Goal: Information Seeking & Learning: Learn about a topic

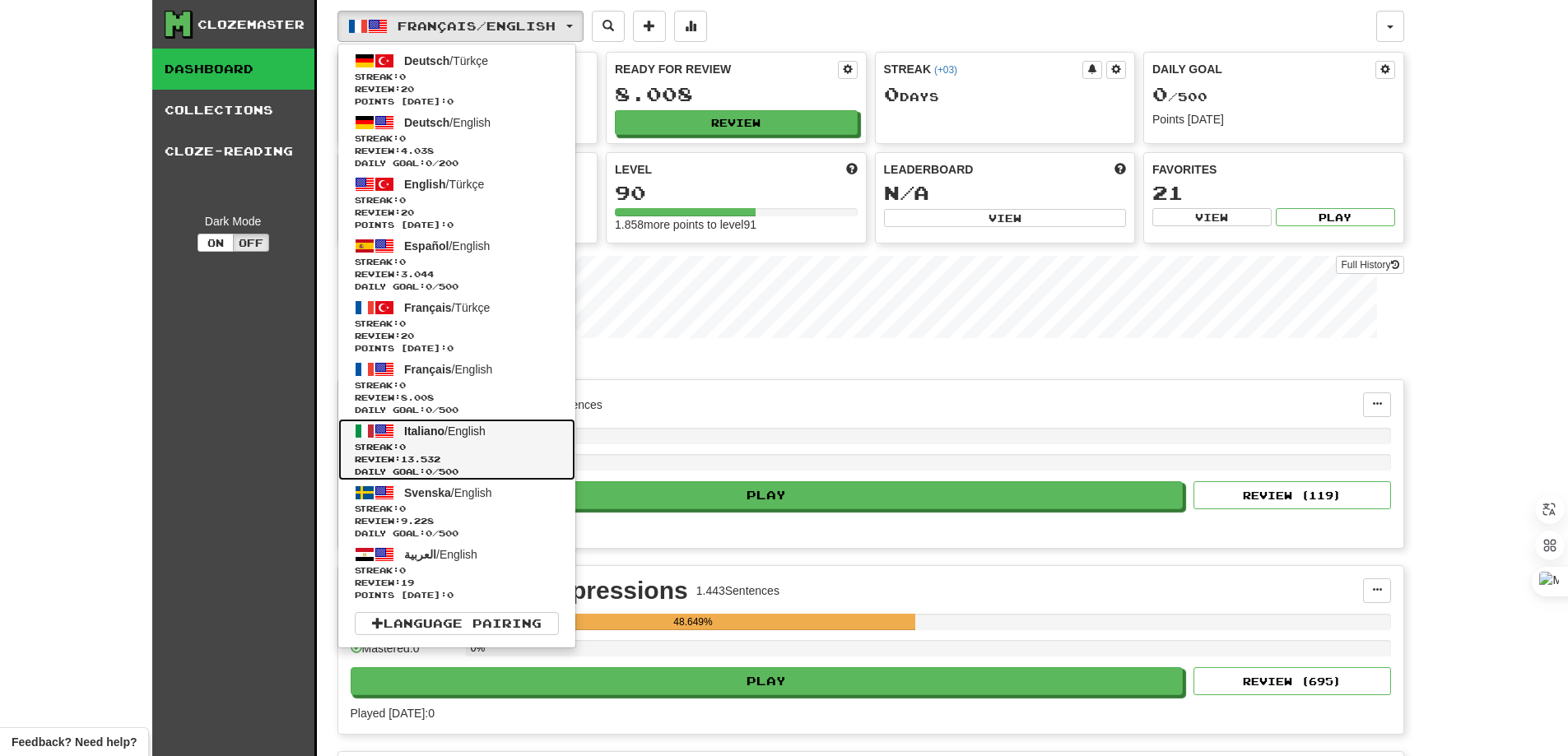
click at [446, 442] on span "Streak: 0" at bounding box center [457, 447] width 204 height 12
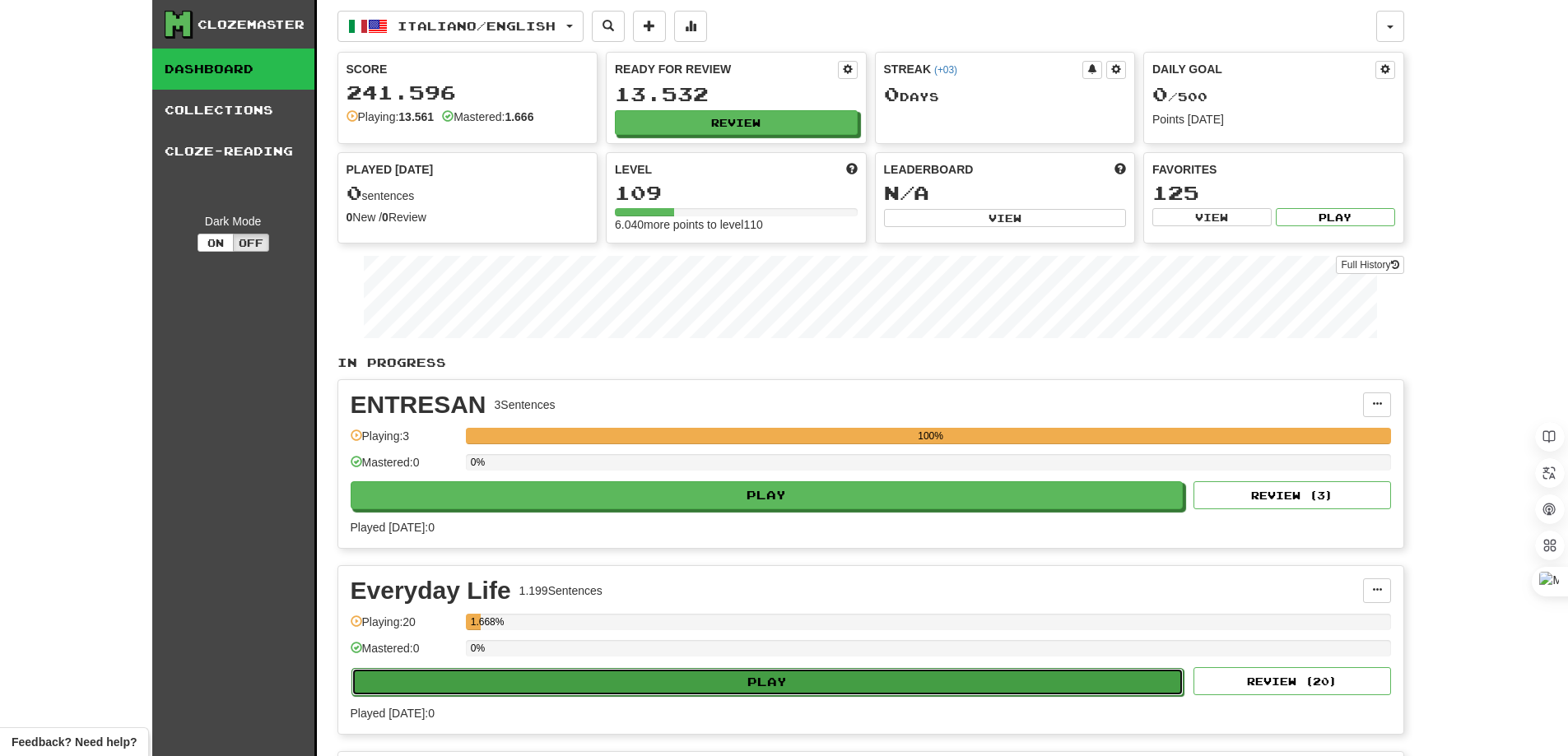
click at [772, 680] on button "Play" at bounding box center [768, 682] width 833 height 28
select select "********"
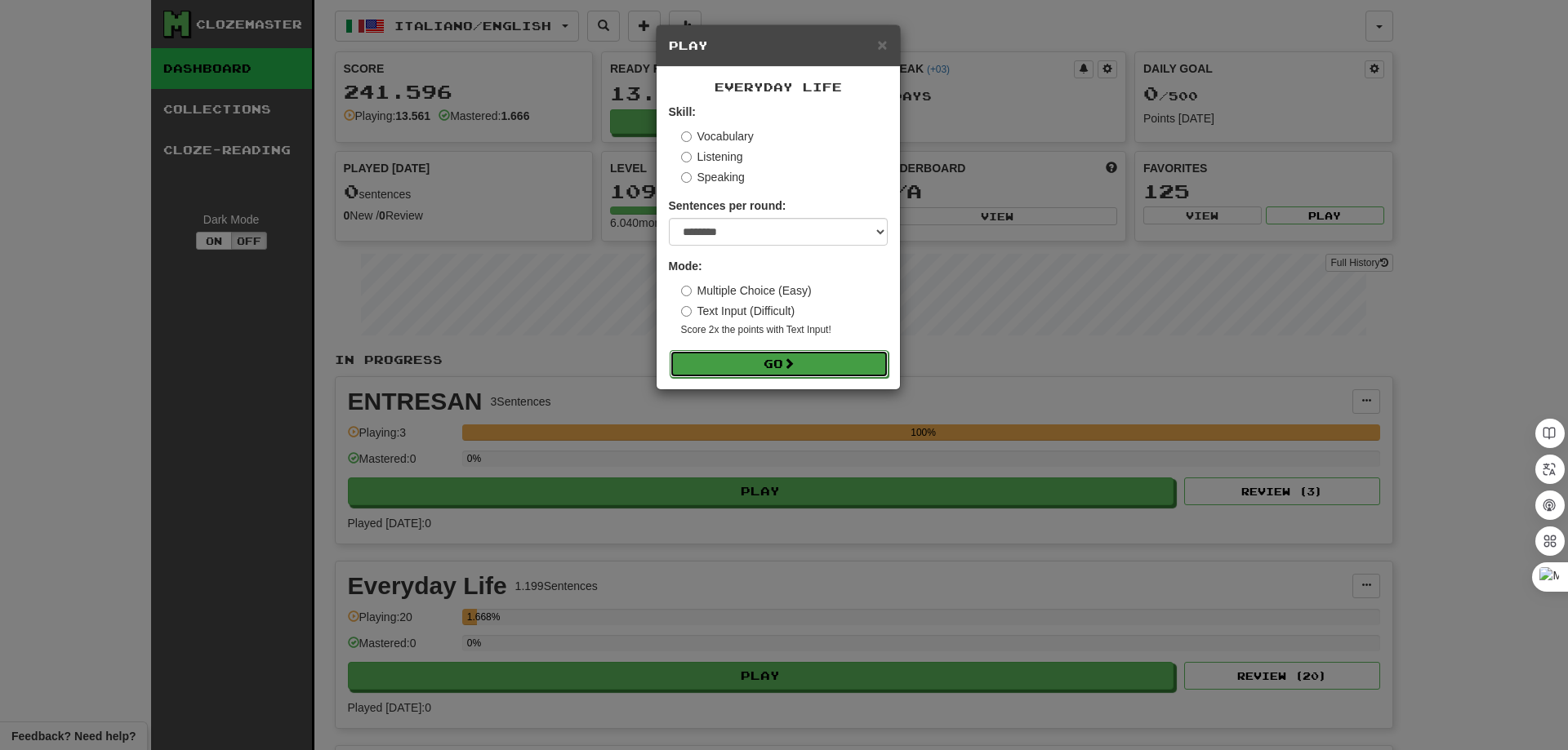
click at [749, 367] on button "Go" at bounding box center [779, 364] width 219 height 28
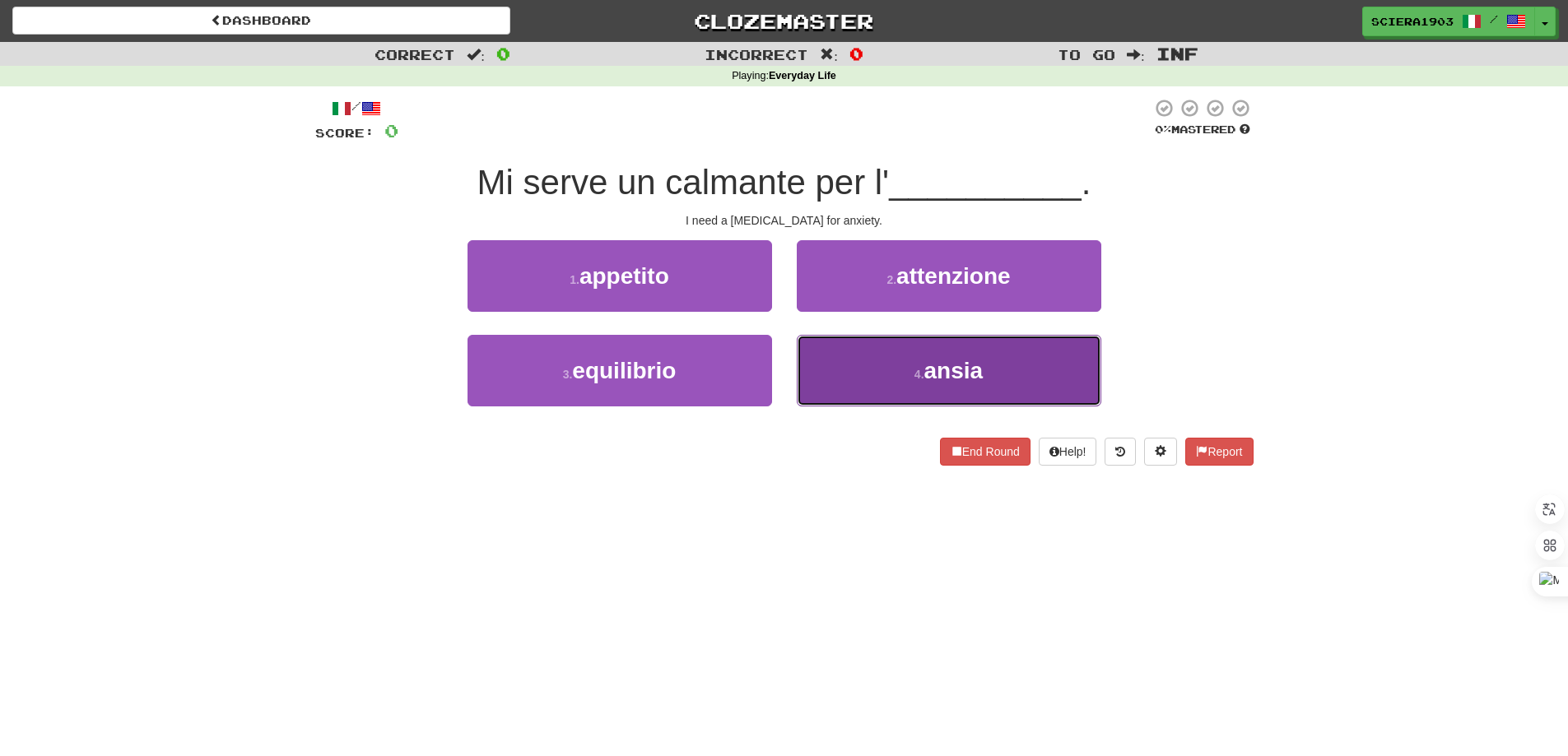
click at [824, 385] on button "4 . ansia" at bounding box center [949, 371] width 304 height 71
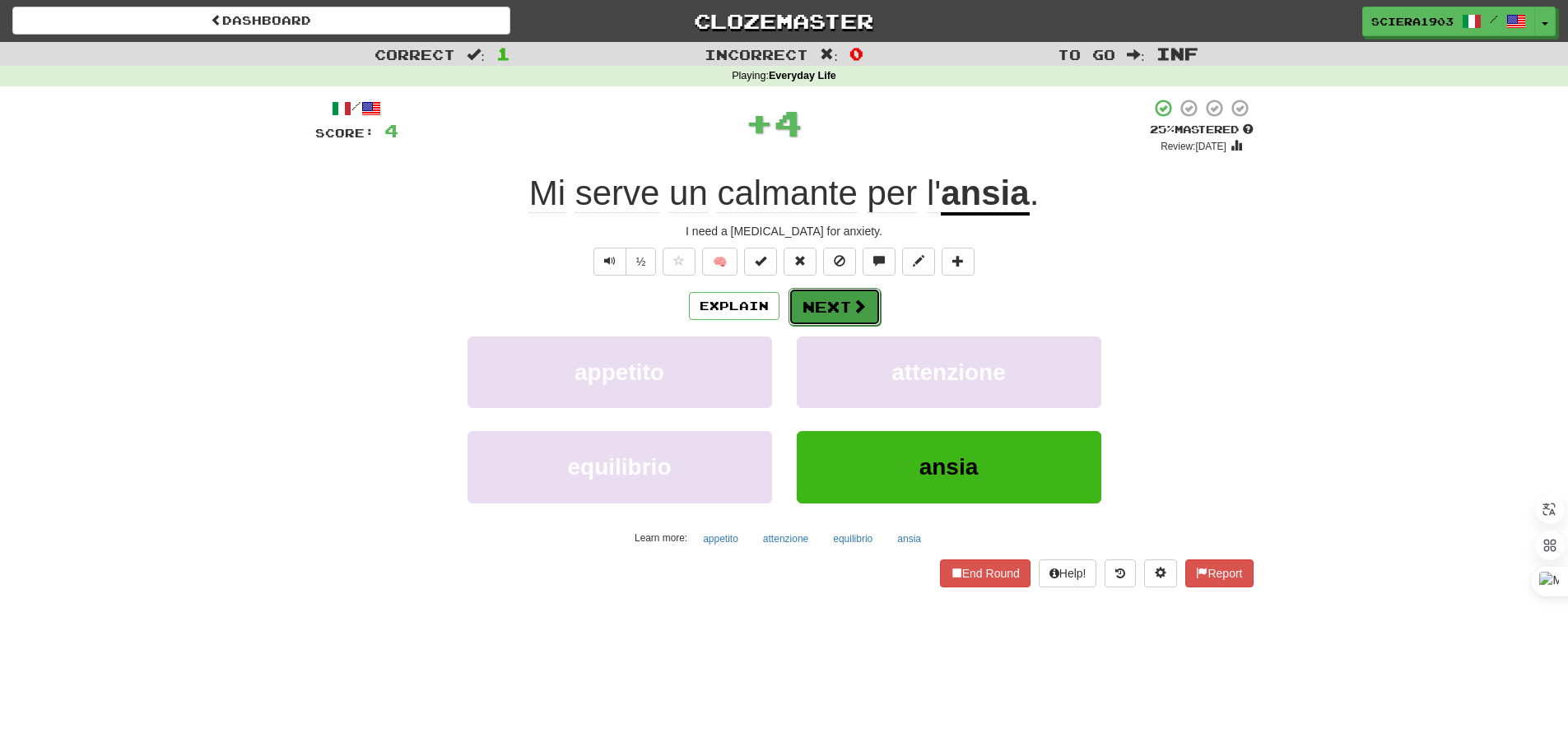
click at [832, 308] on button "Next" at bounding box center [834, 307] width 92 height 38
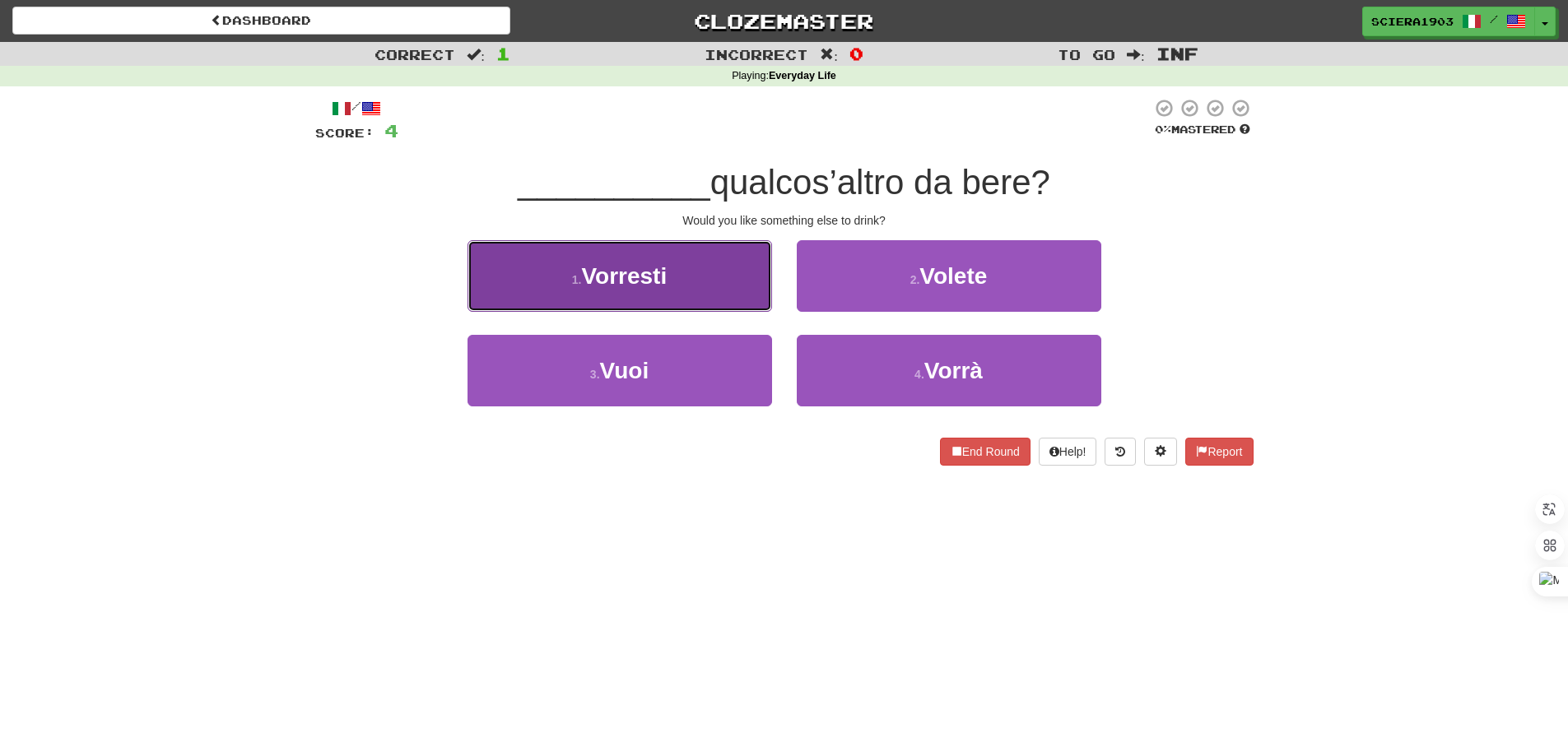
click at [712, 284] on button "1 . Vorresti" at bounding box center [619, 276] width 304 height 71
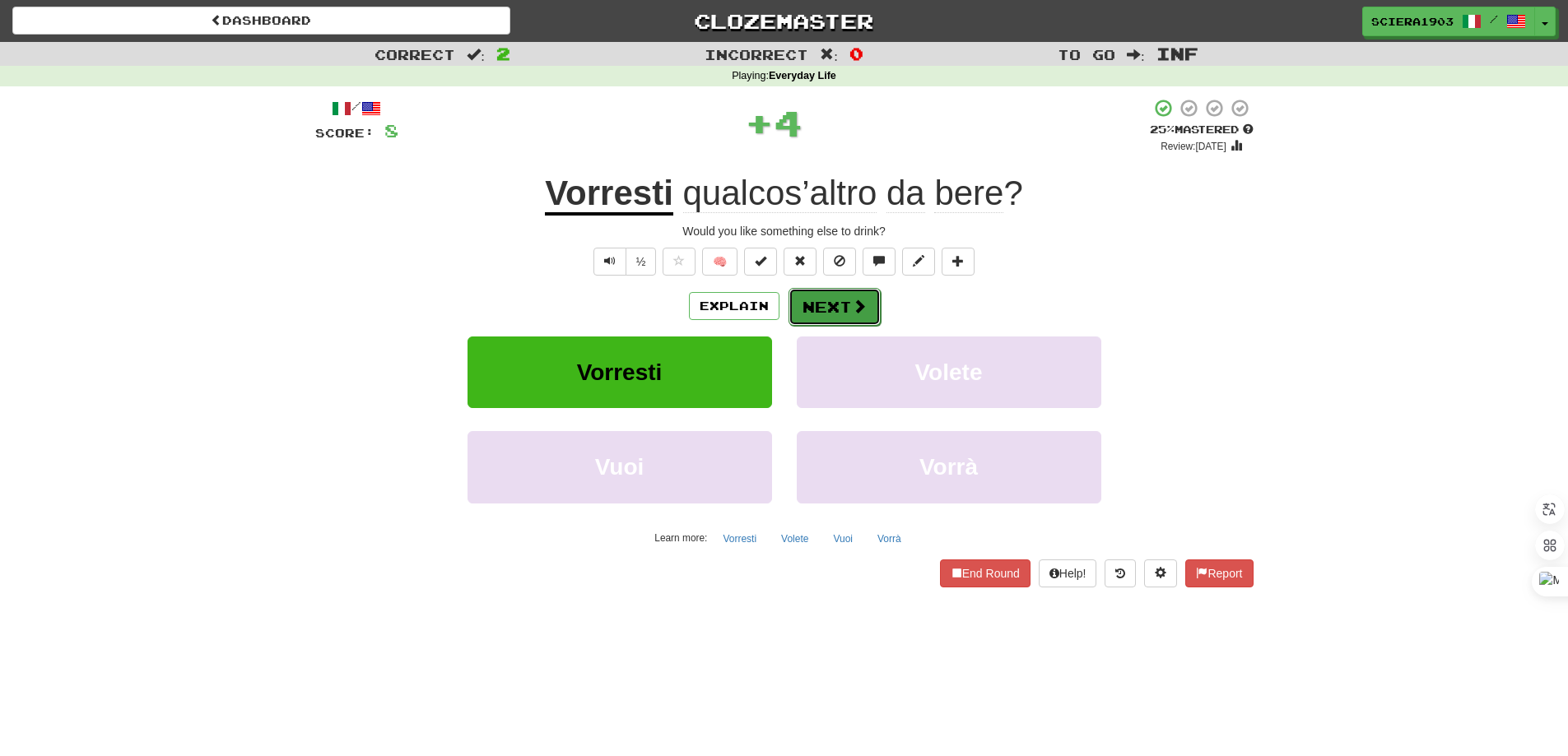
click at [842, 322] on button "Next" at bounding box center [834, 307] width 92 height 38
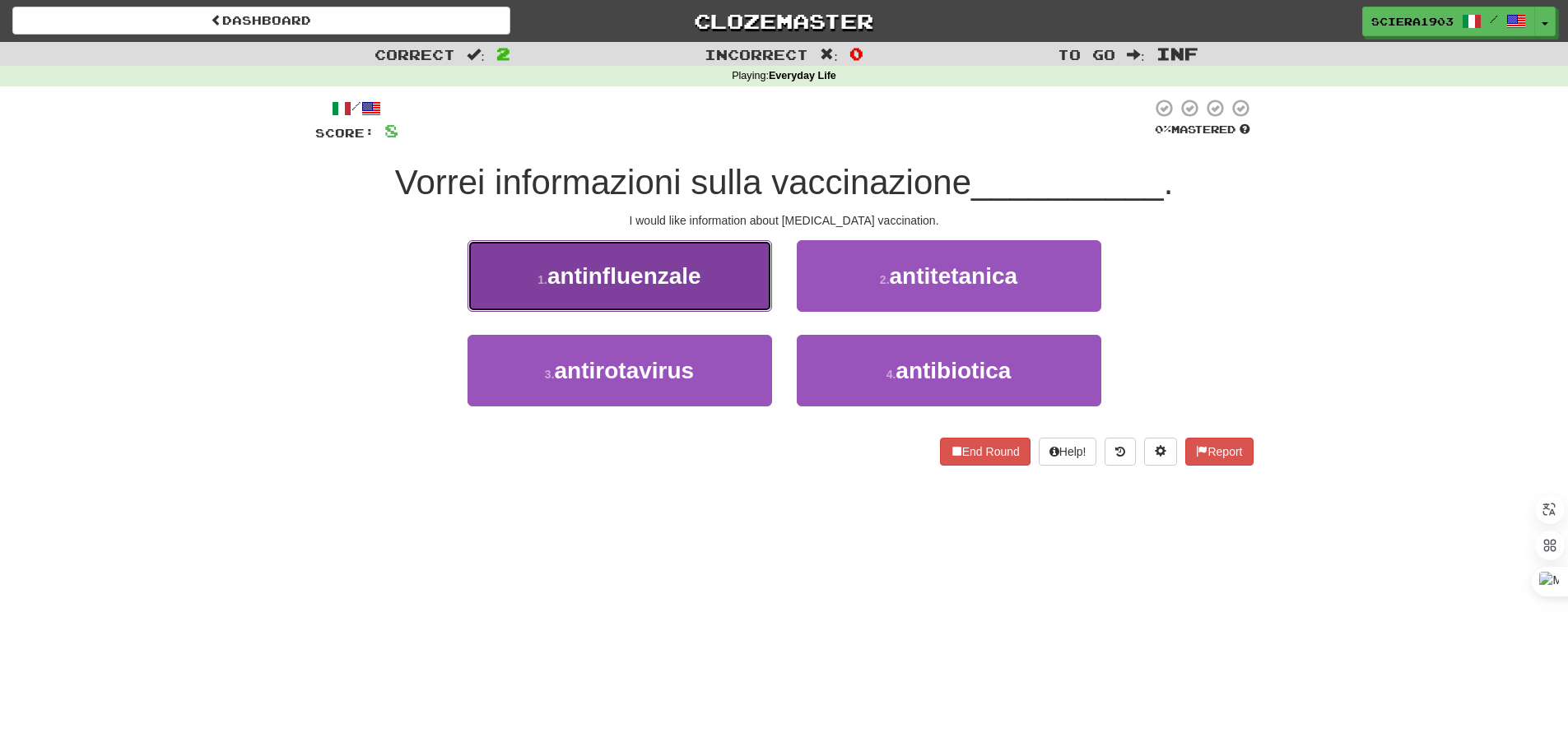
click at [726, 274] on button "1 . antinfluenzale" at bounding box center [619, 276] width 304 height 71
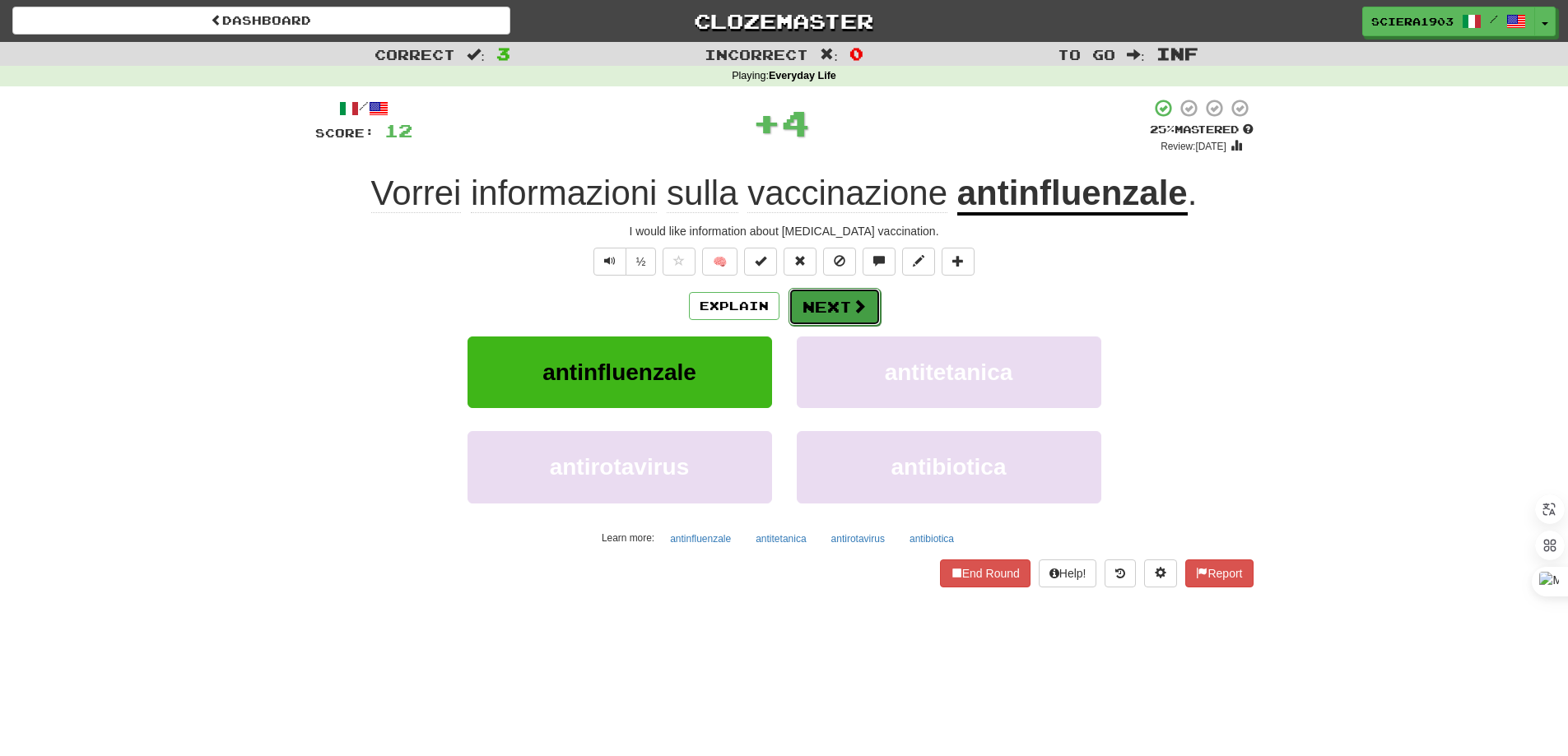
click at [867, 302] on button "Next" at bounding box center [834, 307] width 92 height 38
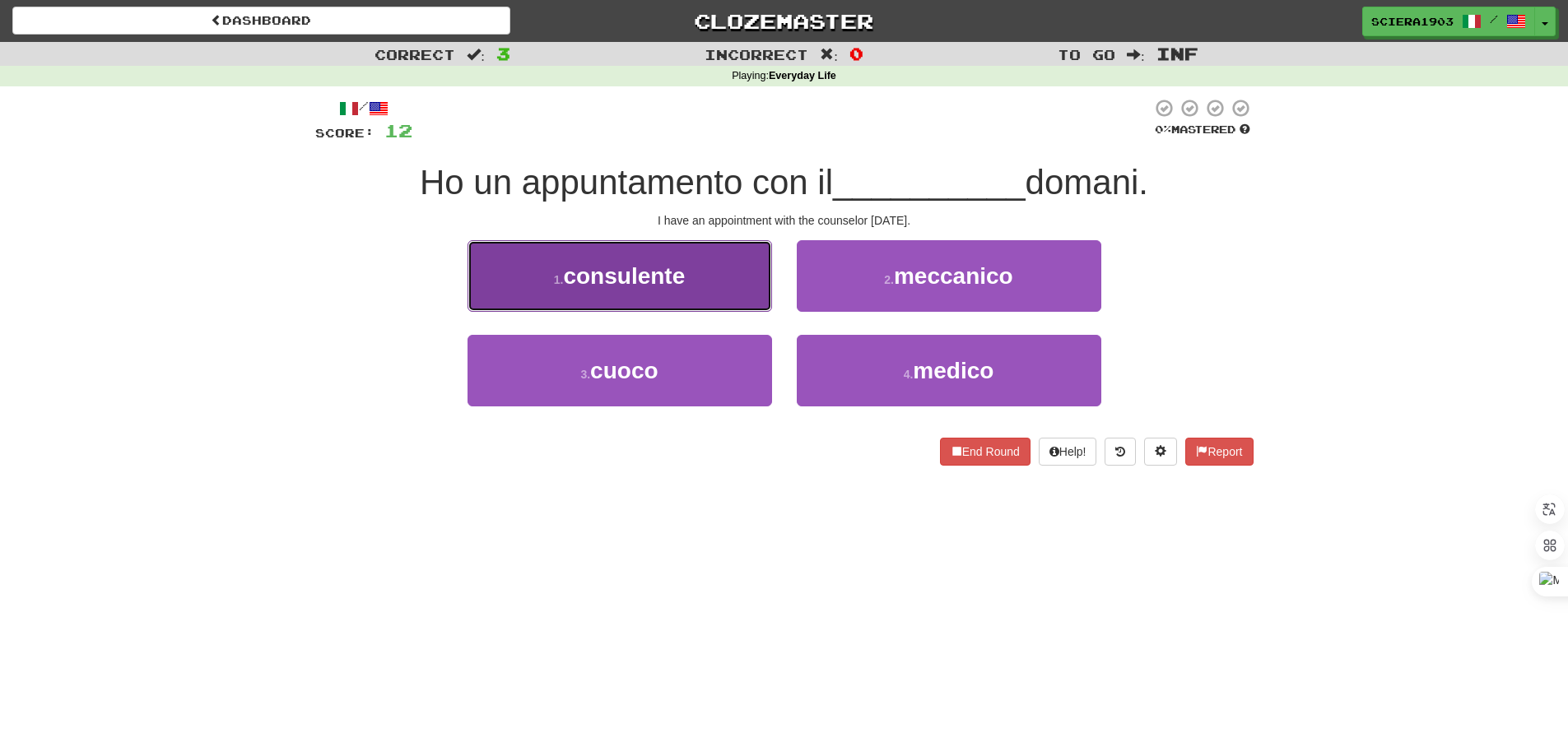
click at [721, 280] on button "1 . consulente" at bounding box center [619, 276] width 304 height 71
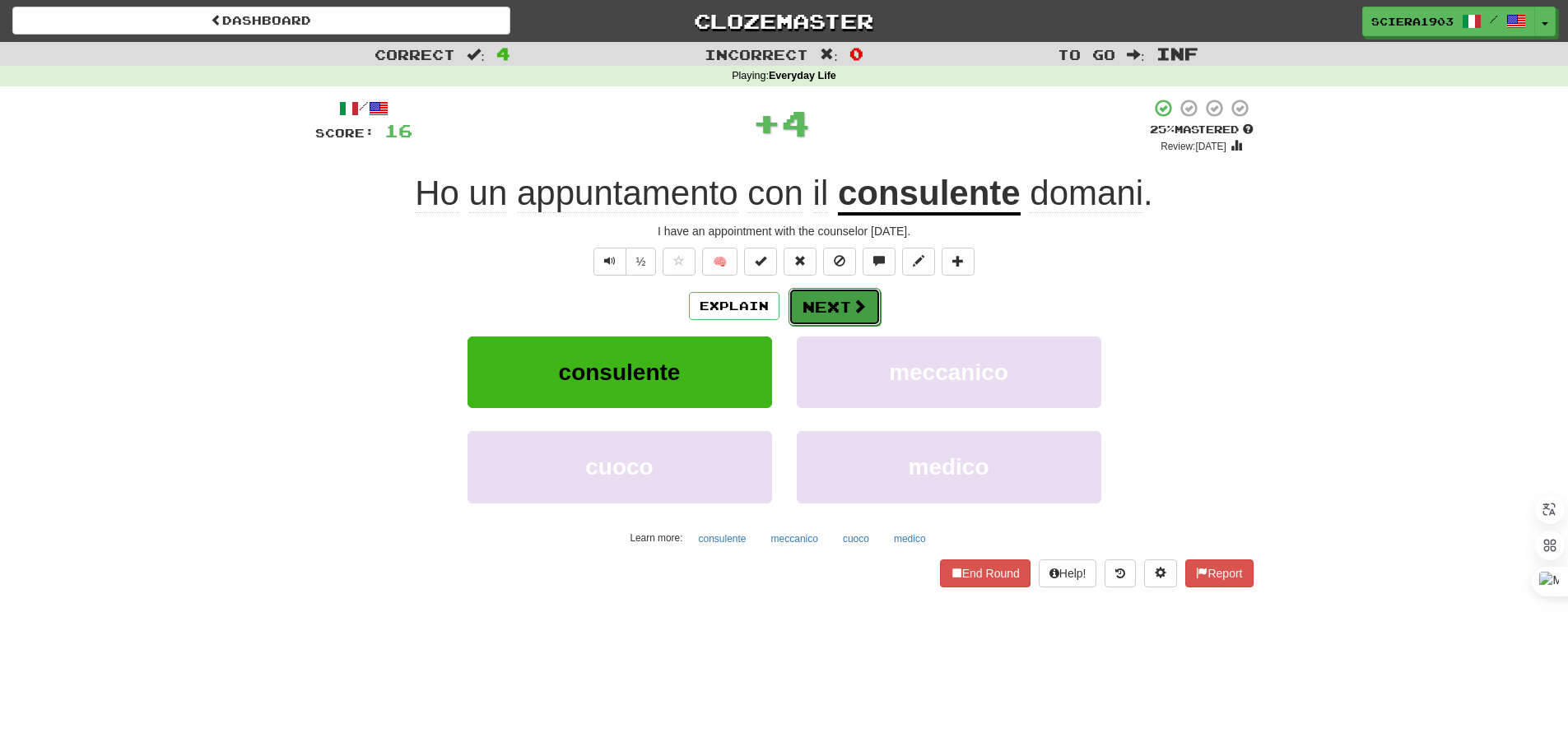
click at [847, 305] on button "Next" at bounding box center [834, 307] width 92 height 38
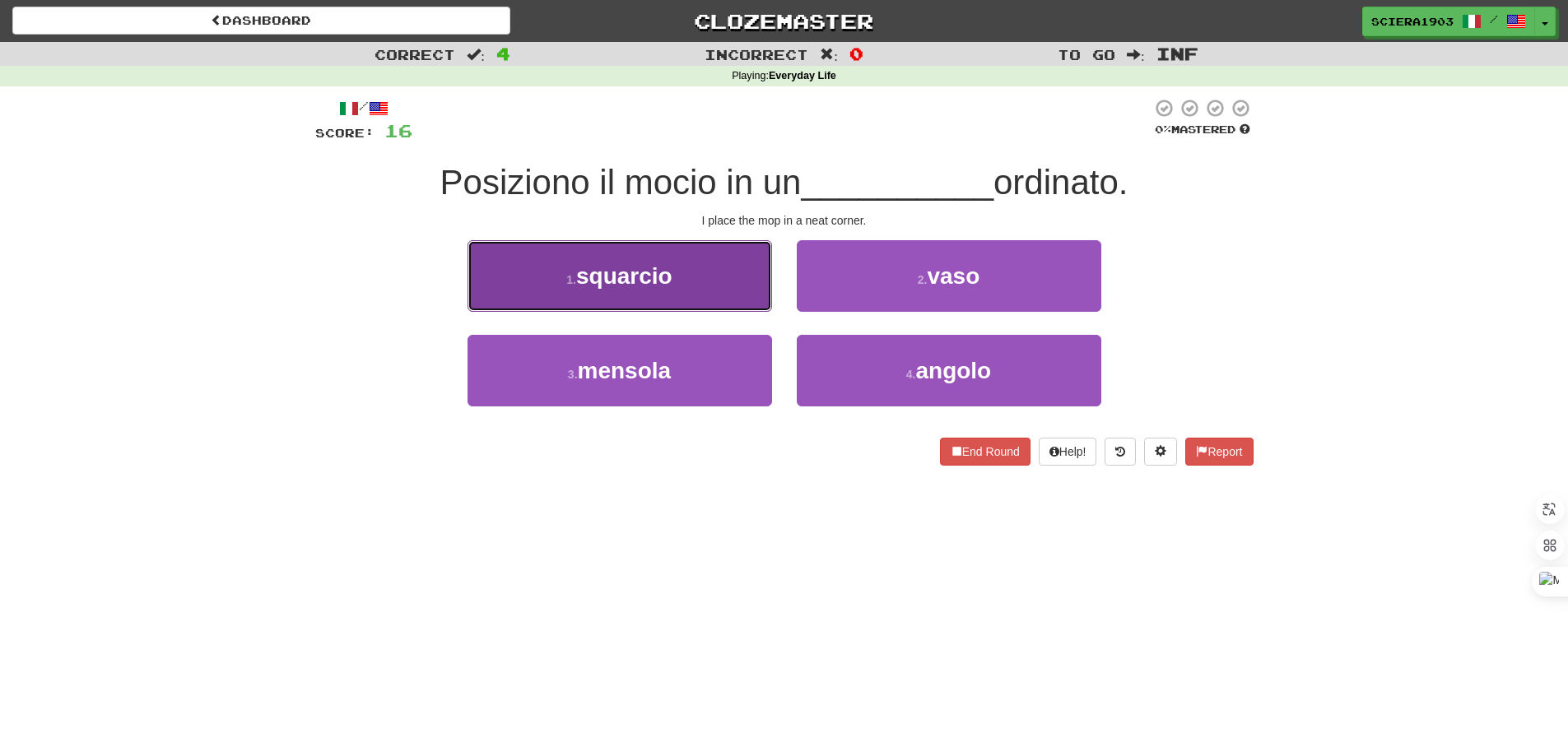
click at [684, 290] on button "1 . squarcio" at bounding box center [619, 276] width 304 height 71
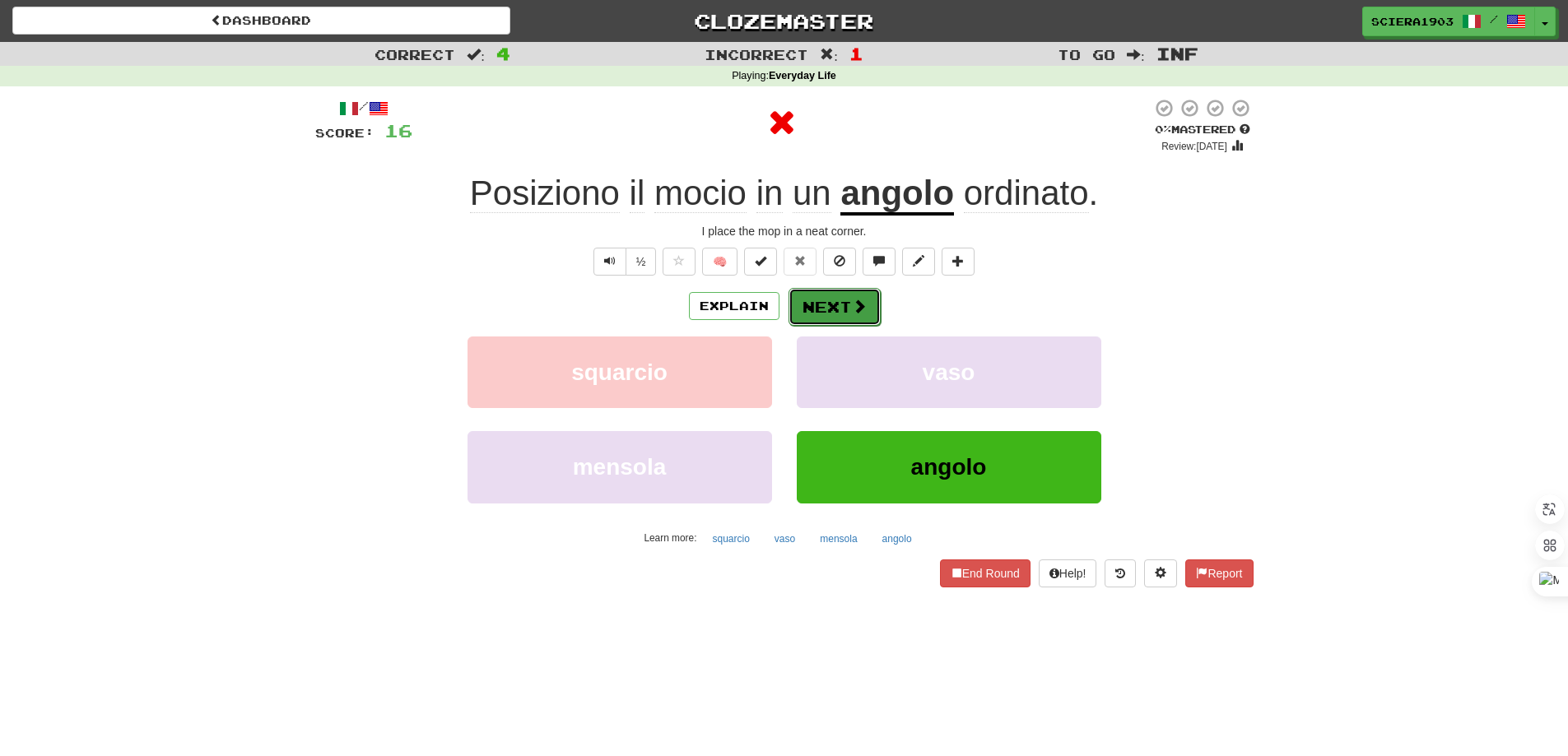
click at [819, 308] on button "Next" at bounding box center [834, 307] width 92 height 38
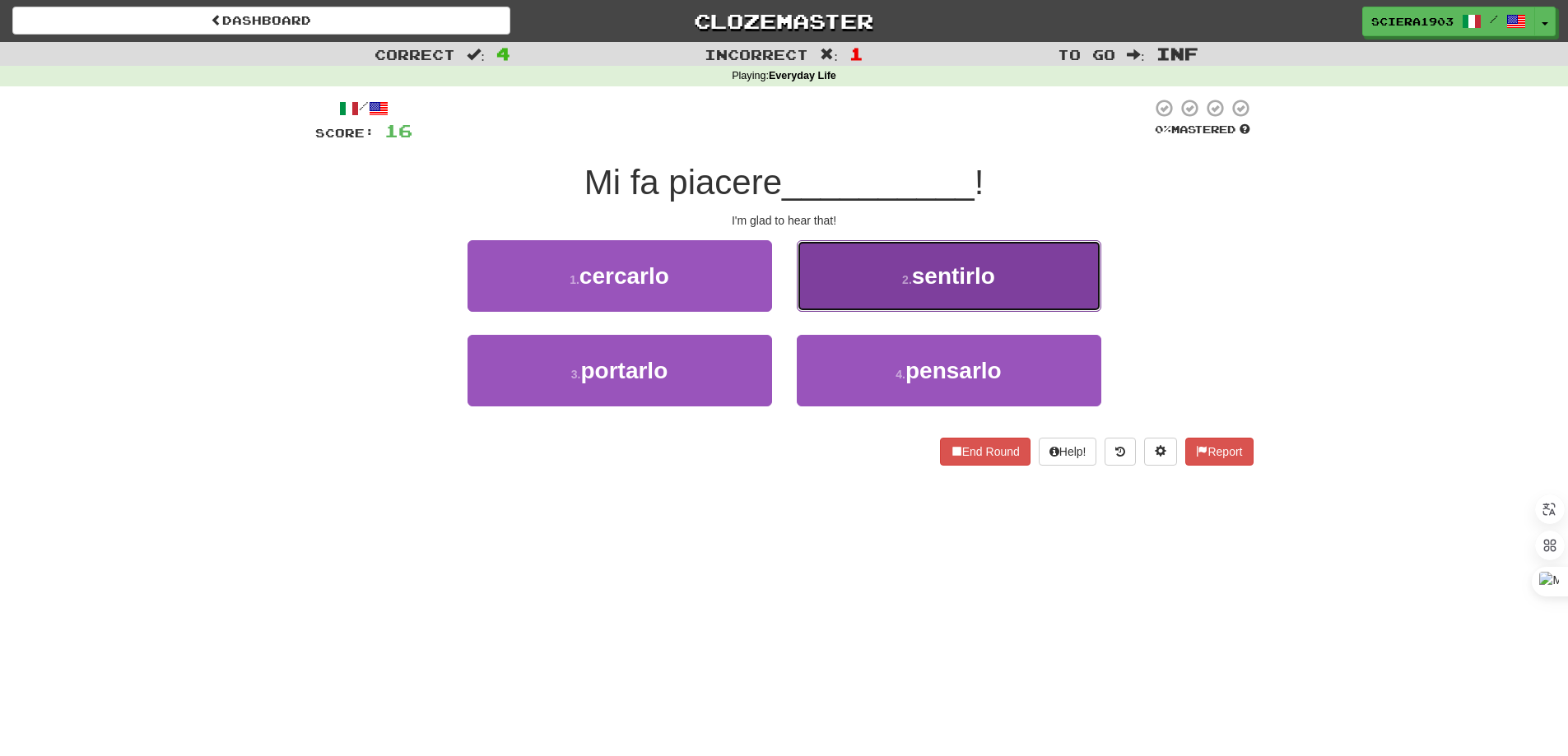
click at [997, 279] on button "2 . sentirlo" at bounding box center [949, 276] width 304 height 71
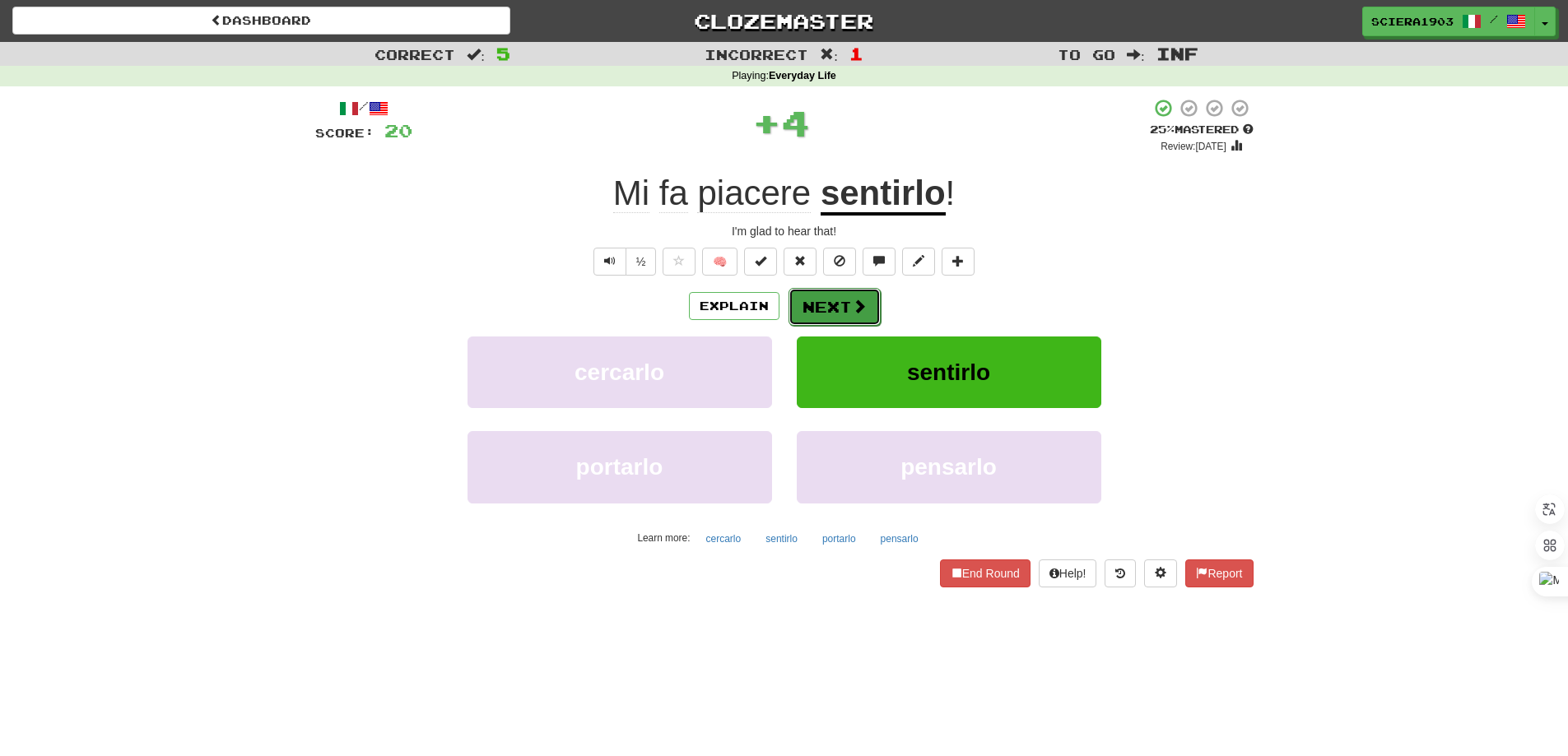
click at [864, 303] on span at bounding box center [859, 306] width 15 height 15
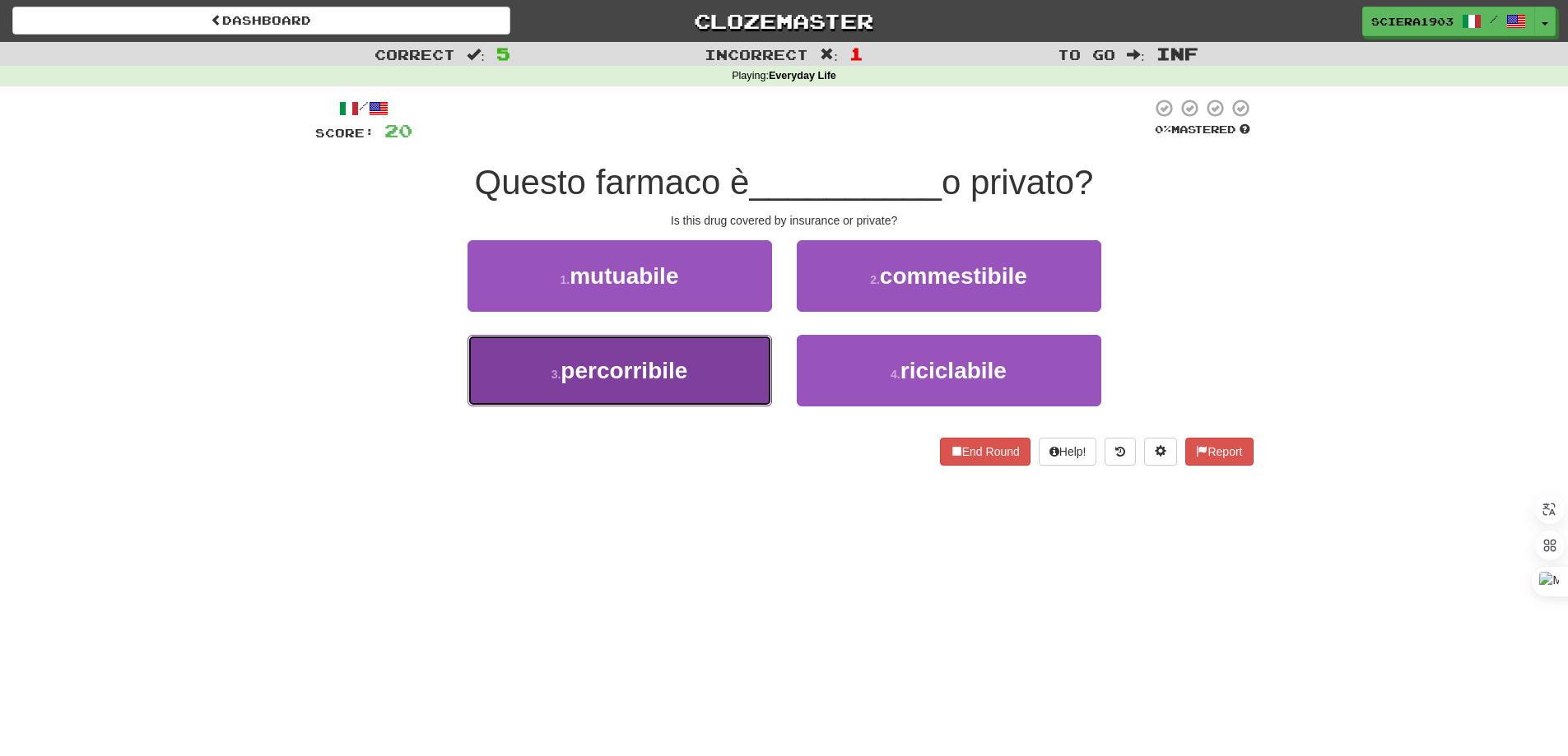
click at [677, 378] on span "percorribile" at bounding box center [624, 371] width 127 height 26
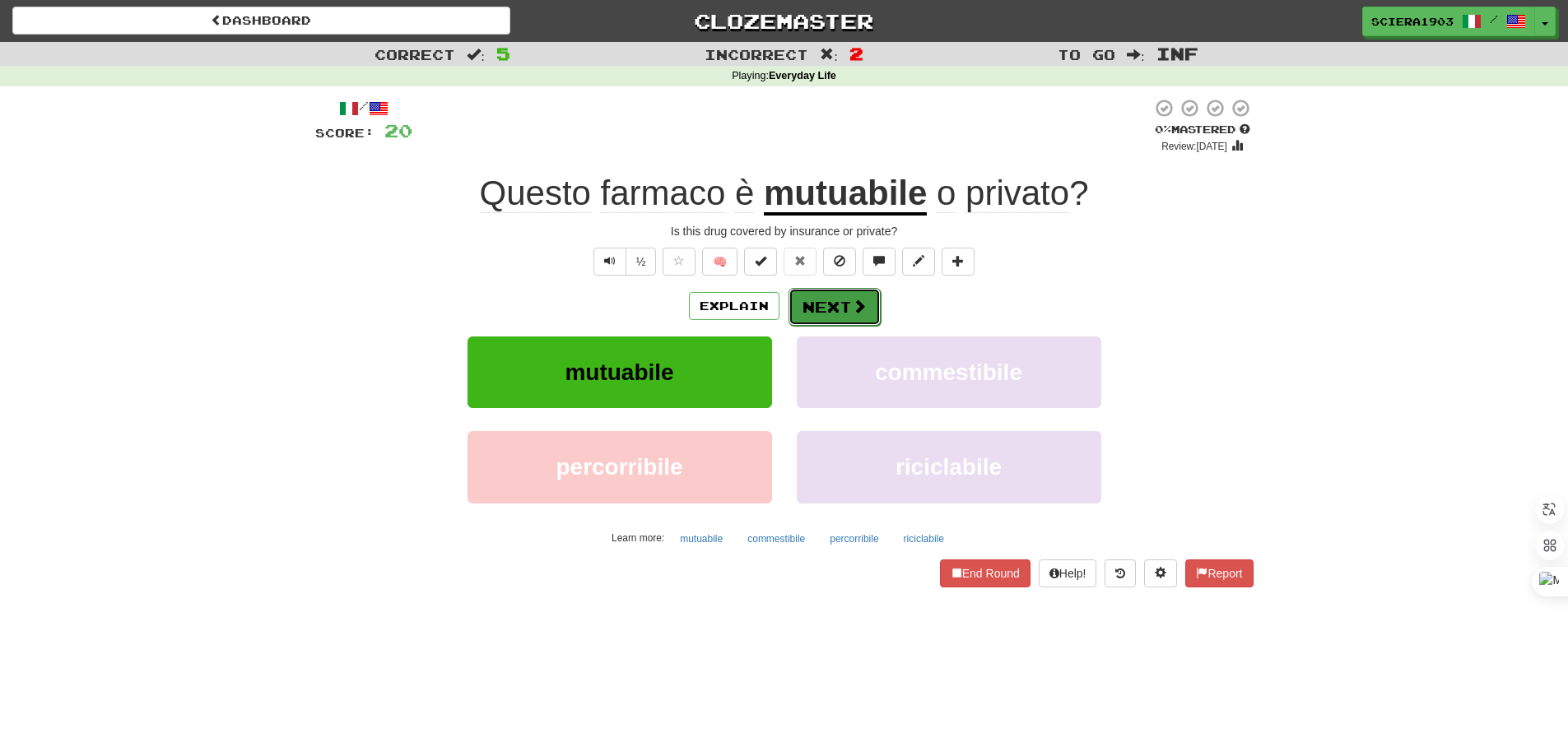
click at [831, 306] on button "Next" at bounding box center [834, 307] width 92 height 38
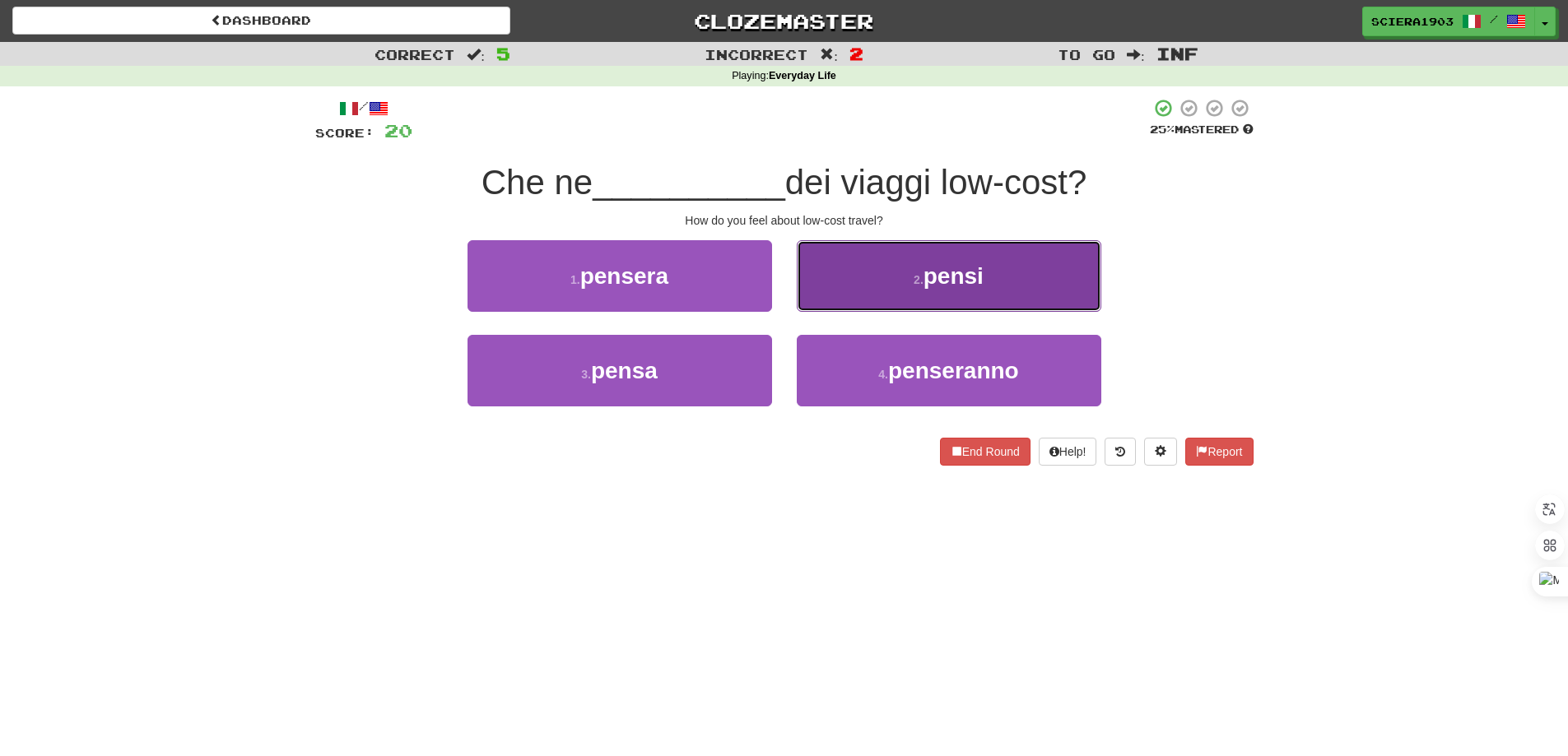
click at [858, 271] on button "2 . pensi" at bounding box center [949, 276] width 304 height 71
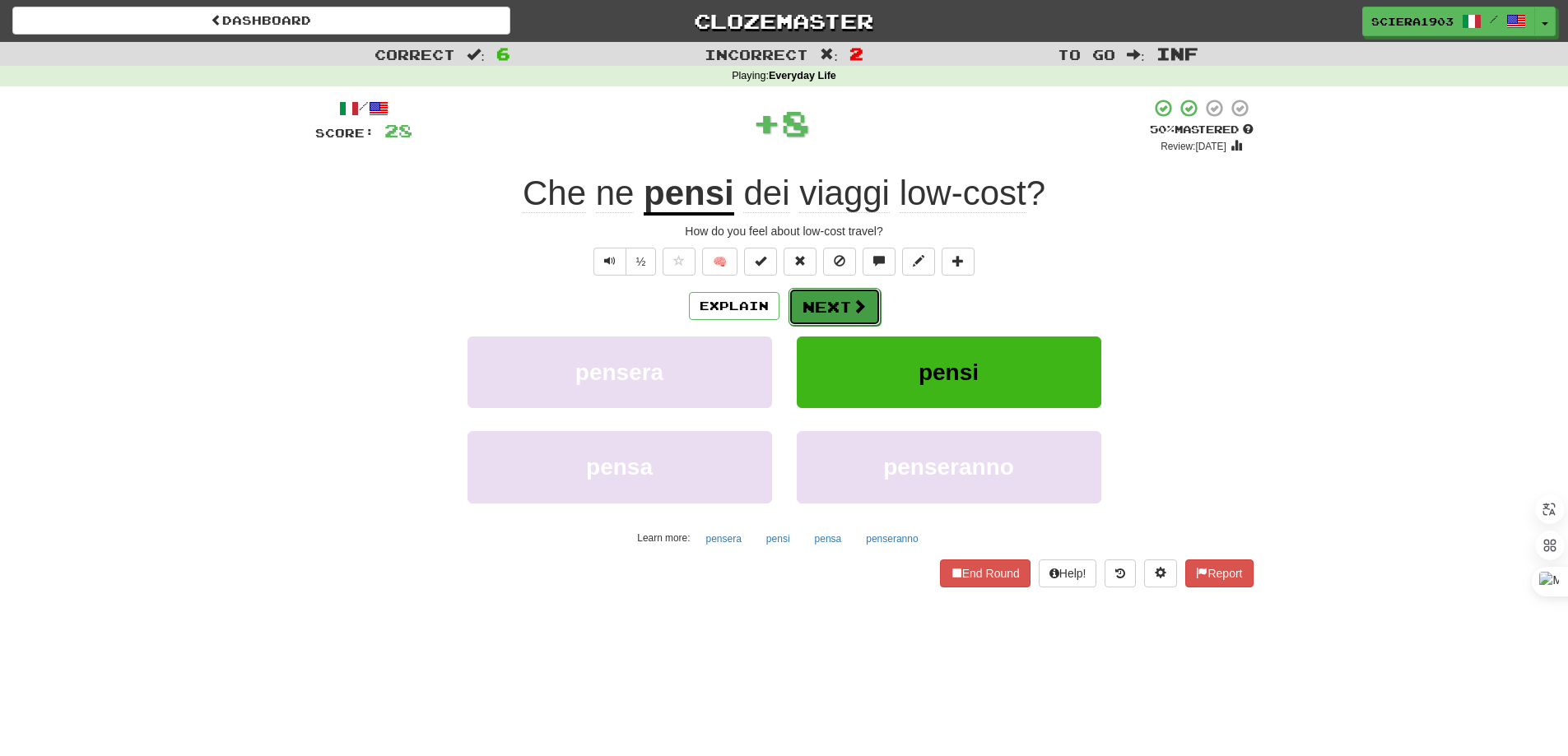
click at [833, 318] on button "Next" at bounding box center [834, 307] width 92 height 38
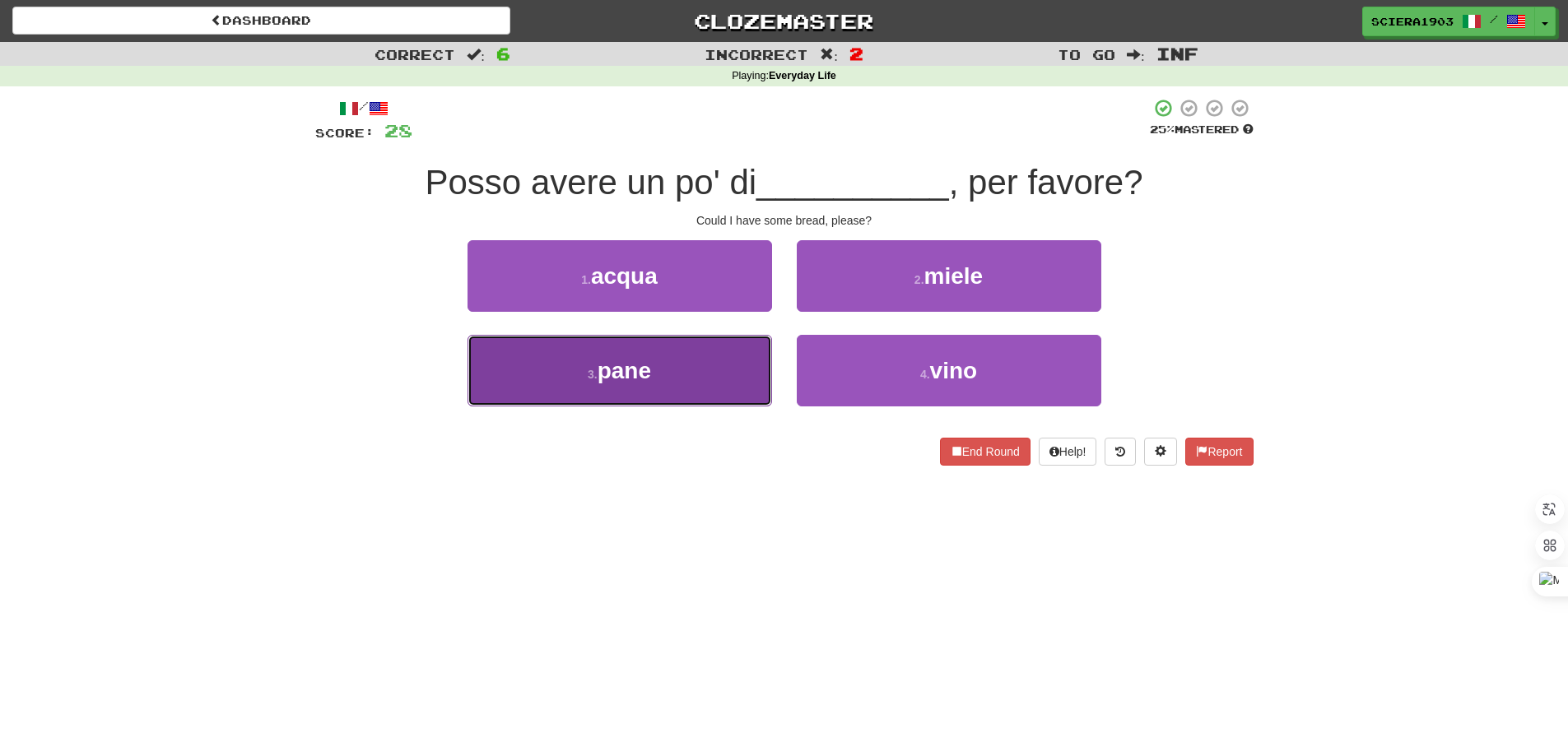
click at [755, 352] on button "3 . pane" at bounding box center [619, 371] width 304 height 71
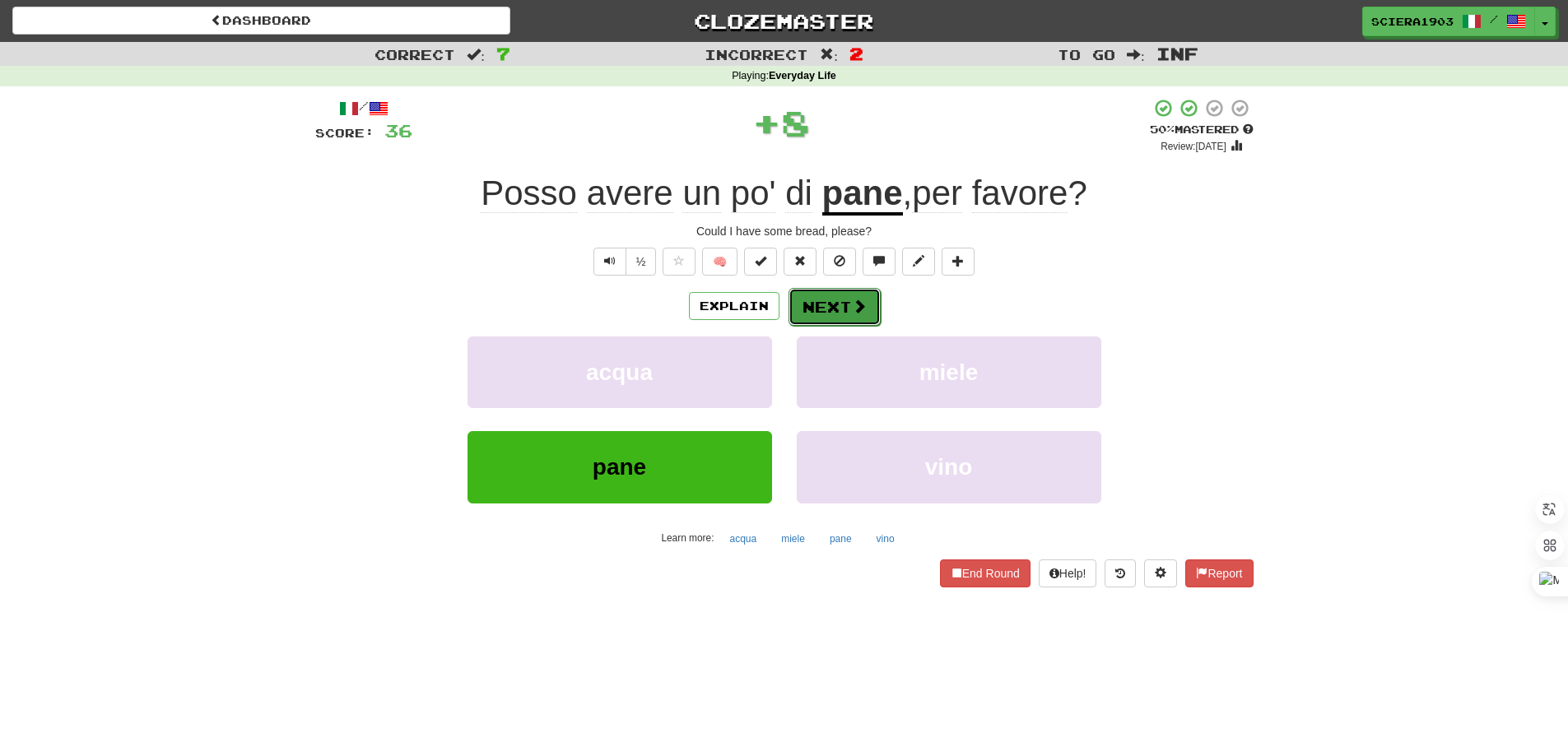
click at [810, 303] on button "Next" at bounding box center [834, 307] width 92 height 38
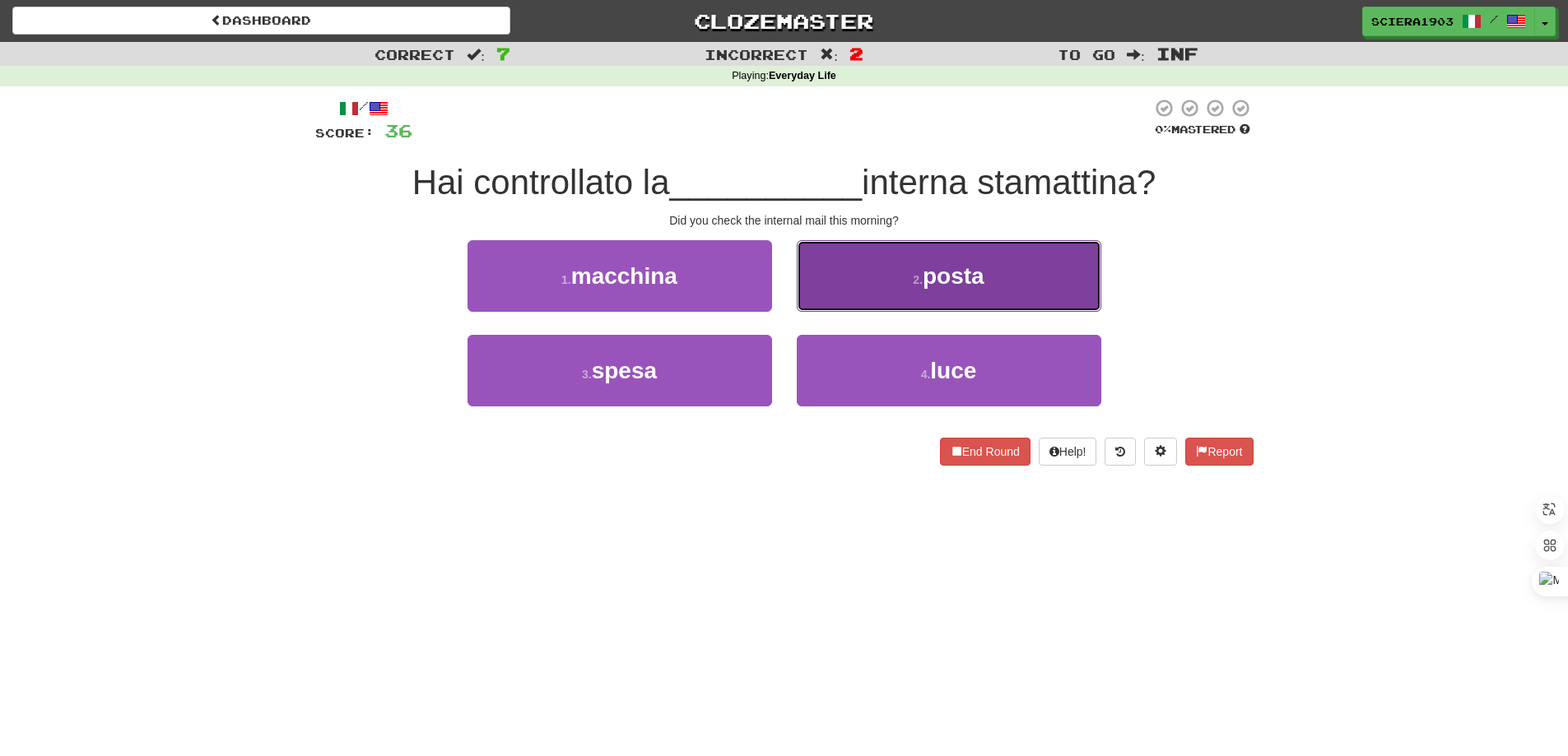
click at [896, 286] on button "2 . posta" at bounding box center [949, 276] width 304 height 71
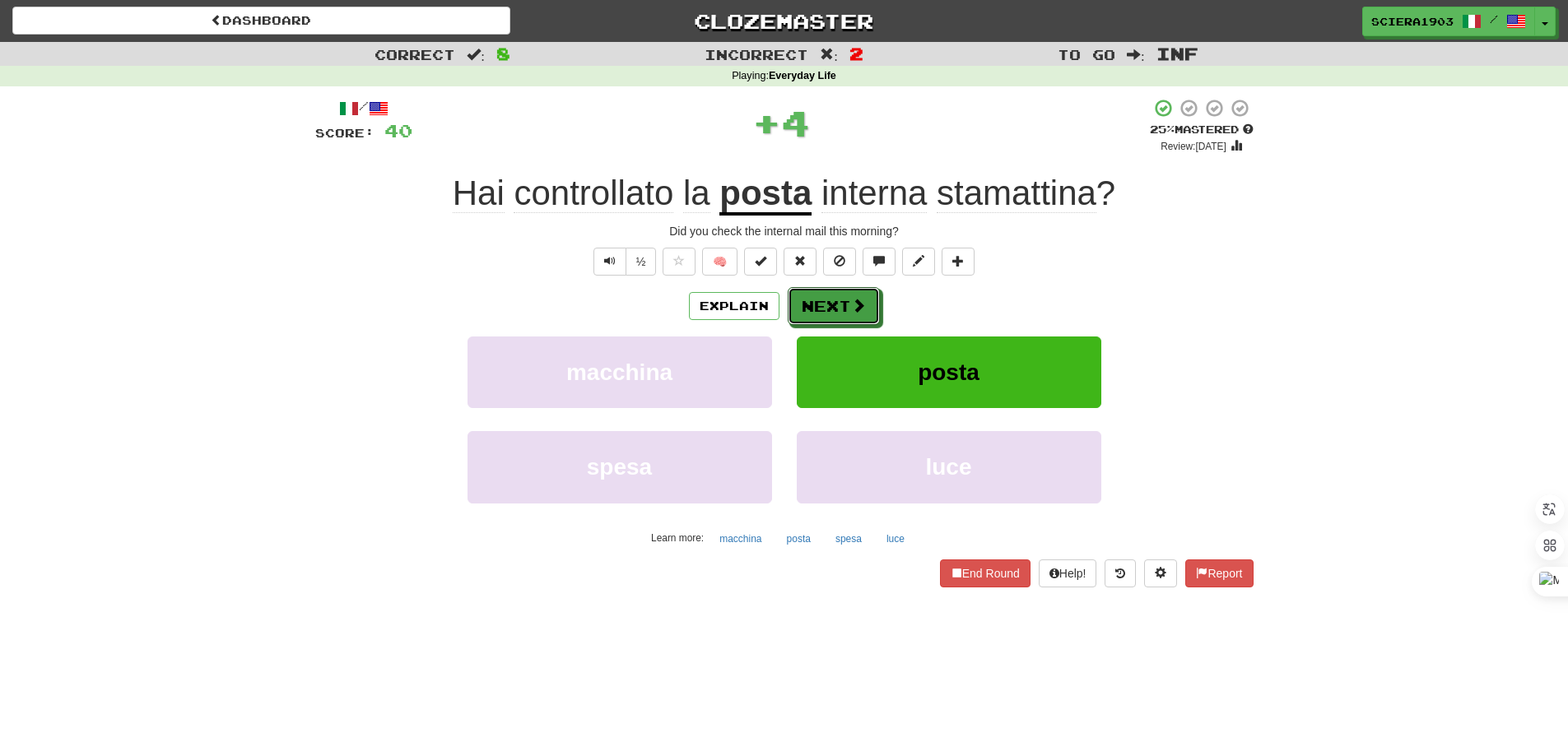
click at [864, 311] on span at bounding box center [858, 305] width 15 height 15
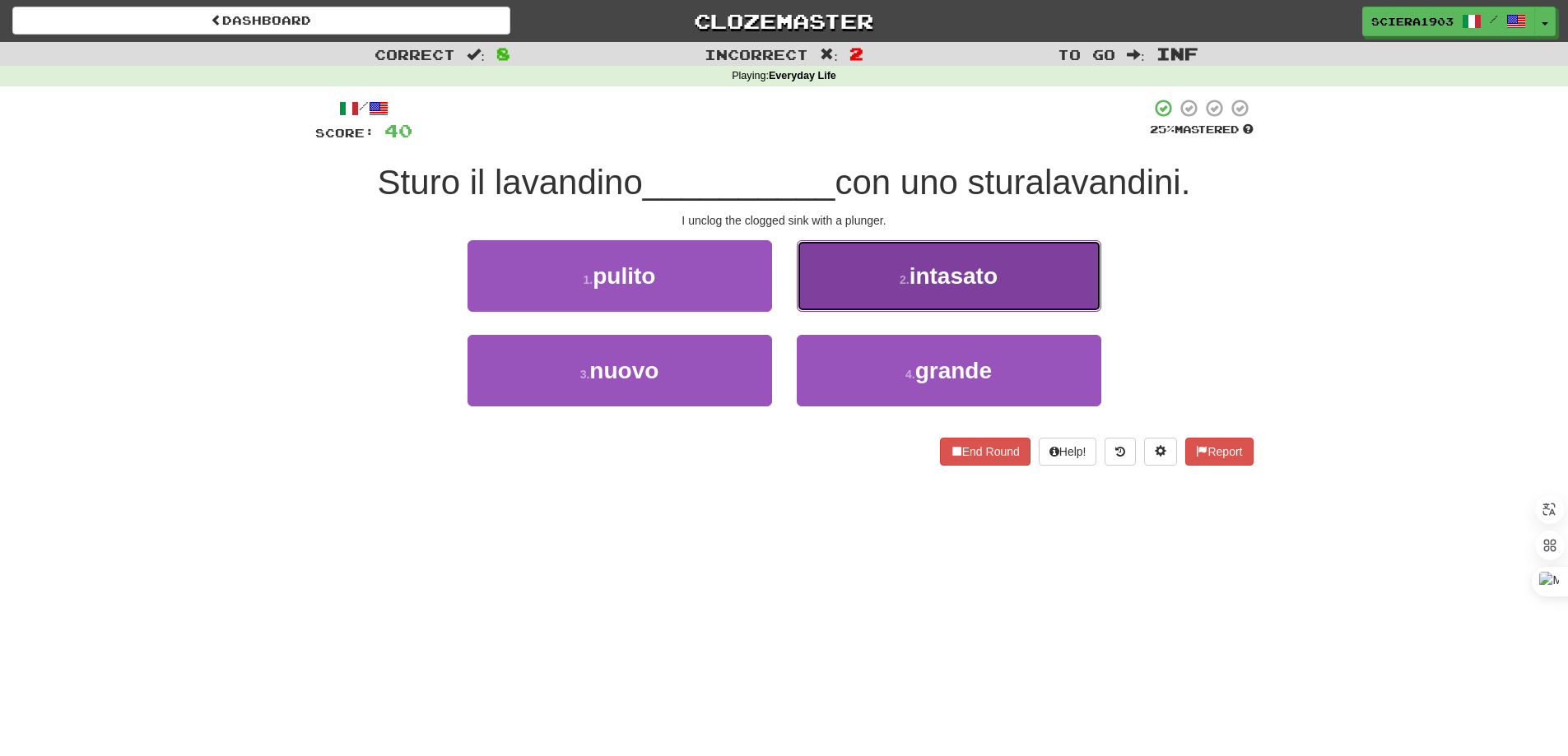
click at [853, 288] on button "2 . intasato" at bounding box center [949, 276] width 304 height 71
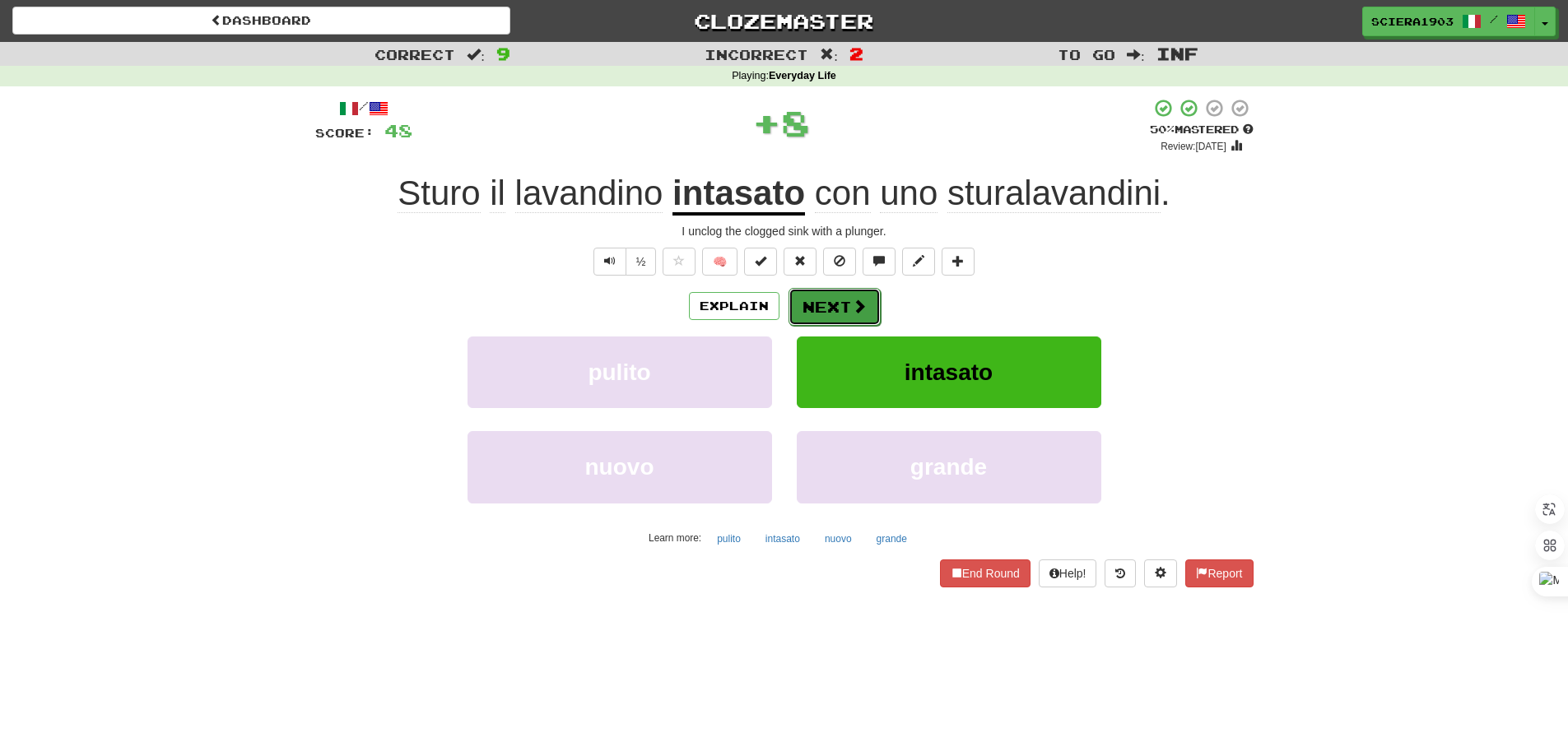
click at [814, 311] on button "Next" at bounding box center [834, 307] width 92 height 38
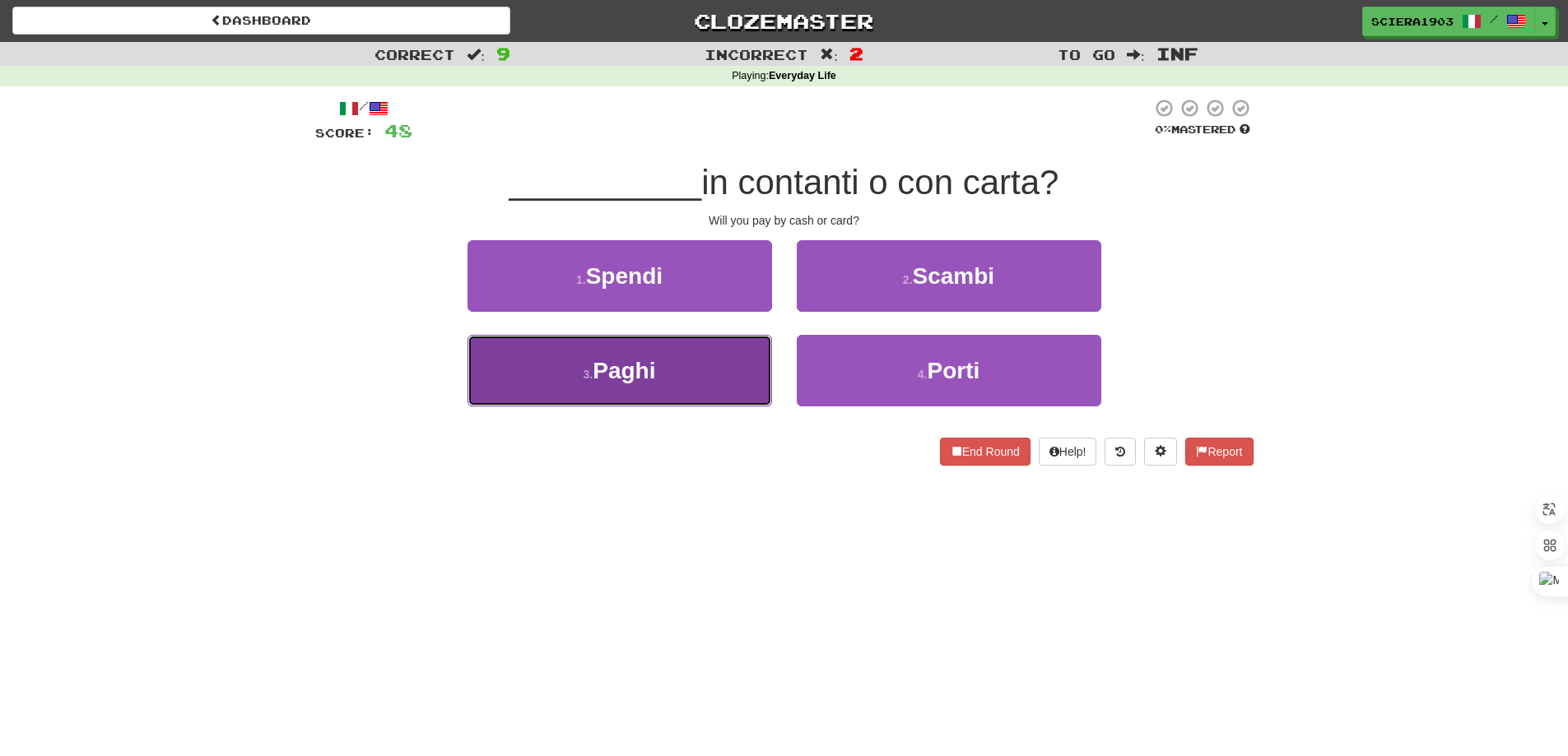
click at [752, 345] on button "3 . Paghi" at bounding box center [619, 371] width 304 height 71
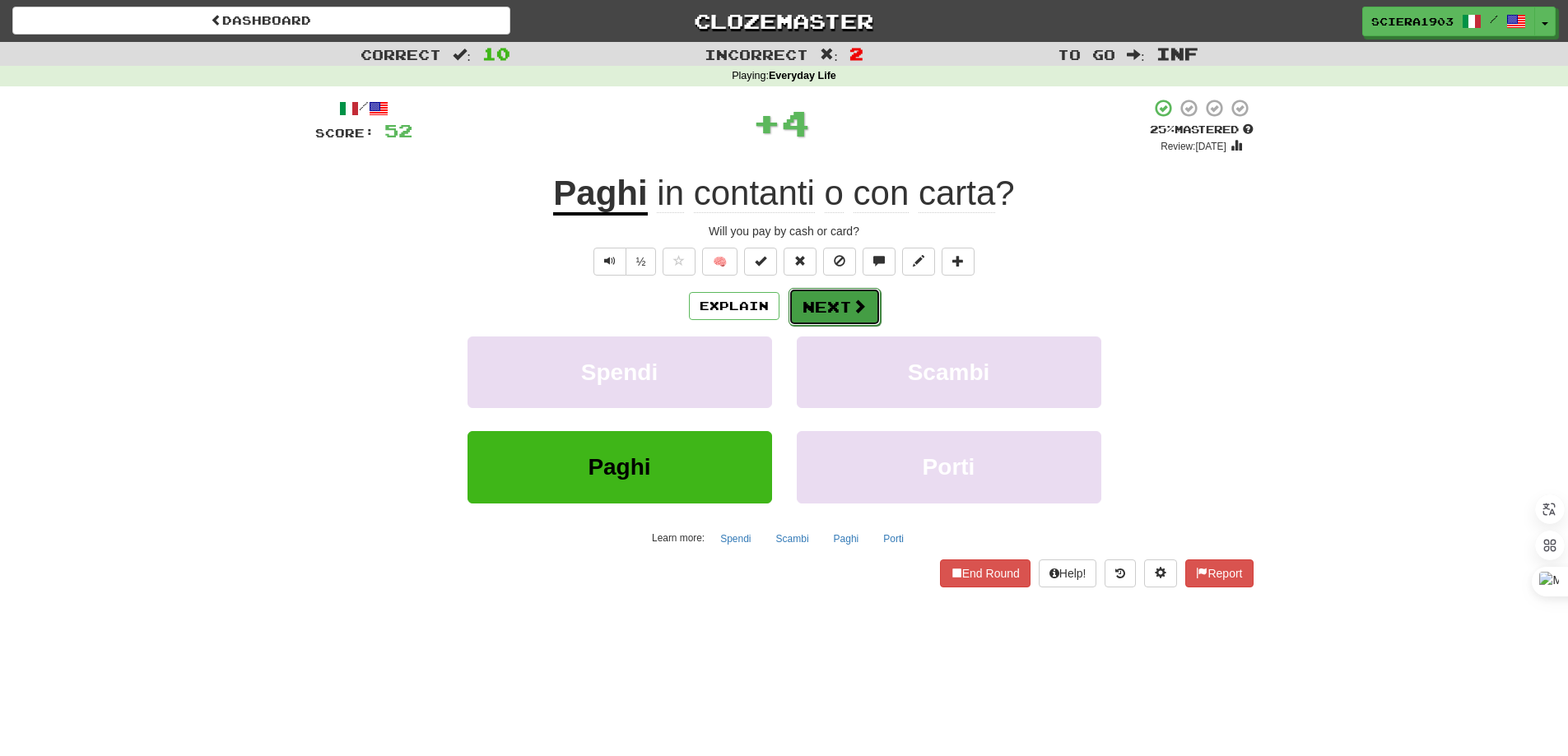
click at [798, 301] on button "Next" at bounding box center [834, 307] width 92 height 38
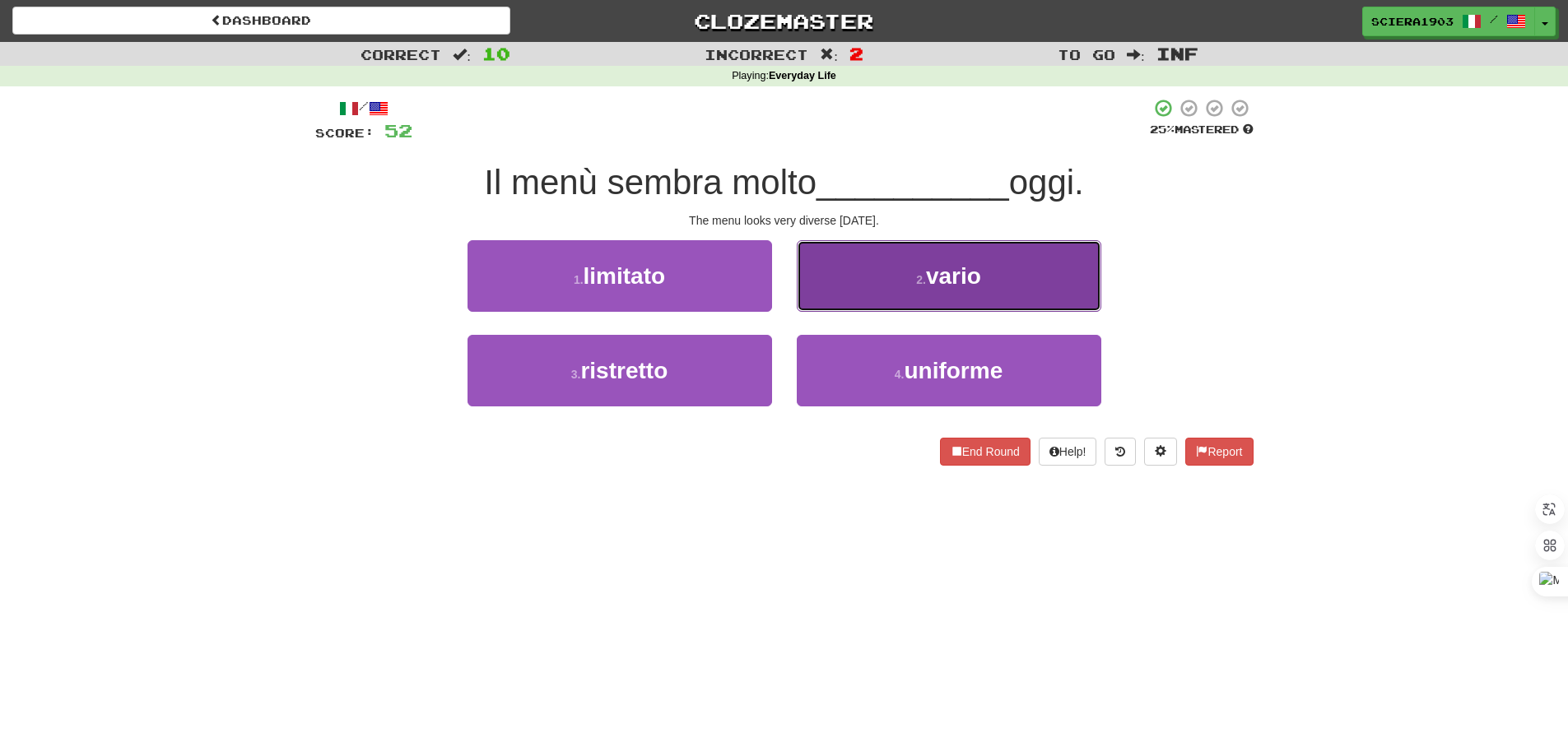
click at [884, 281] on button "2 . vario" at bounding box center [949, 276] width 304 height 71
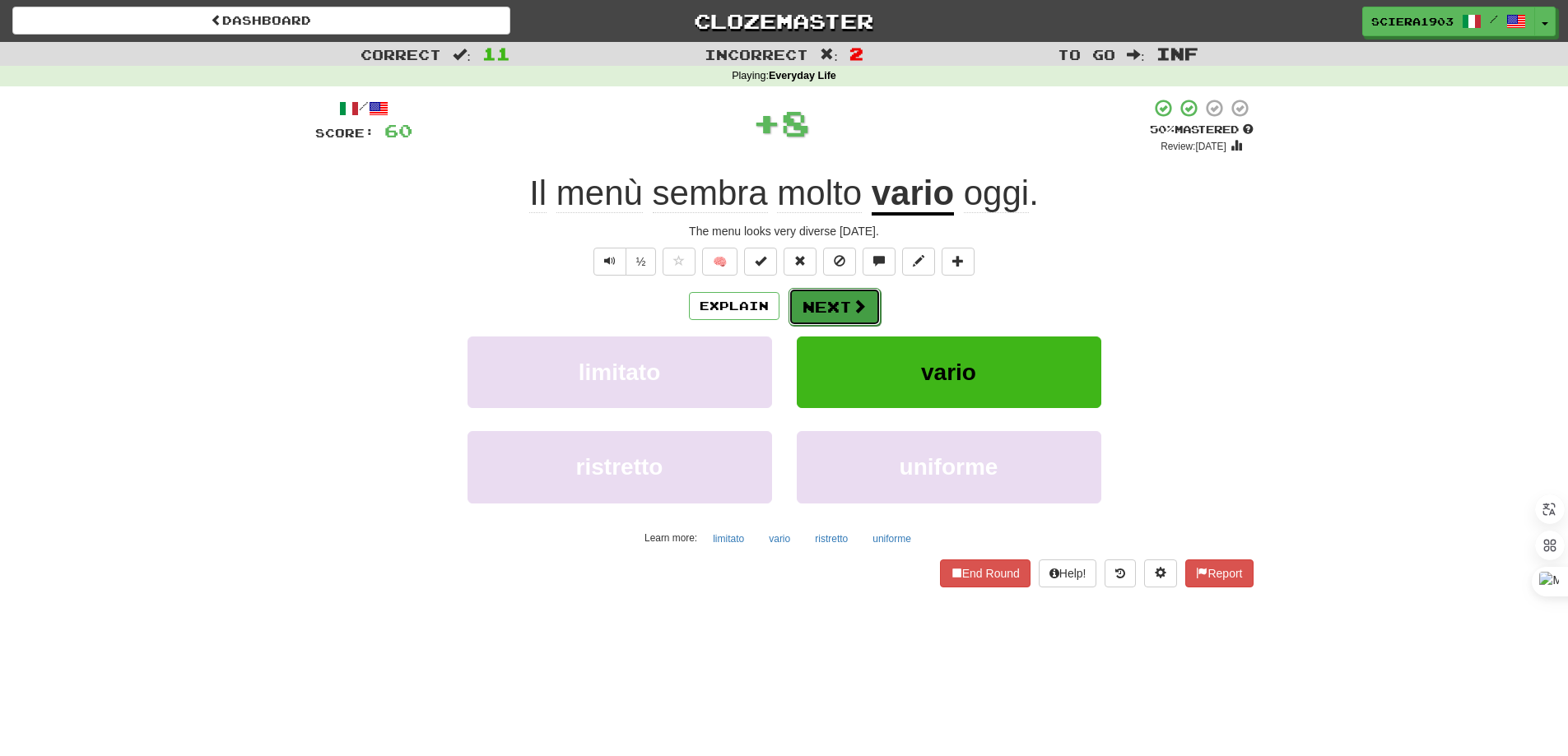
click at [872, 298] on button "Next" at bounding box center [834, 307] width 92 height 38
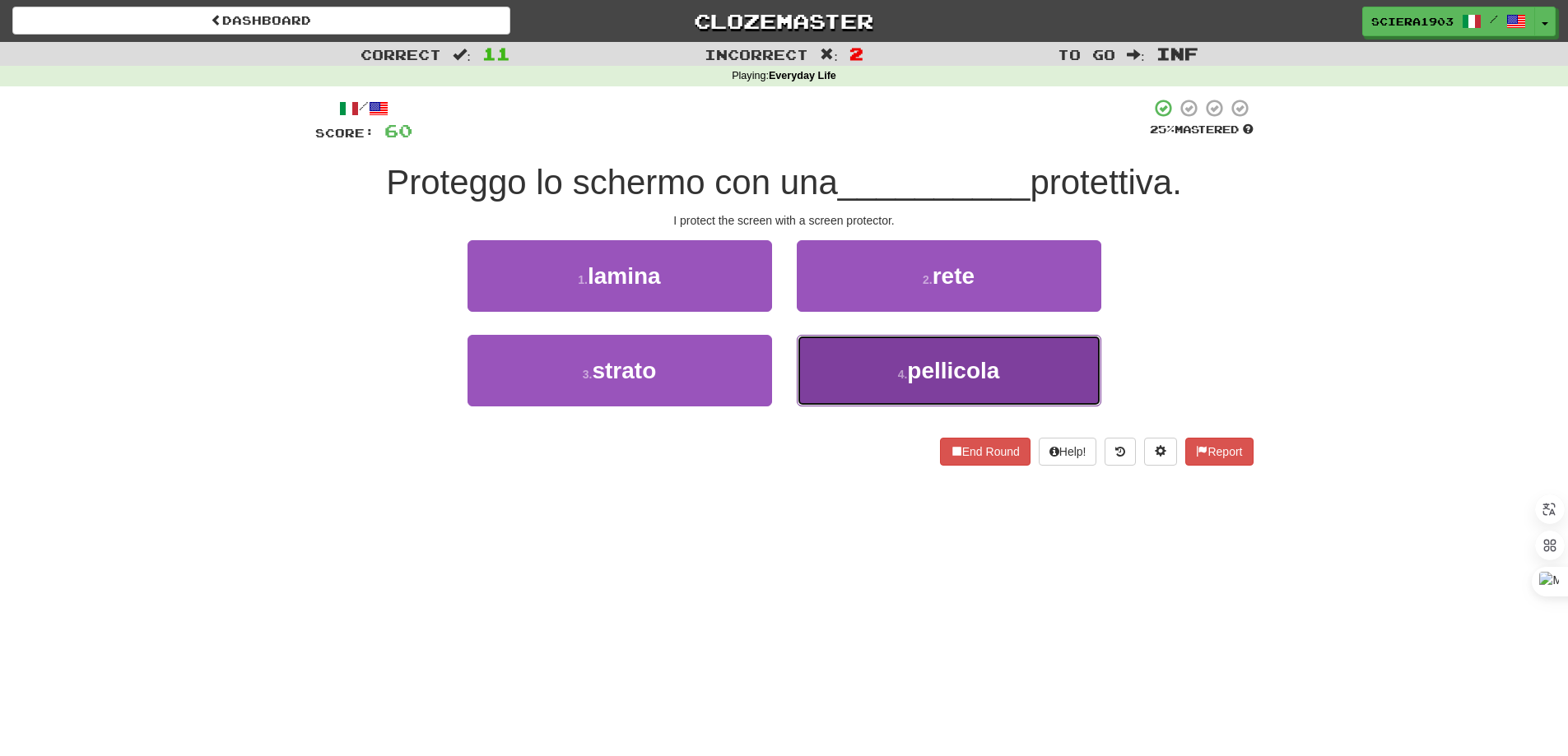
click at [989, 365] on span "pellicola" at bounding box center [953, 371] width 92 height 26
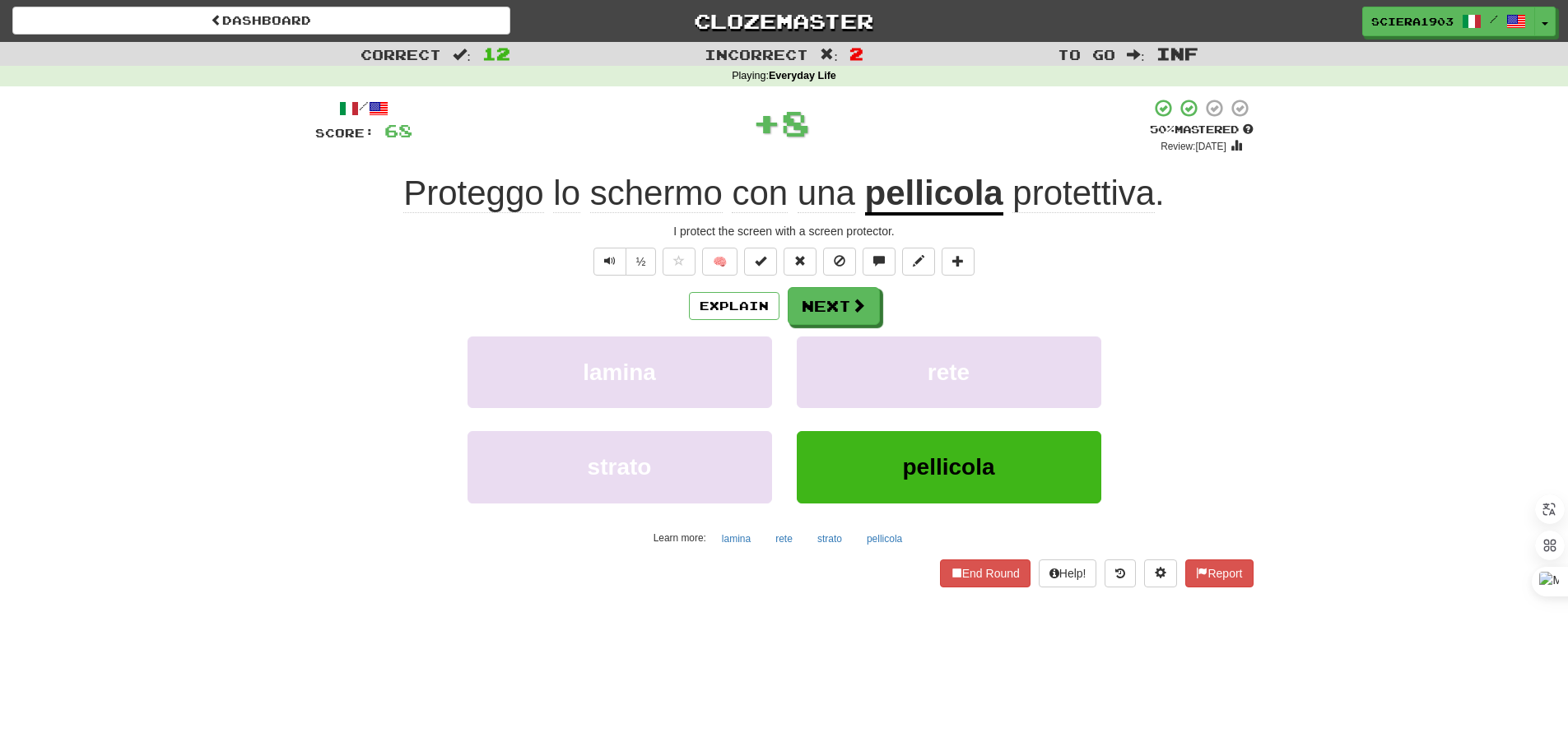
click at [813, 327] on div "Explain Next lamina rete strato pellicola Learn more: lamina rete strato pellic…" at bounding box center [784, 419] width 938 height 264
click at [823, 317] on button "Next" at bounding box center [834, 307] width 92 height 38
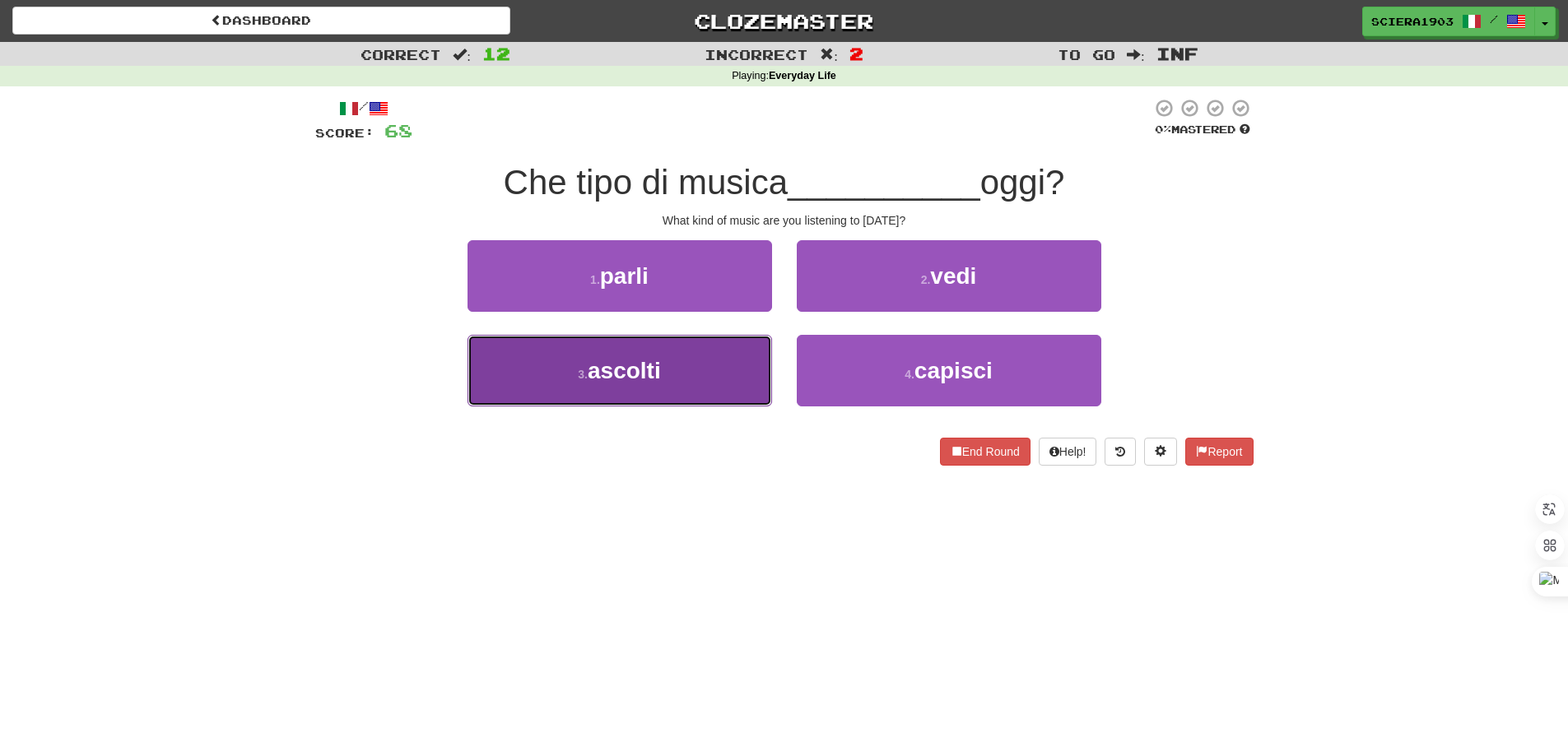
click at [697, 366] on button "3 . ascolti" at bounding box center [619, 371] width 304 height 71
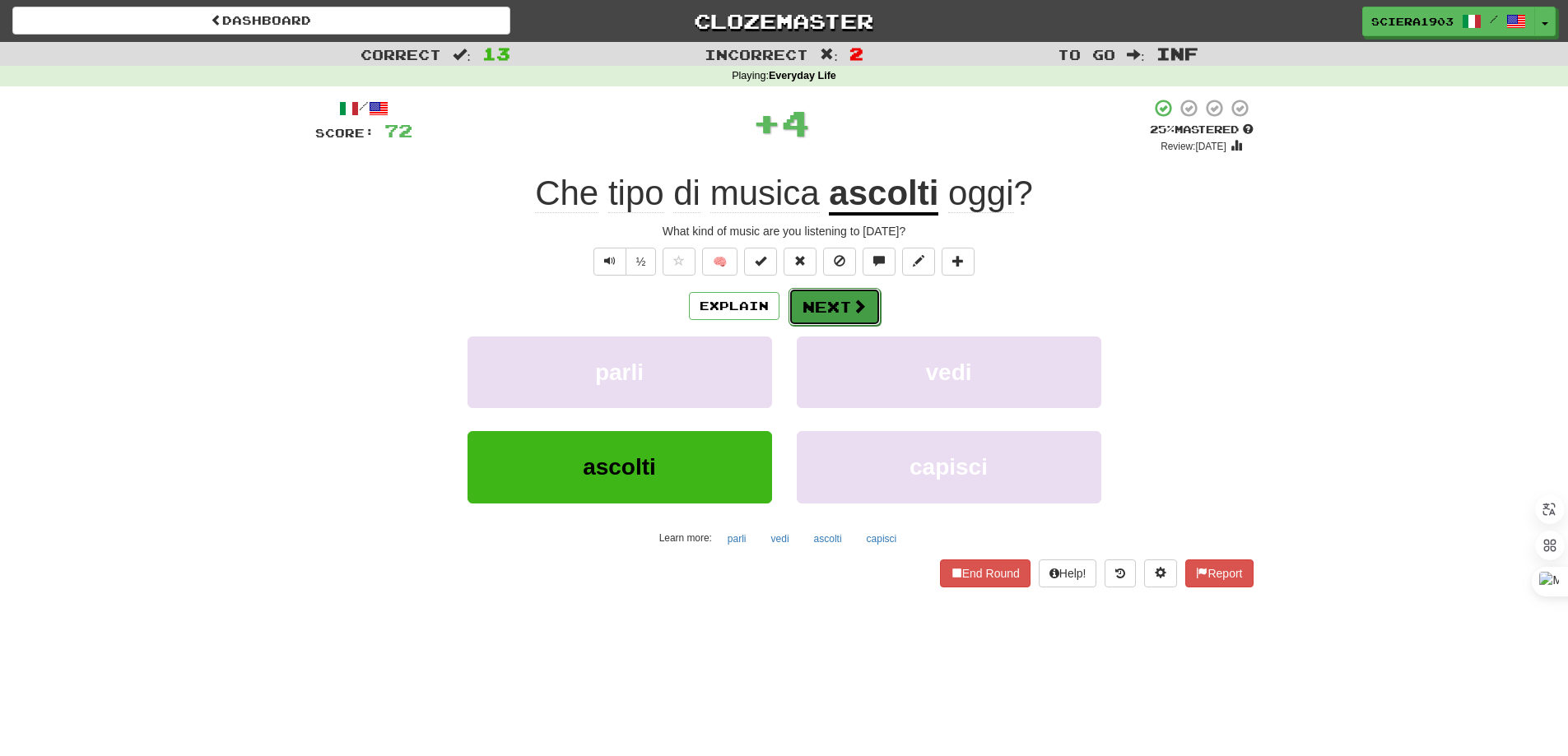
click at [871, 288] on button "Next" at bounding box center [834, 307] width 92 height 38
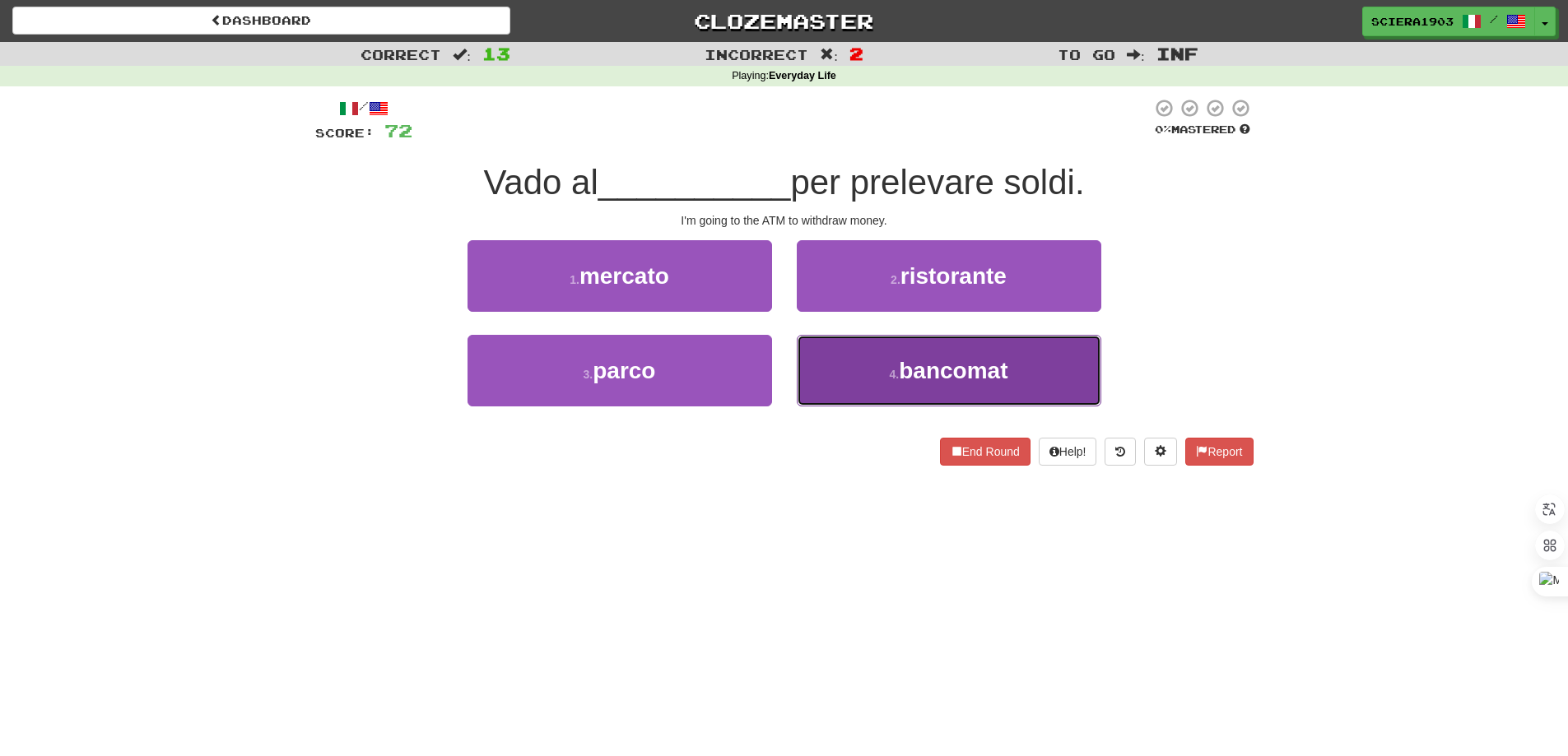
click at [881, 371] on button "4 . bancomat" at bounding box center [949, 371] width 304 height 71
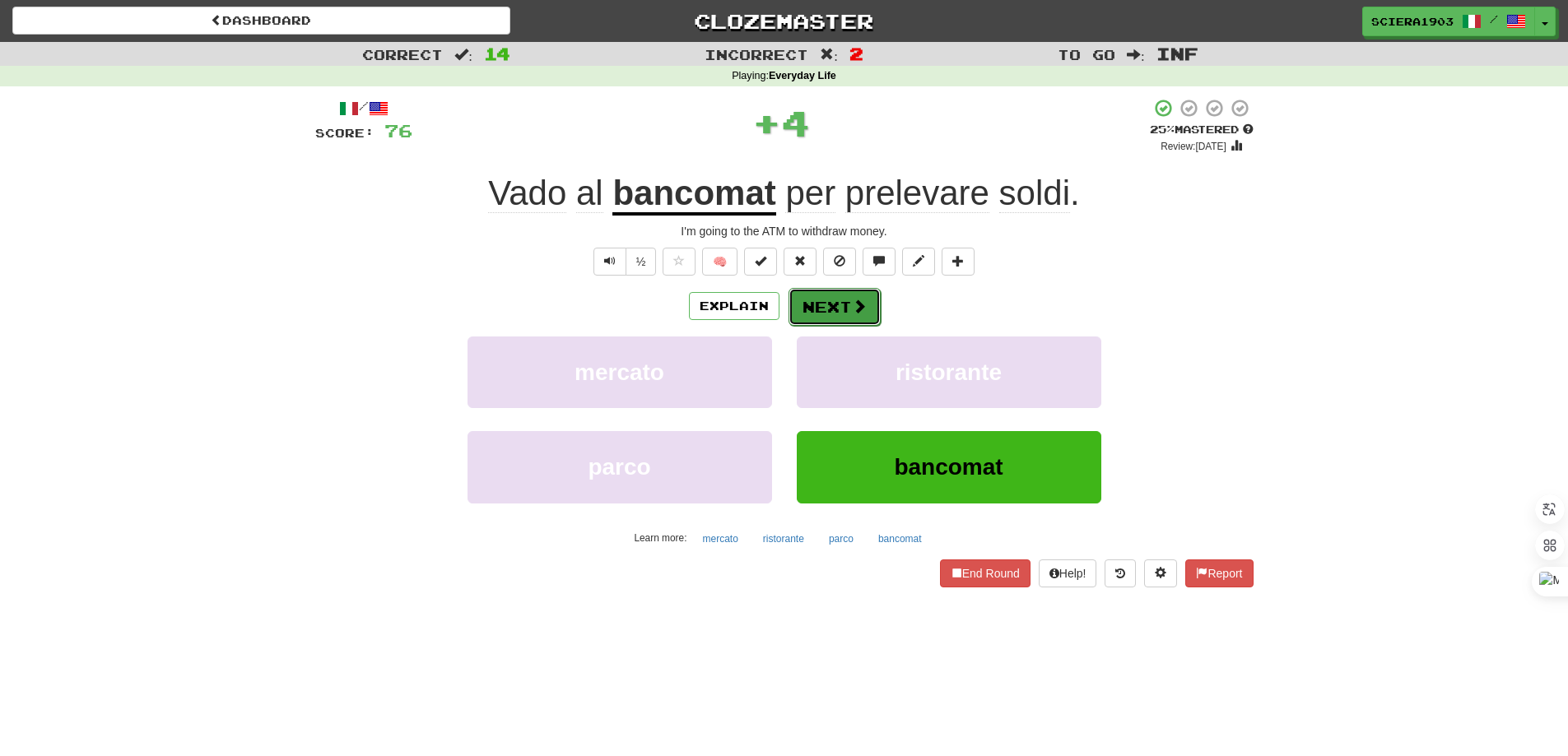
click at [832, 306] on button "Next" at bounding box center [834, 307] width 92 height 38
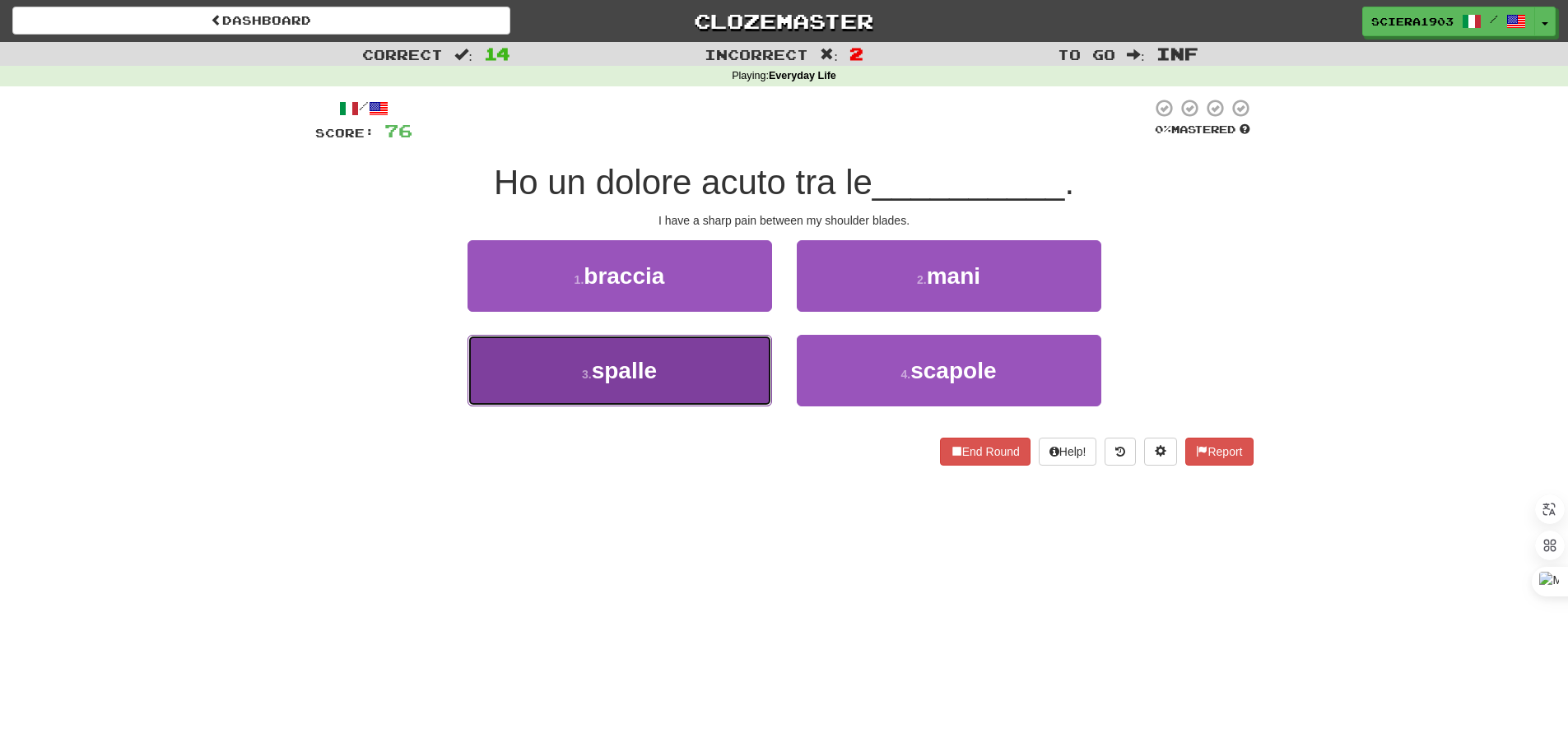
click at [738, 385] on button "3 . spalle" at bounding box center [619, 371] width 304 height 71
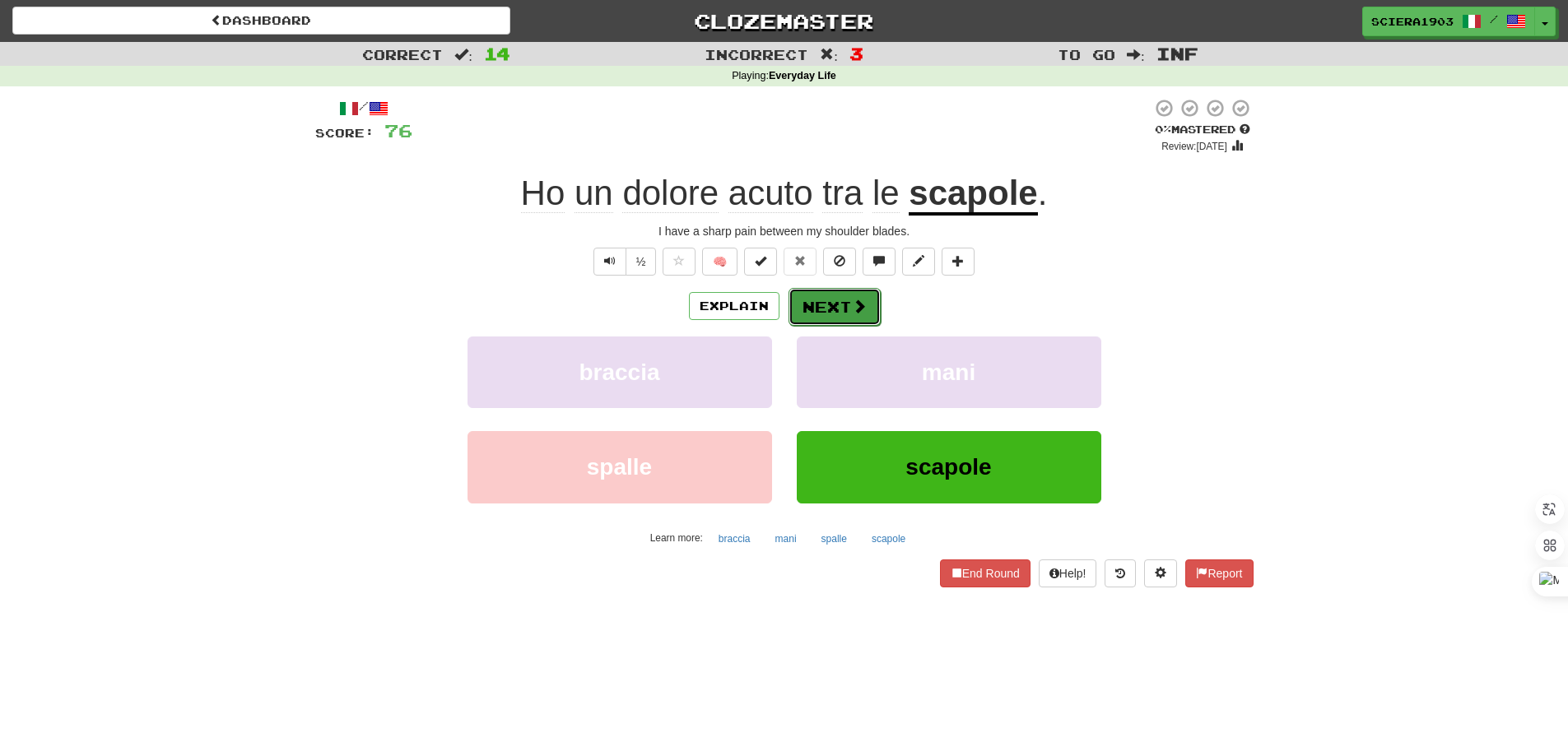
click at [857, 304] on span at bounding box center [859, 306] width 15 height 15
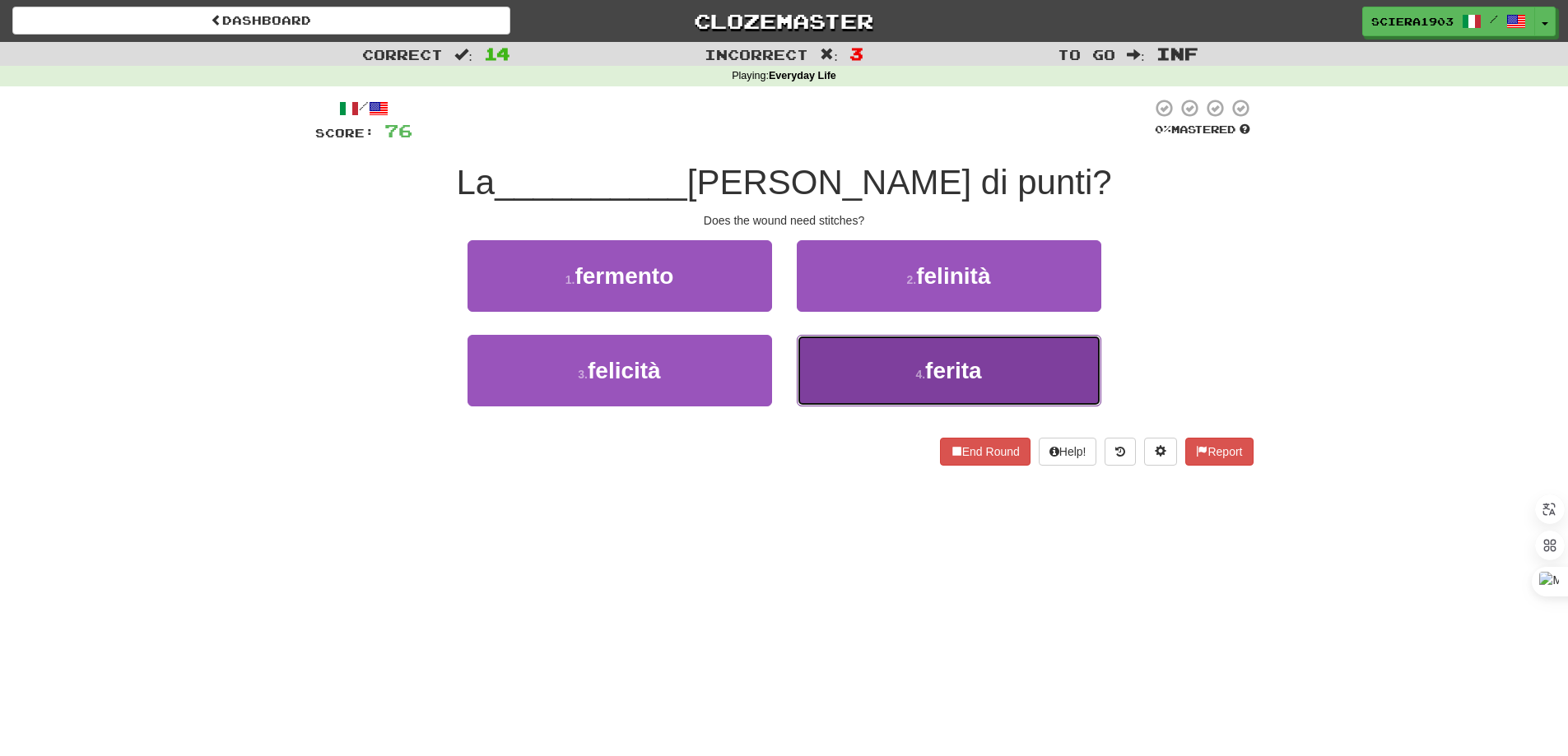
click at [858, 382] on button "4 . ferita" at bounding box center [949, 371] width 304 height 71
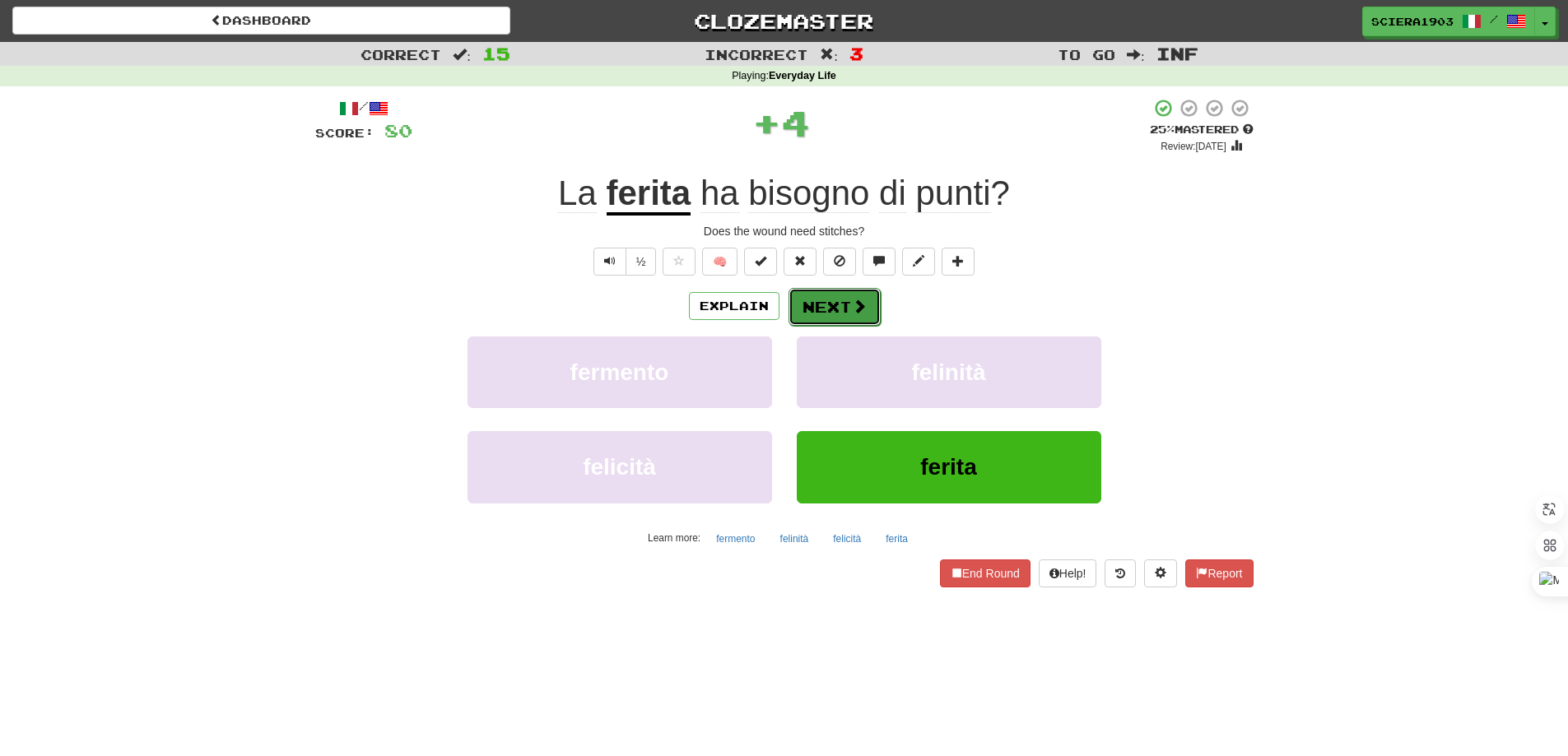
click at [836, 313] on button "Next" at bounding box center [834, 307] width 92 height 38
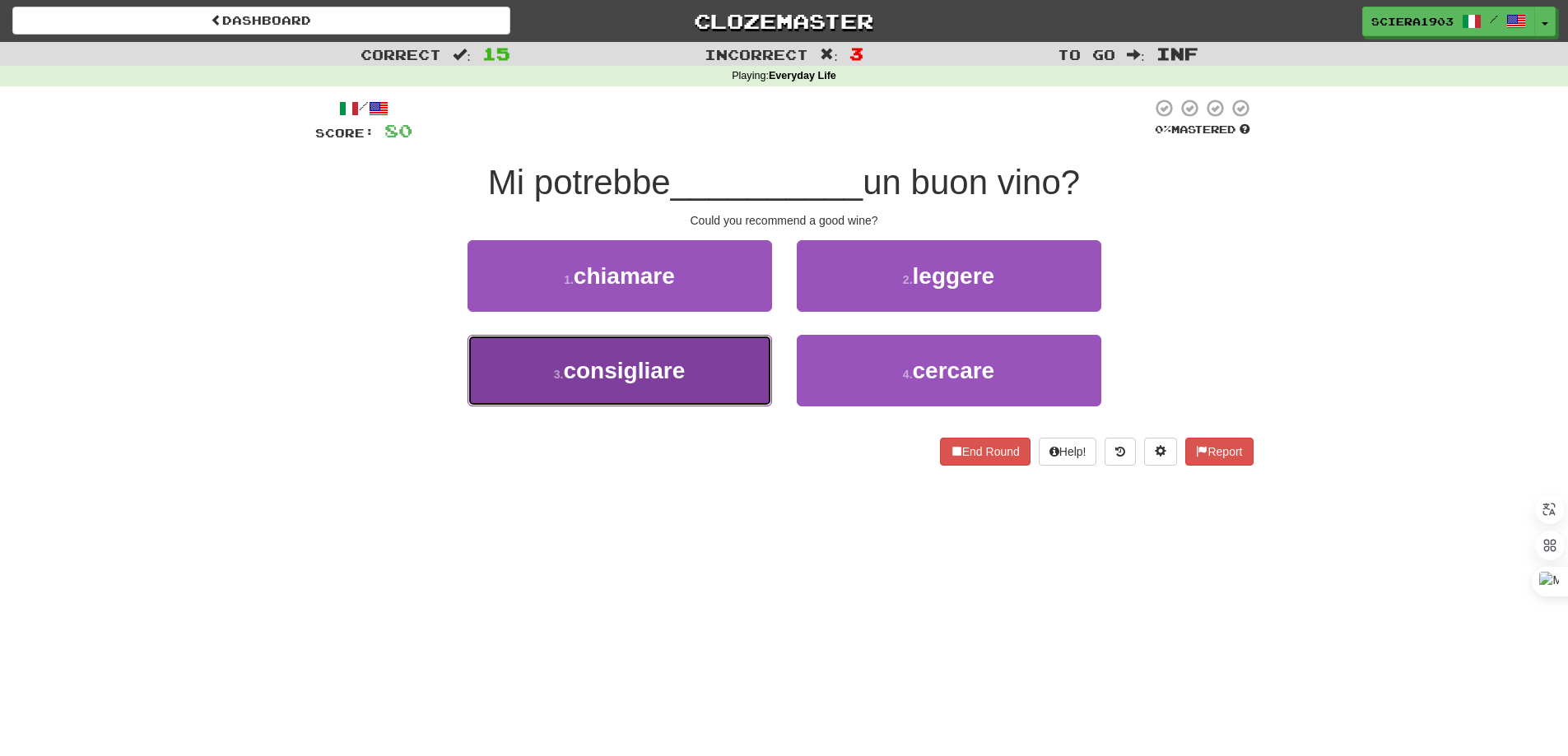
click at [706, 374] on button "3 . consigliare" at bounding box center [619, 371] width 304 height 71
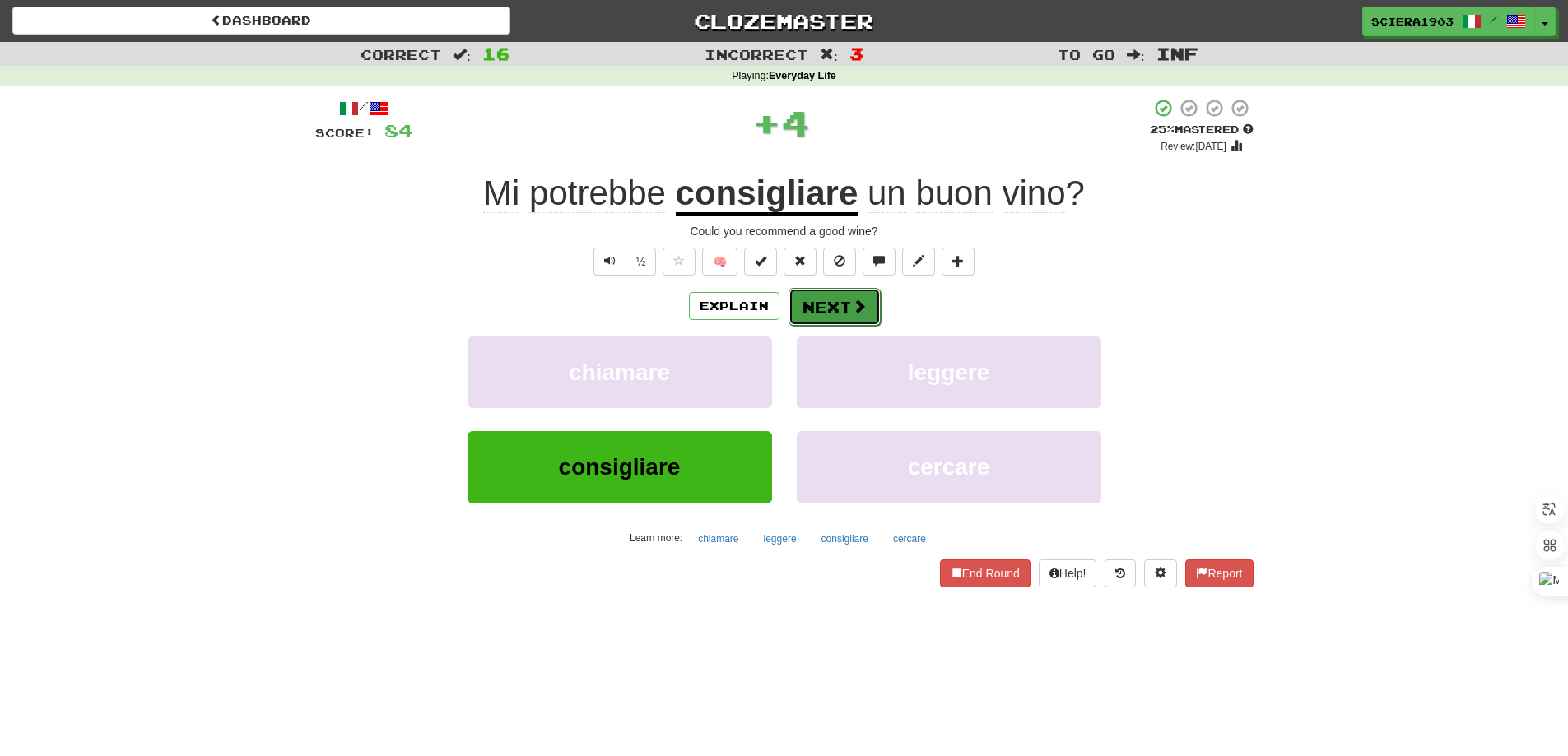
click at [824, 322] on button "Next" at bounding box center [834, 307] width 92 height 38
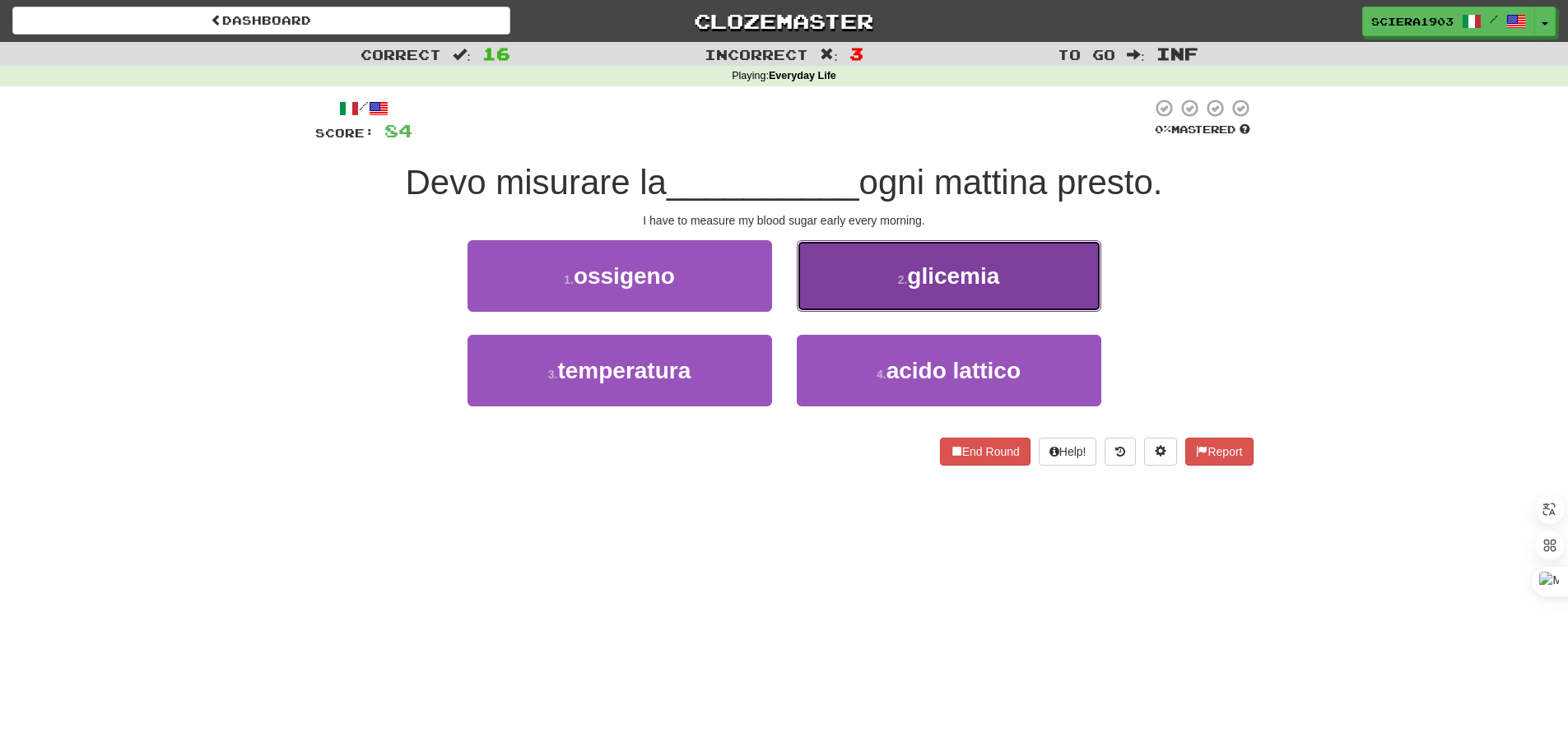
click at [876, 273] on button "2 . glicemia" at bounding box center [949, 276] width 304 height 71
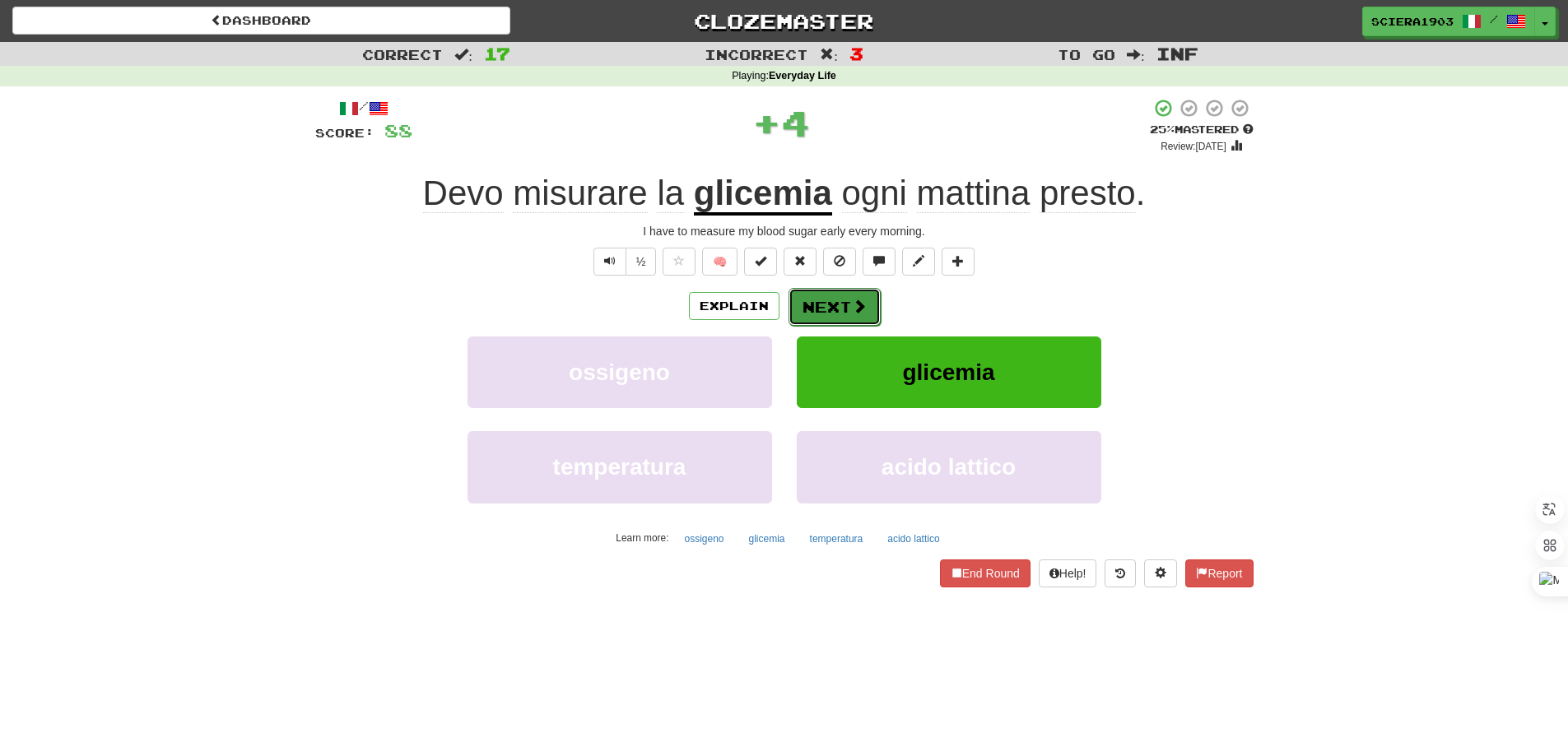
click at [868, 305] on button "Next" at bounding box center [834, 307] width 92 height 38
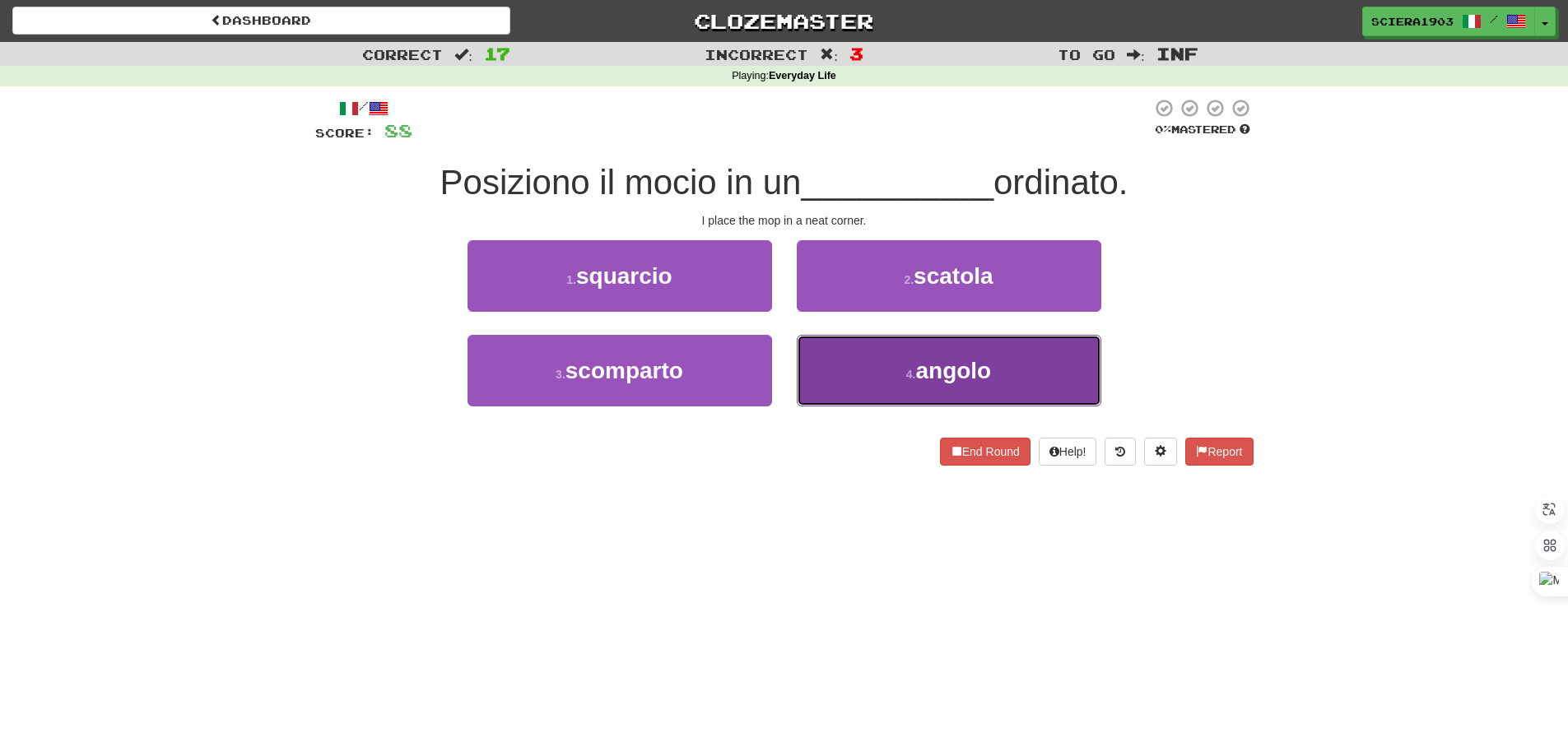
click at [867, 373] on button "4 . angolo" at bounding box center [949, 371] width 304 height 71
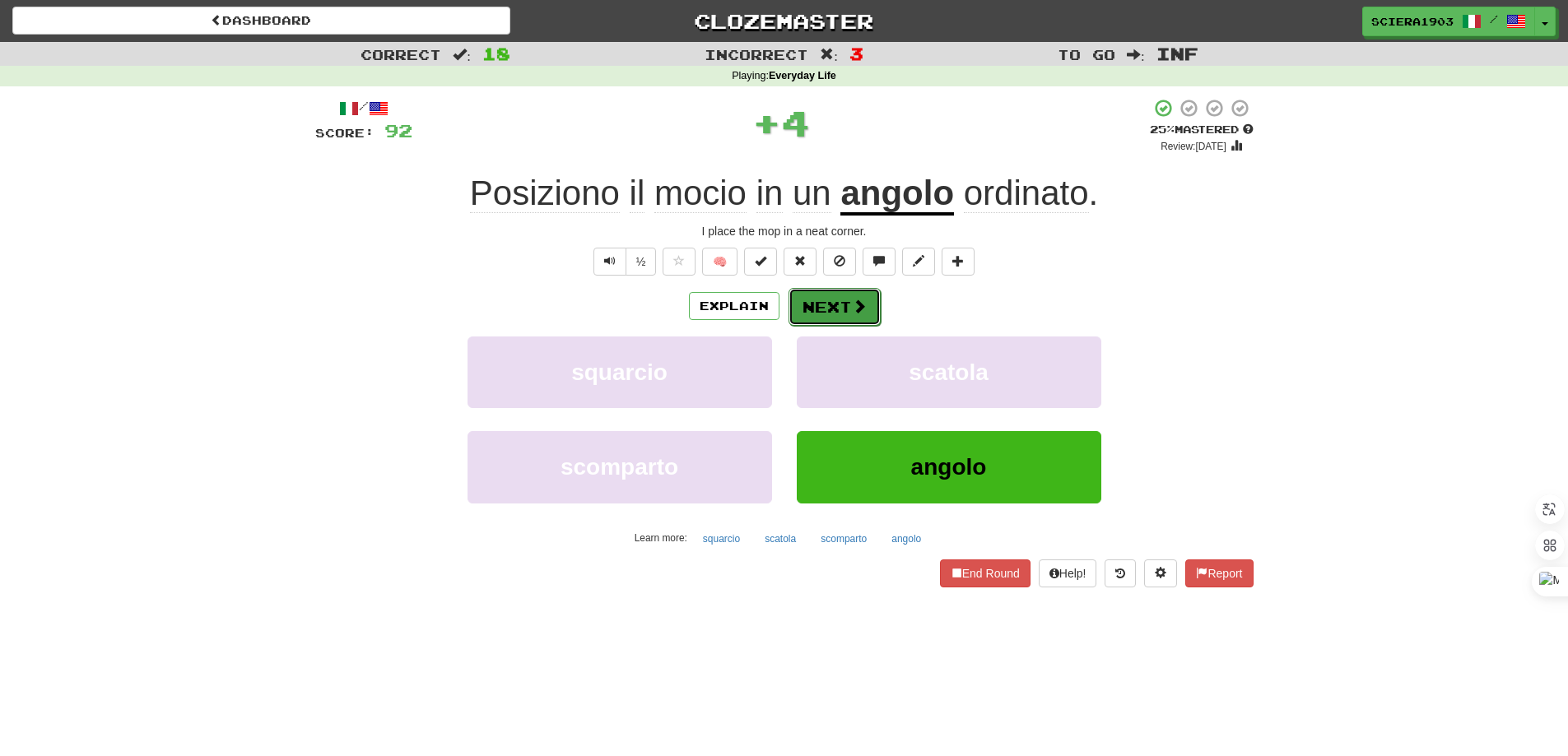
click at [862, 306] on span at bounding box center [859, 306] width 15 height 15
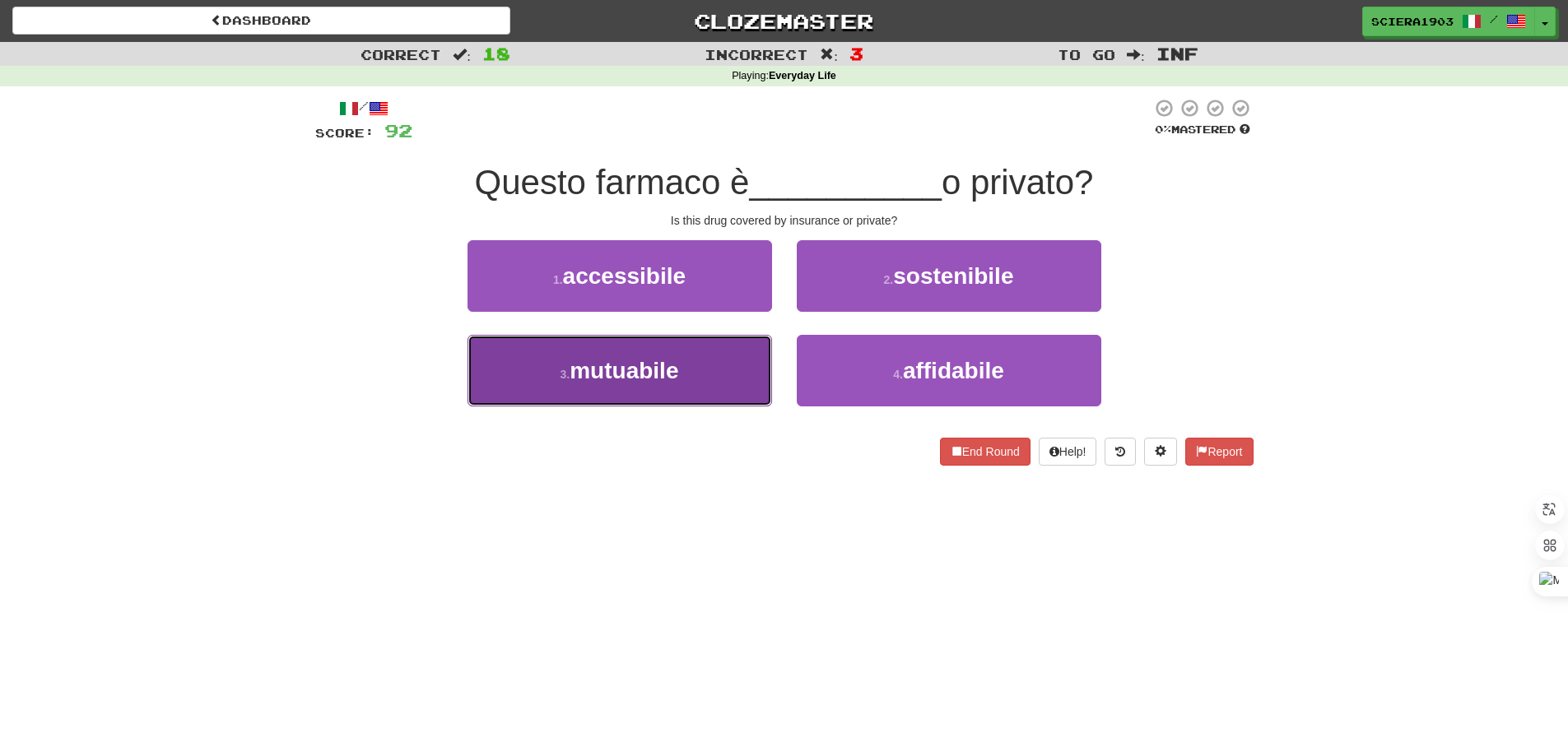
click at [698, 369] on button "3 . mutuabile" at bounding box center [619, 371] width 304 height 71
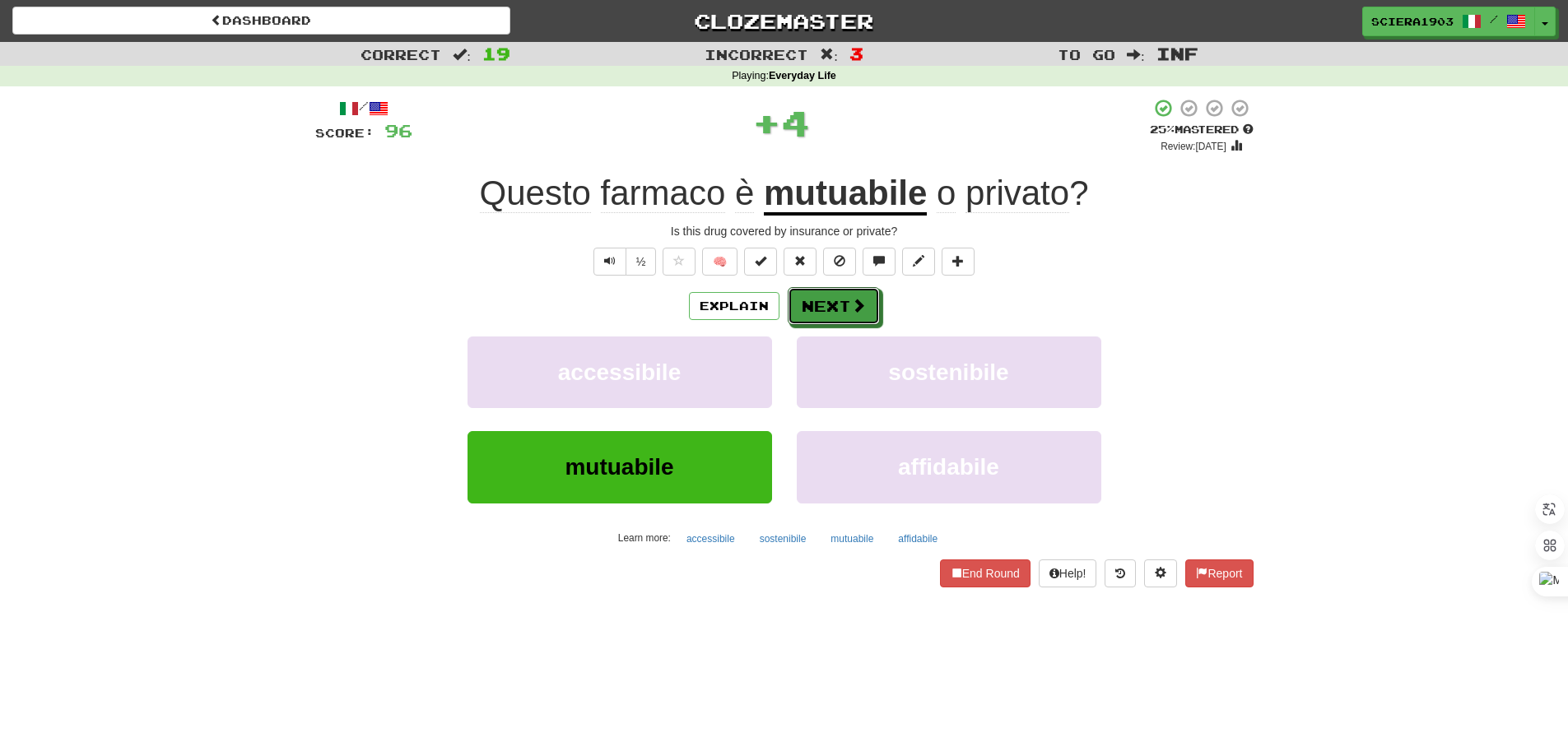
click at [873, 317] on button "Next" at bounding box center [833, 306] width 92 height 38
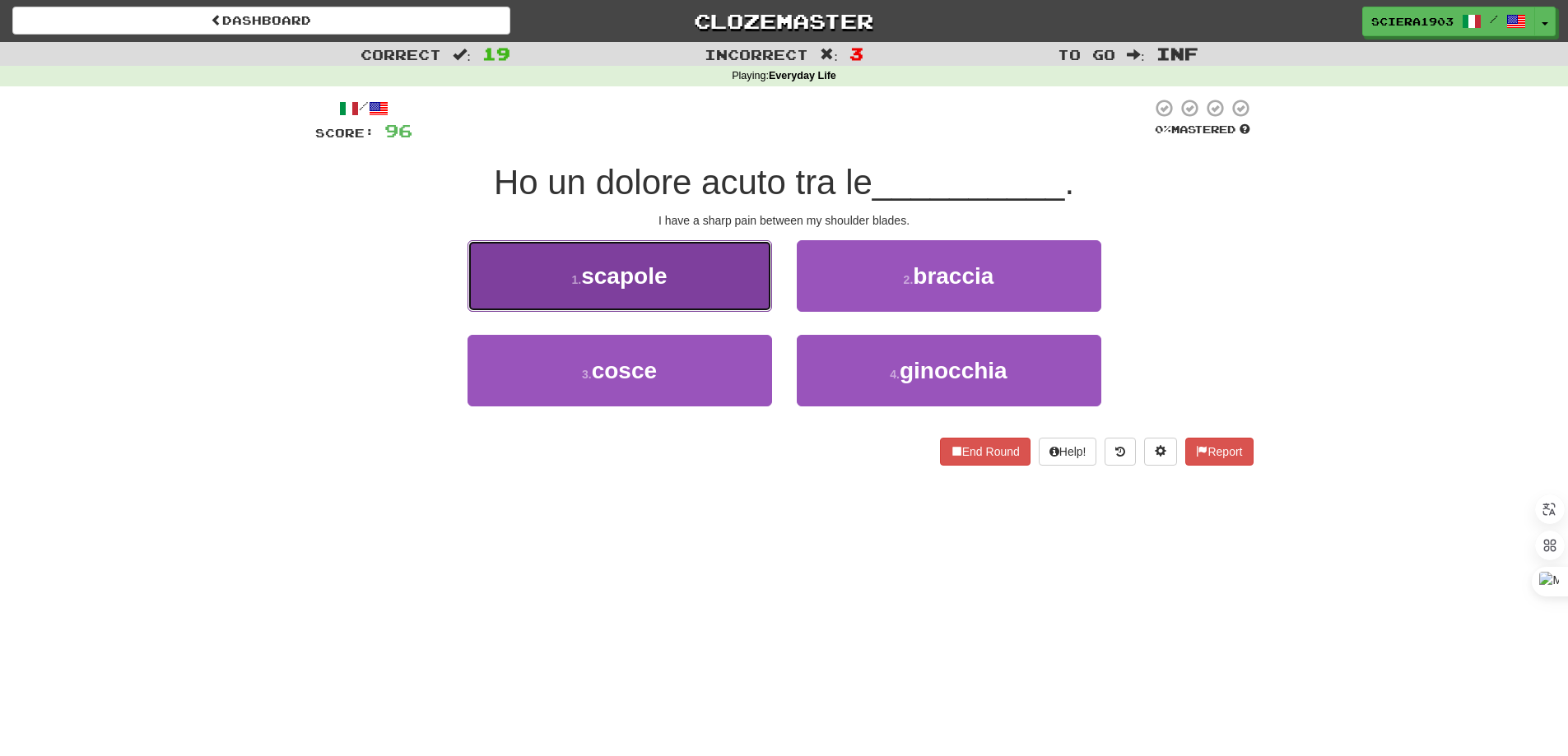
click at [690, 277] on button "1 . scapole" at bounding box center [619, 276] width 304 height 71
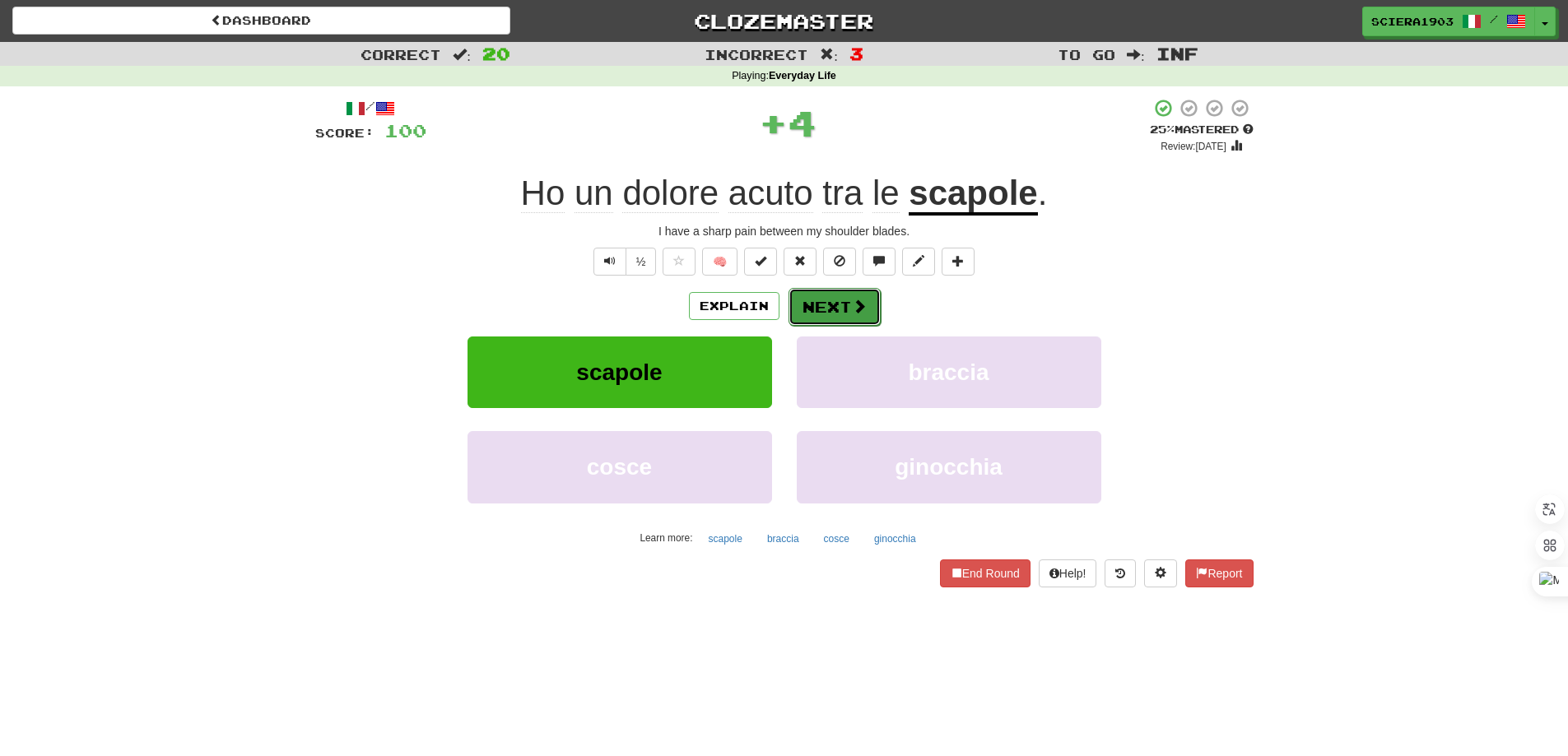
click at [802, 303] on button "Next" at bounding box center [834, 307] width 92 height 38
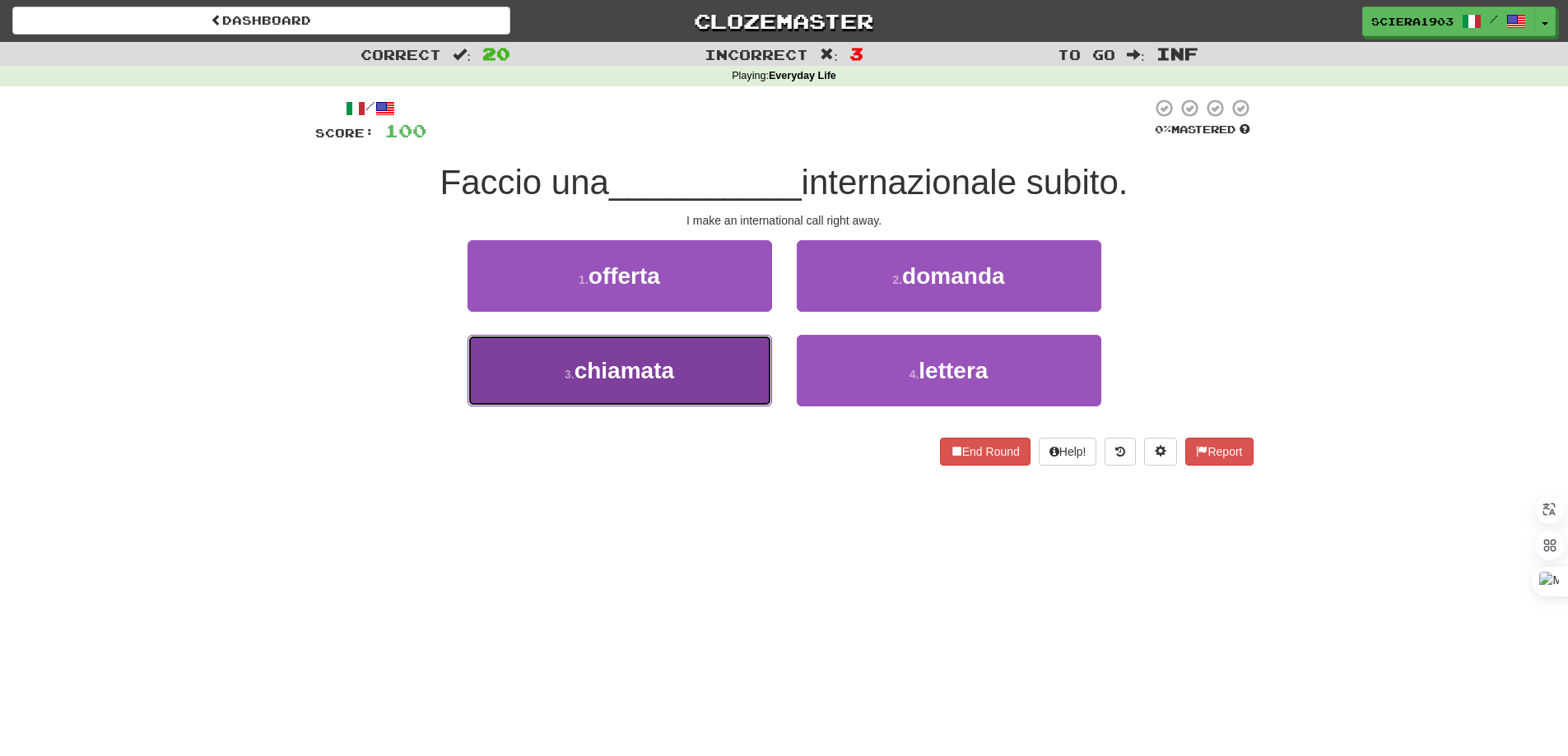
click at [701, 385] on button "3 . chiamata" at bounding box center [619, 371] width 304 height 71
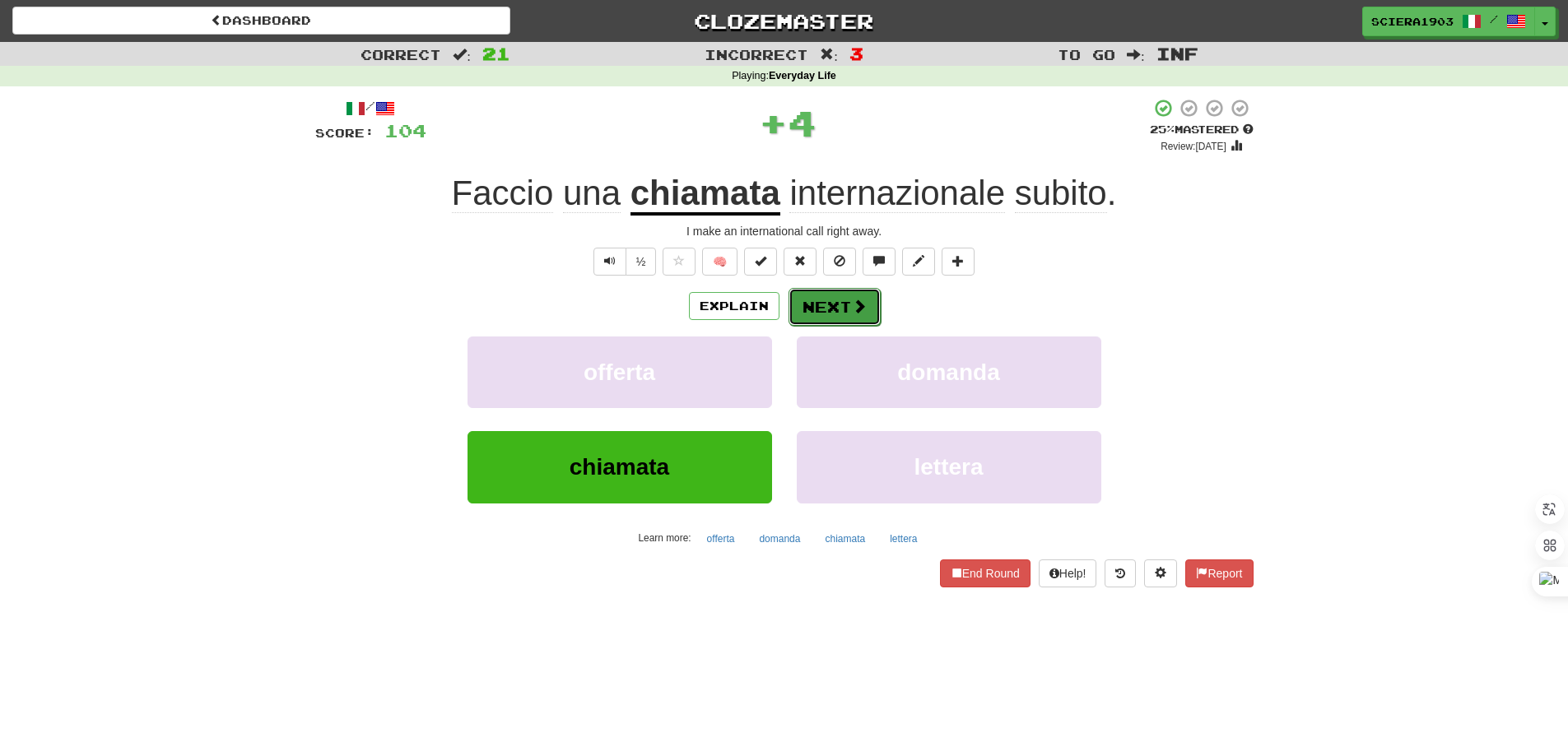
click at [835, 304] on button "Next" at bounding box center [834, 307] width 92 height 38
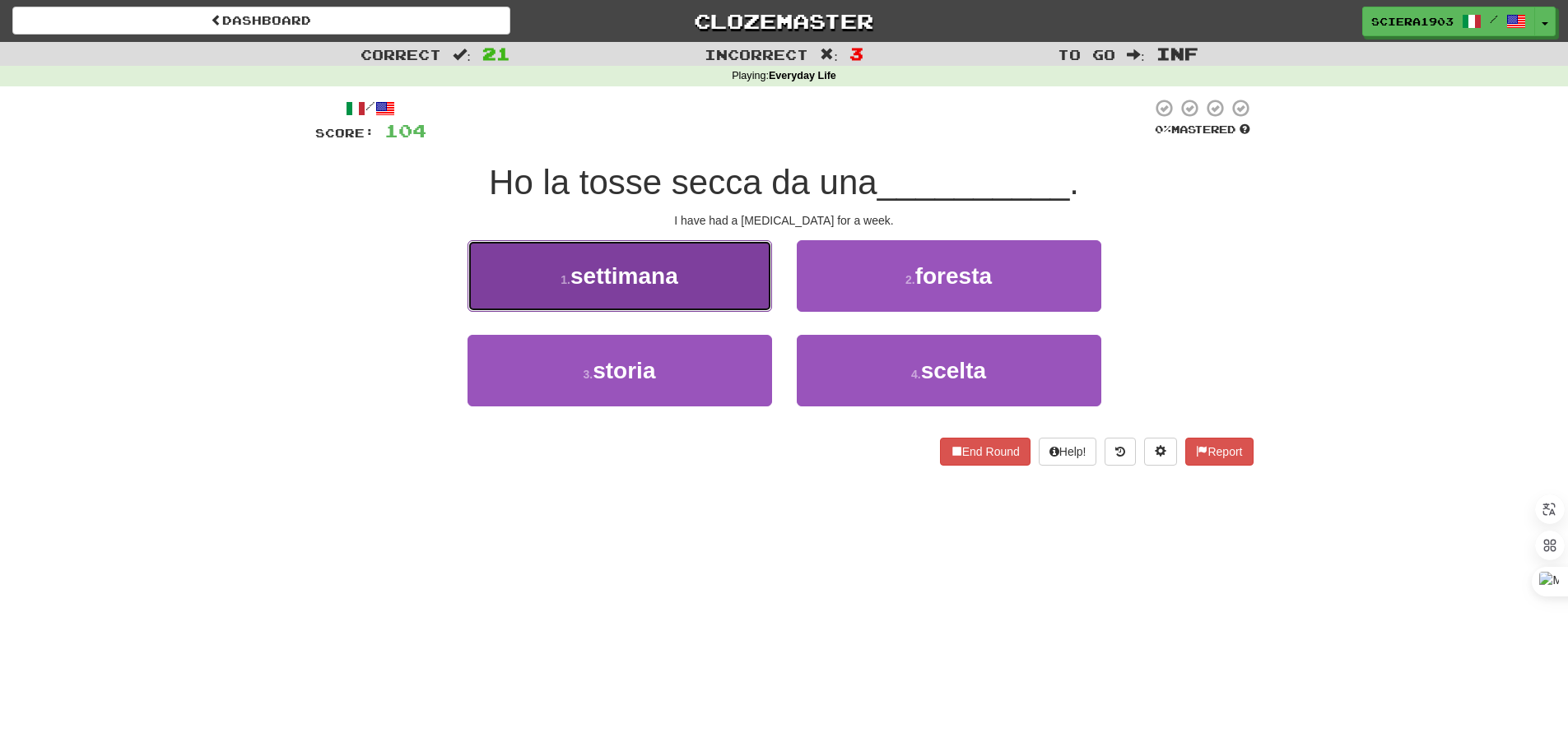
click at [735, 300] on button "1 . settimana" at bounding box center [619, 276] width 304 height 71
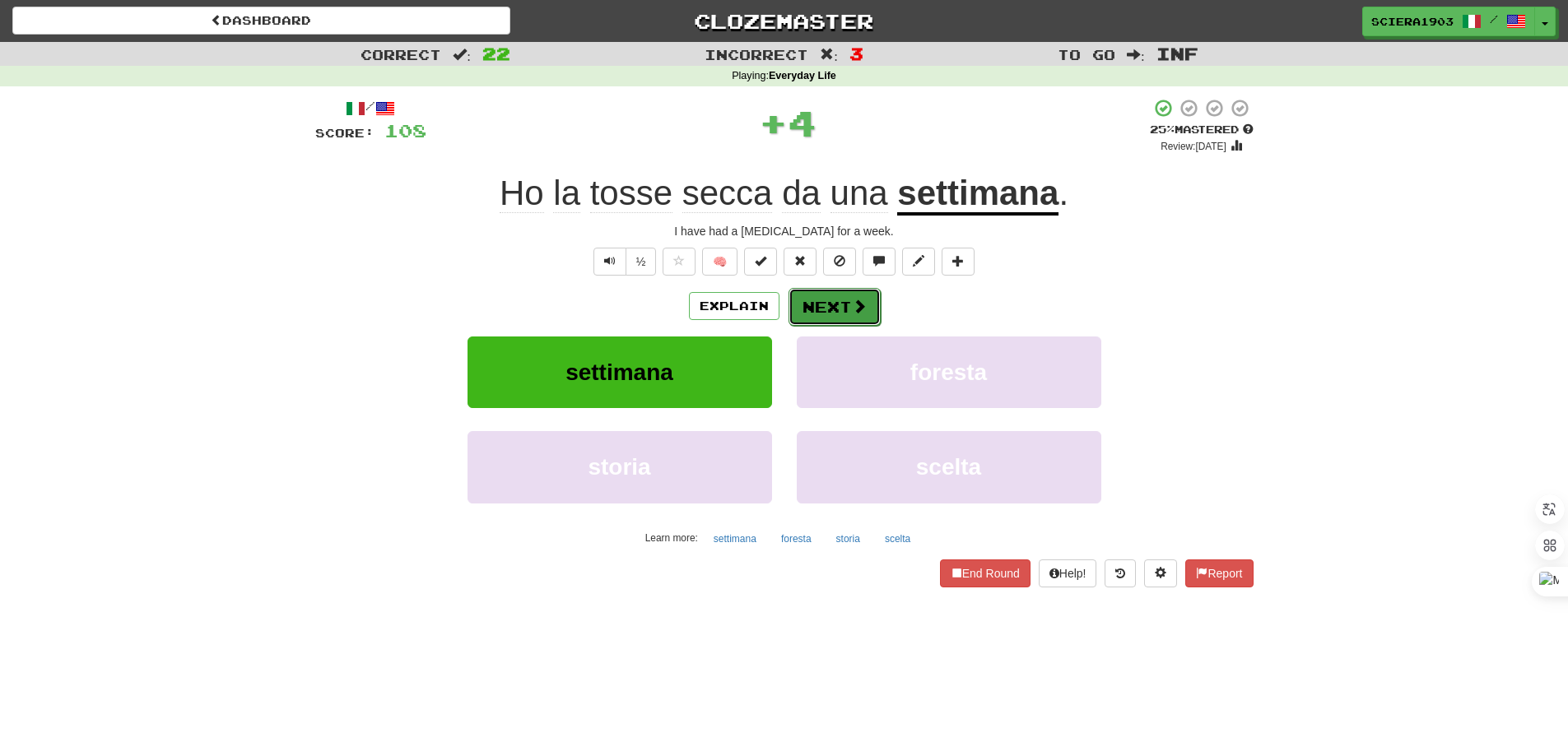
click at [793, 292] on button "Next" at bounding box center [834, 307] width 92 height 38
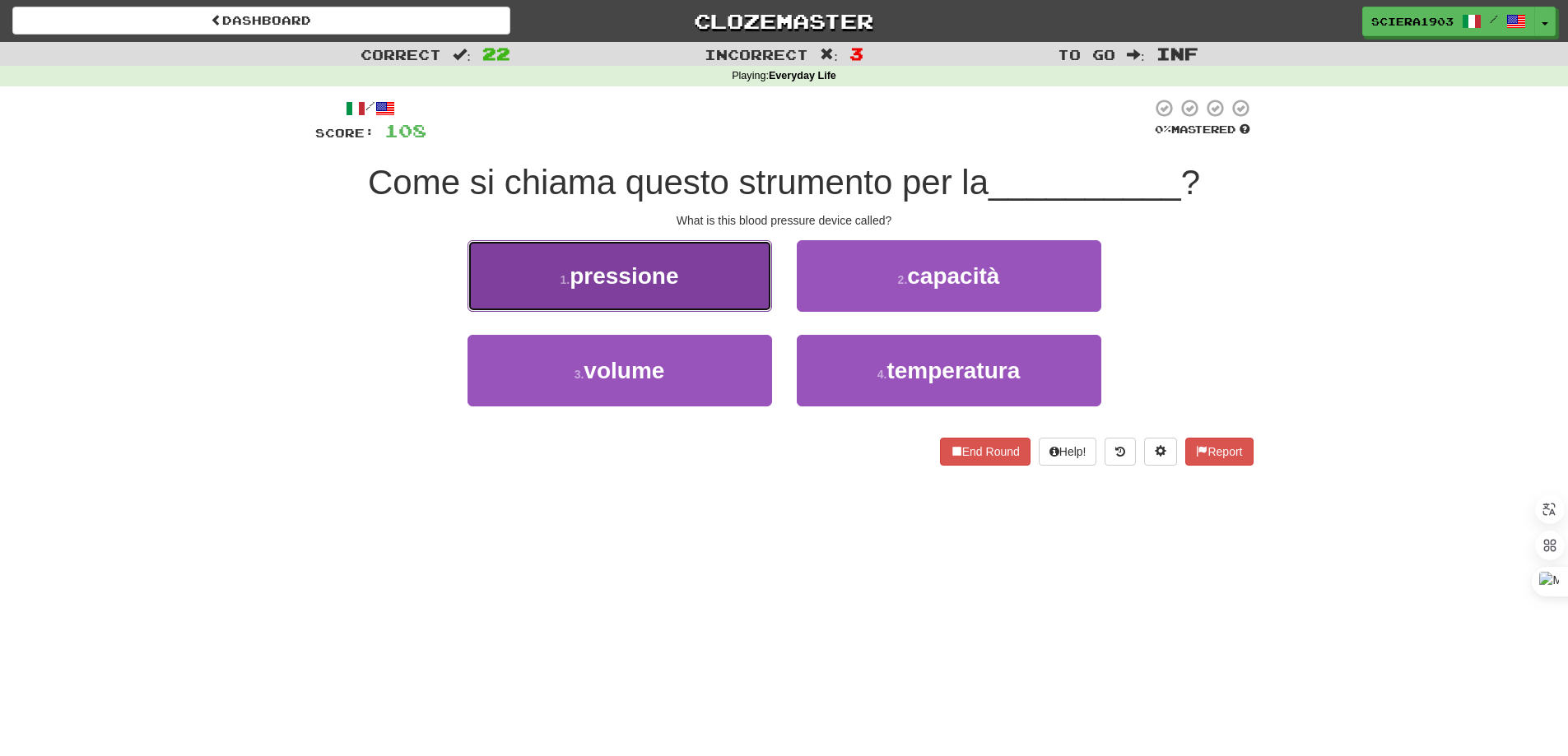
click at [722, 265] on button "1 . pressione" at bounding box center [619, 276] width 304 height 71
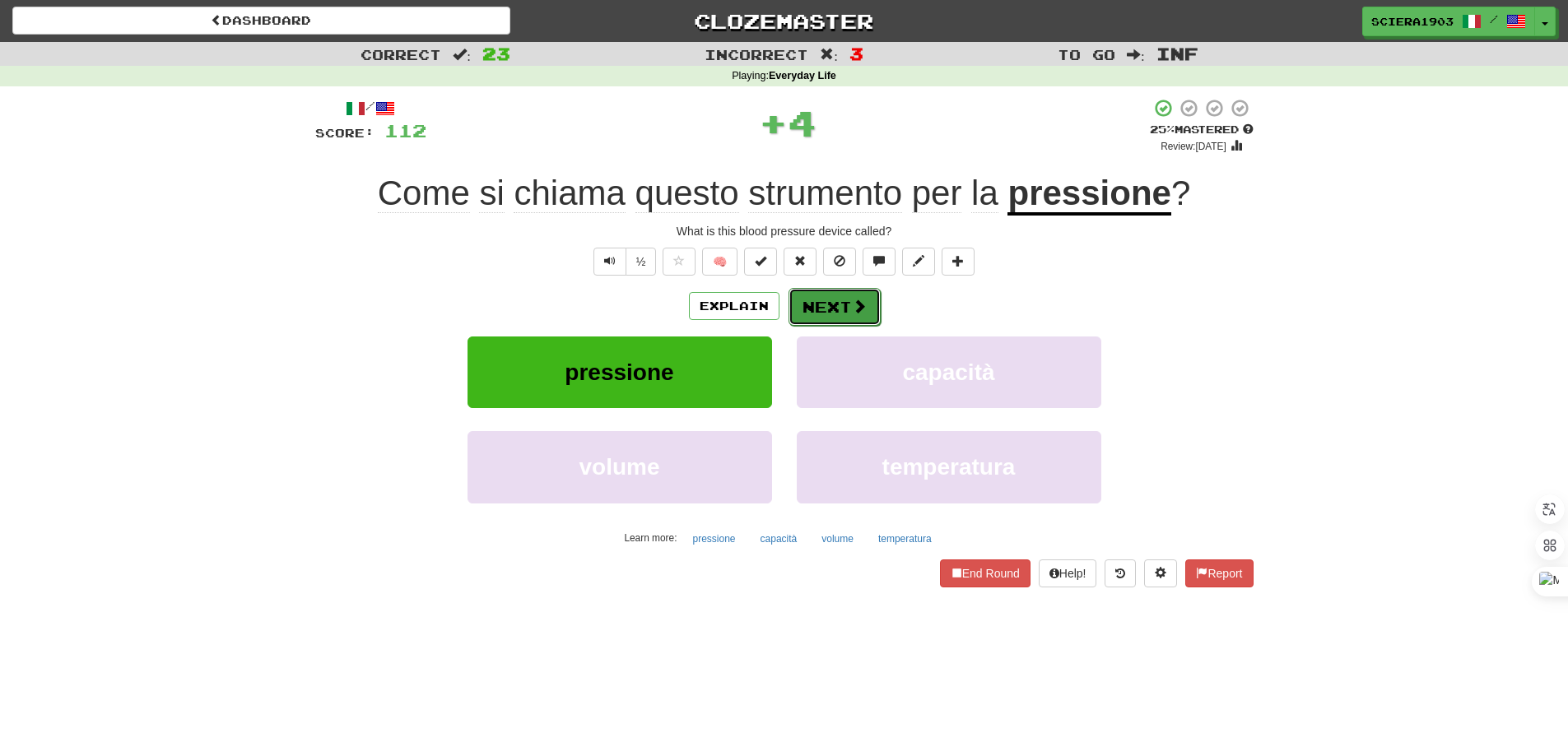
click at [857, 300] on span at bounding box center [859, 306] width 15 height 15
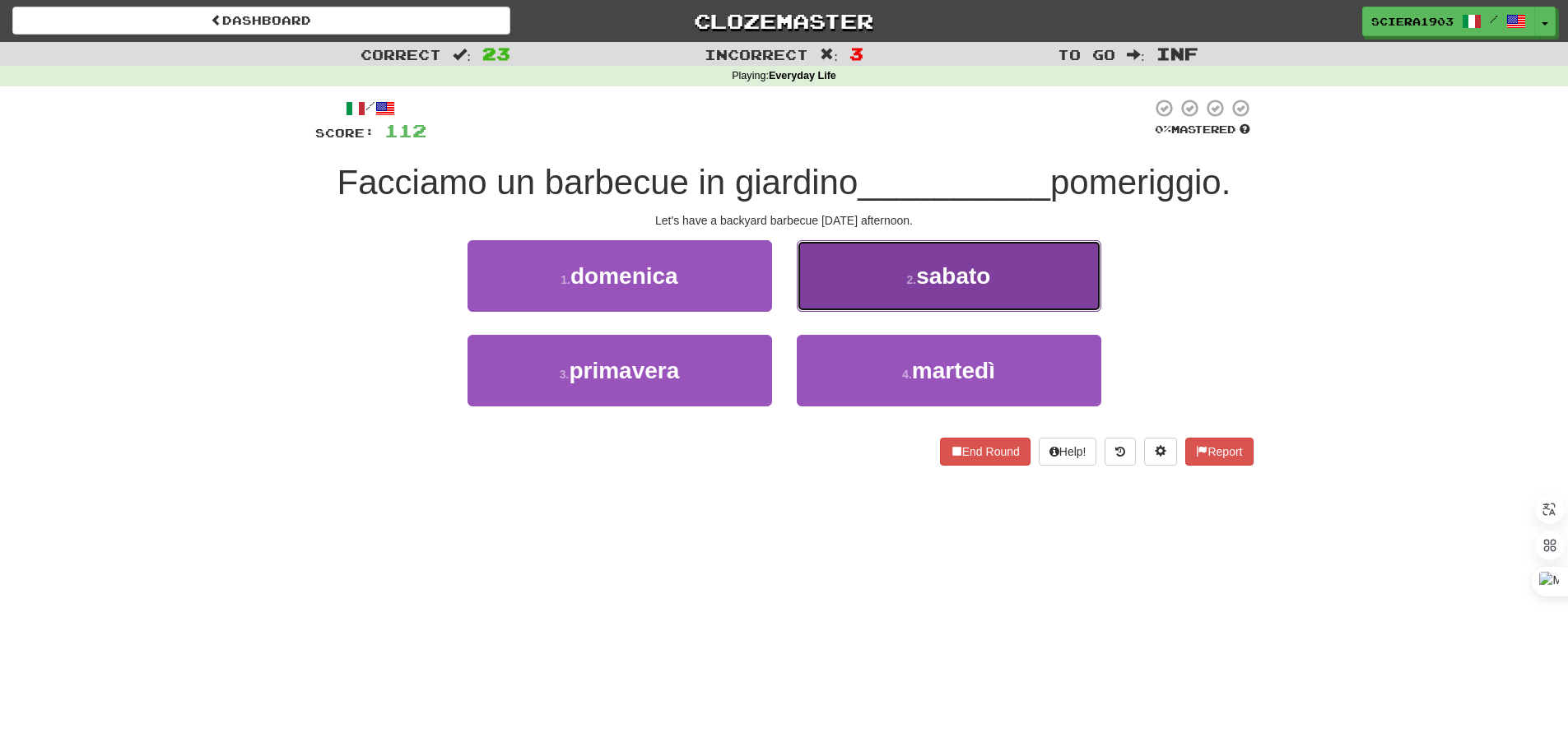
click at [844, 282] on button "2 . sabato" at bounding box center [949, 276] width 304 height 71
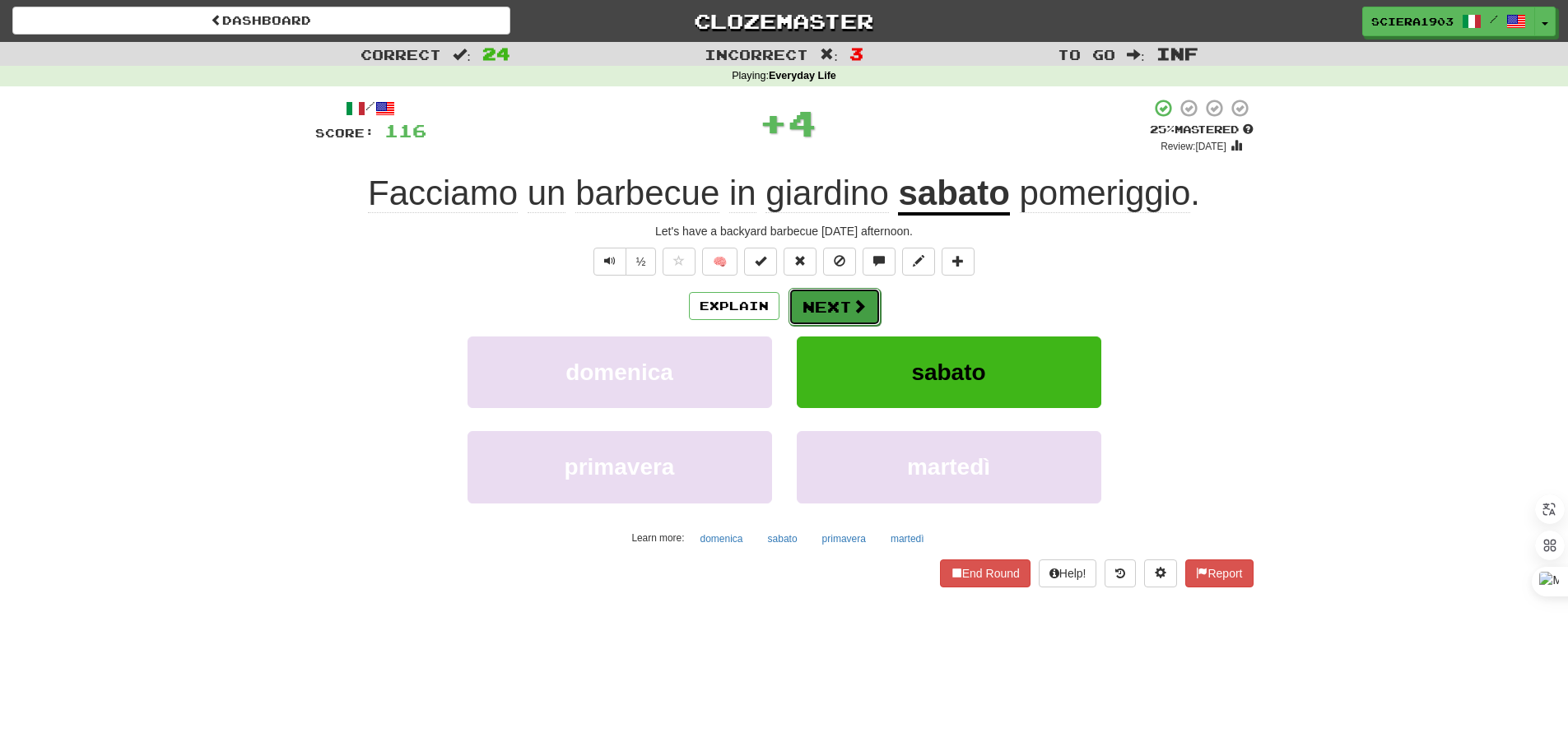
click at [836, 305] on button "Next" at bounding box center [834, 307] width 92 height 38
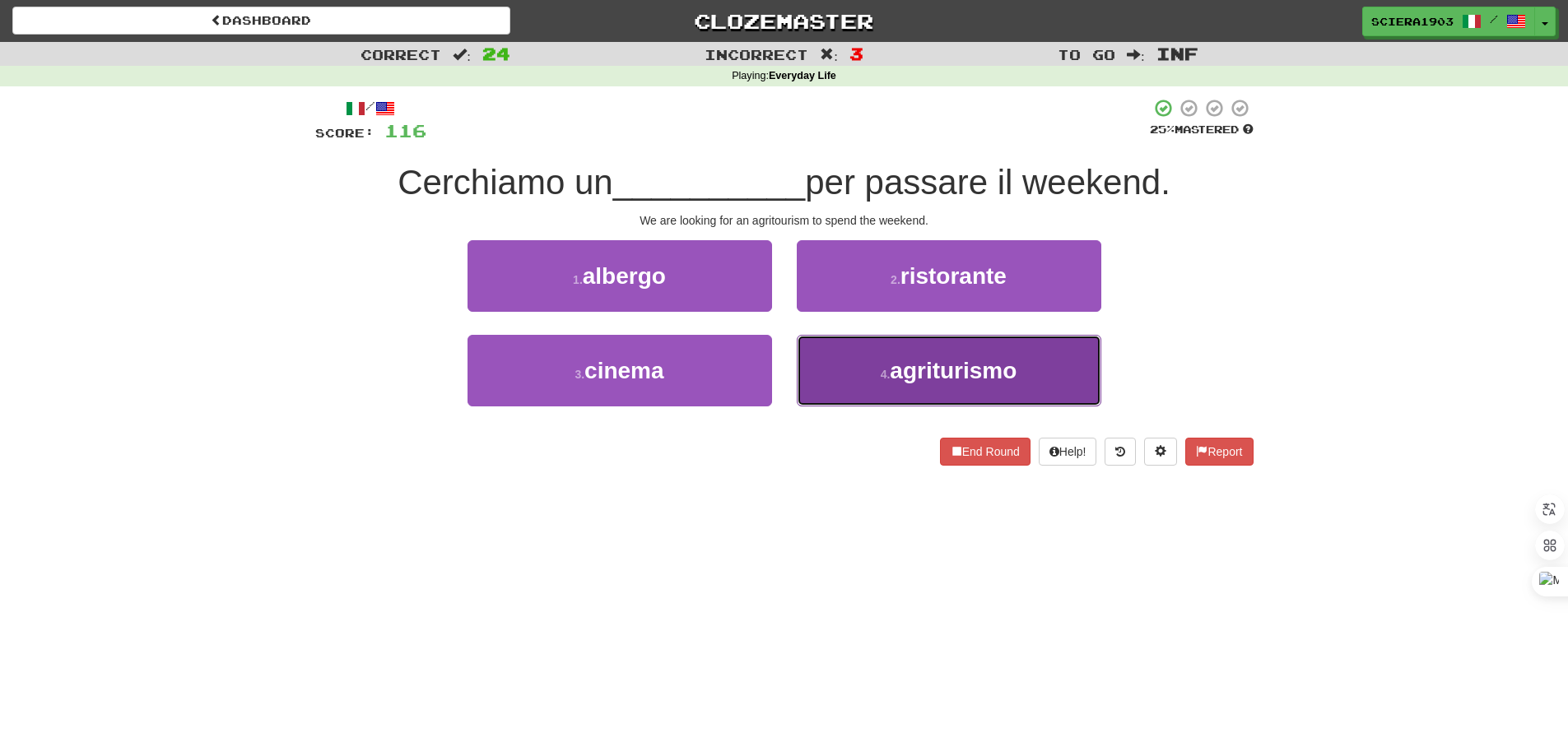
click at [966, 370] on span "agriturismo" at bounding box center [953, 371] width 127 height 26
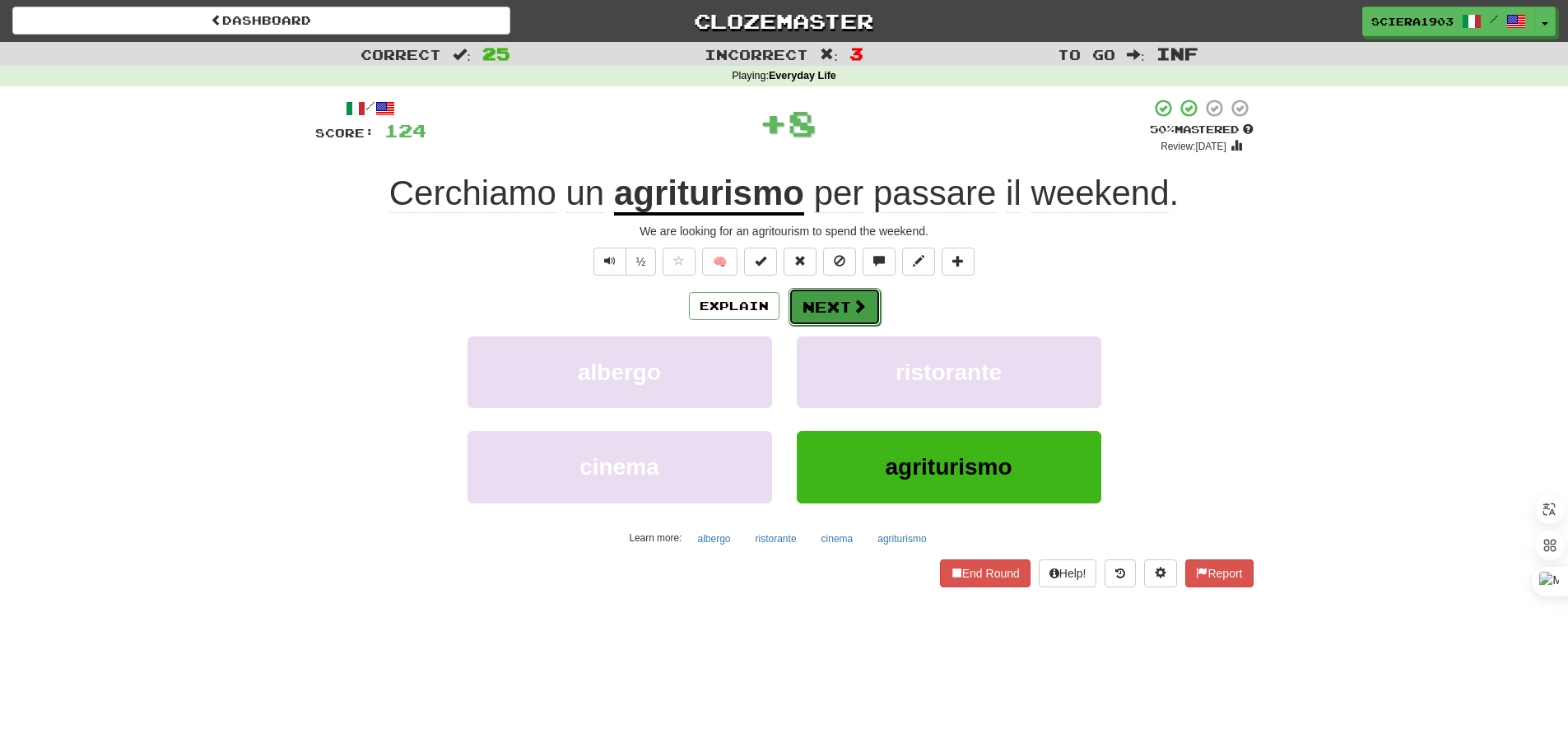
click at [839, 290] on button "Next" at bounding box center [834, 307] width 92 height 38
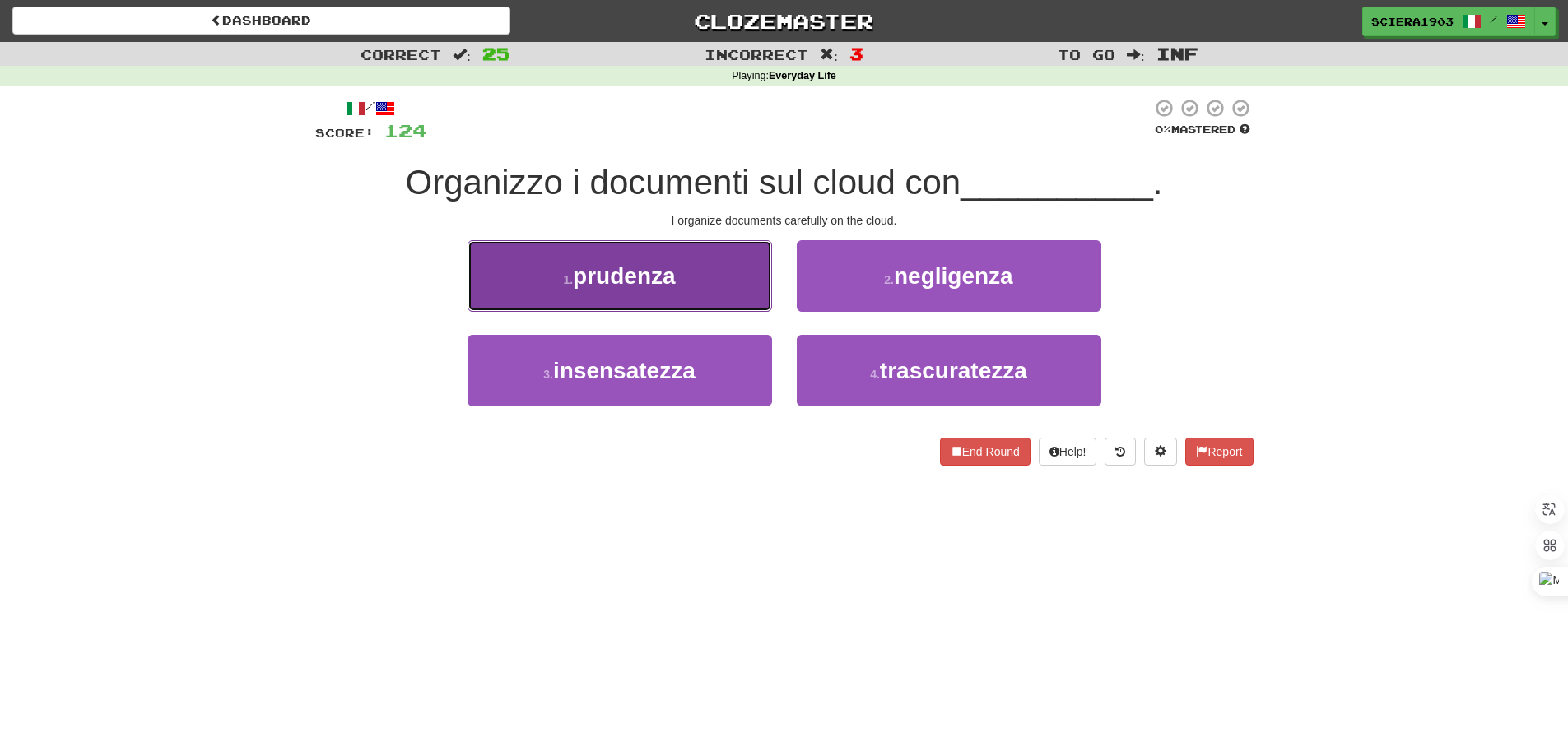
click at [728, 293] on button "1 . prudenza" at bounding box center [619, 276] width 304 height 71
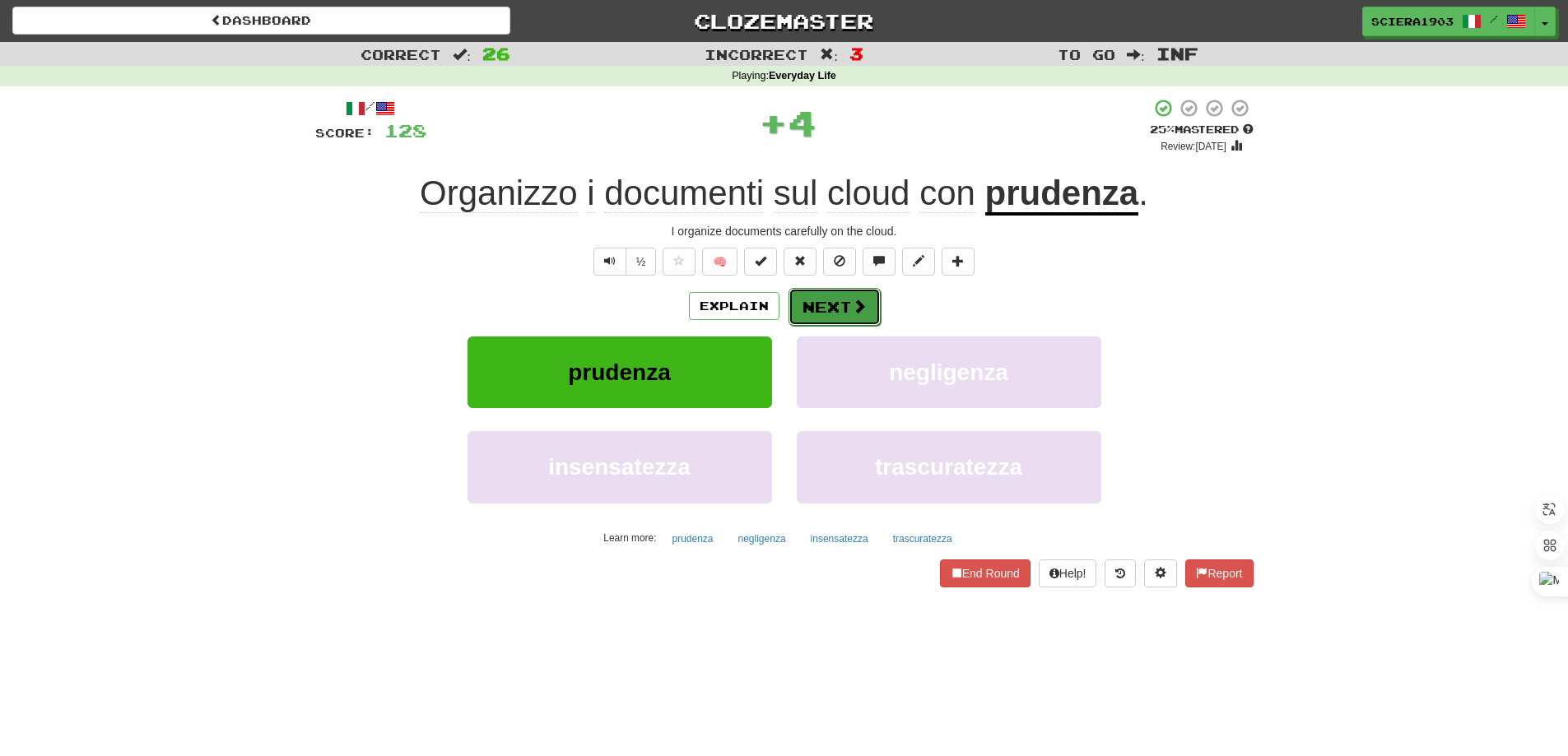
click at [842, 302] on button "Next" at bounding box center [834, 307] width 92 height 38
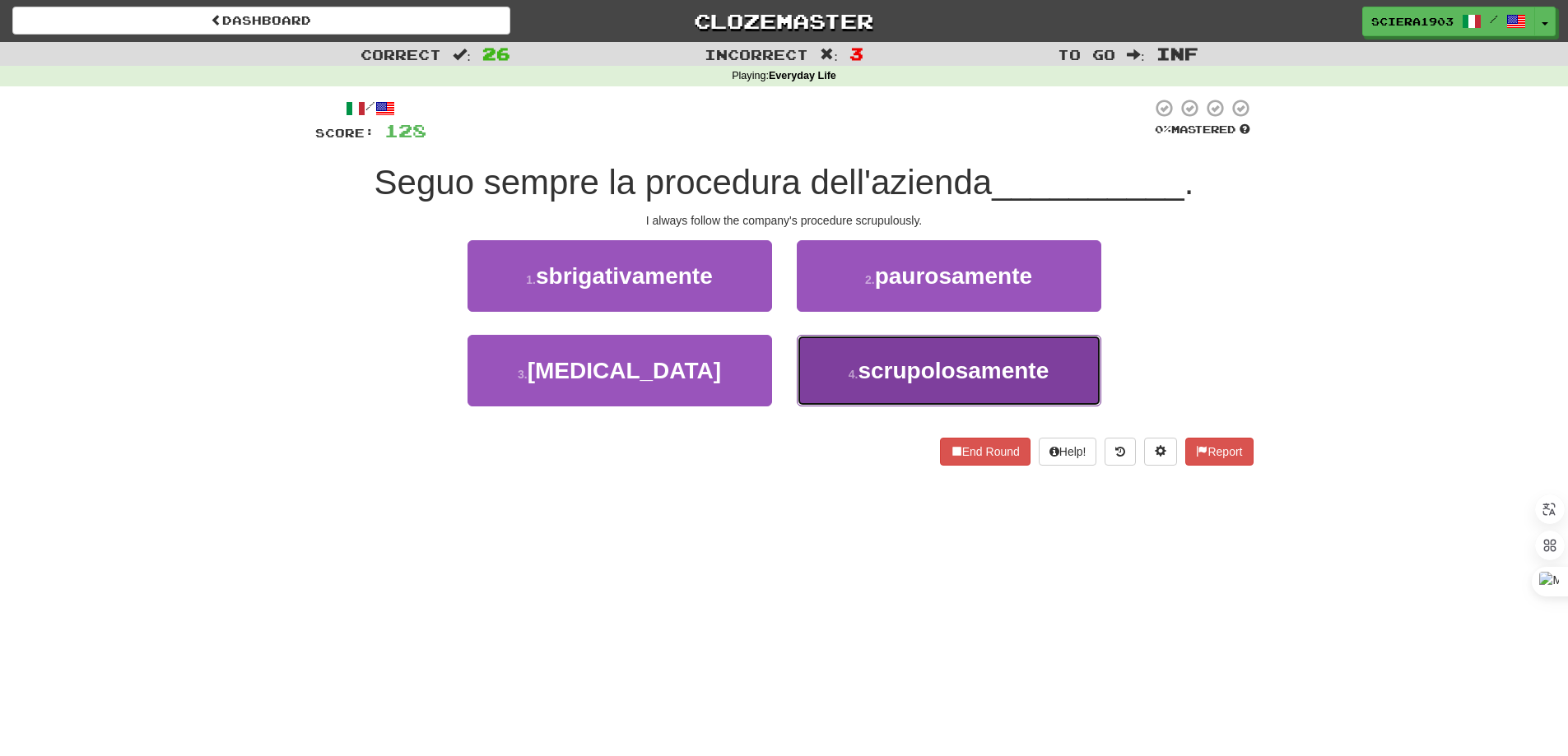
click at [932, 365] on span "scrupolosamente" at bounding box center [953, 371] width 191 height 26
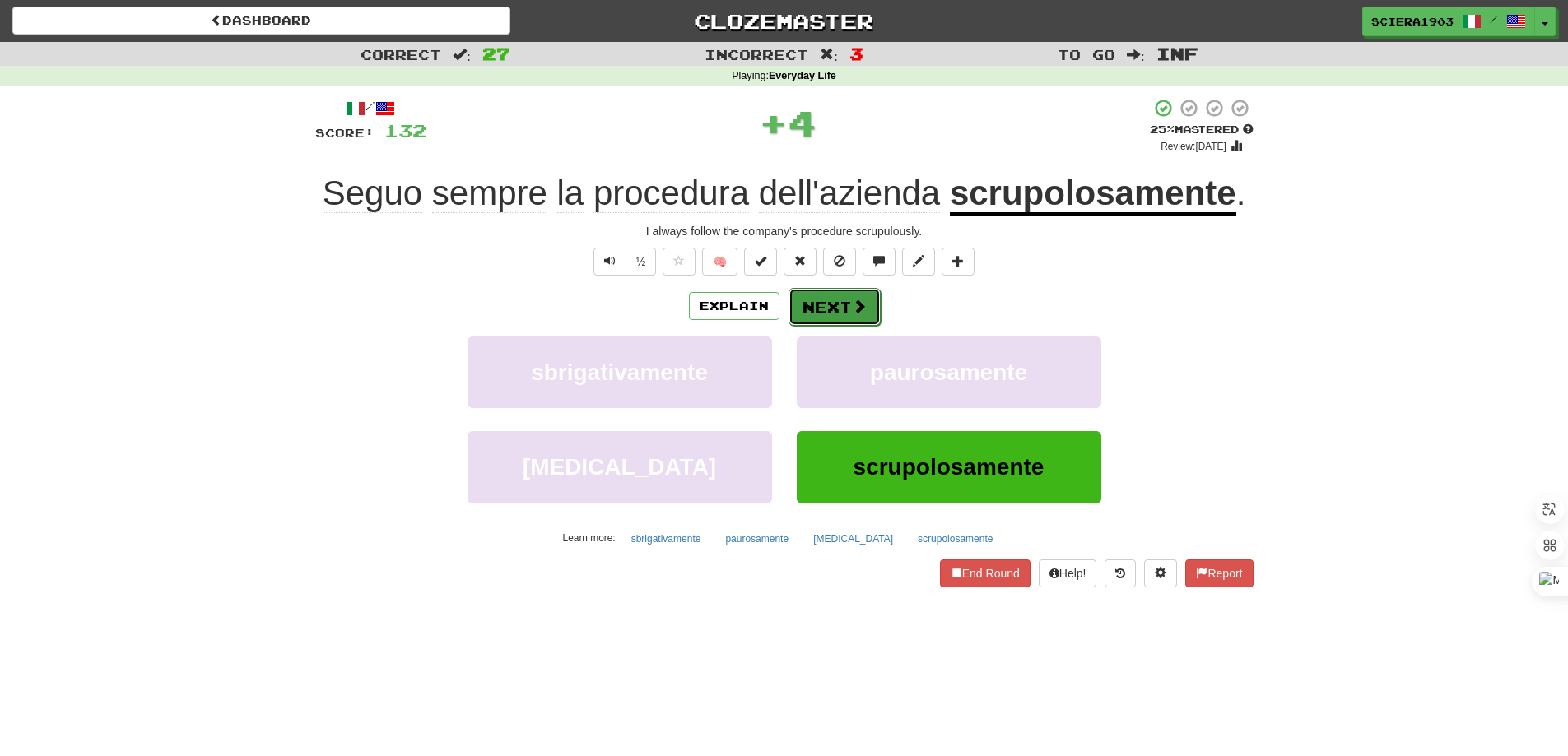
click at [853, 306] on span at bounding box center [859, 306] width 15 height 15
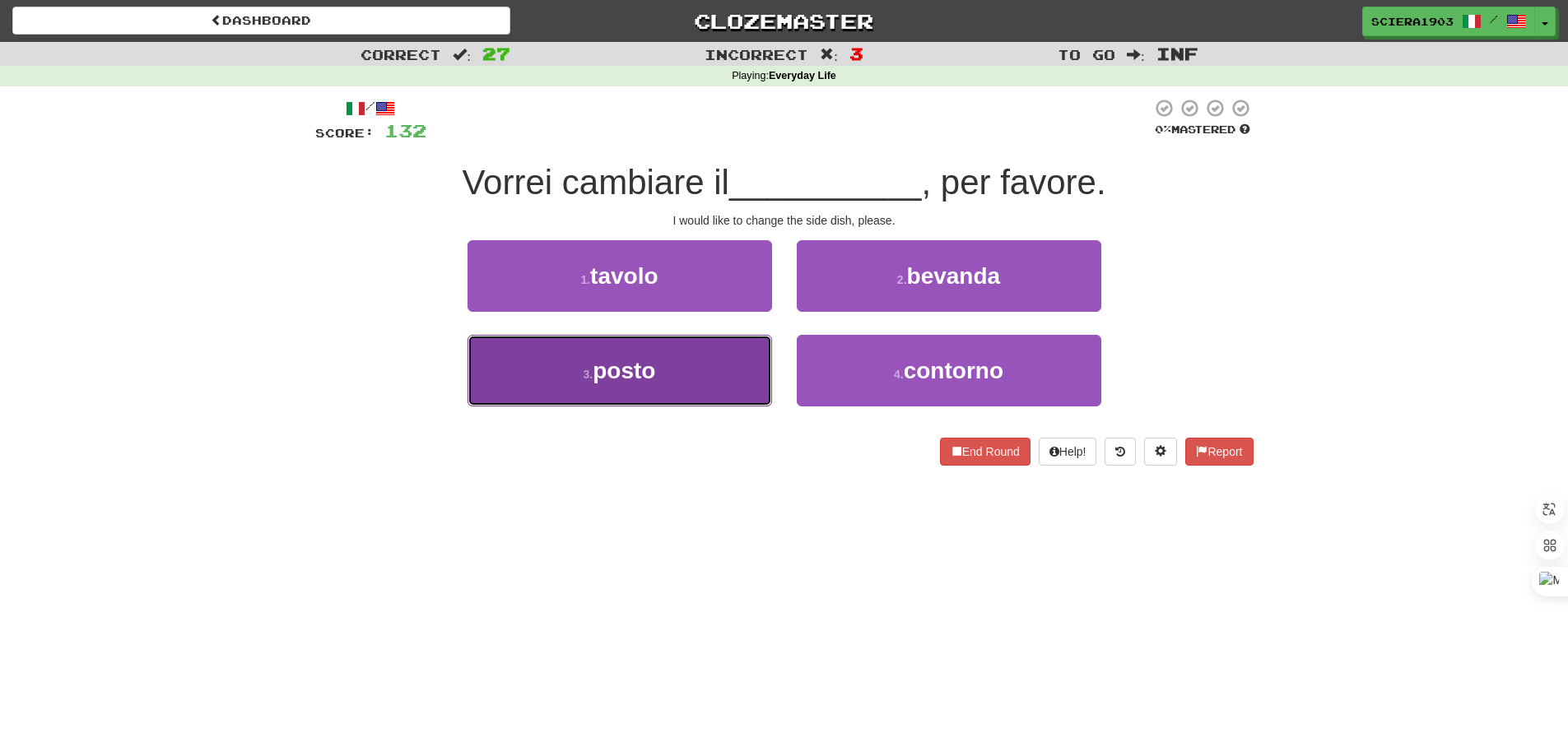
click at [726, 372] on button "3 . posto" at bounding box center [619, 371] width 304 height 71
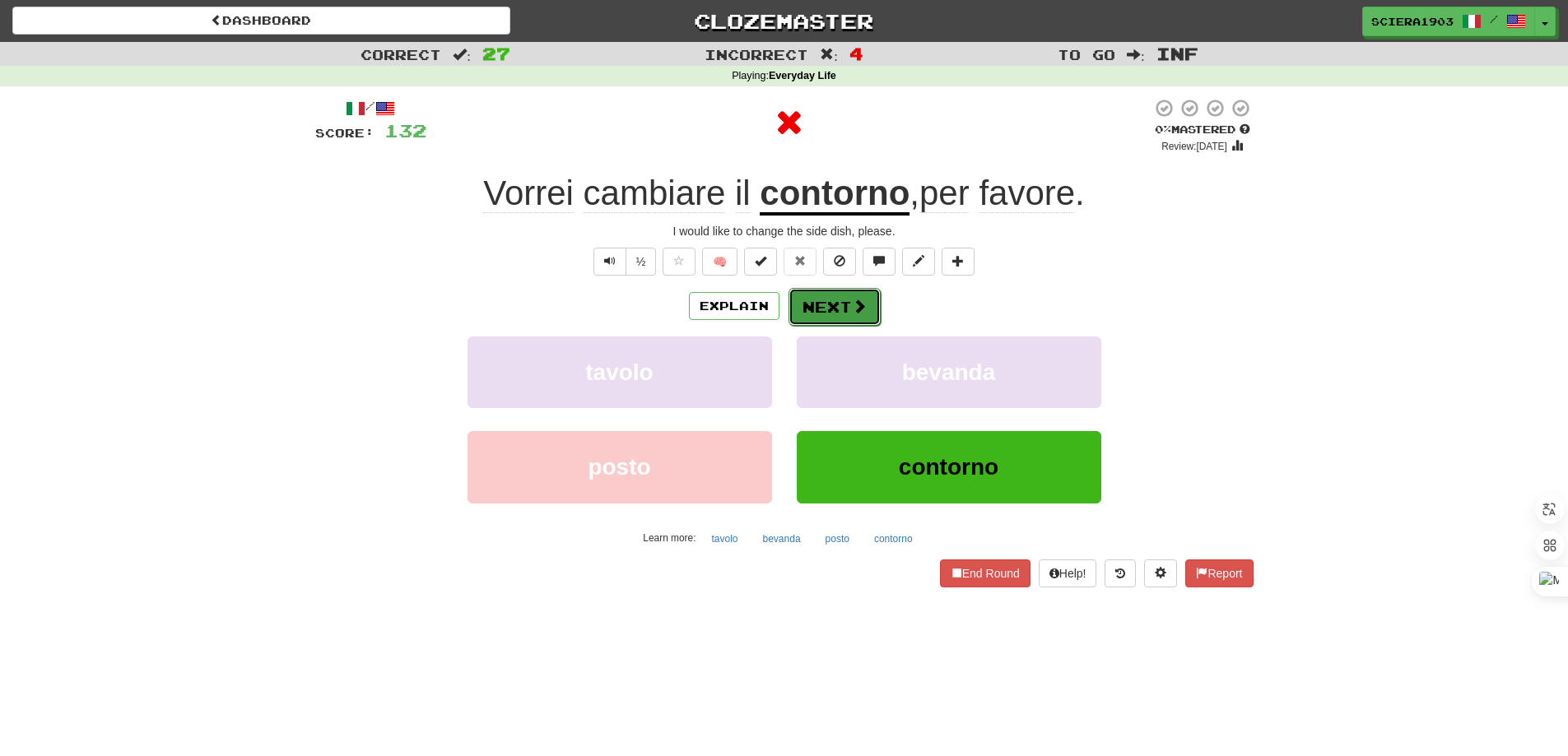
click at [842, 316] on button "Next" at bounding box center [834, 307] width 92 height 38
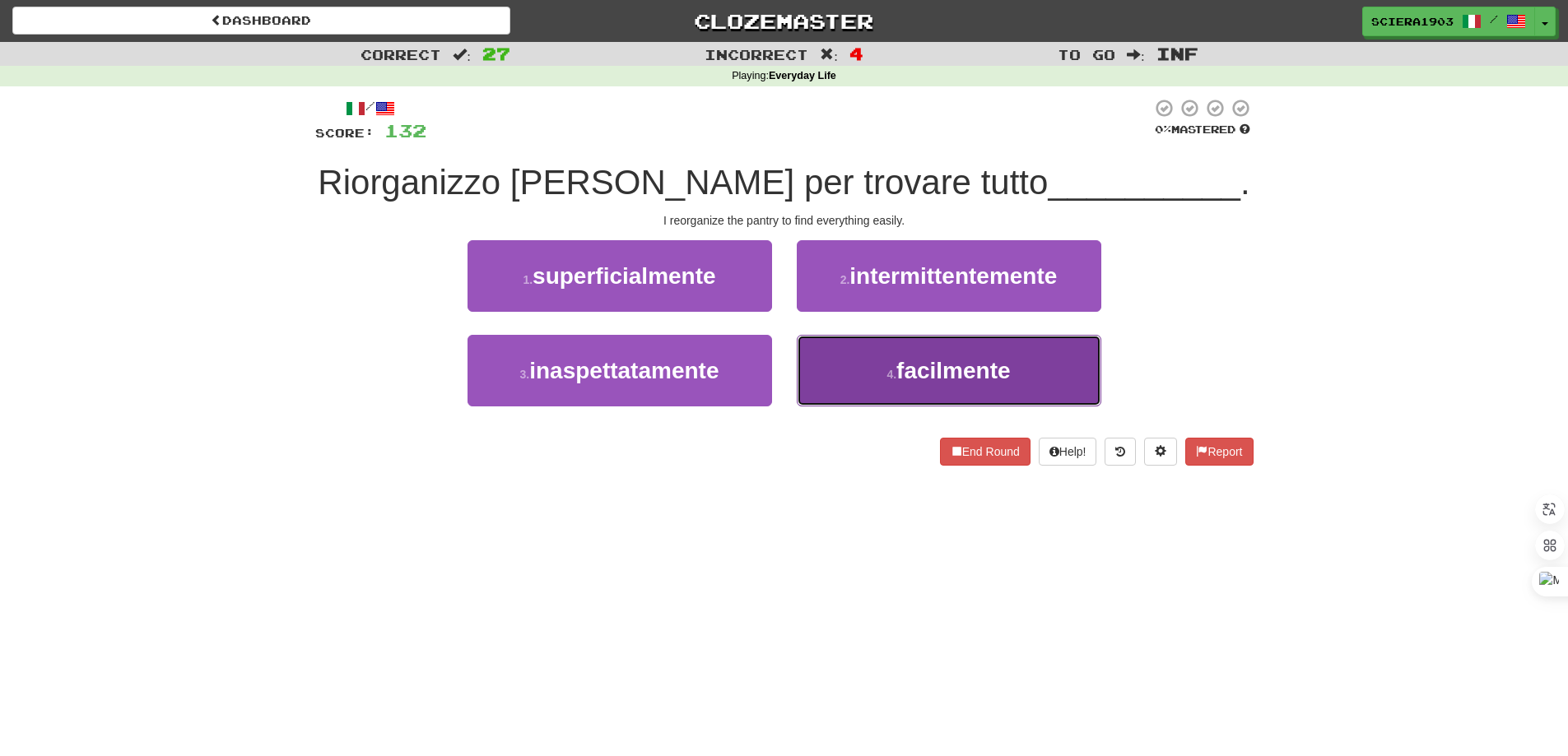
click at [893, 381] on button "4 . facilmente" at bounding box center [949, 371] width 304 height 71
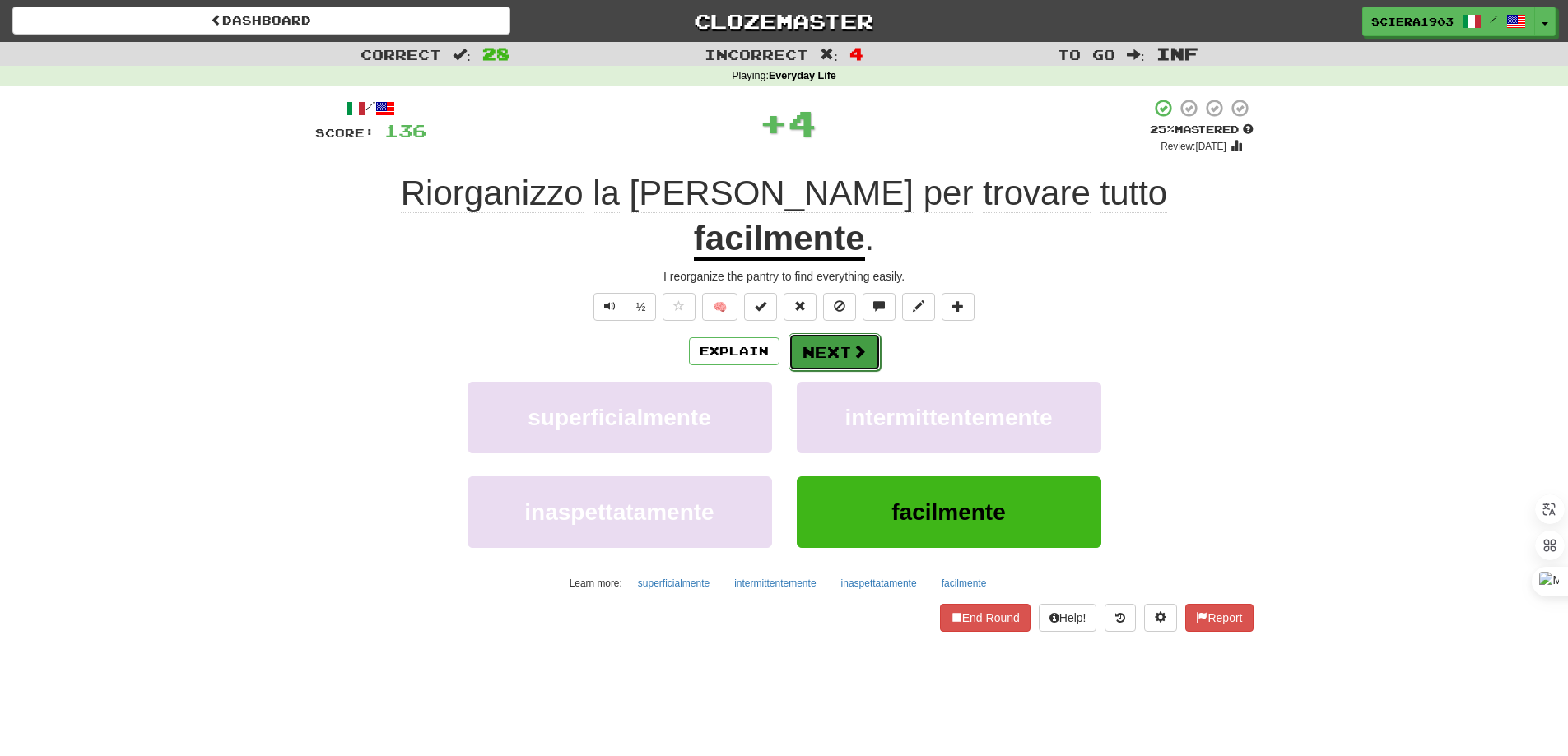
click at [849, 333] on button "Next" at bounding box center [834, 352] width 92 height 38
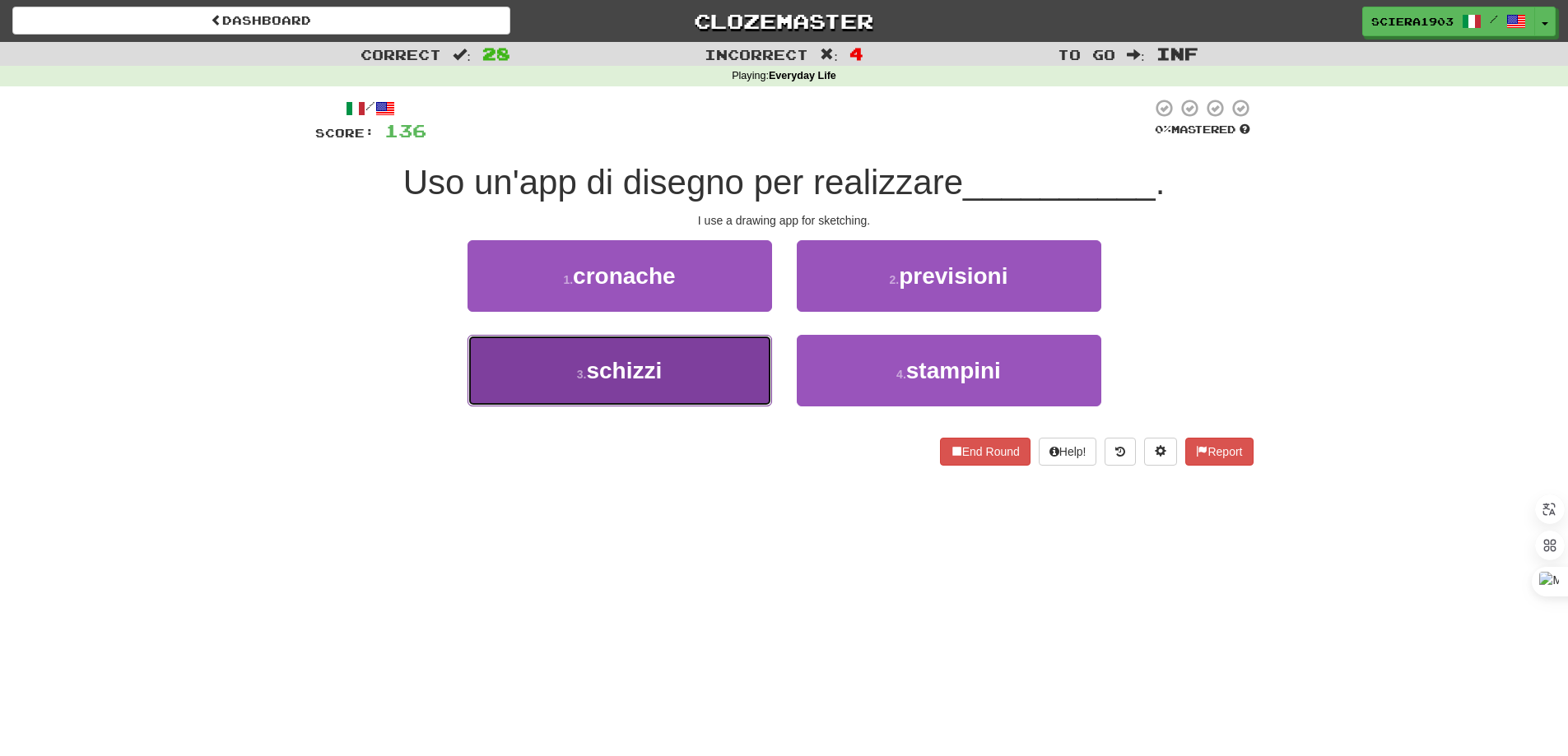
click at [692, 377] on button "3 . schizzi" at bounding box center [619, 371] width 304 height 71
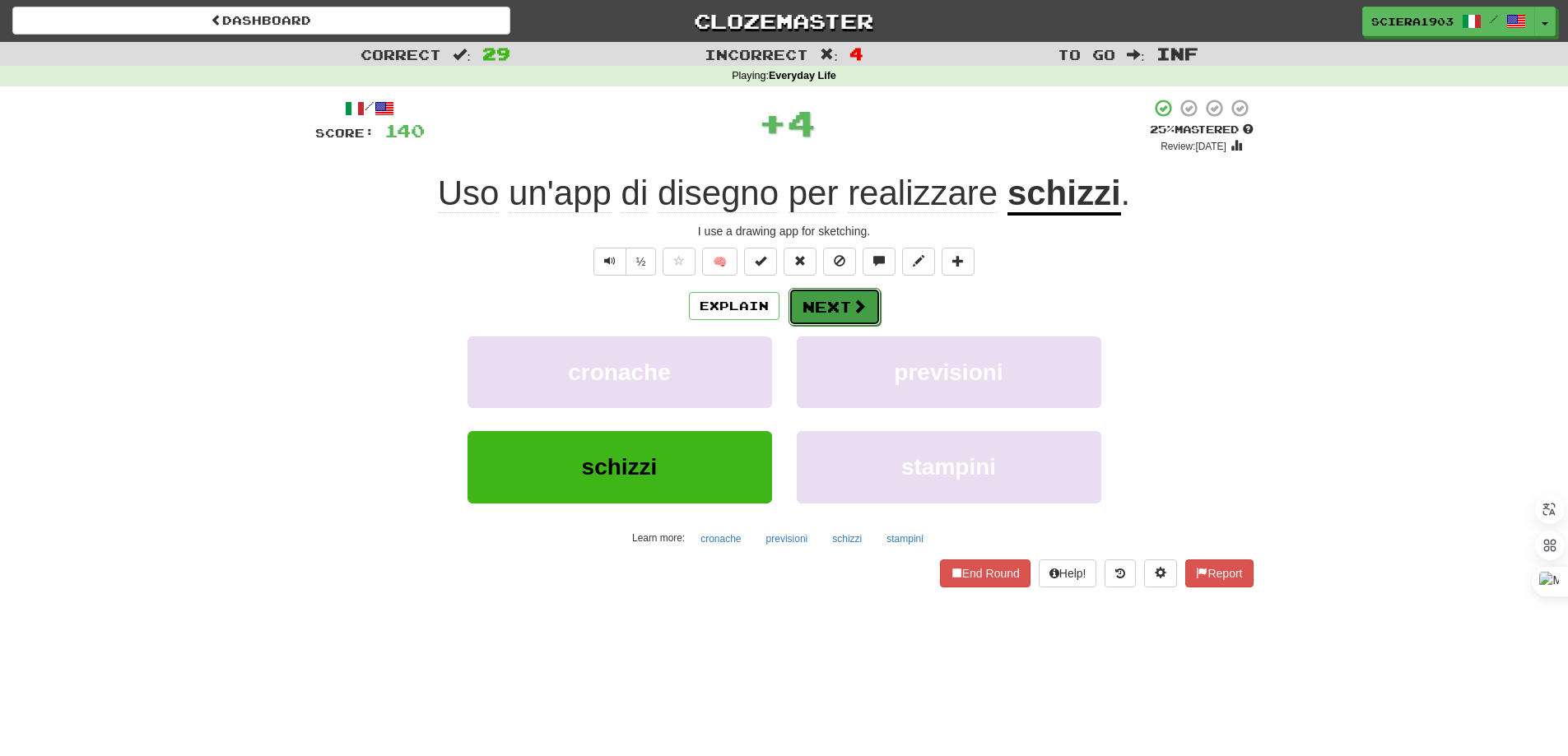
click at [799, 310] on button "Next" at bounding box center [834, 307] width 92 height 38
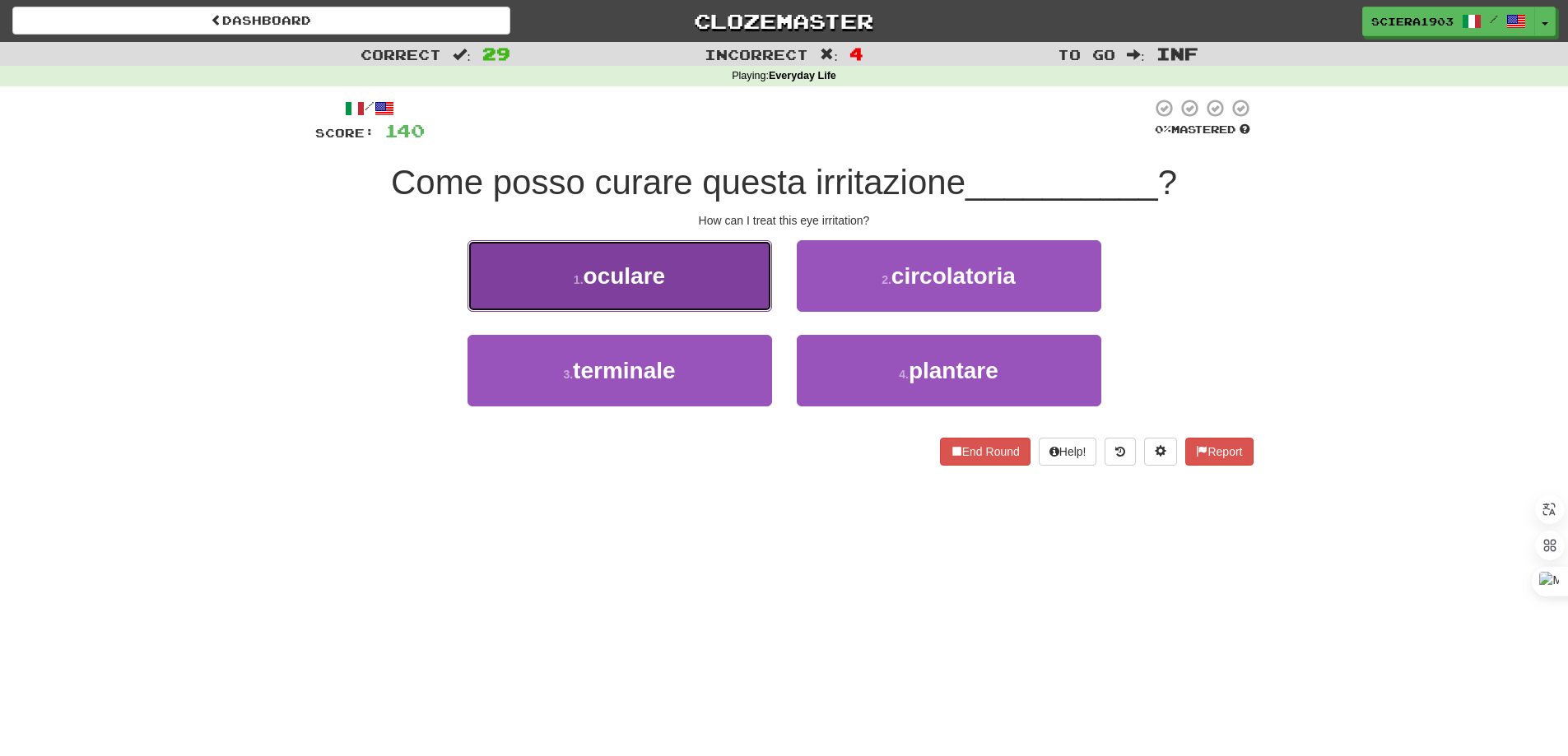
click at [716, 264] on button "1 . oculare" at bounding box center [619, 276] width 304 height 71
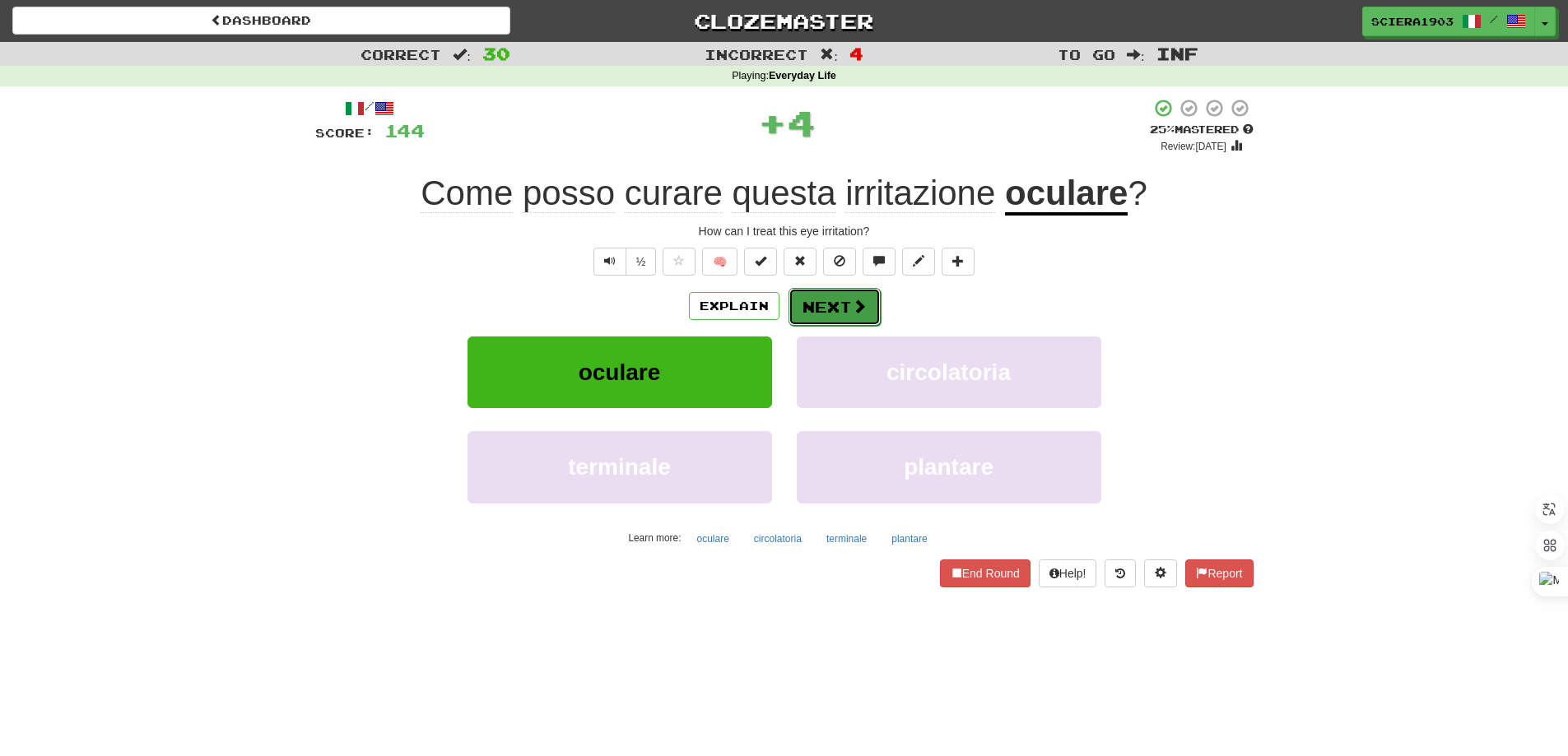
click at [816, 312] on button "Next" at bounding box center [834, 307] width 92 height 38
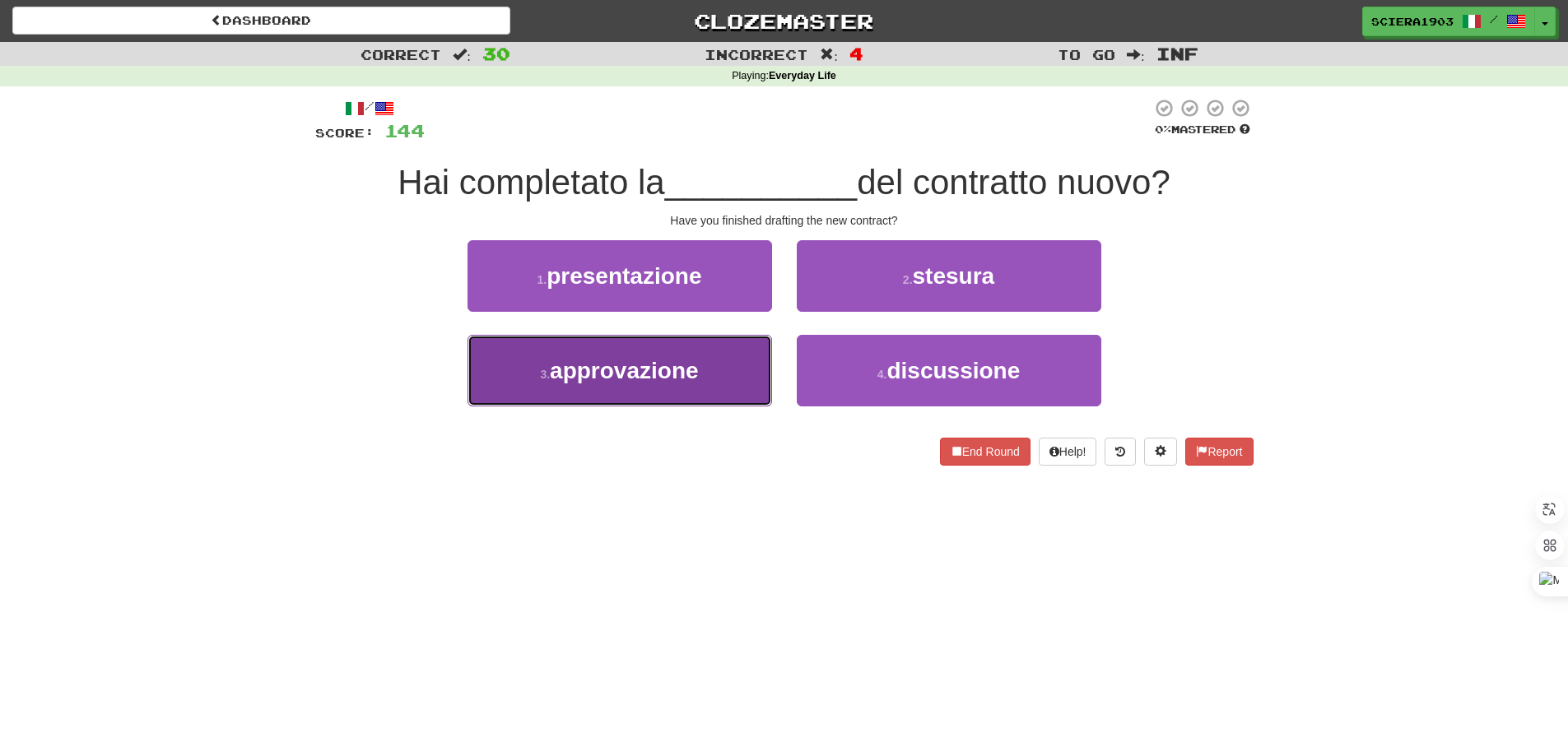
click at [721, 401] on button "3 . approvazione" at bounding box center [619, 371] width 304 height 71
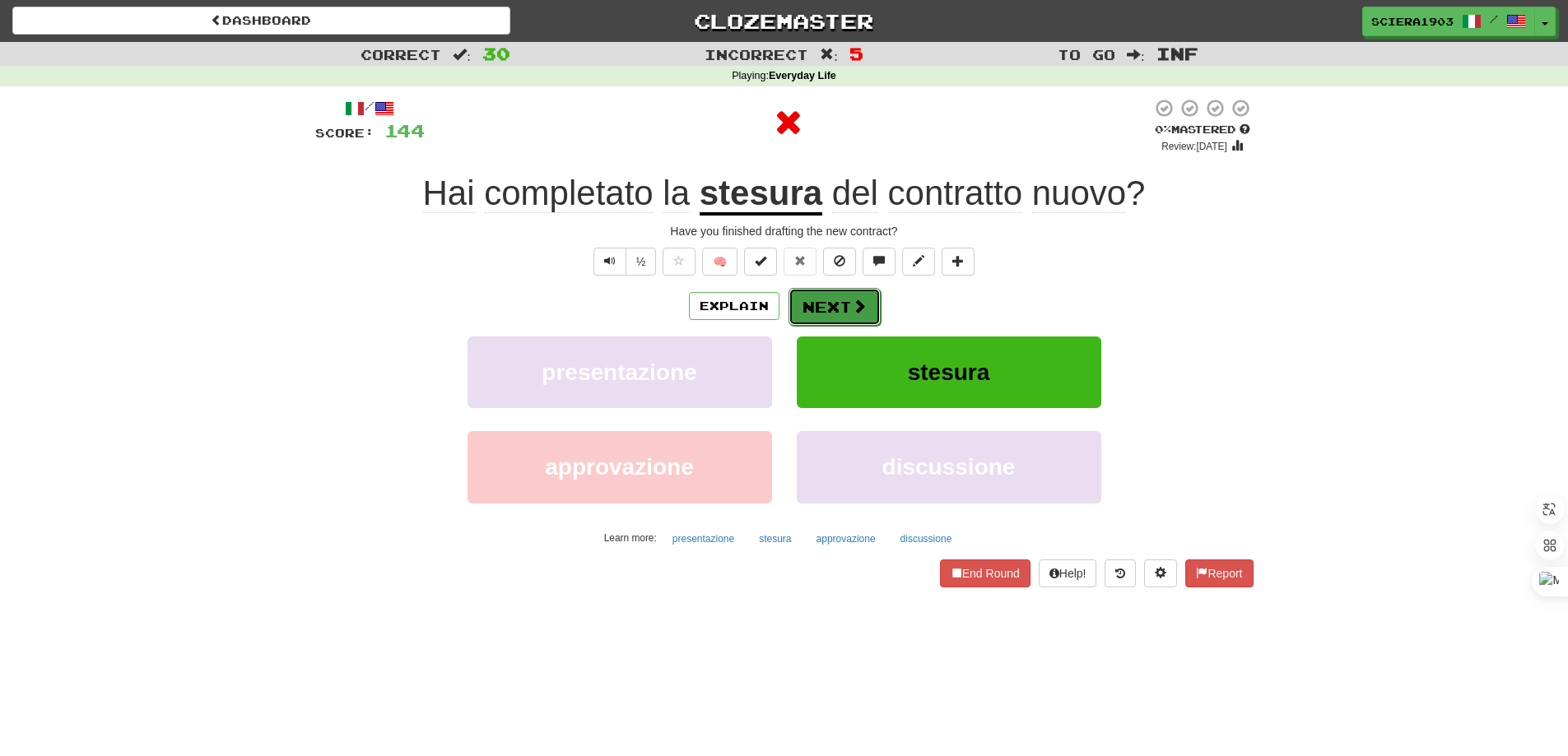
click at [831, 292] on button "Next" at bounding box center [834, 307] width 92 height 38
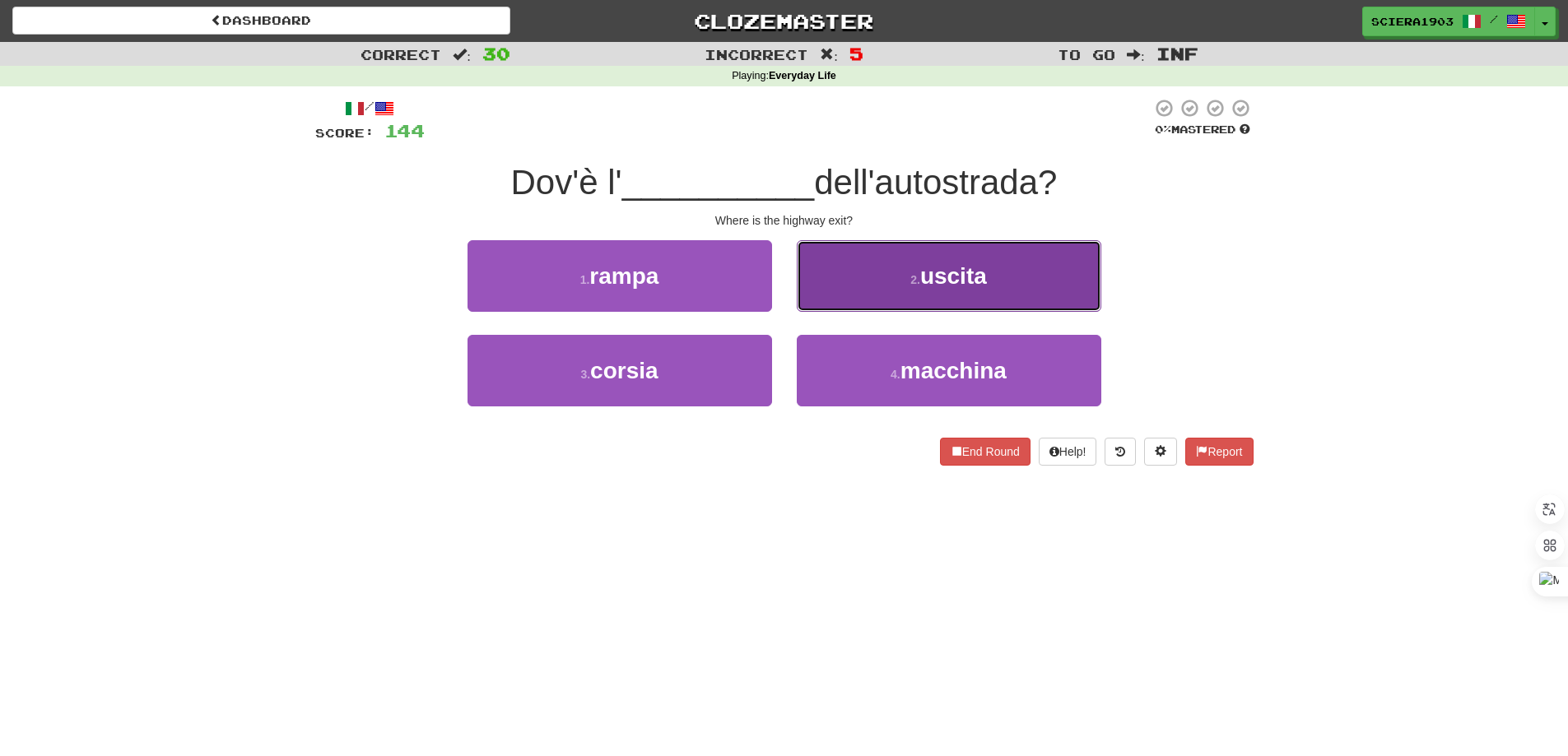
click at [865, 261] on button "2 . uscita" at bounding box center [949, 276] width 304 height 71
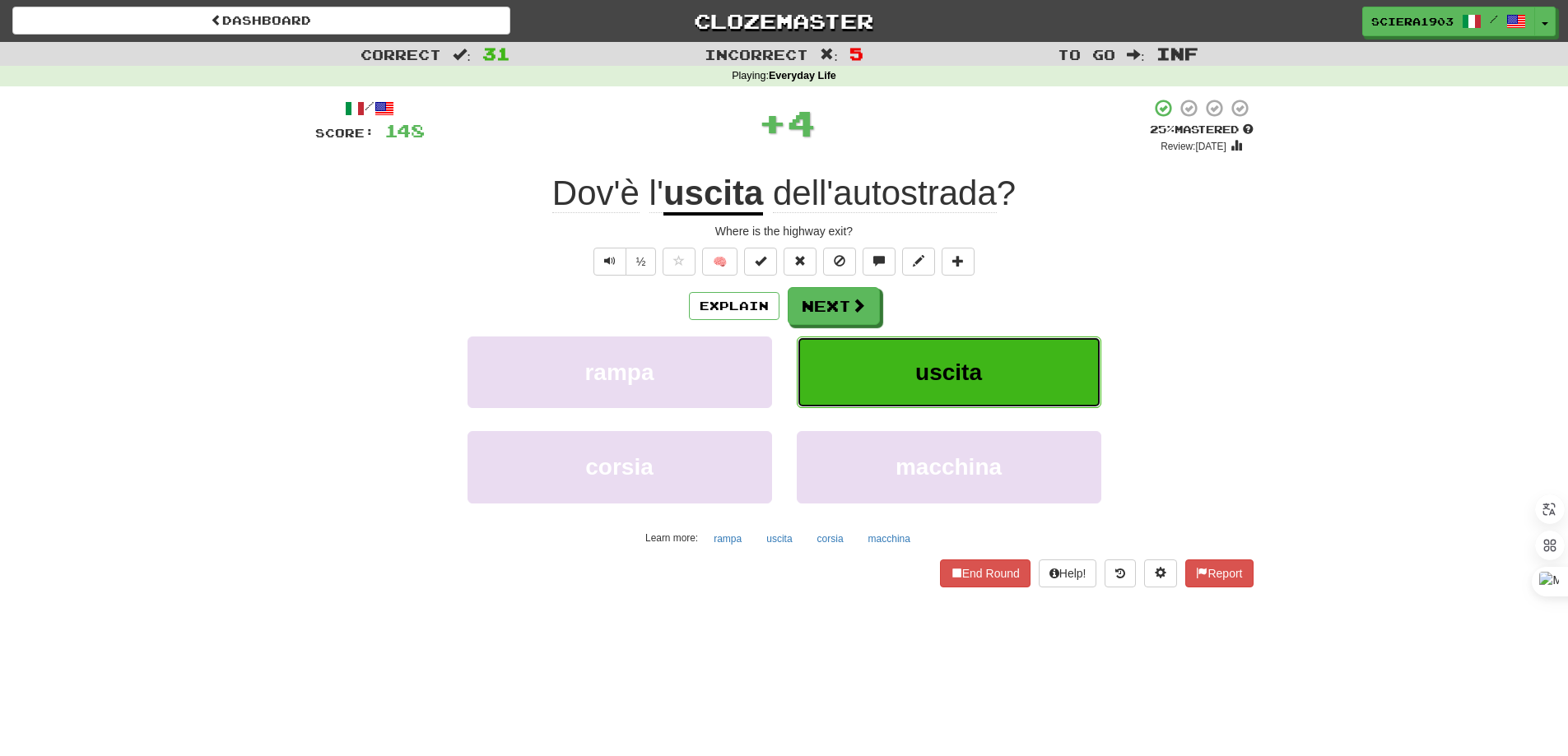
click at [855, 337] on button "uscita" at bounding box center [949, 372] width 304 height 71
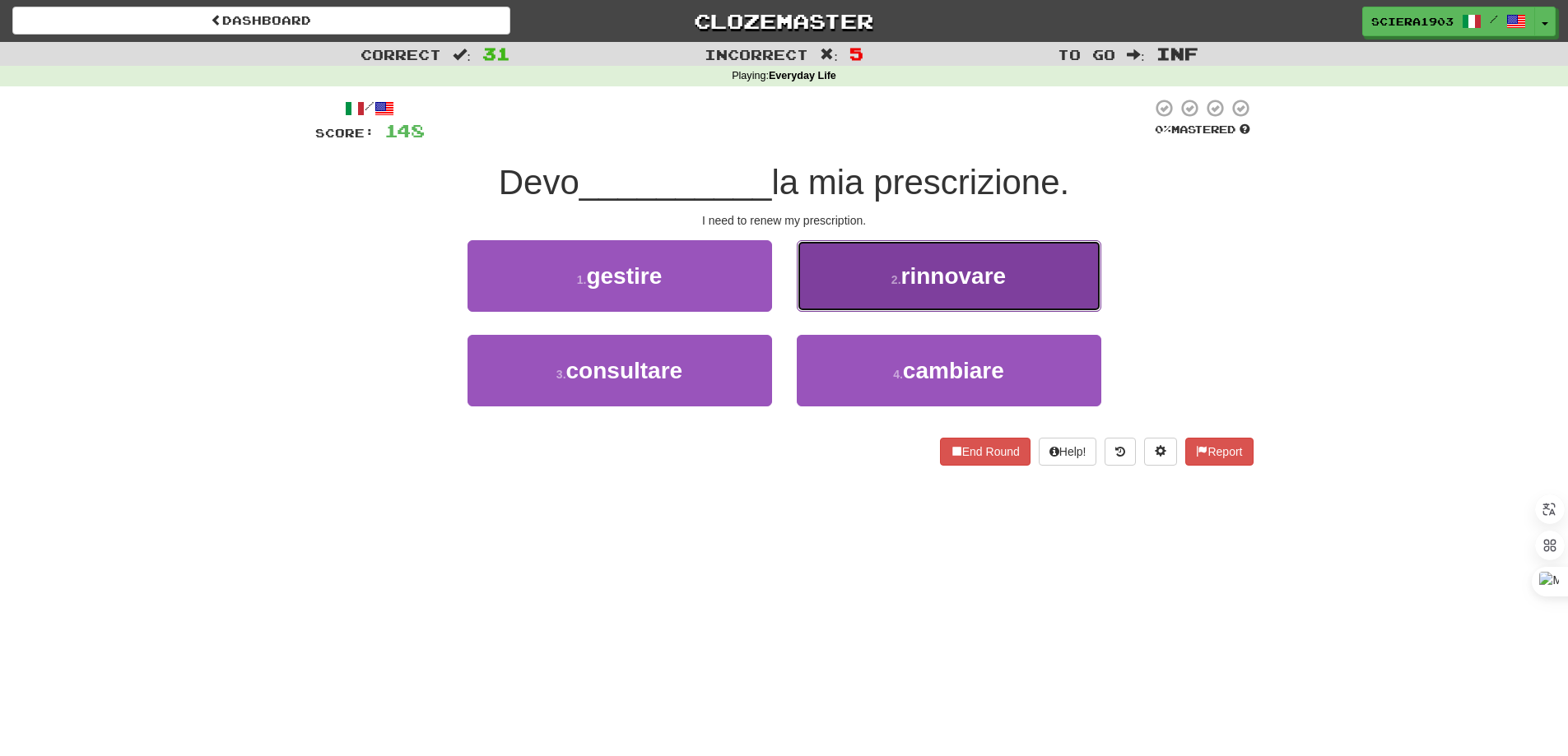
click at [877, 279] on button "2 . rinnovare" at bounding box center [949, 276] width 304 height 71
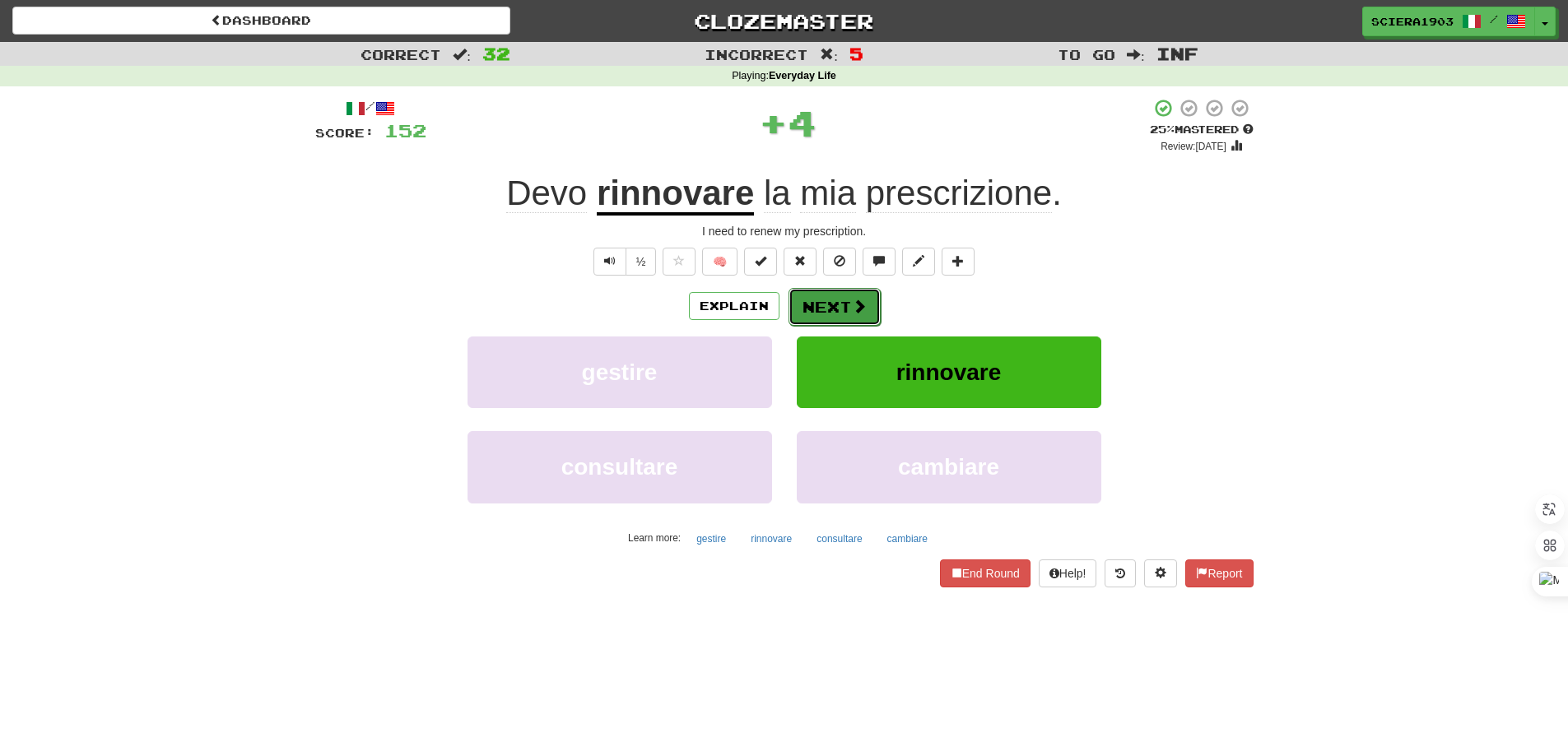
click at [845, 322] on button "Next" at bounding box center [834, 307] width 92 height 38
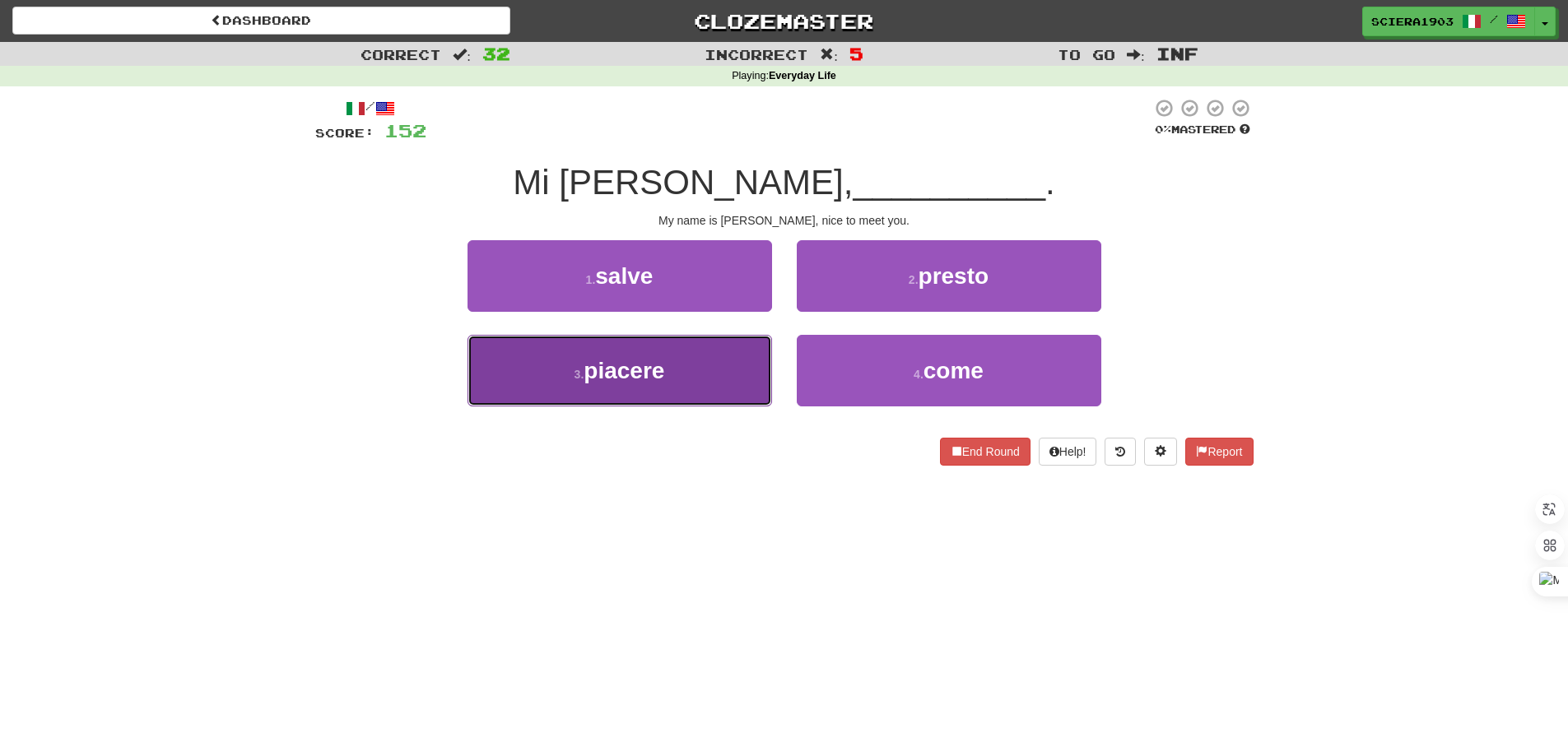
click at [715, 372] on button "3 . piacere" at bounding box center [619, 371] width 304 height 71
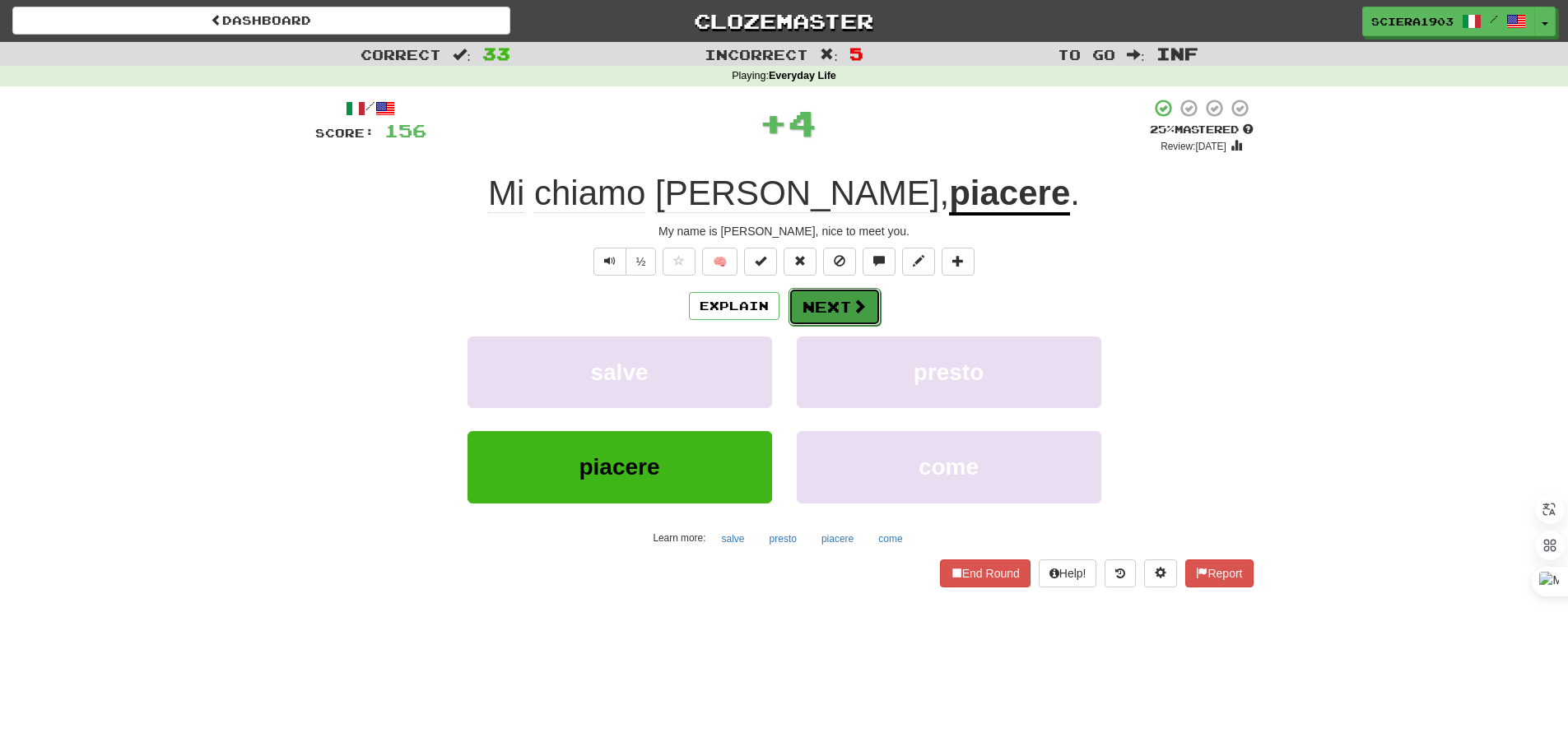
click at [822, 311] on button "Next" at bounding box center [834, 307] width 92 height 38
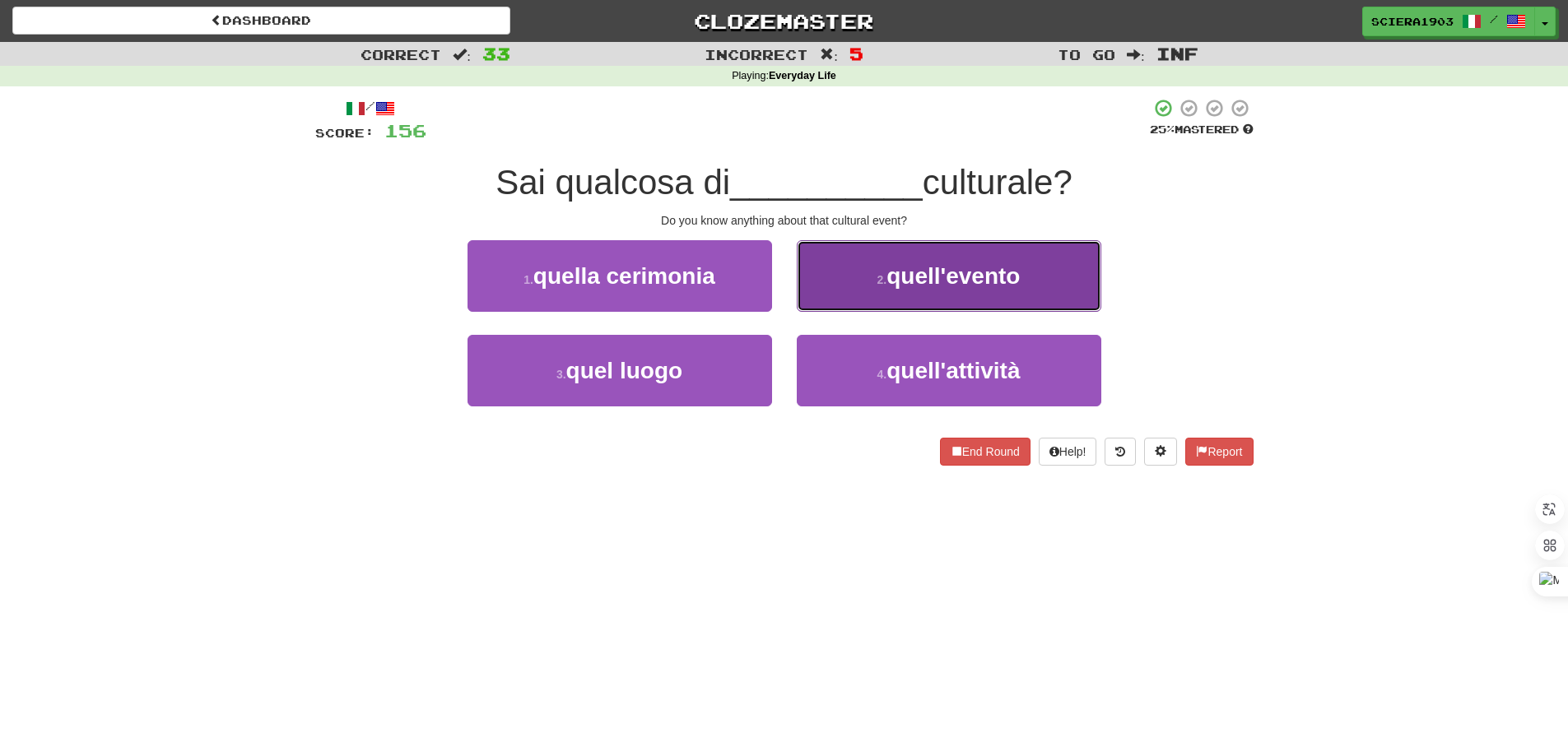
click at [985, 267] on span "quell'evento" at bounding box center [953, 276] width 133 height 26
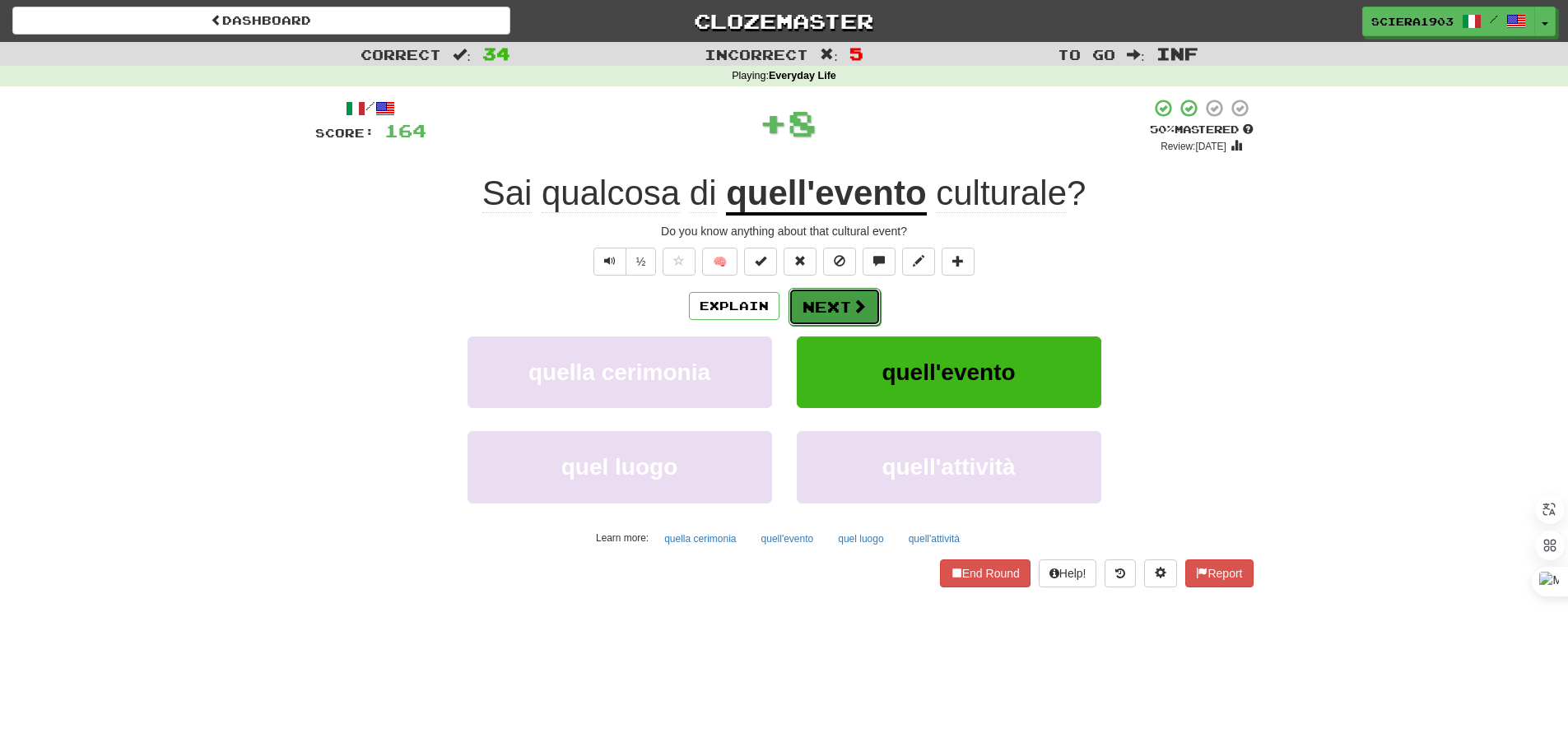
click at [856, 310] on span at bounding box center [859, 306] width 15 height 15
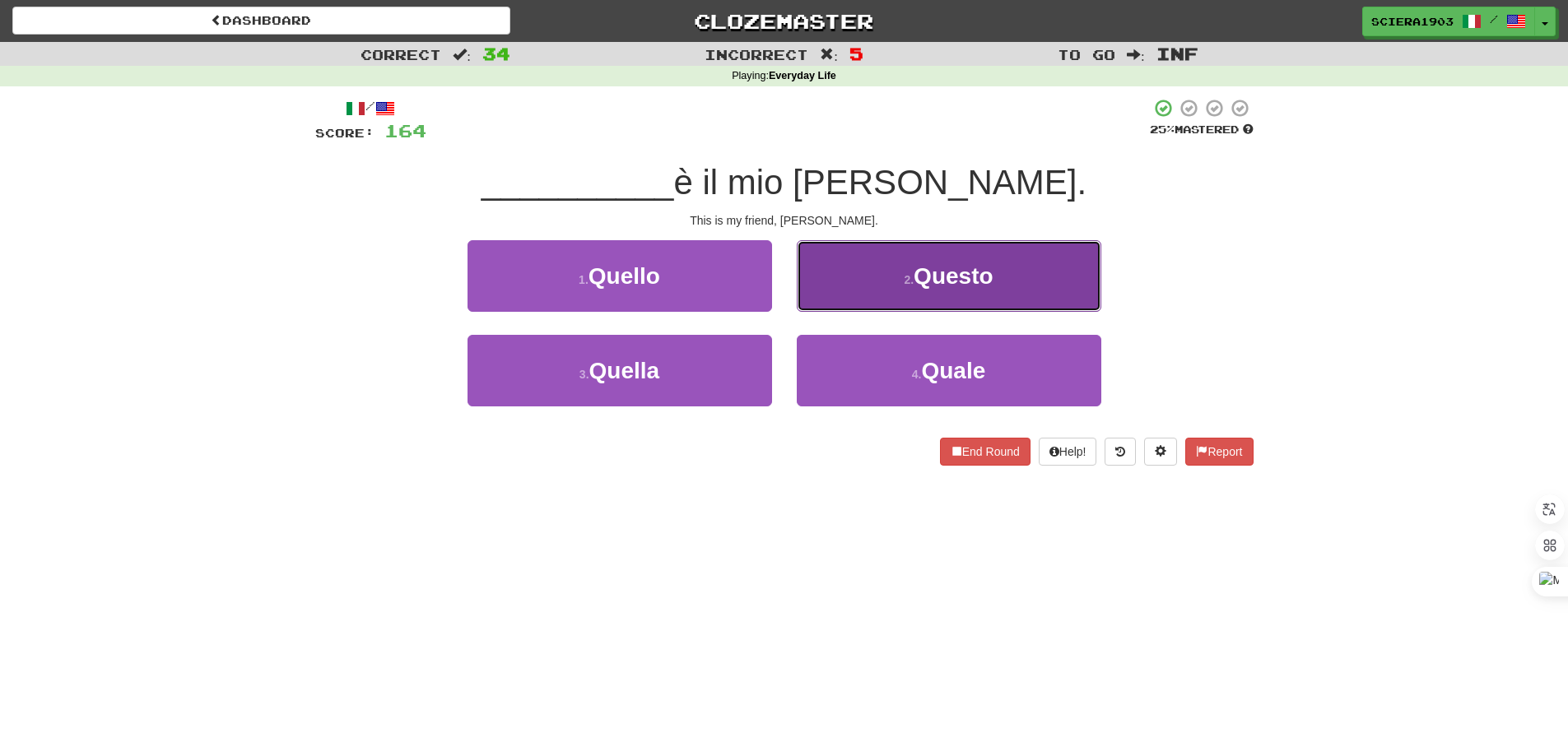
click at [855, 311] on button "2 . Questo" at bounding box center [949, 276] width 304 height 71
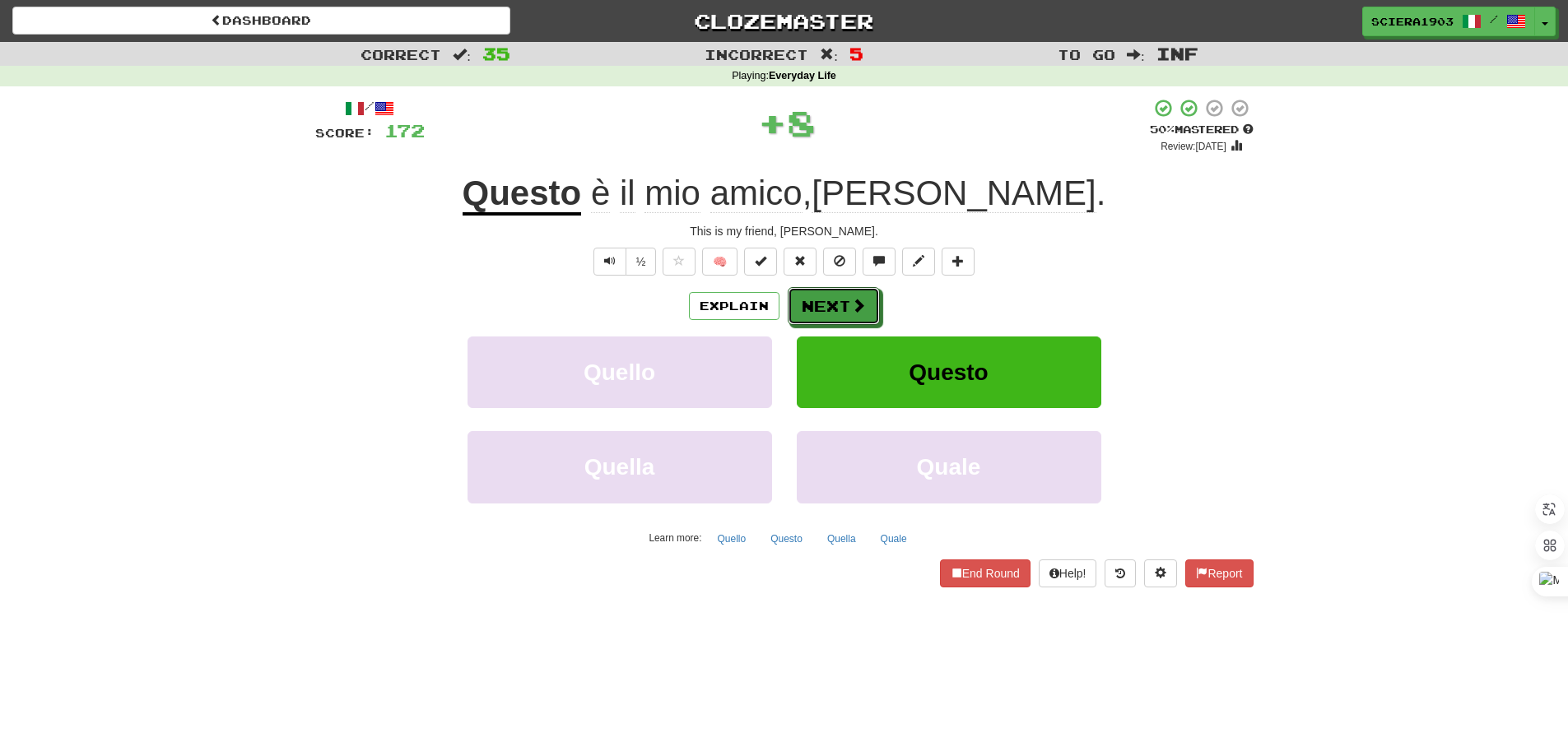
click at [855, 311] on span at bounding box center [858, 305] width 15 height 15
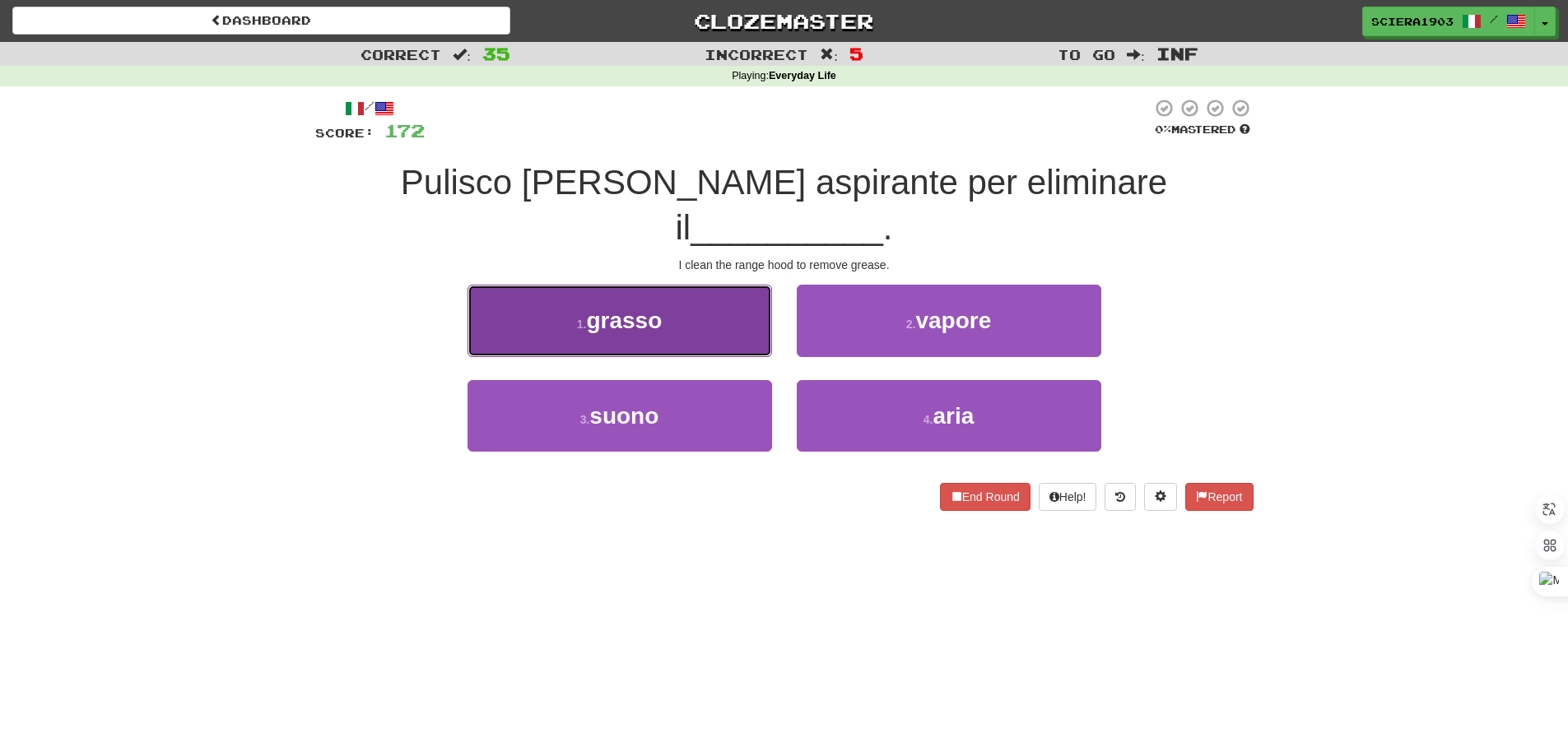
click at [728, 284] on button "1 . grasso" at bounding box center [619, 320] width 304 height 71
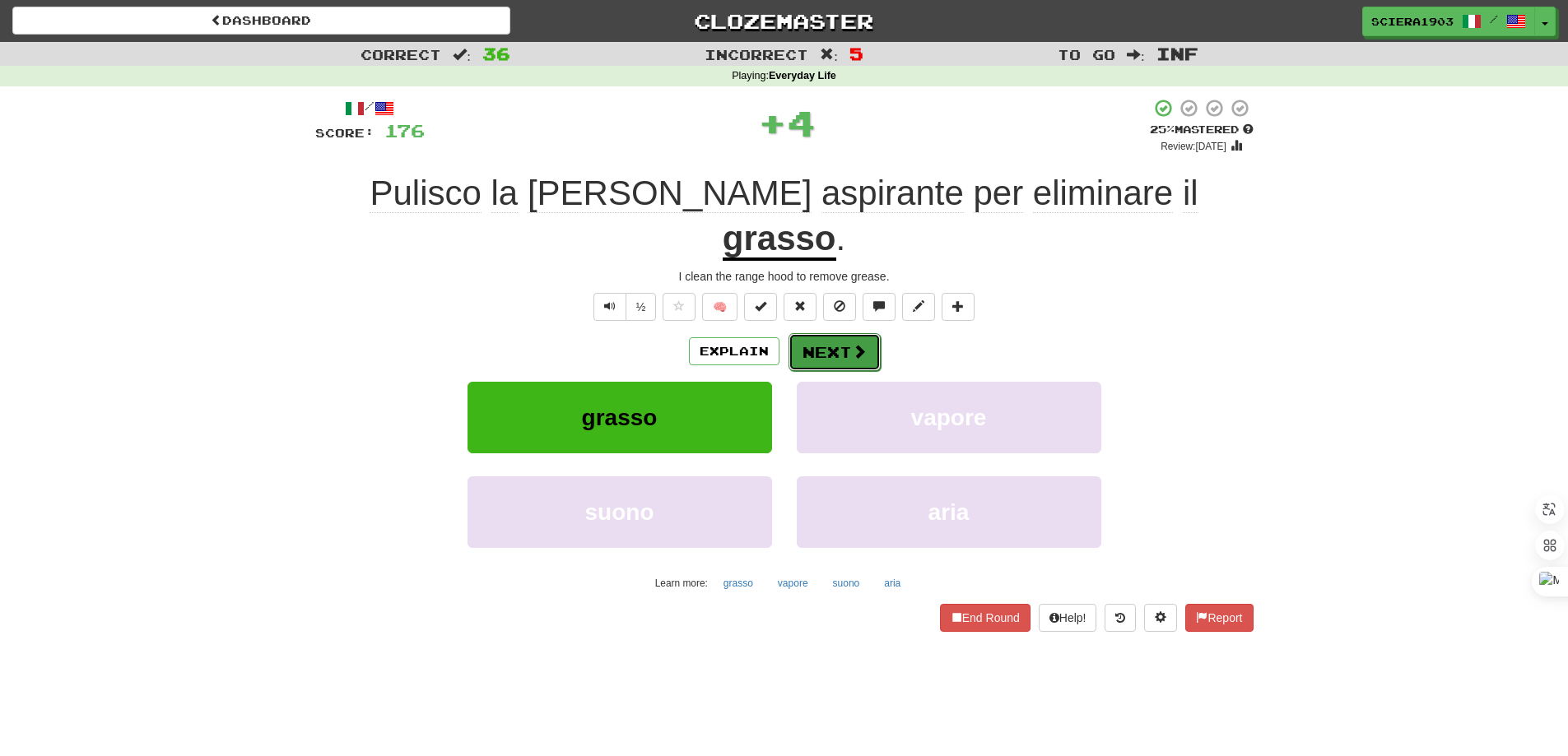
click at [842, 333] on button "Next" at bounding box center [834, 352] width 92 height 38
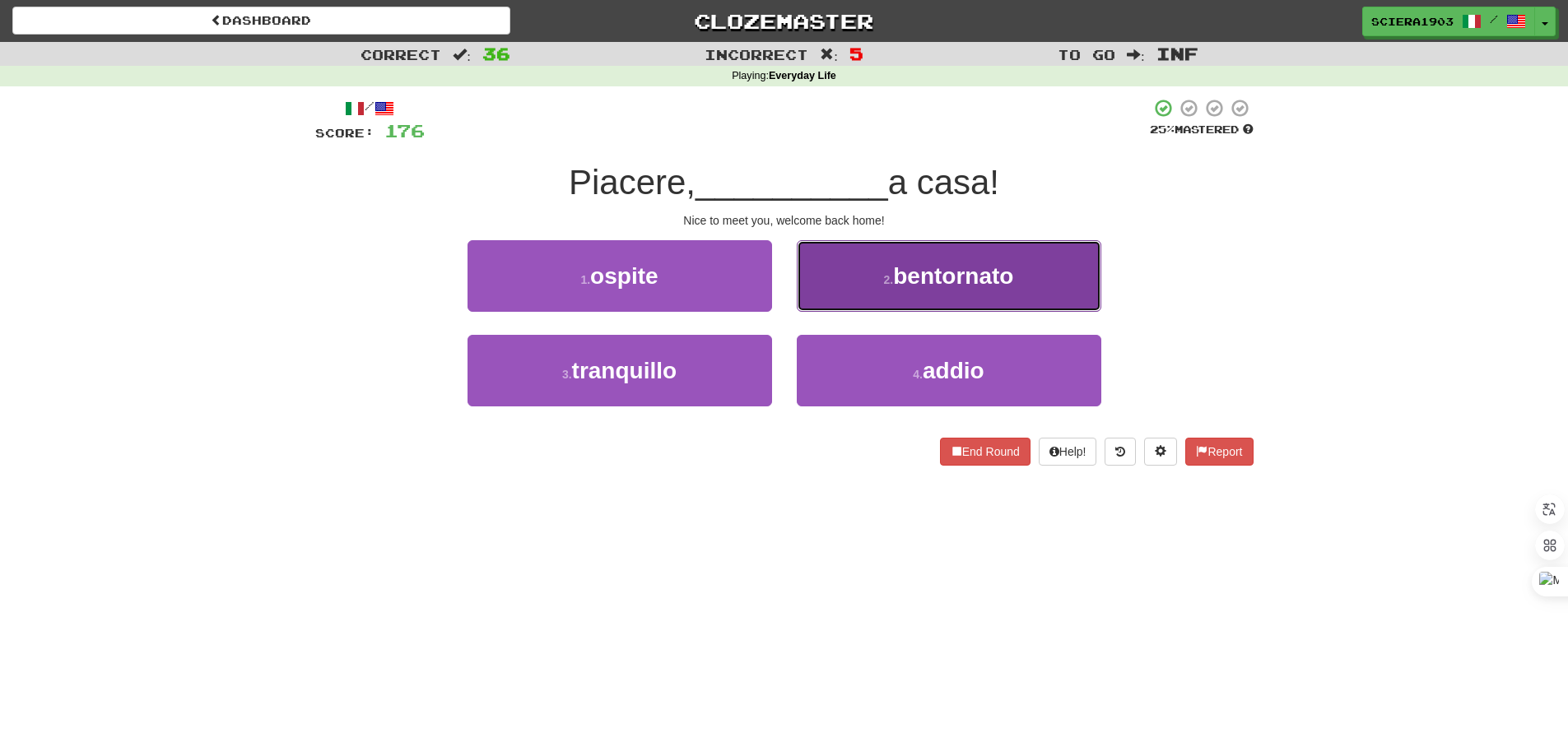
click at [880, 290] on button "2 . bentornato" at bounding box center [949, 276] width 304 height 71
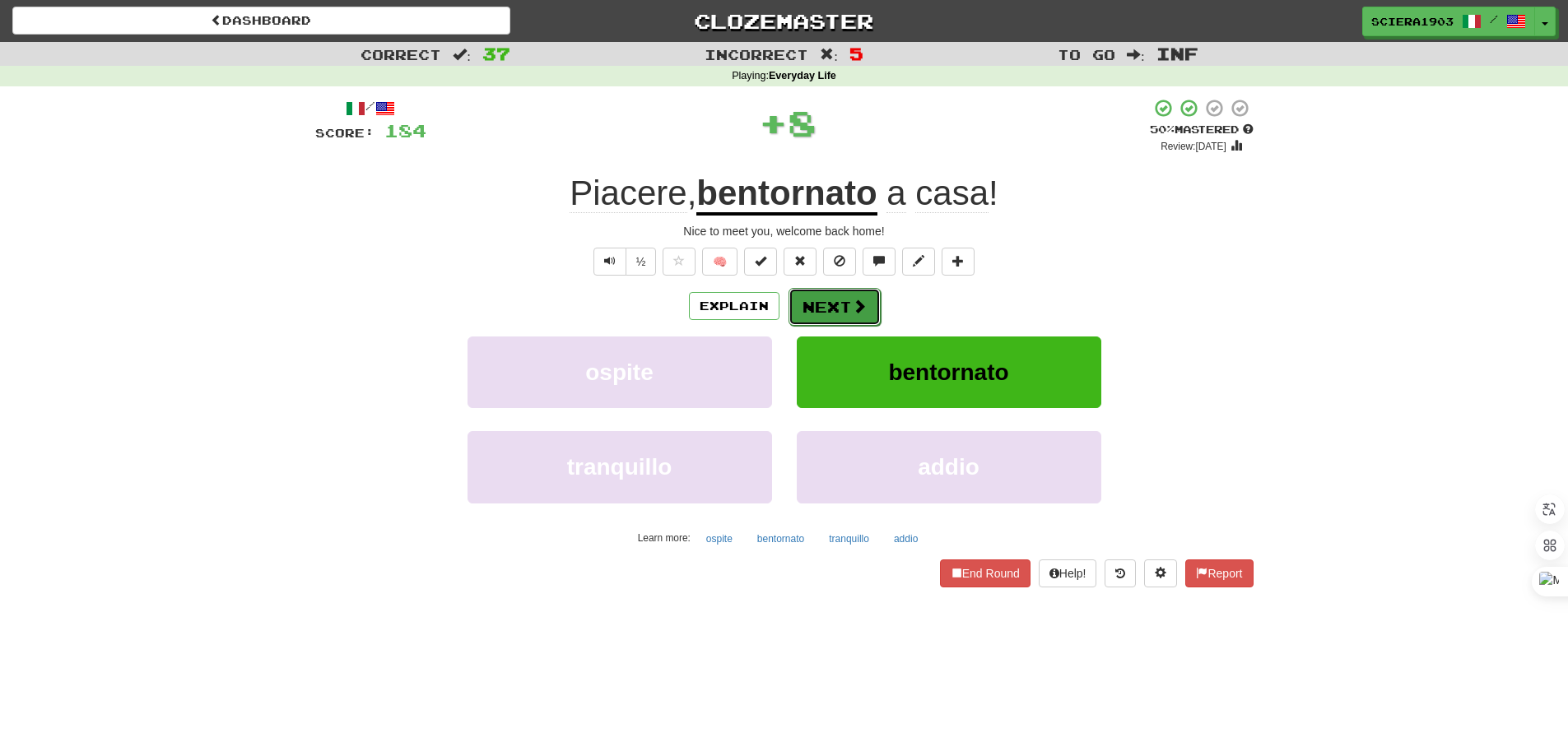
click at [805, 308] on button "Next" at bounding box center [834, 307] width 92 height 38
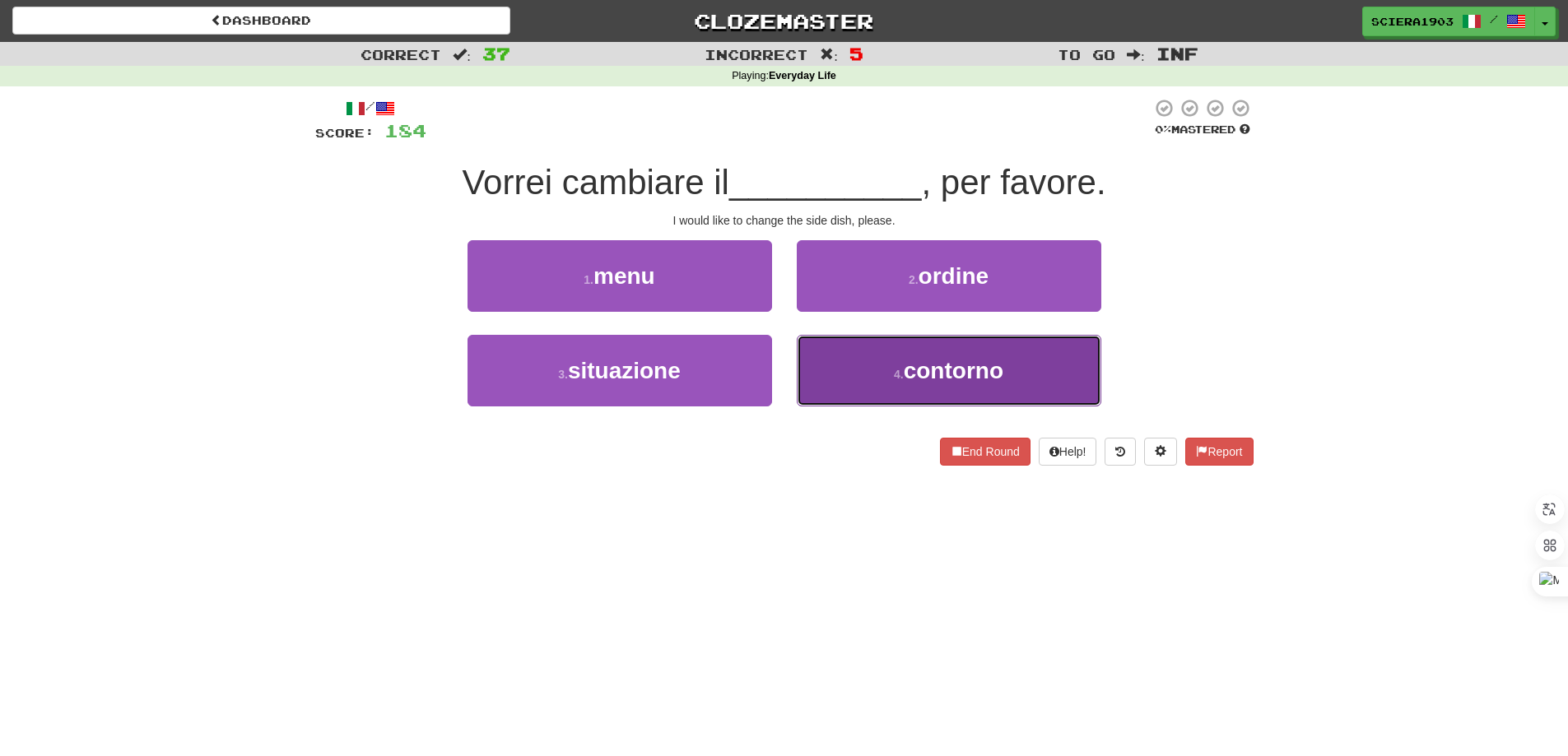
click at [988, 370] on span "contorno" at bounding box center [954, 371] width 100 height 26
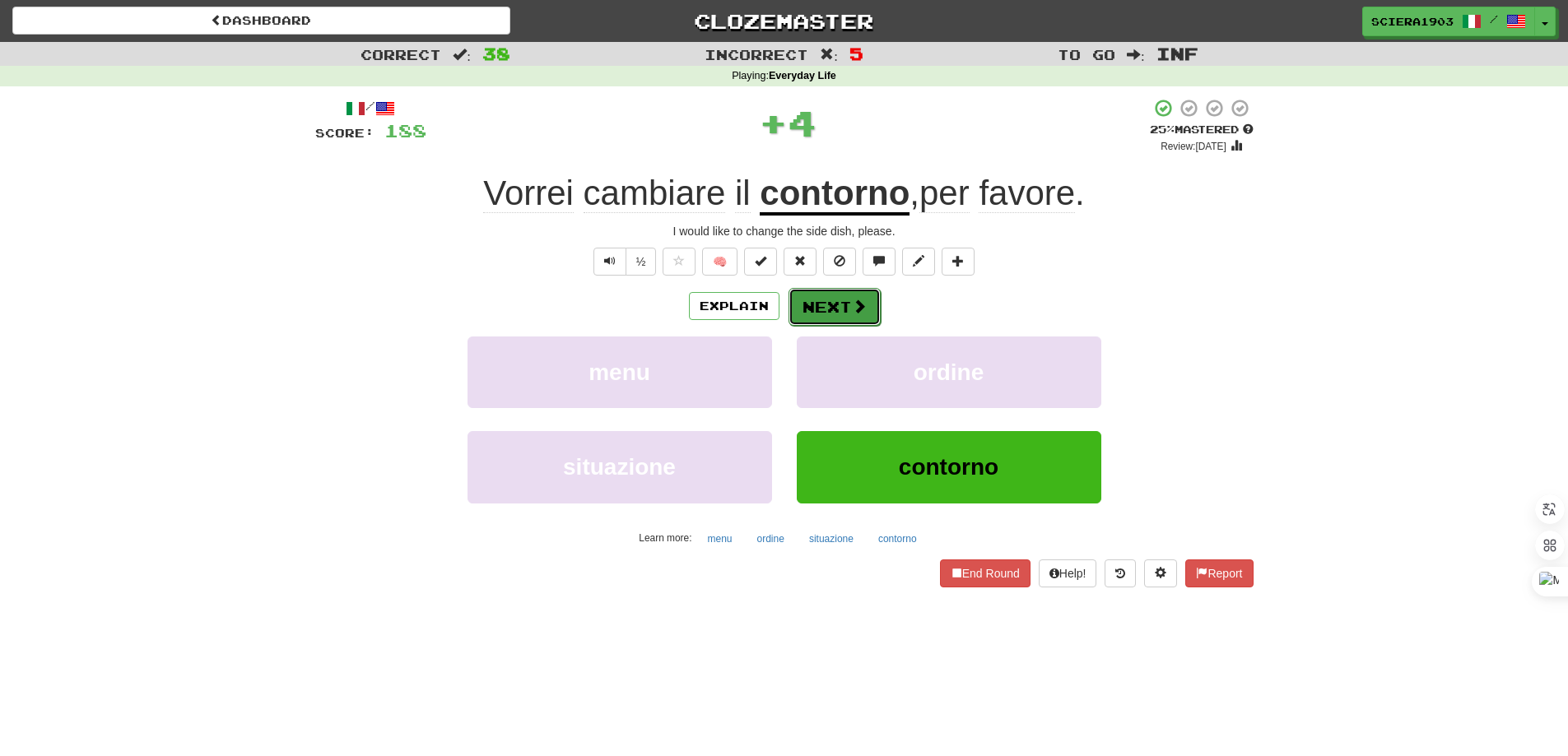
click at [840, 303] on button "Next" at bounding box center [834, 307] width 92 height 38
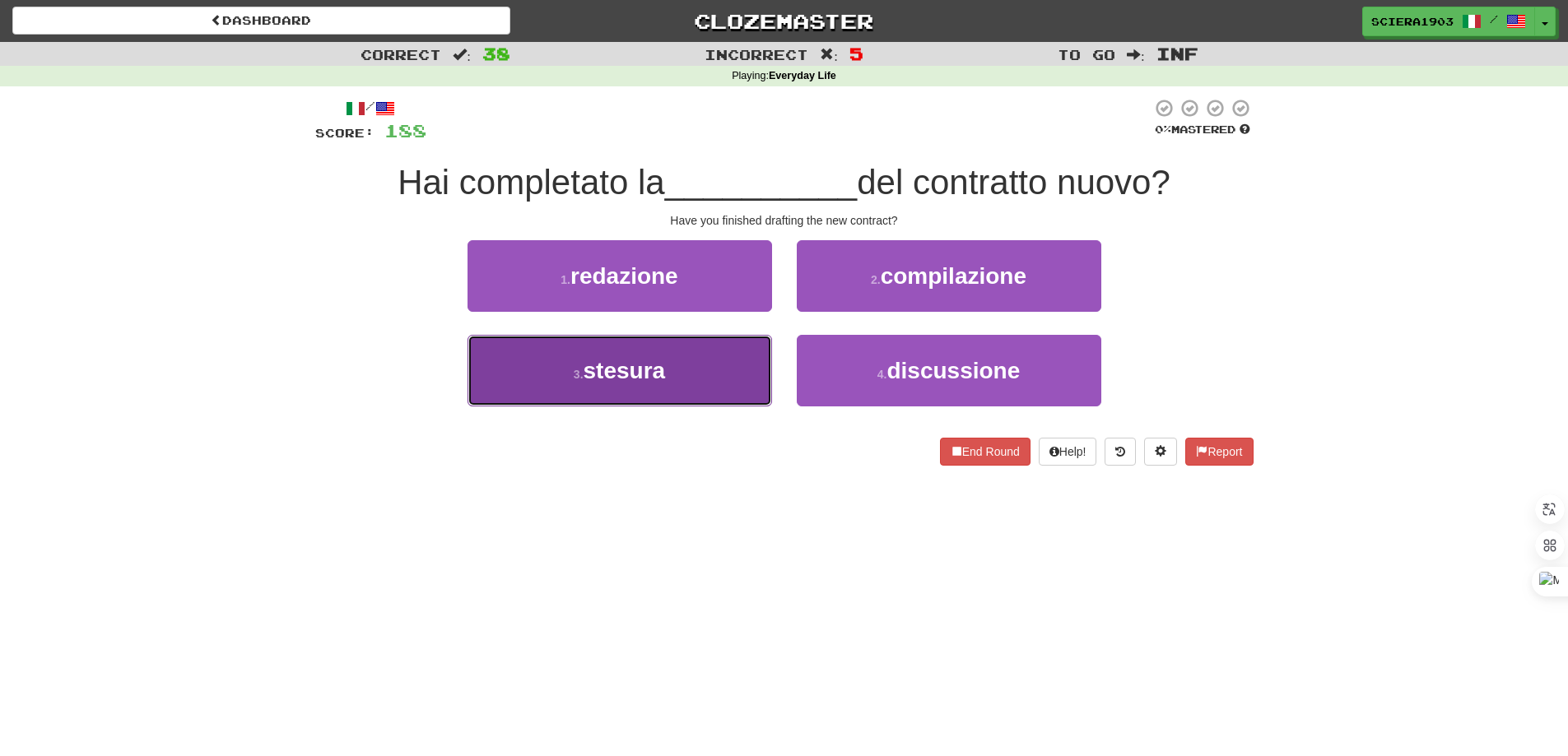
click at [751, 368] on button "3 . stesura" at bounding box center [619, 371] width 304 height 71
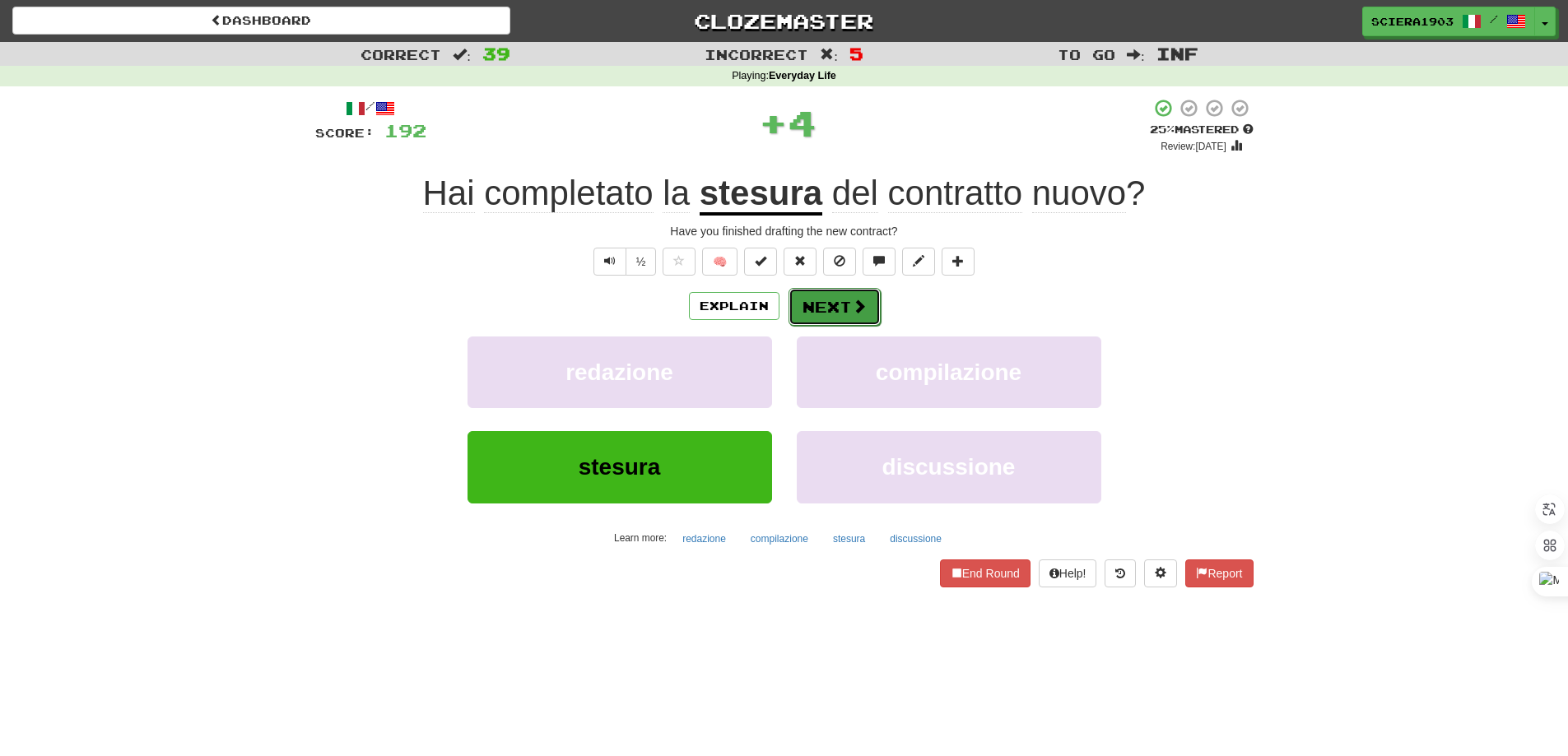
click at [822, 316] on button "Next" at bounding box center [834, 307] width 92 height 38
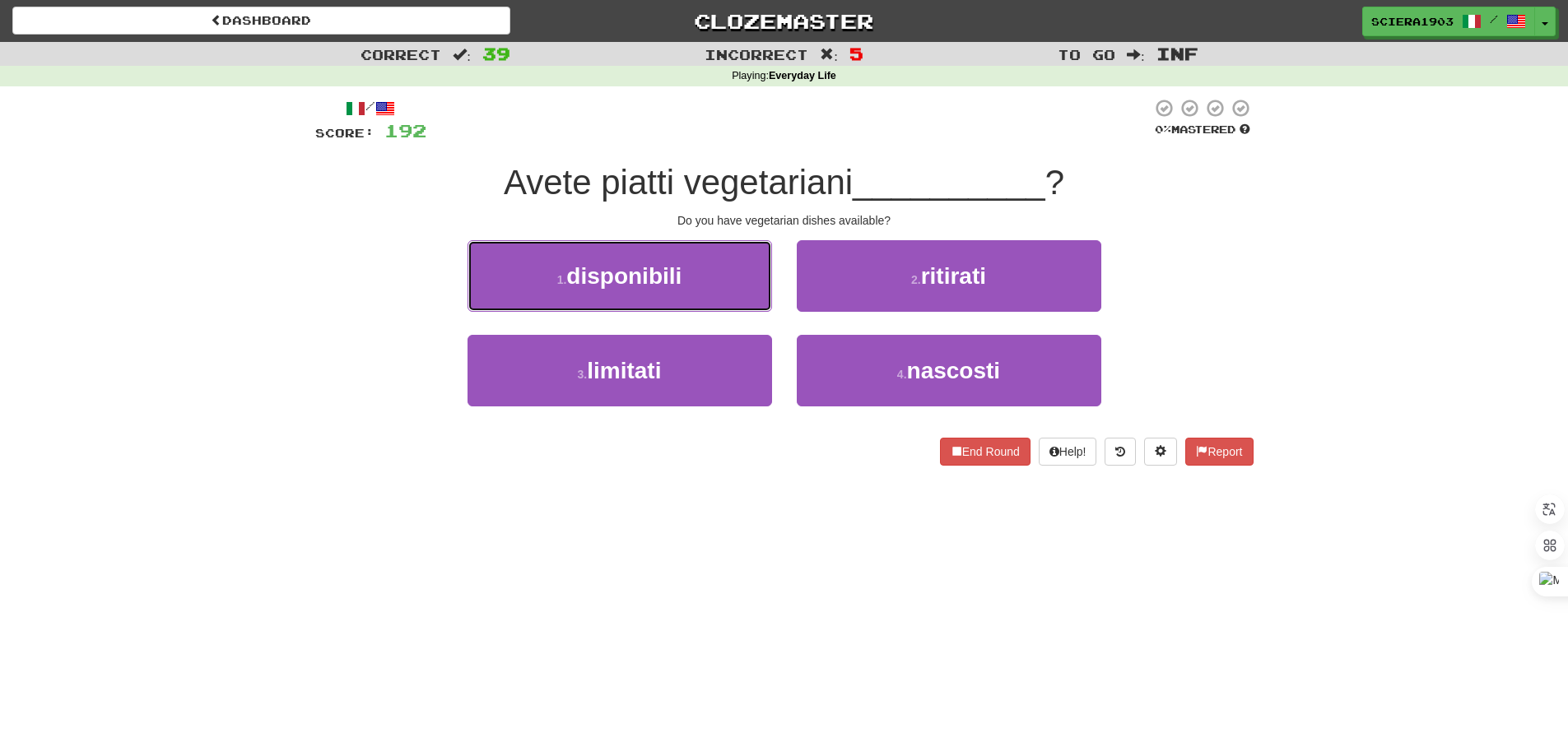
drag, startPoint x: 706, startPoint y: 284, endPoint x: 731, endPoint y: 279, distance: 25.5
click at [710, 281] on button "1 . disponibili" at bounding box center [619, 276] width 304 height 71
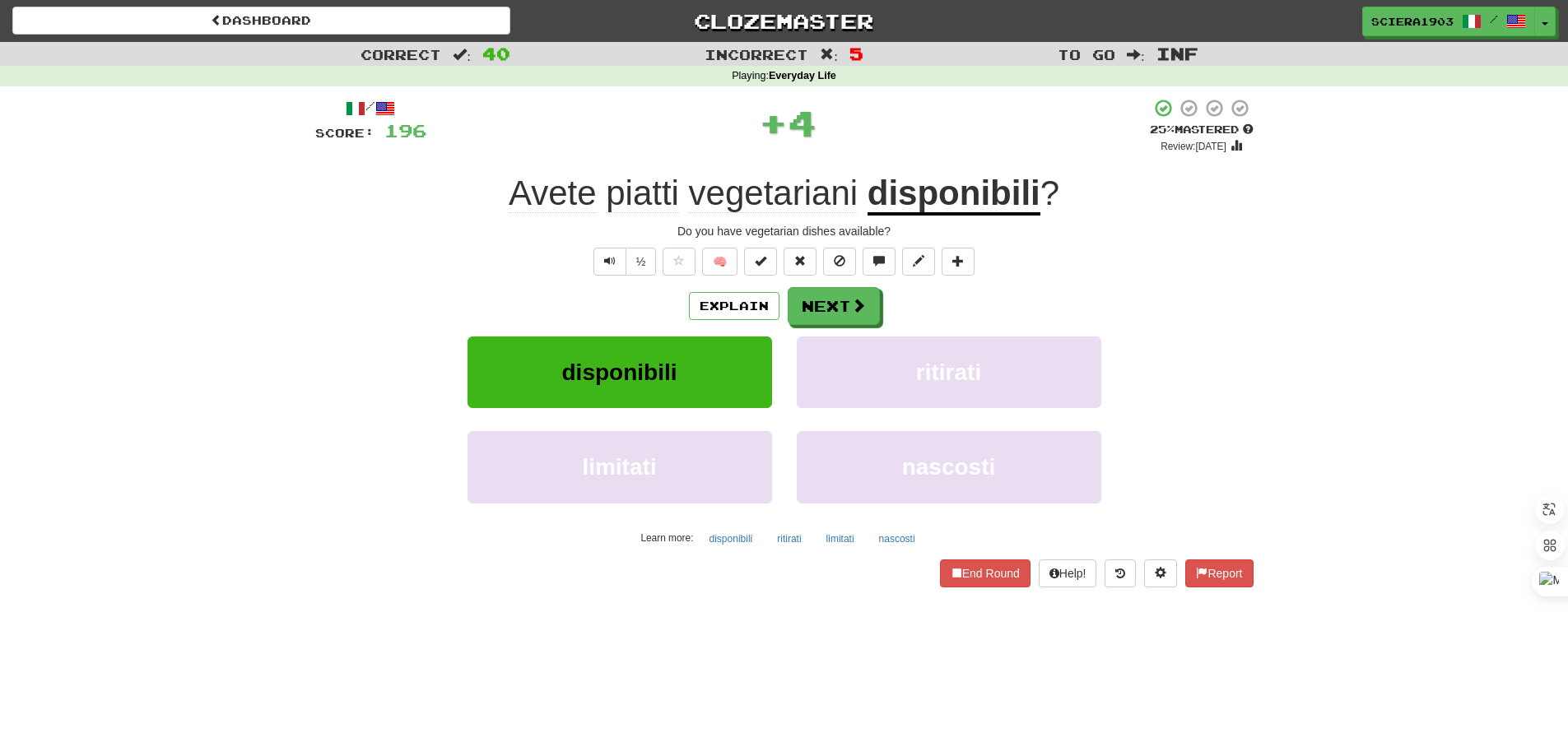
click at [809, 282] on div "/ Score: 196 + 4 25 % Mastered Review: 2025-08-20 Avete piatti vegetariani disp…" at bounding box center [784, 342] width 938 height 489
click at [821, 306] on button "Next" at bounding box center [834, 307] width 92 height 38
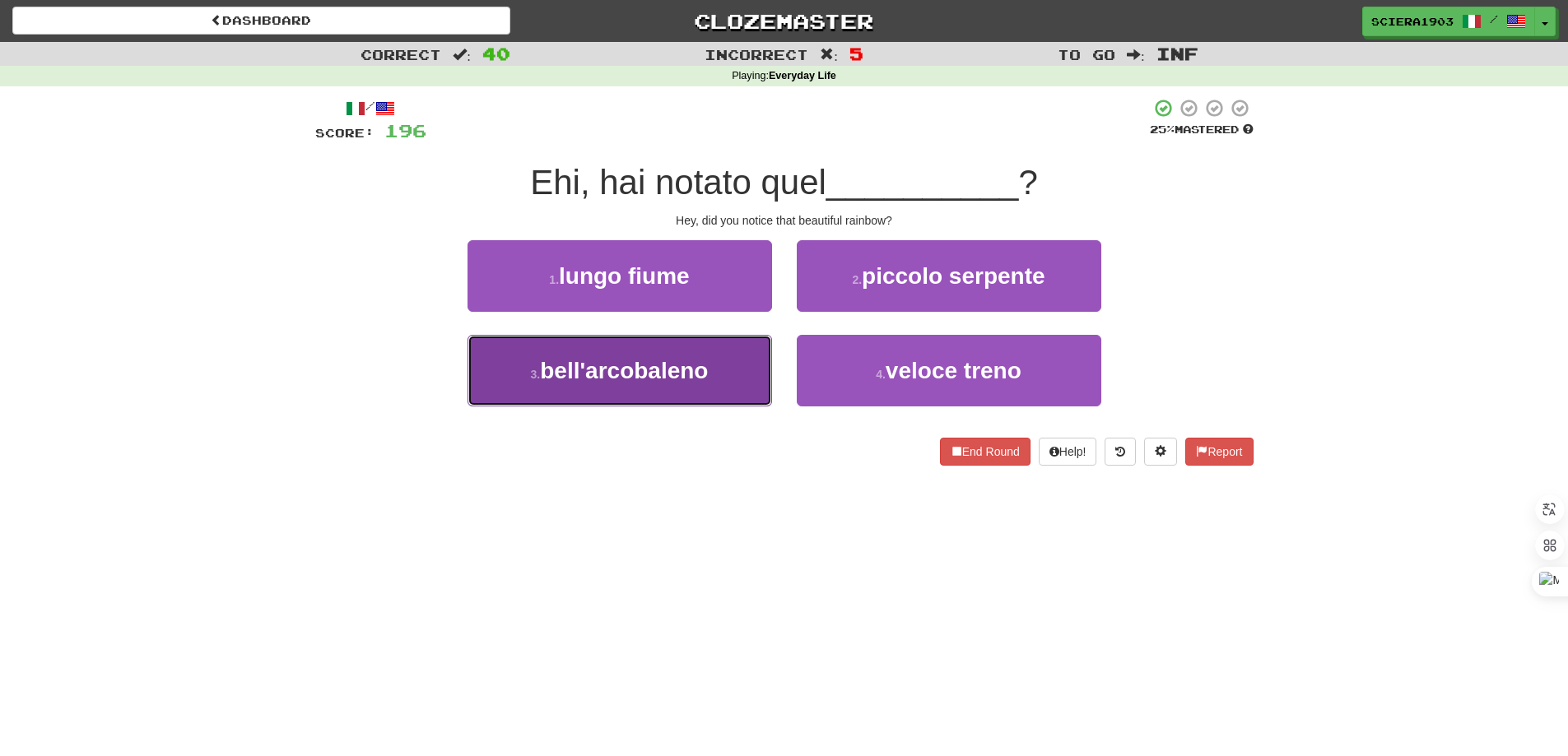
click at [625, 391] on button "3 . bell'arcobaleno" at bounding box center [619, 371] width 304 height 71
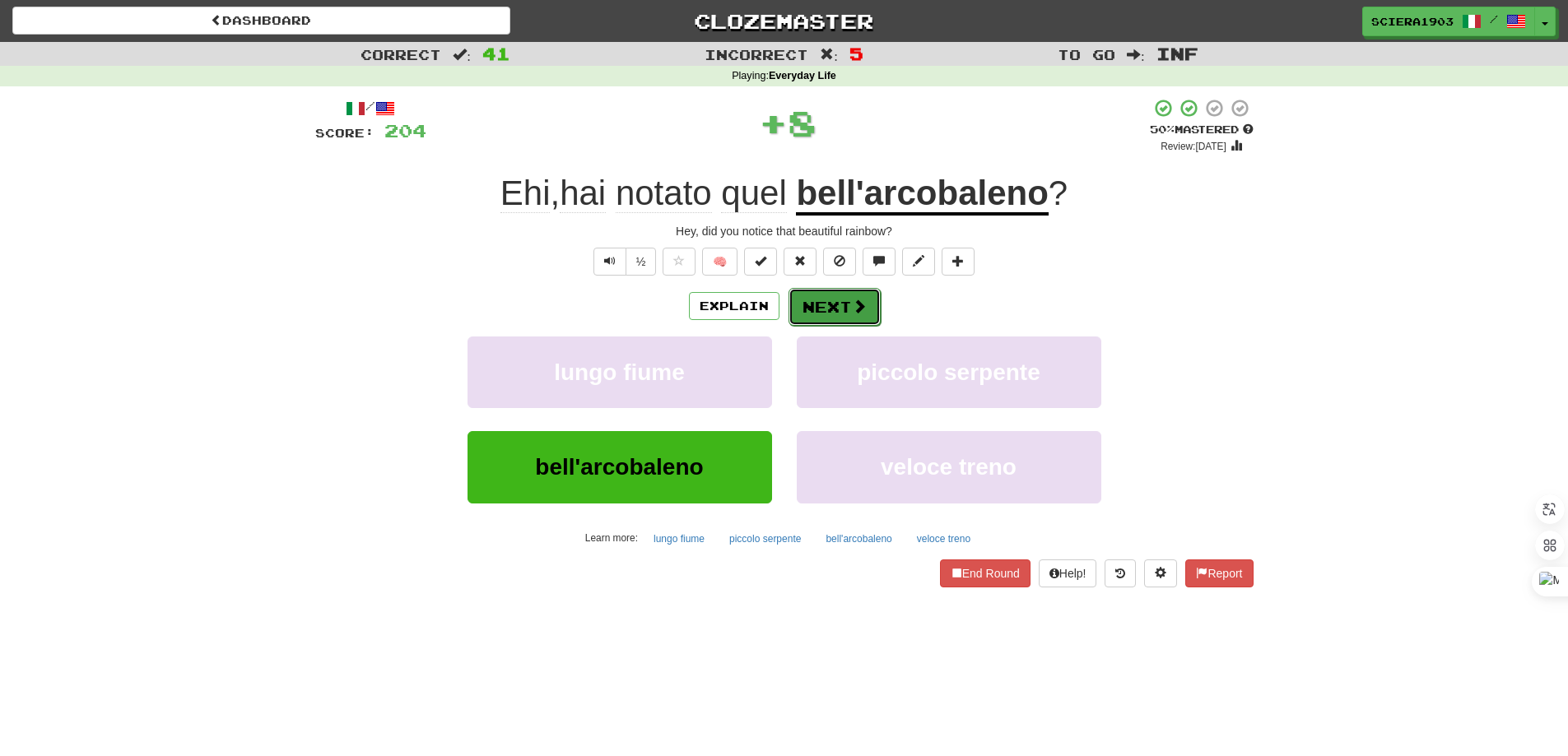
click at [823, 309] on button "Next" at bounding box center [834, 307] width 92 height 38
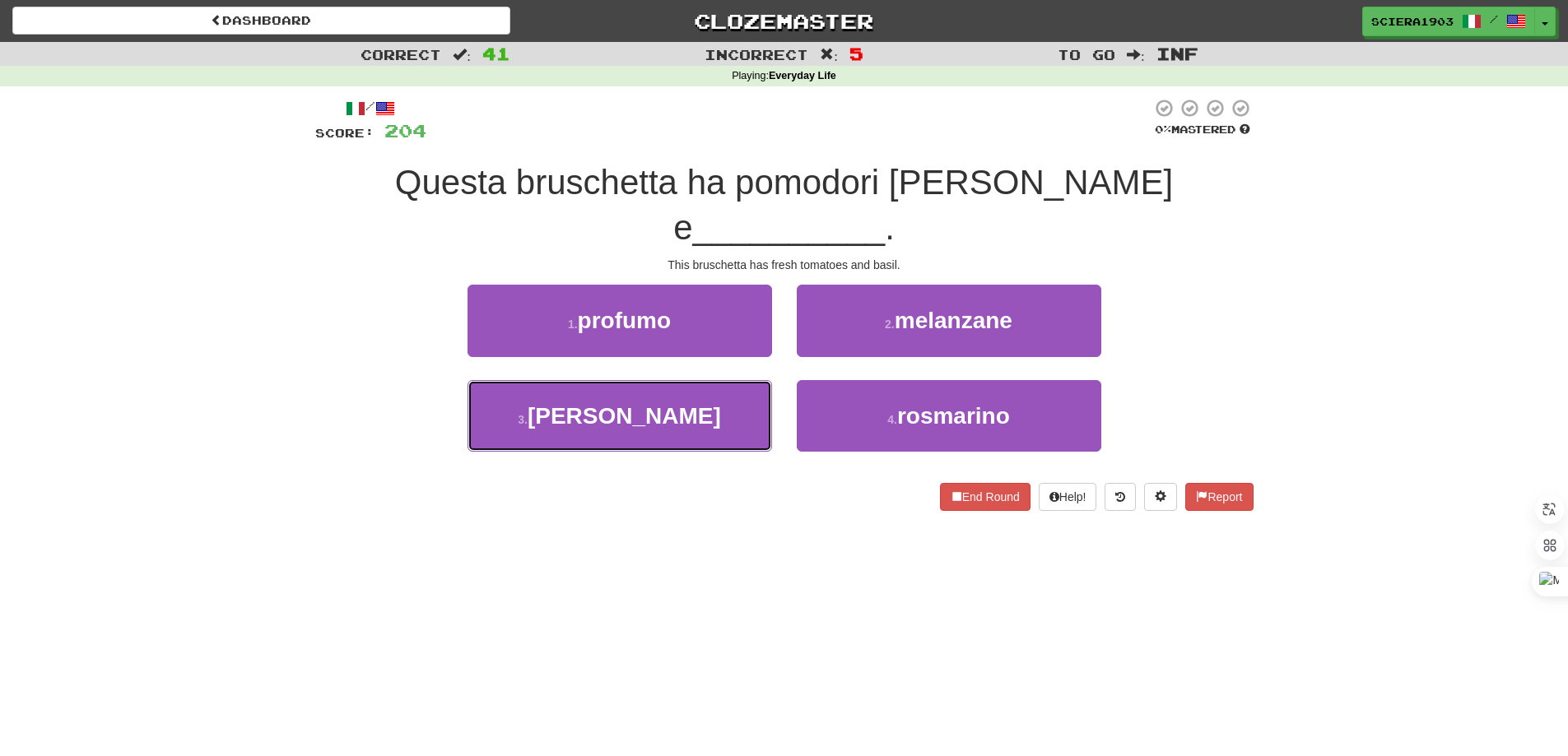
drag, startPoint x: 680, startPoint y: 371, endPoint x: 780, endPoint y: 351, distance: 102.0
click at [682, 380] on button "3 . basilico" at bounding box center [619, 416] width 304 height 71
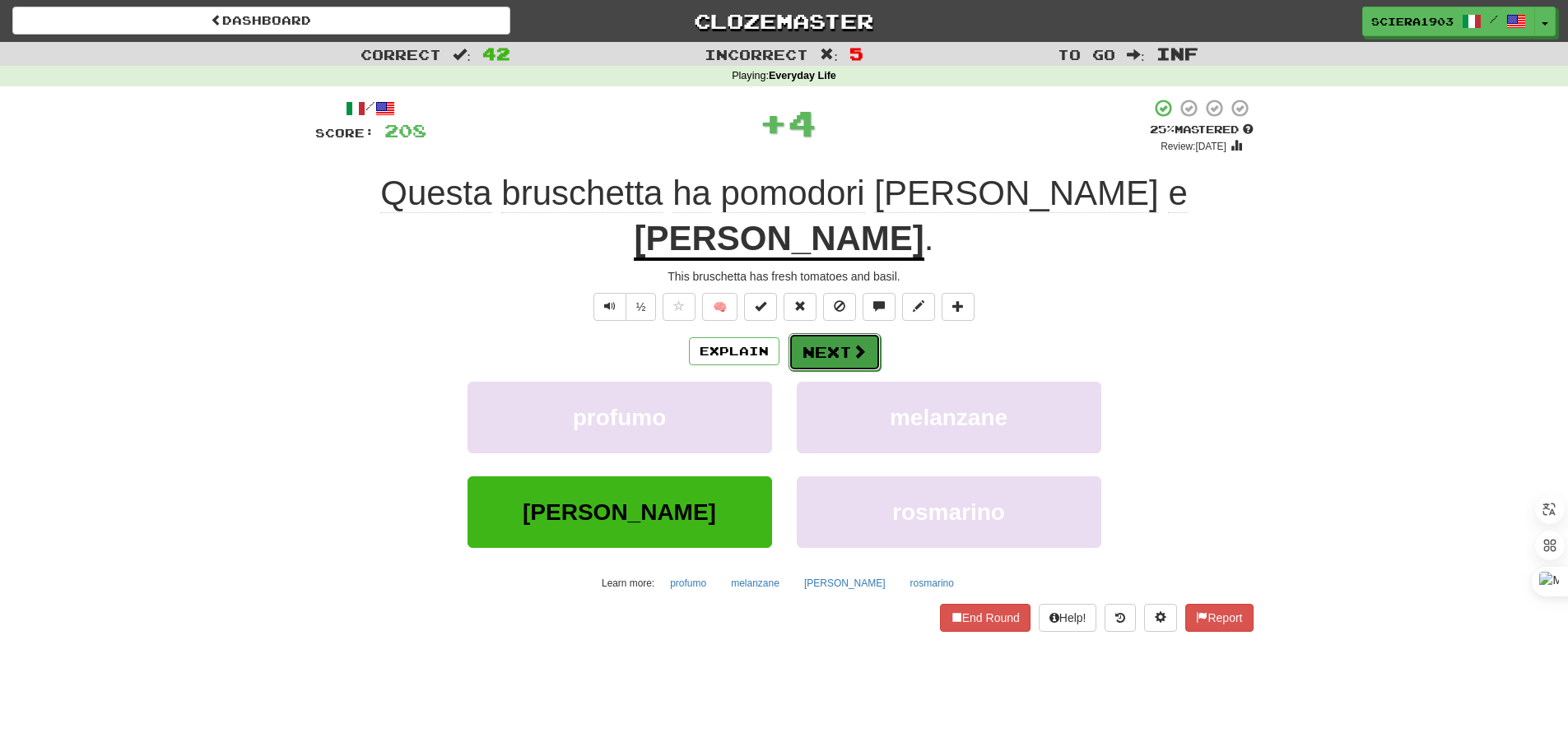
click at [854, 344] on span at bounding box center [859, 351] width 15 height 15
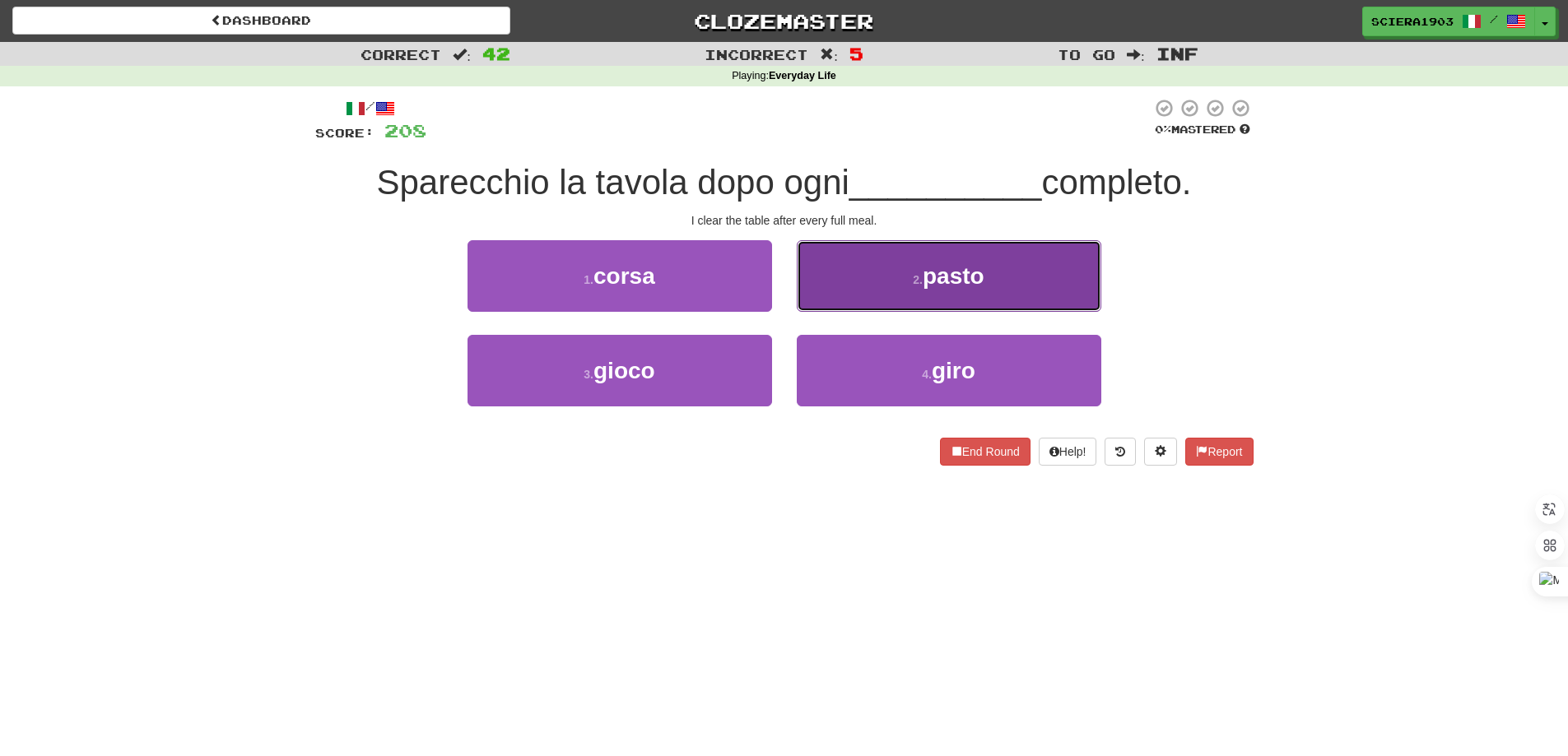
click at [979, 265] on span "pasto" at bounding box center [954, 276] width 61 height 26
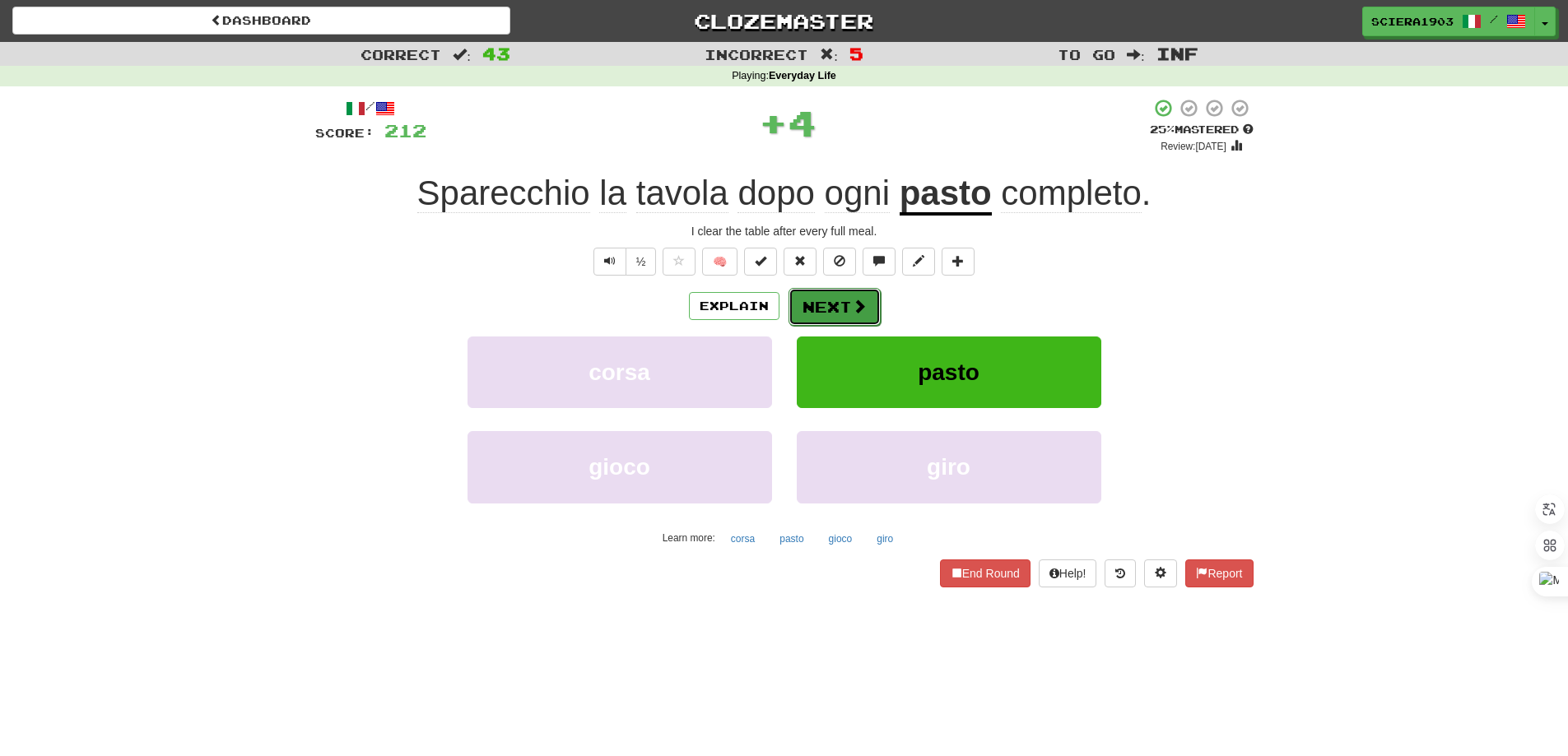
click at [842, 305] on button "Next" at bounding box center [834, 307] width 92 height 38
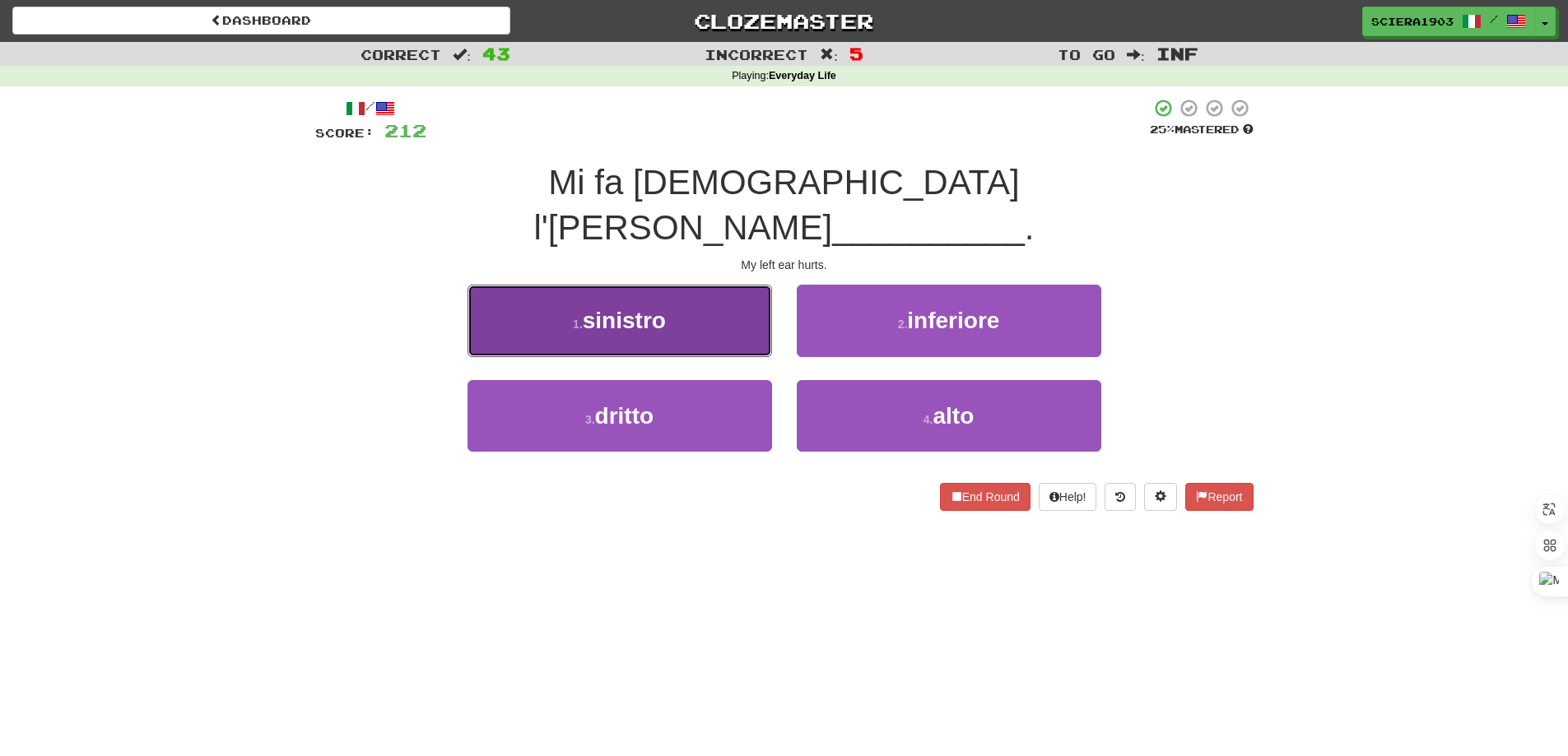
click at [715, 295] on button "1 . sinistro" at bounding box center [619, 320] width 304 height 71
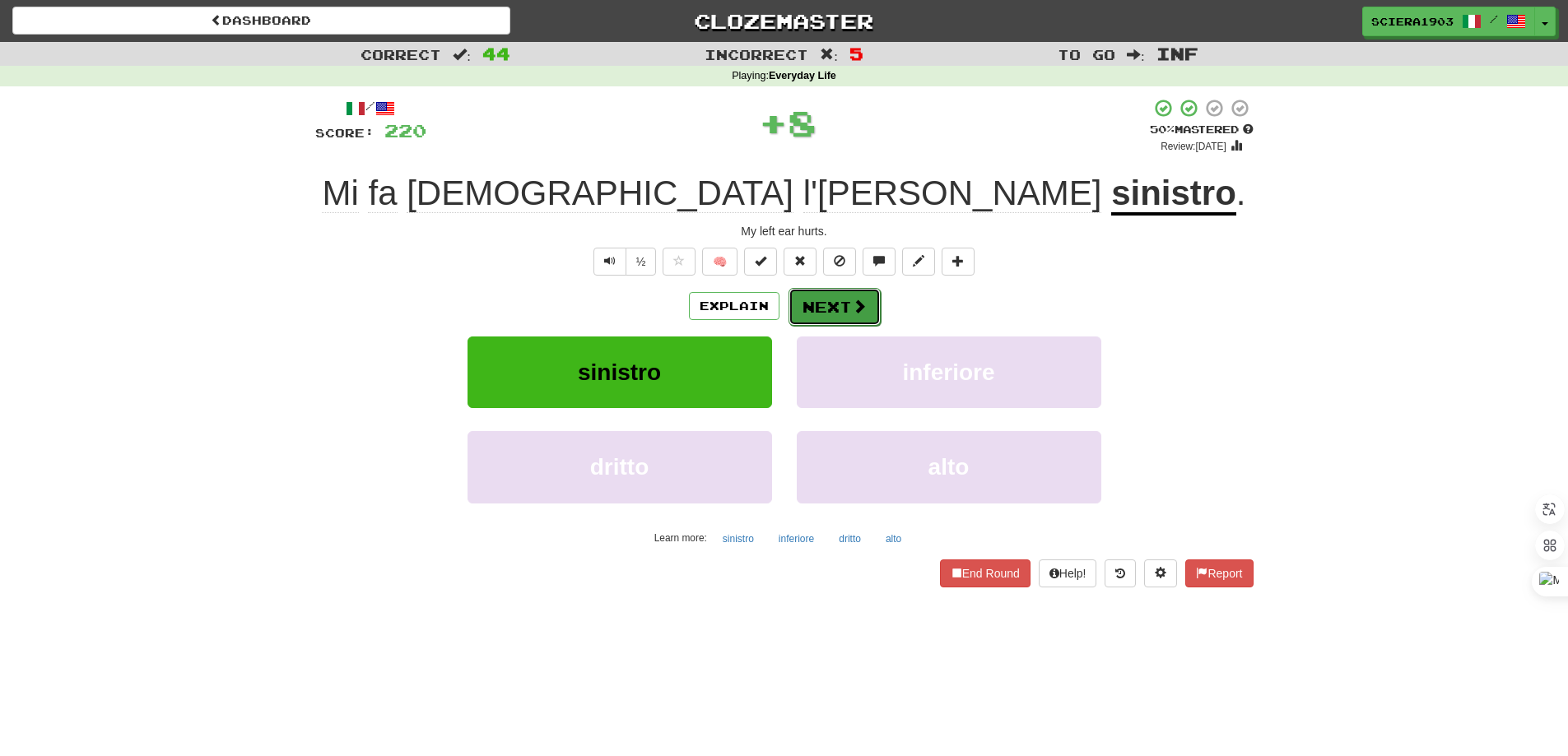
click at [845, 319] on button "Next" at bounding box center [834, 307] width 92 height 38
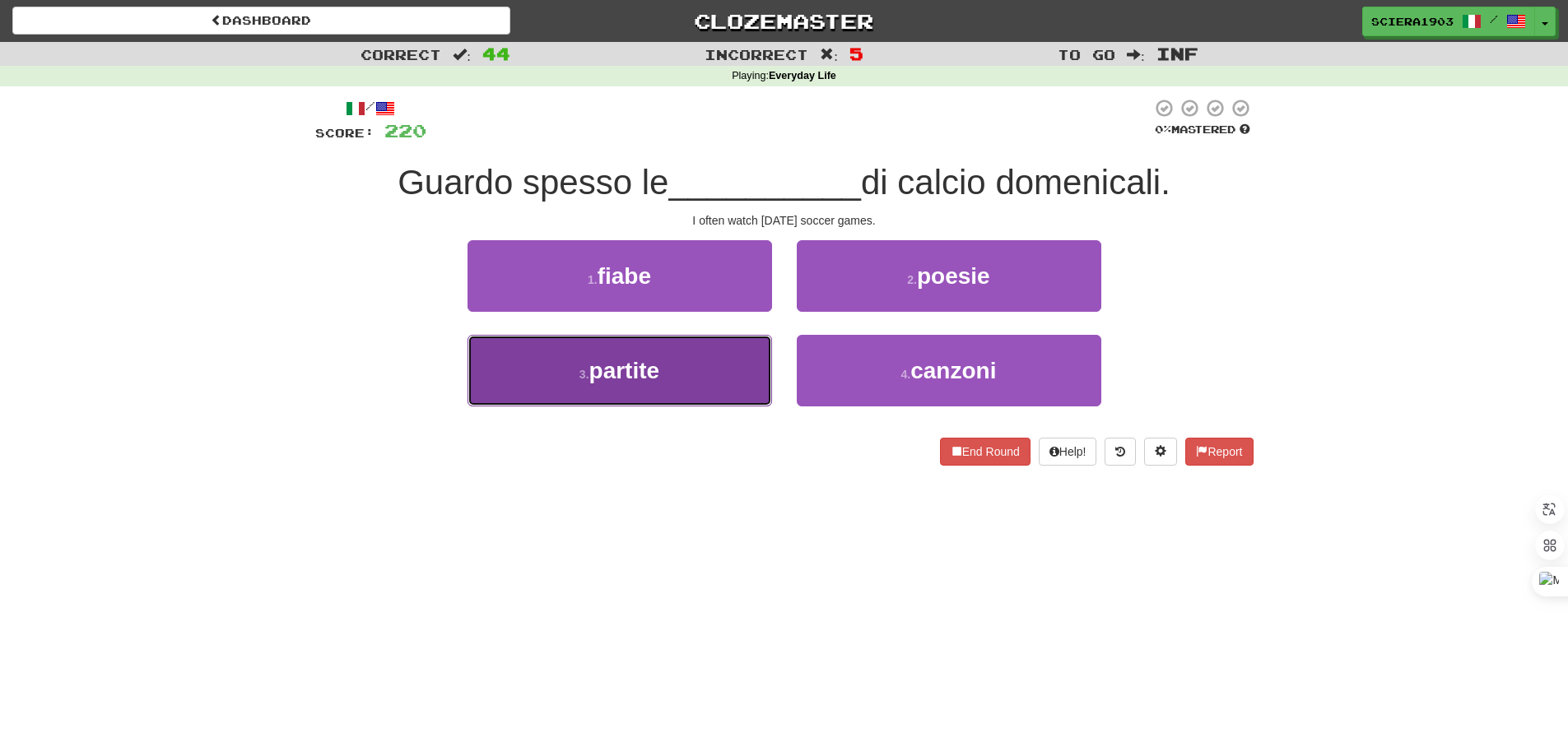
drag, startPoint x: 695, startPoint y: 378, endPoint x: 796, endPoint y: 340, distance: 107.9
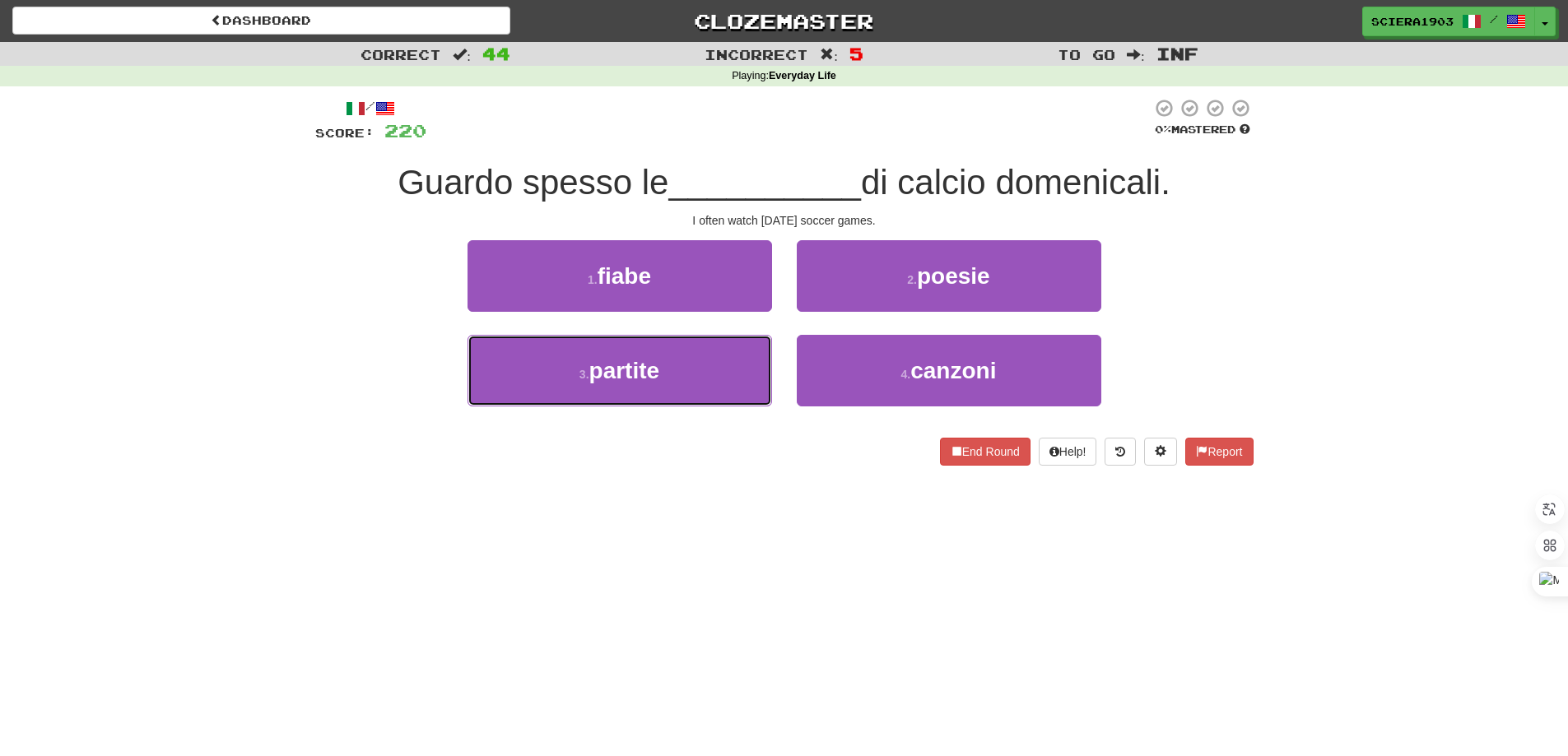
click at [697, 377] on button "3 . partite" at bounding box center [619, 371] width 304 height 71
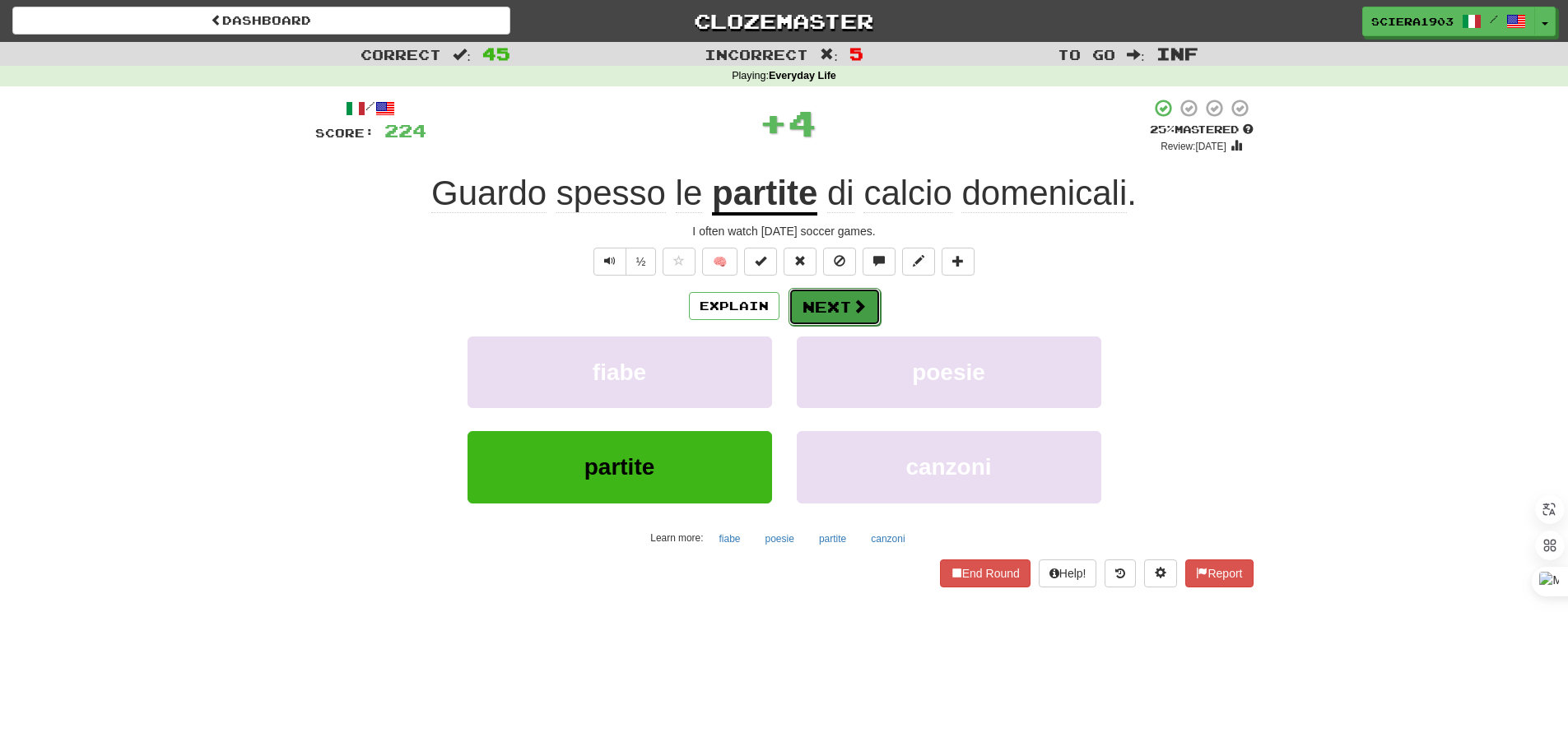
click at [817, 311] on button "Next" at bounding box center [834, 307] width 92 height 38
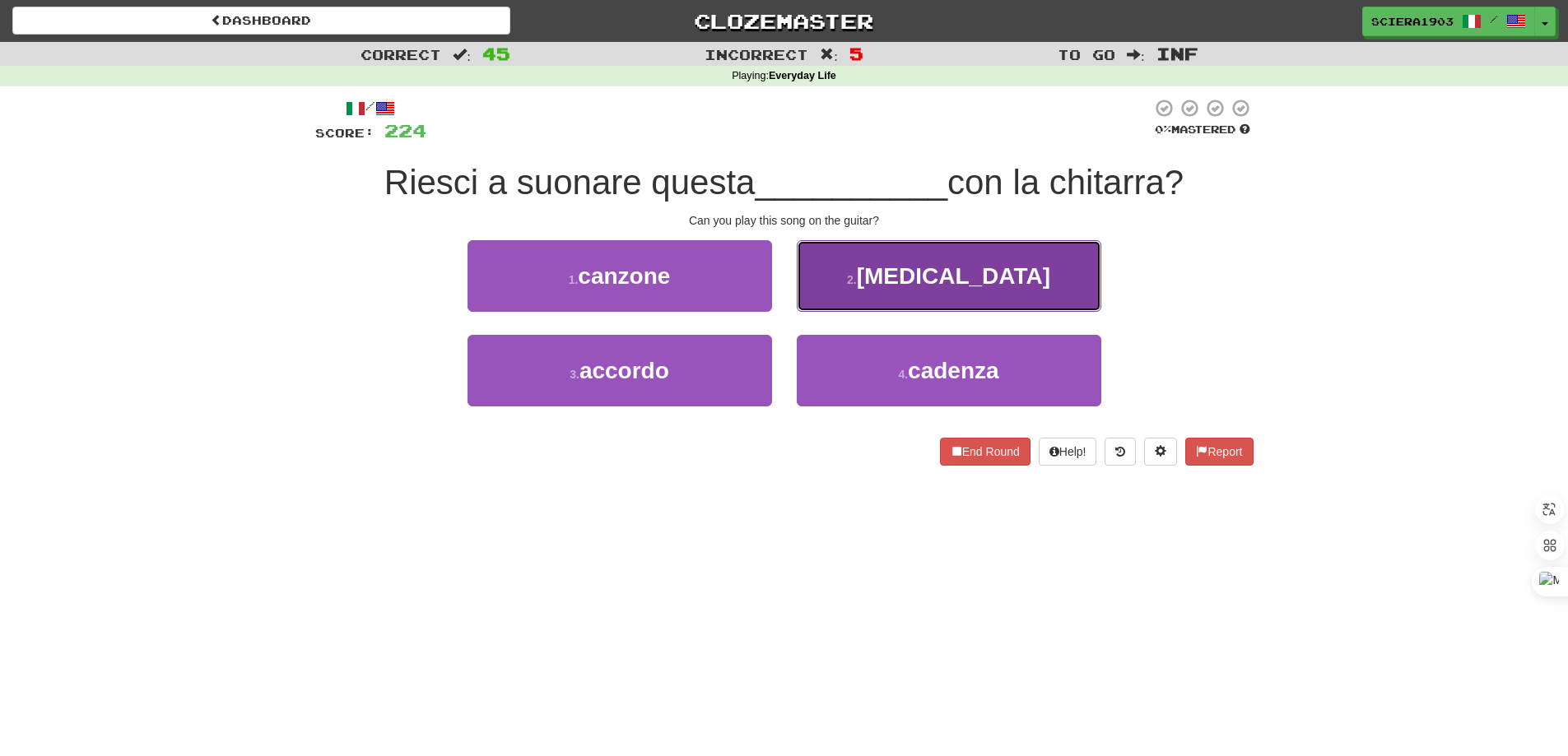
click at [1000, 286] on button "2 . sonata" at bounding box center [949, 276] width 304 height 71
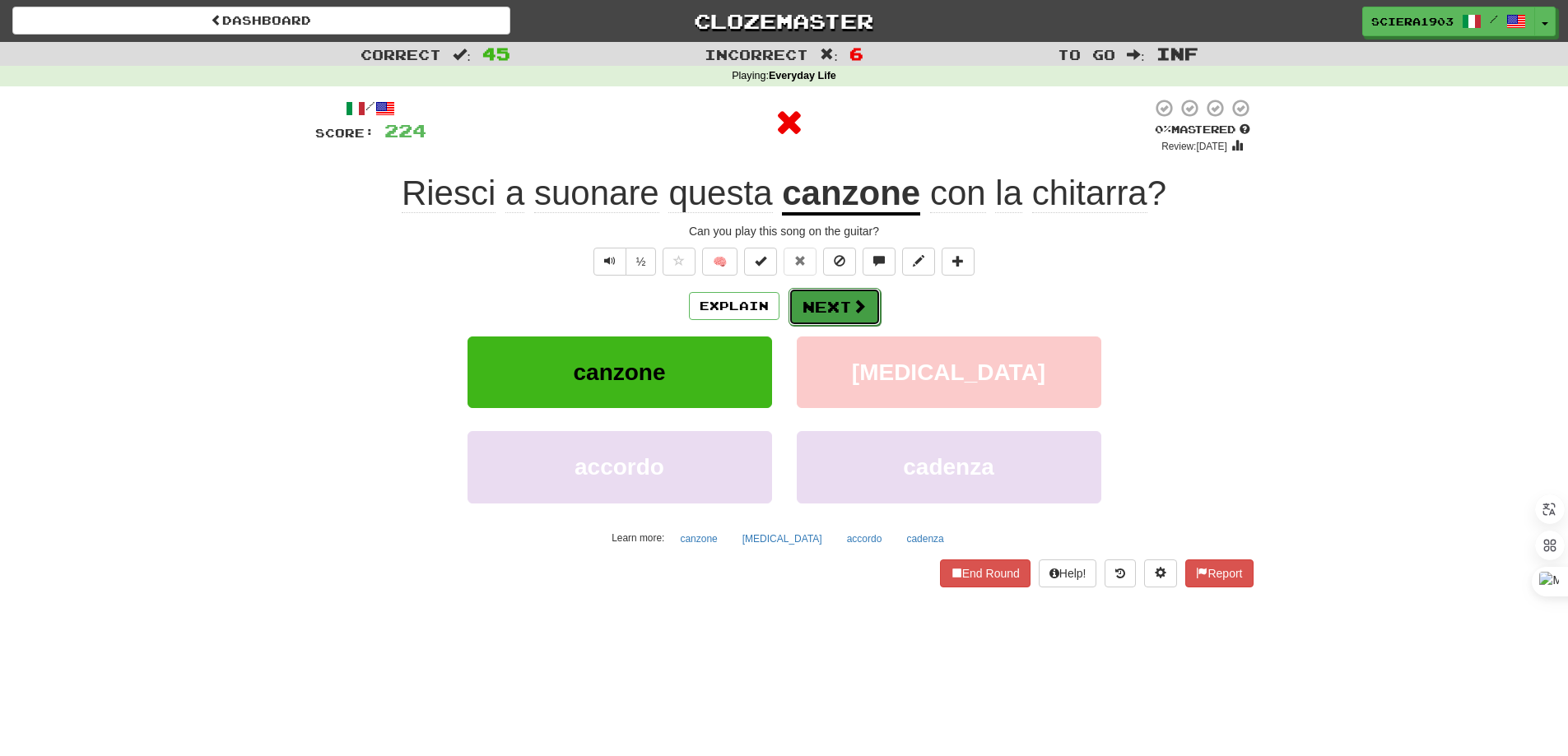
click at [836, 308] on button "Next" at bounding box center [834, 307] width 92 height 38
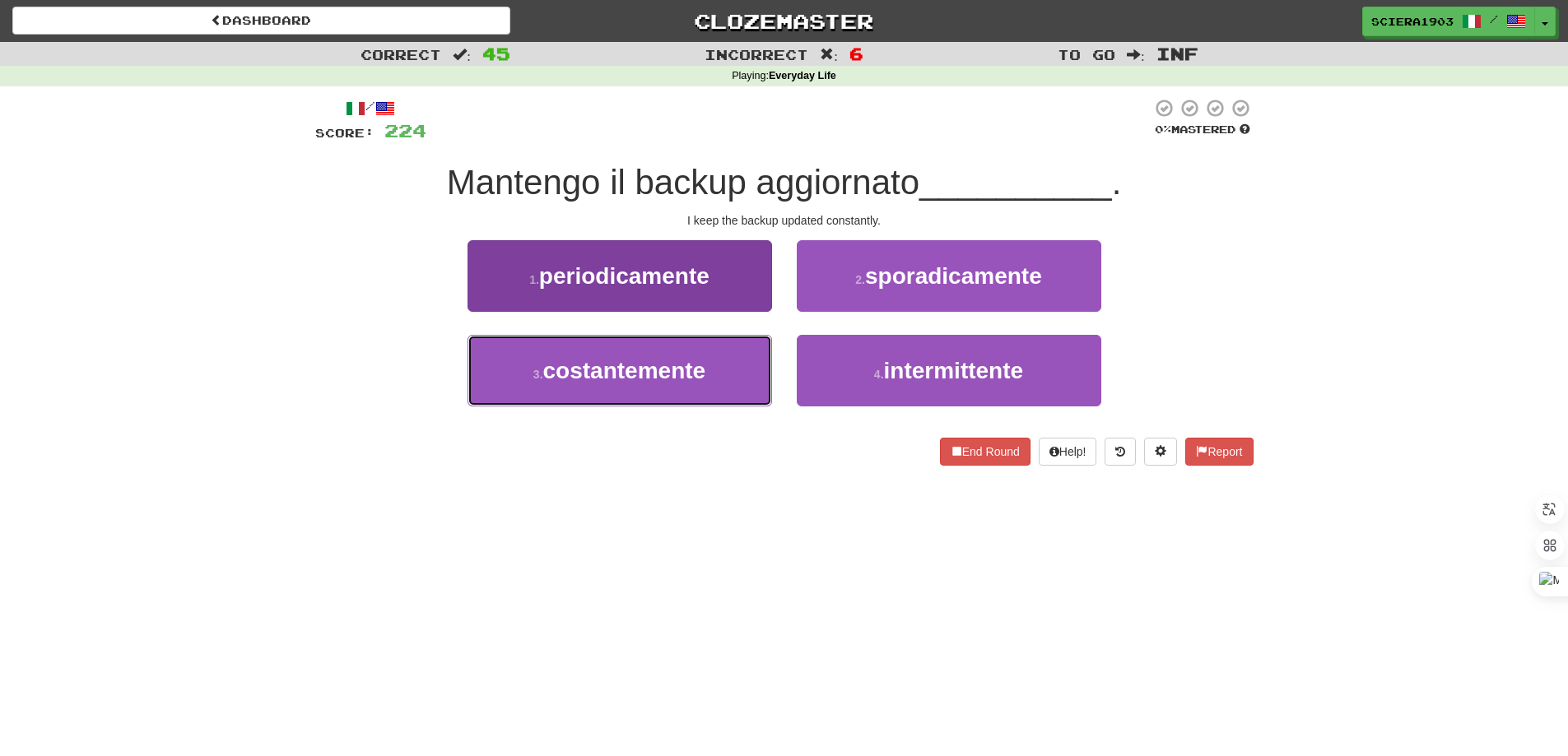
click at [688, 363] on span "costantemente" at bounding box center [624, 371] width 163 height 26
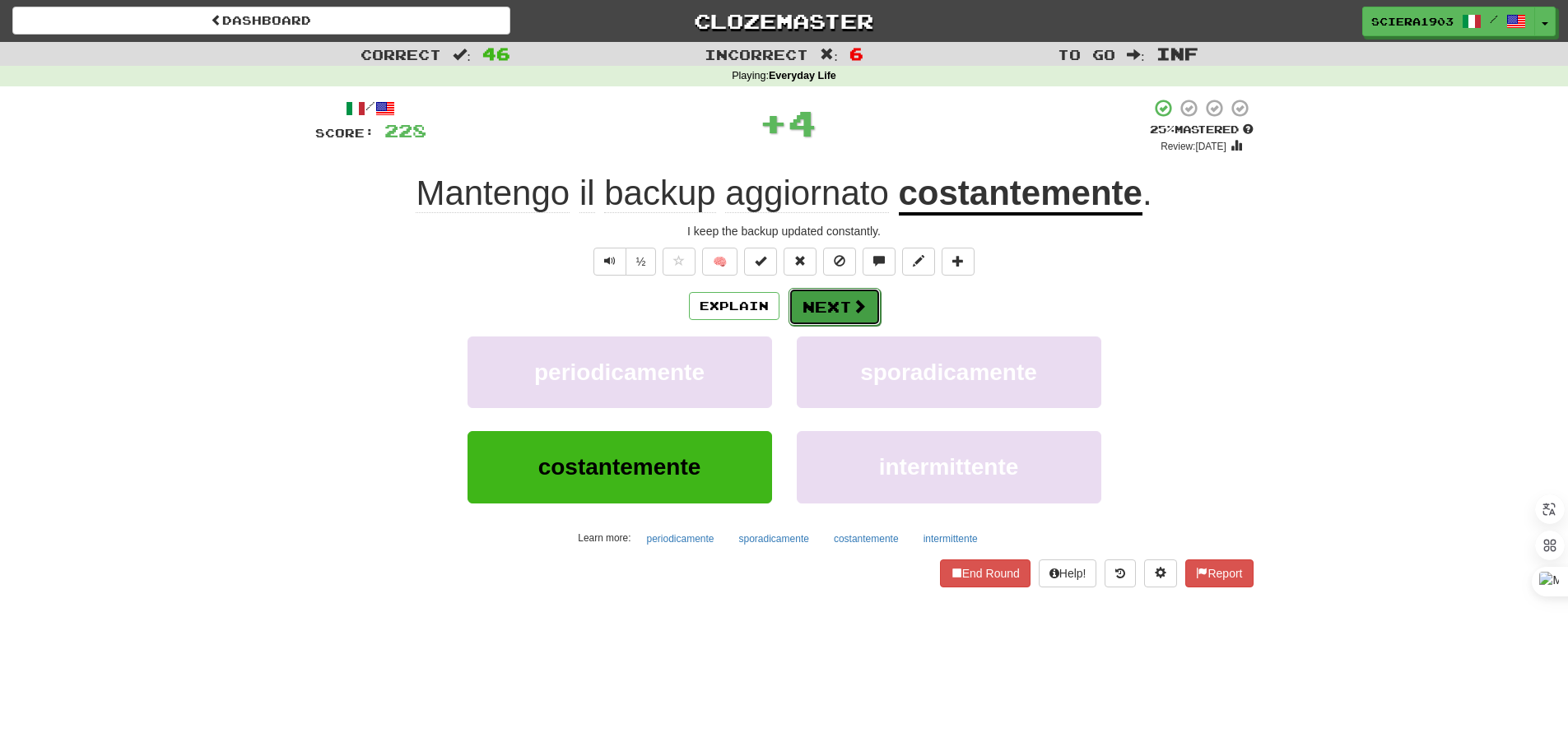
click at [854, 306] on span at bounding box center [859, 306] width 15 height 15
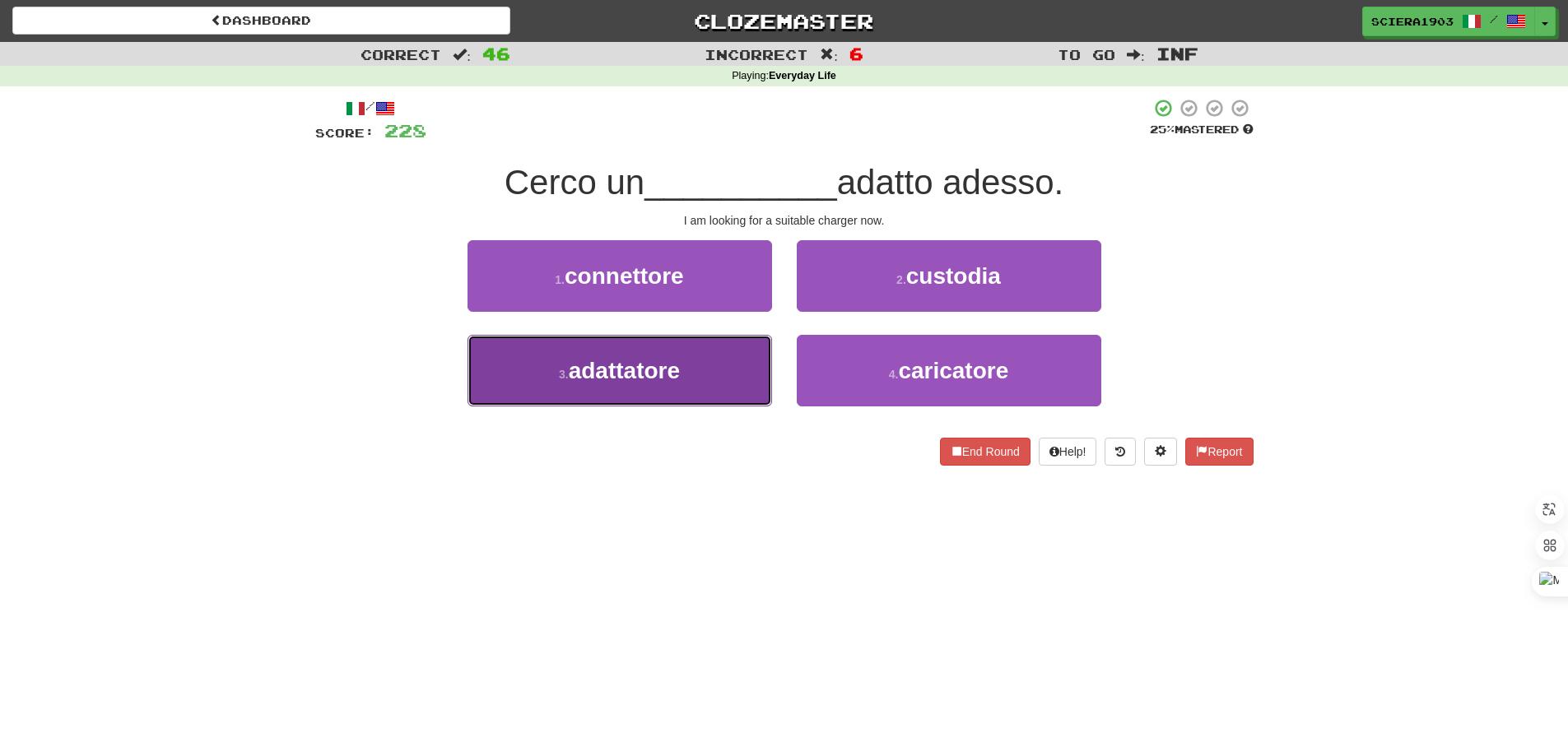
click at [718, 371] on button "3 . adattatore" at bounding box center [619, 371] width 304 height 71
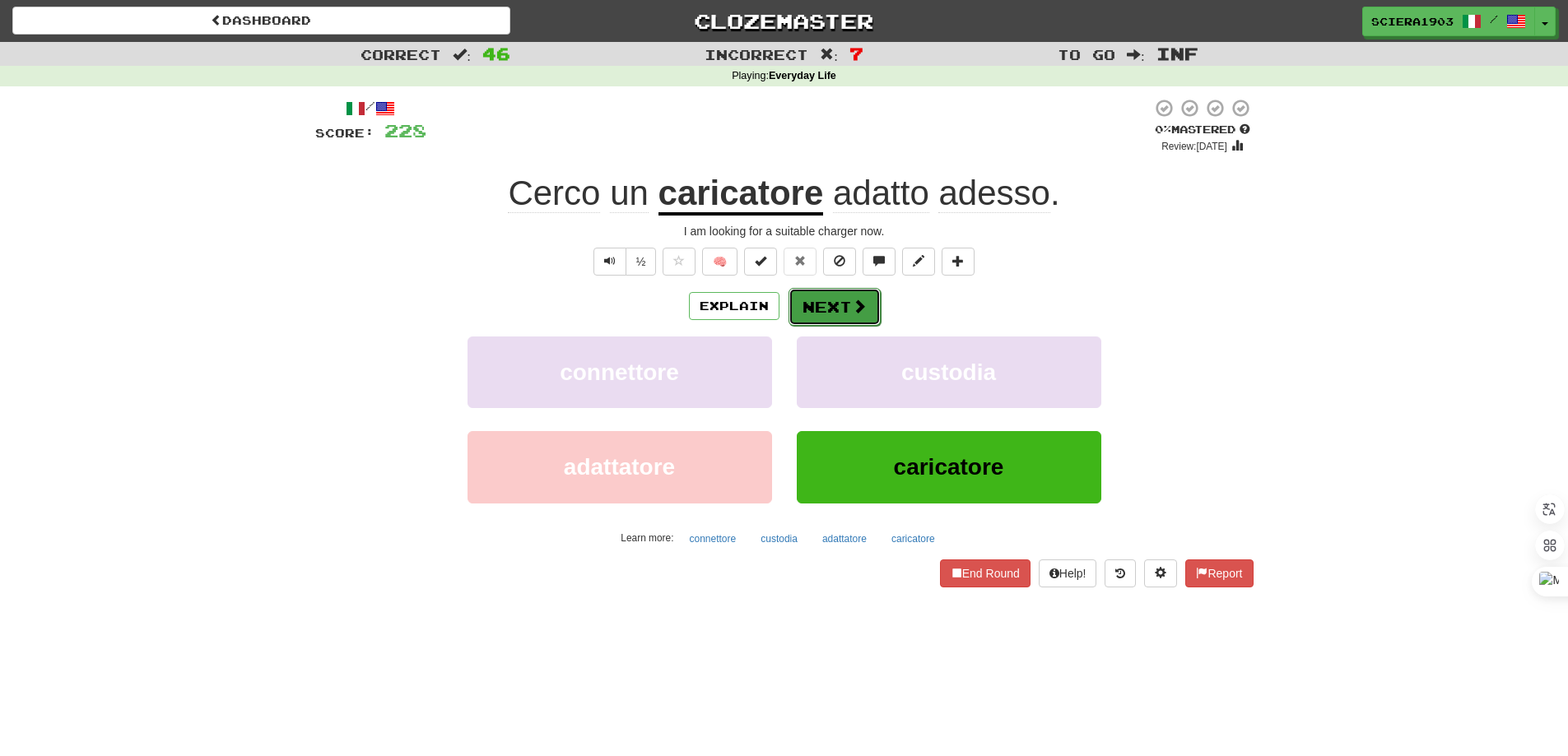
click at [813, 303] on button "Next" at bounding box center [834, 307] width 92 height 38
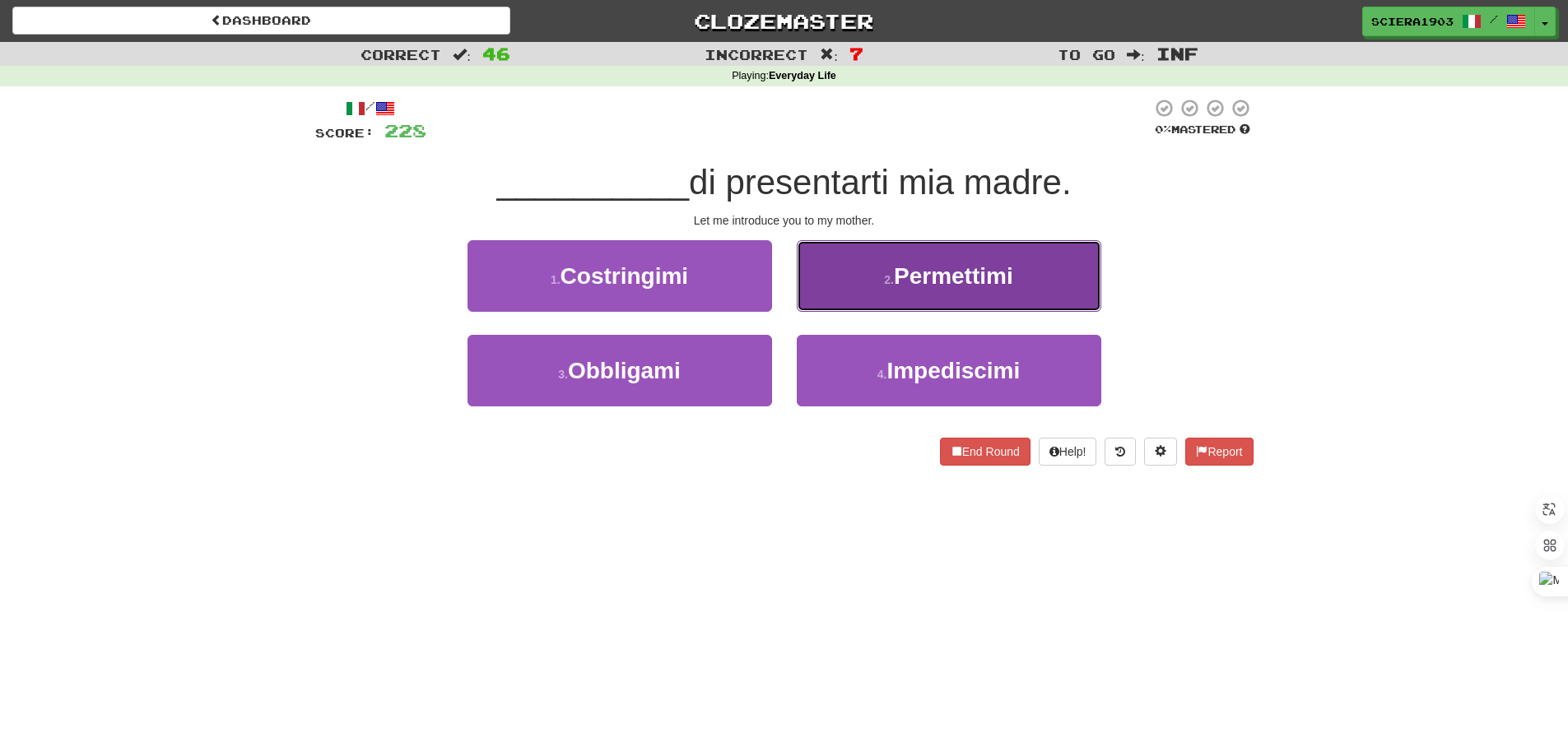
click at [957, 279] on span "Permettimi" at bounding box center [954, 276] width 119 height 26
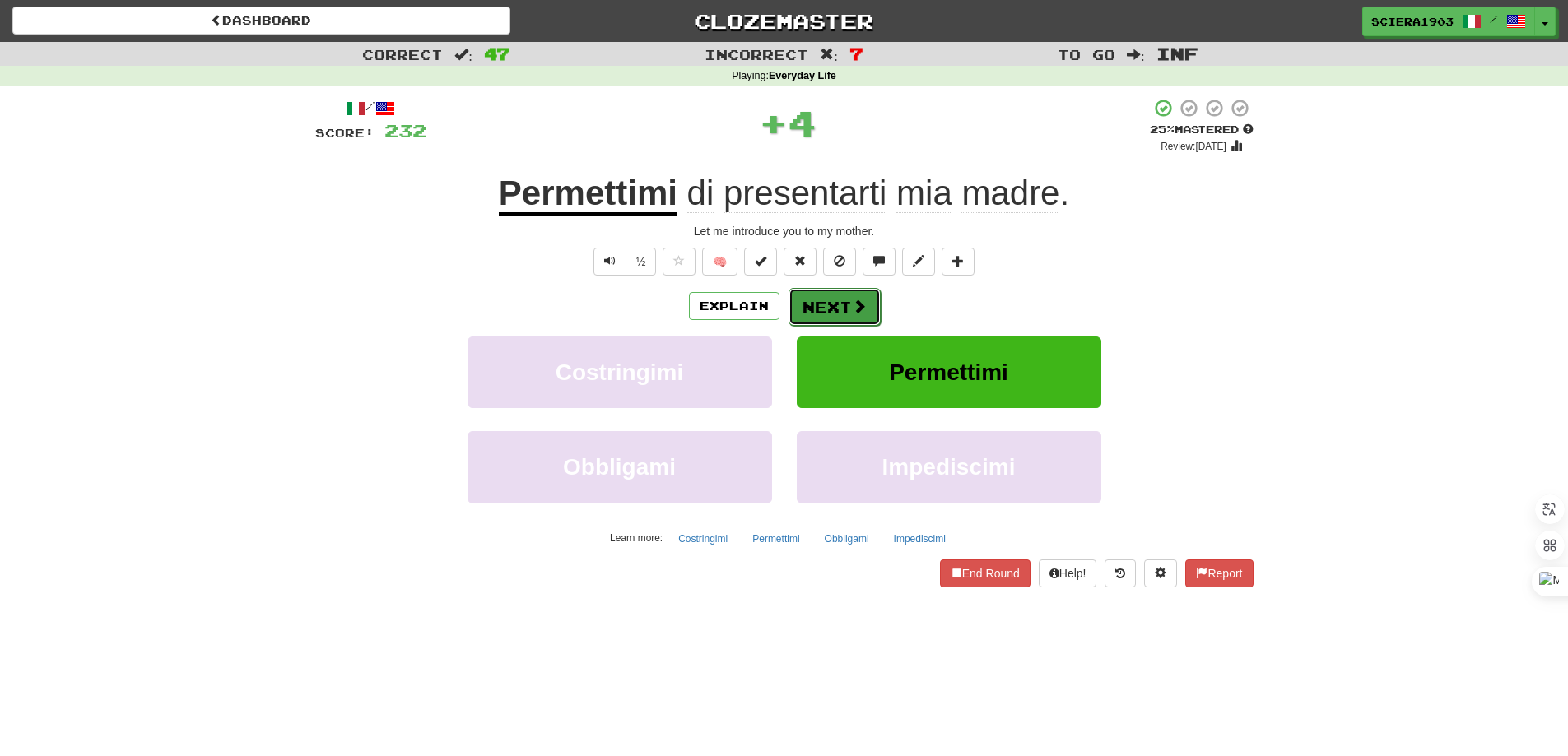
click at [831, 304] on button "Next" at bounding box center [834, 307] width 92 height 38
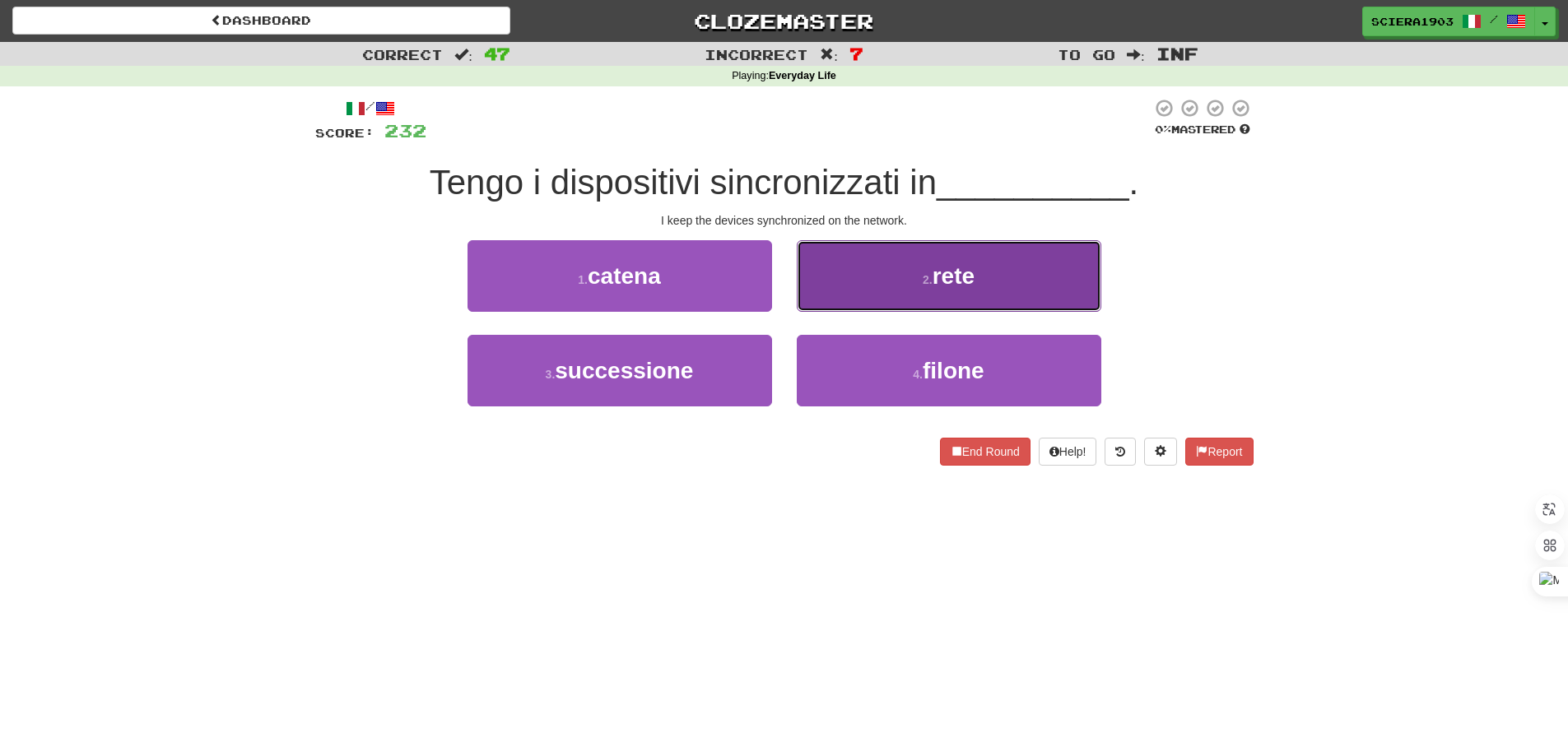
click at [923, 285] on small "2 ." at bounding box center [928, 280] width 10 height 13
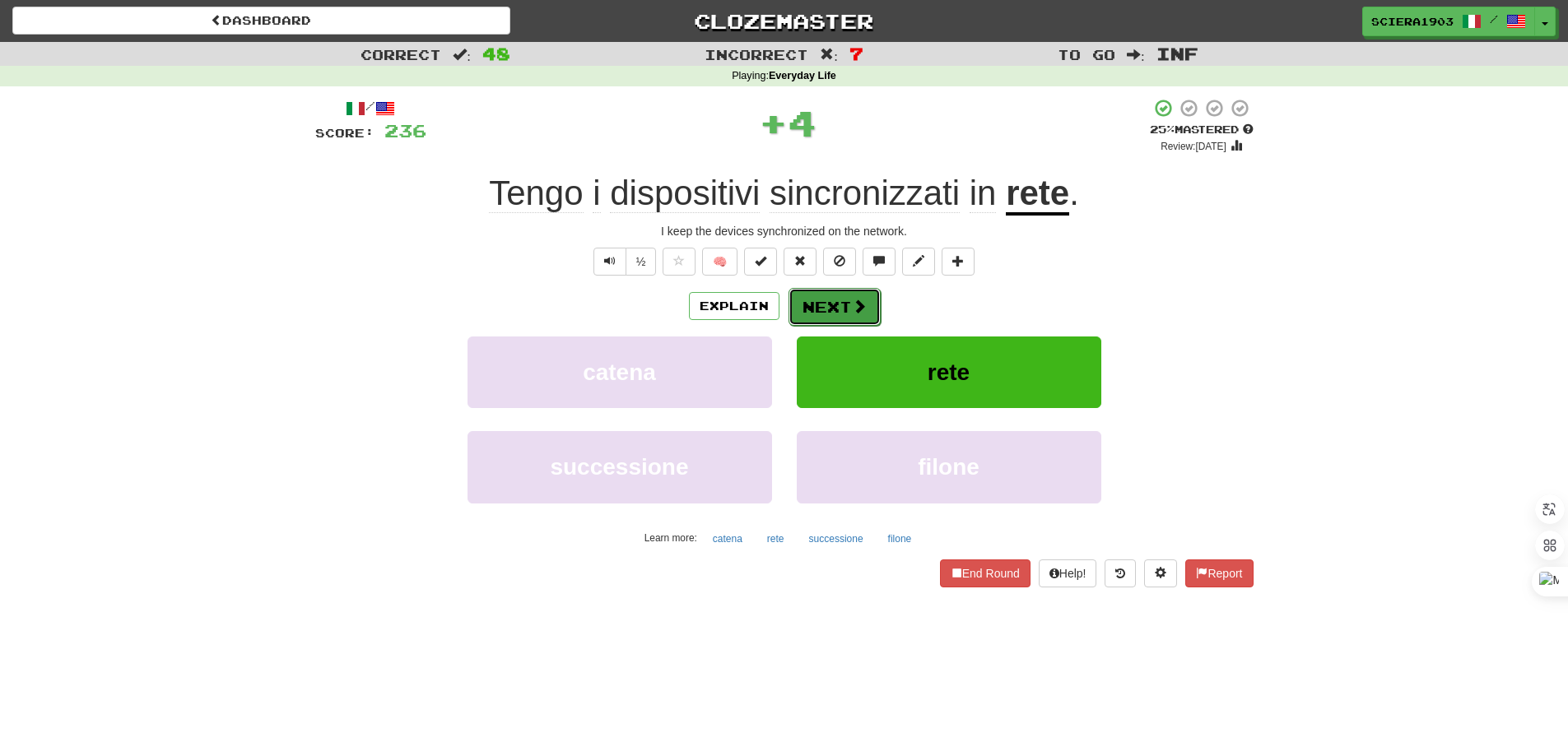
click at [827, 304] on button "Next" at bounding box center [834, 307] width 92 height 38
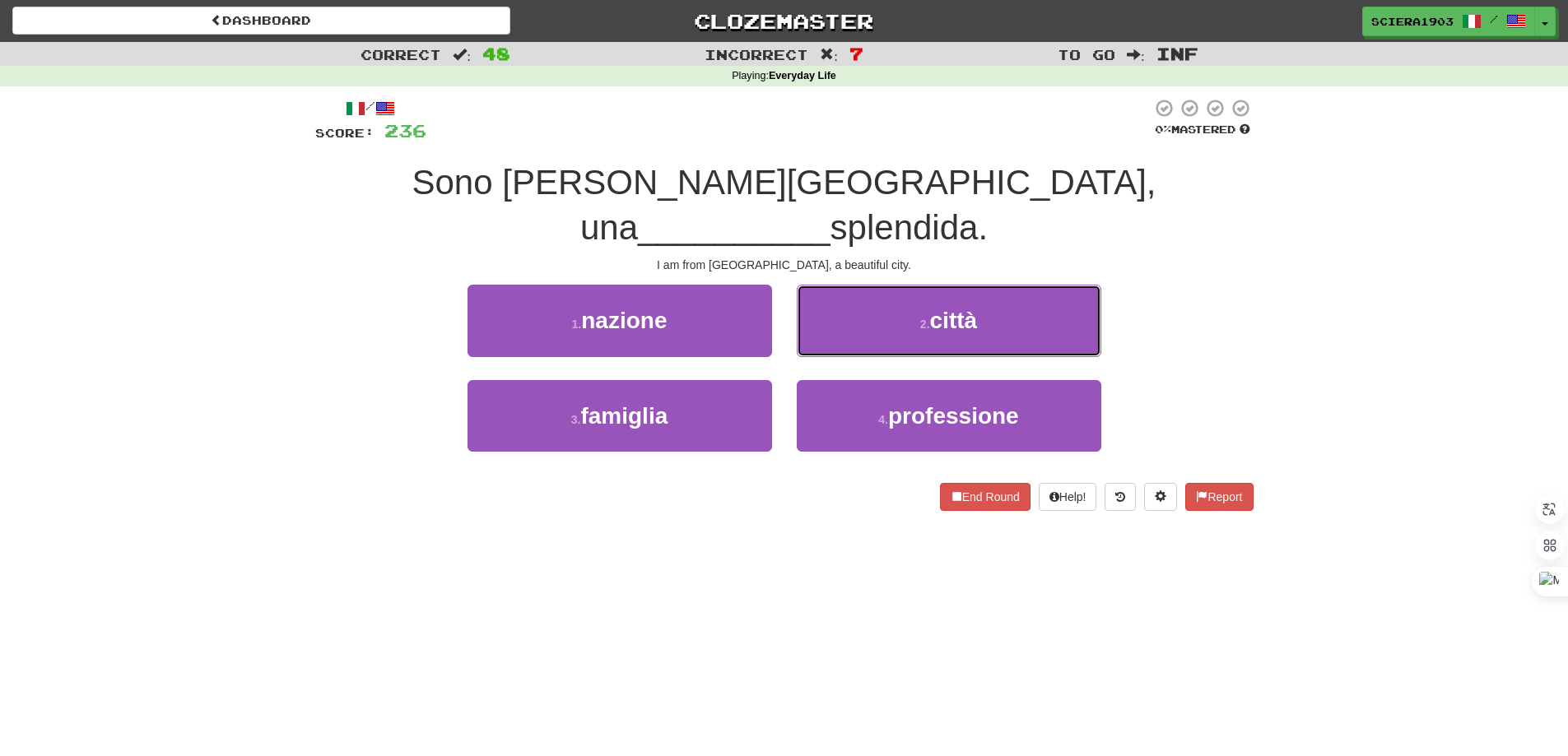
click at [827, 304] on button "2 . città" at bounding box center [949, 320] width 304 height 71
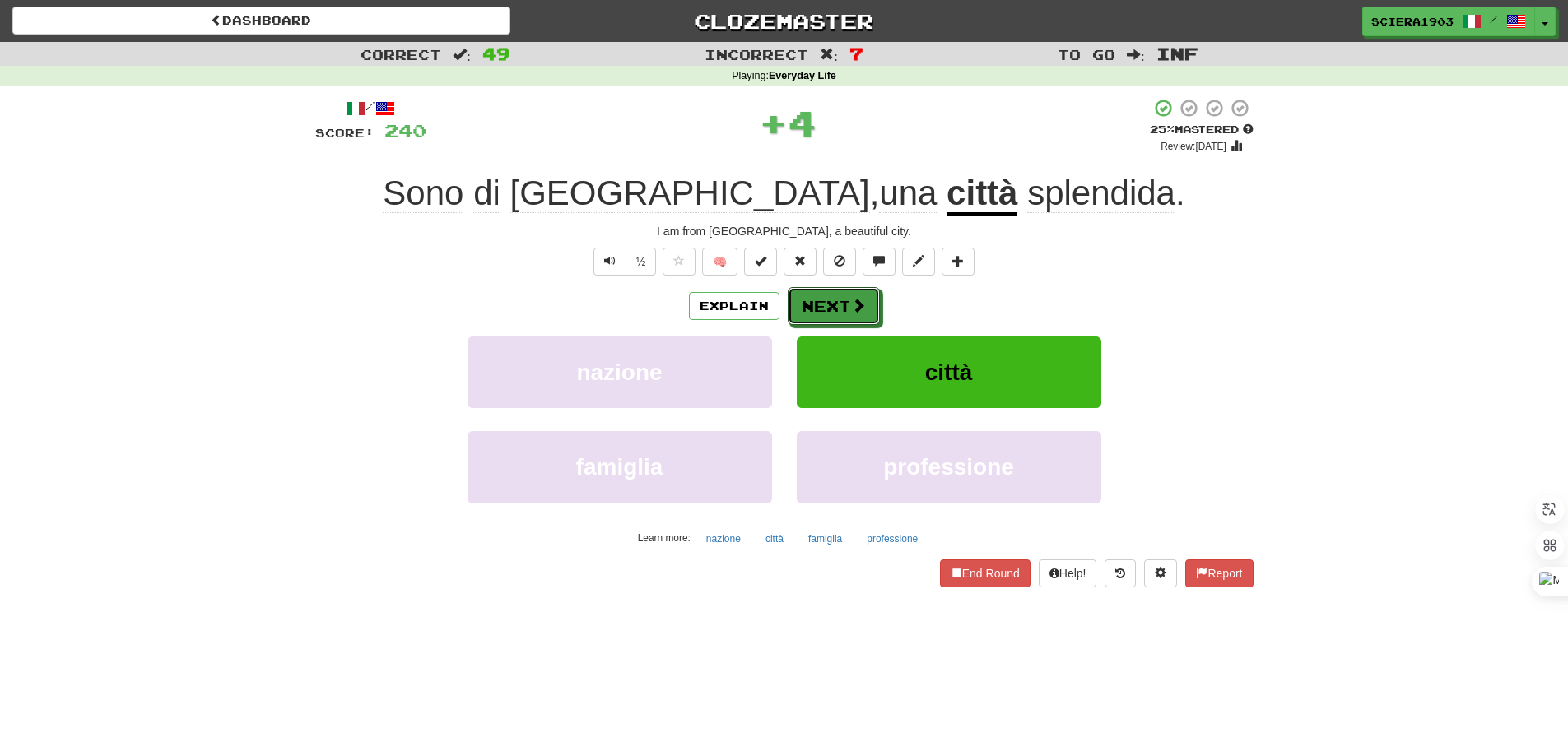
click at [827, 304] on button "Next" at bounding box center [833, 306] width 92 height 38
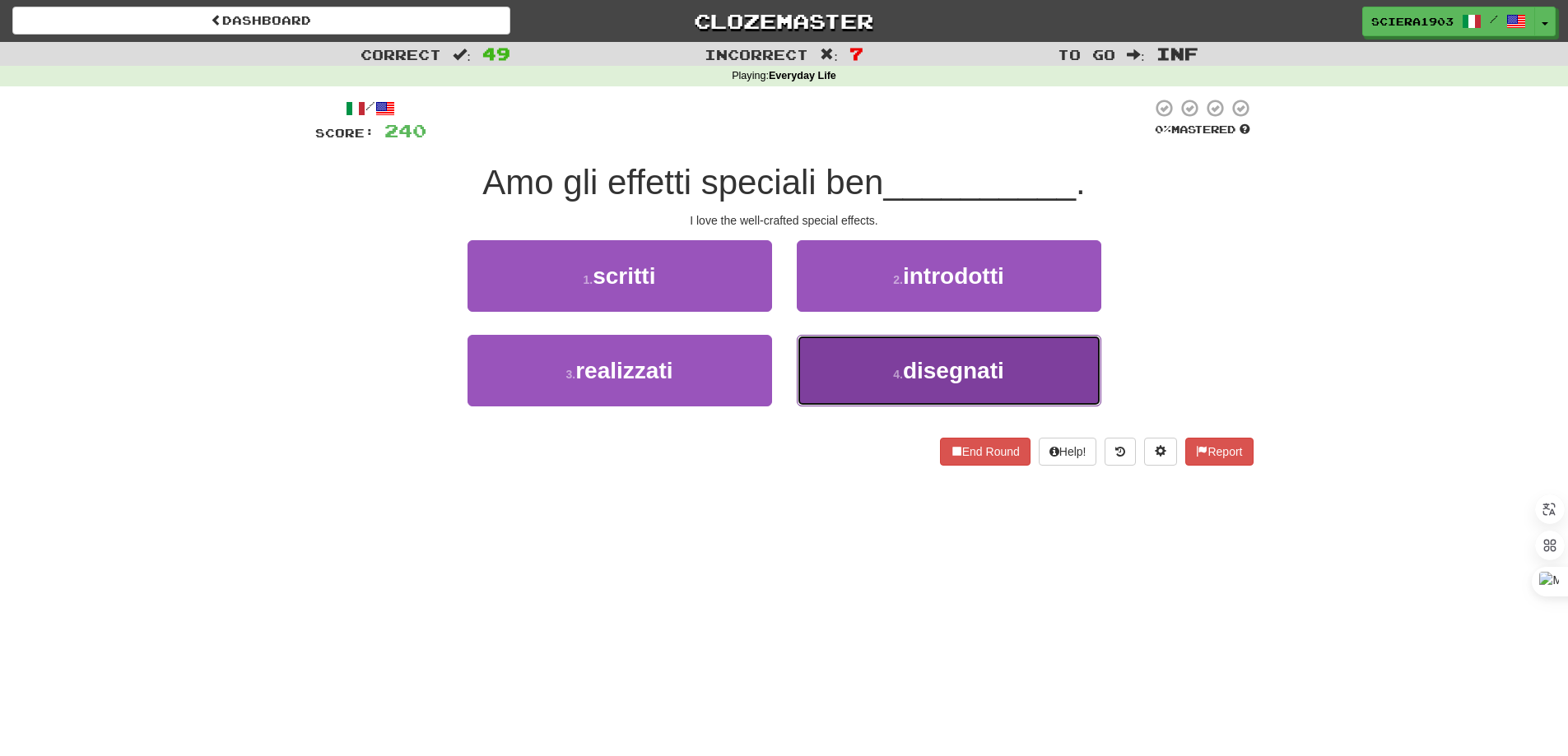
click at [971, 363] on span "disegnati" at bounding box center [954, 371] width 101 height 26
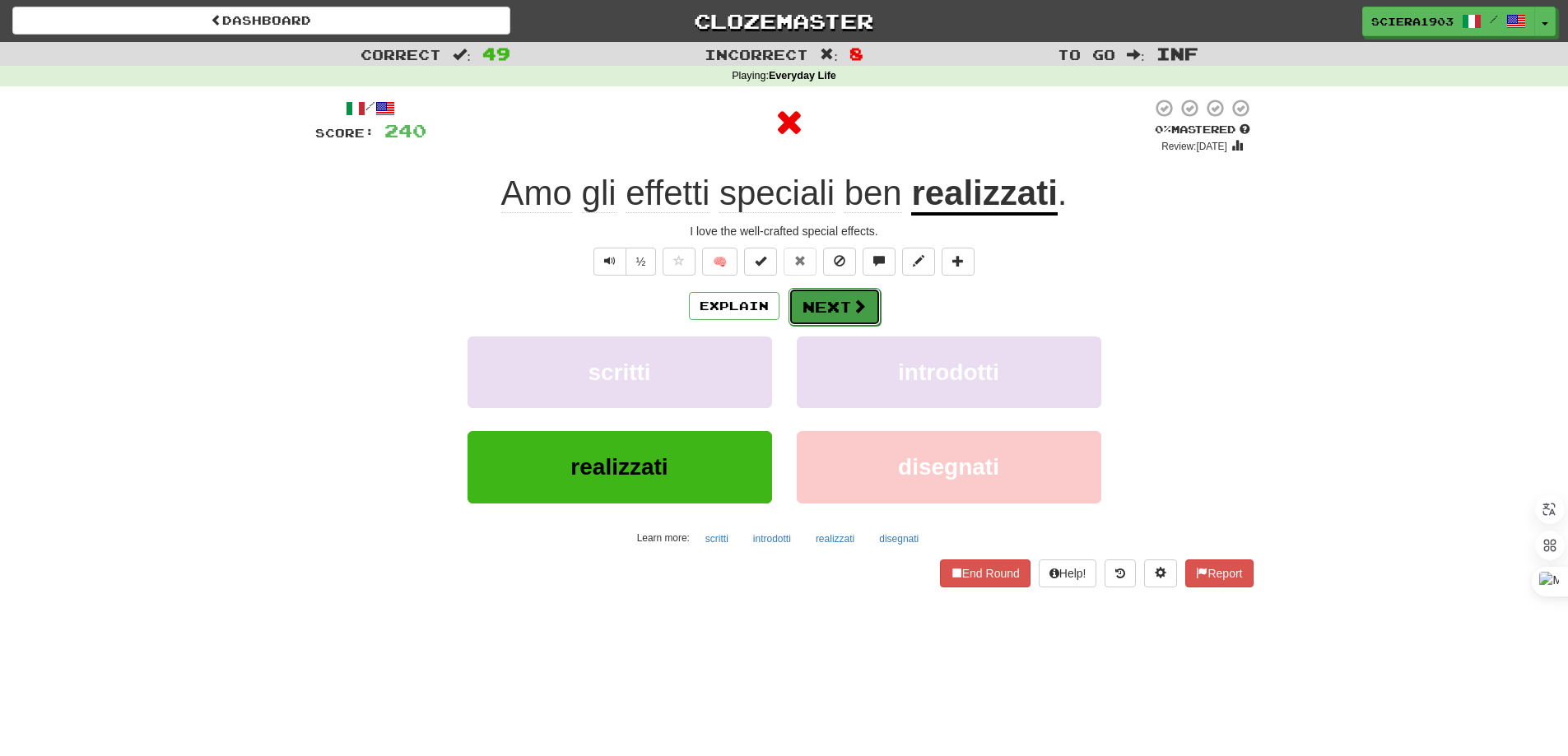
click at [862, 303] on span at bounding box center [859, 306] width 15 height 15
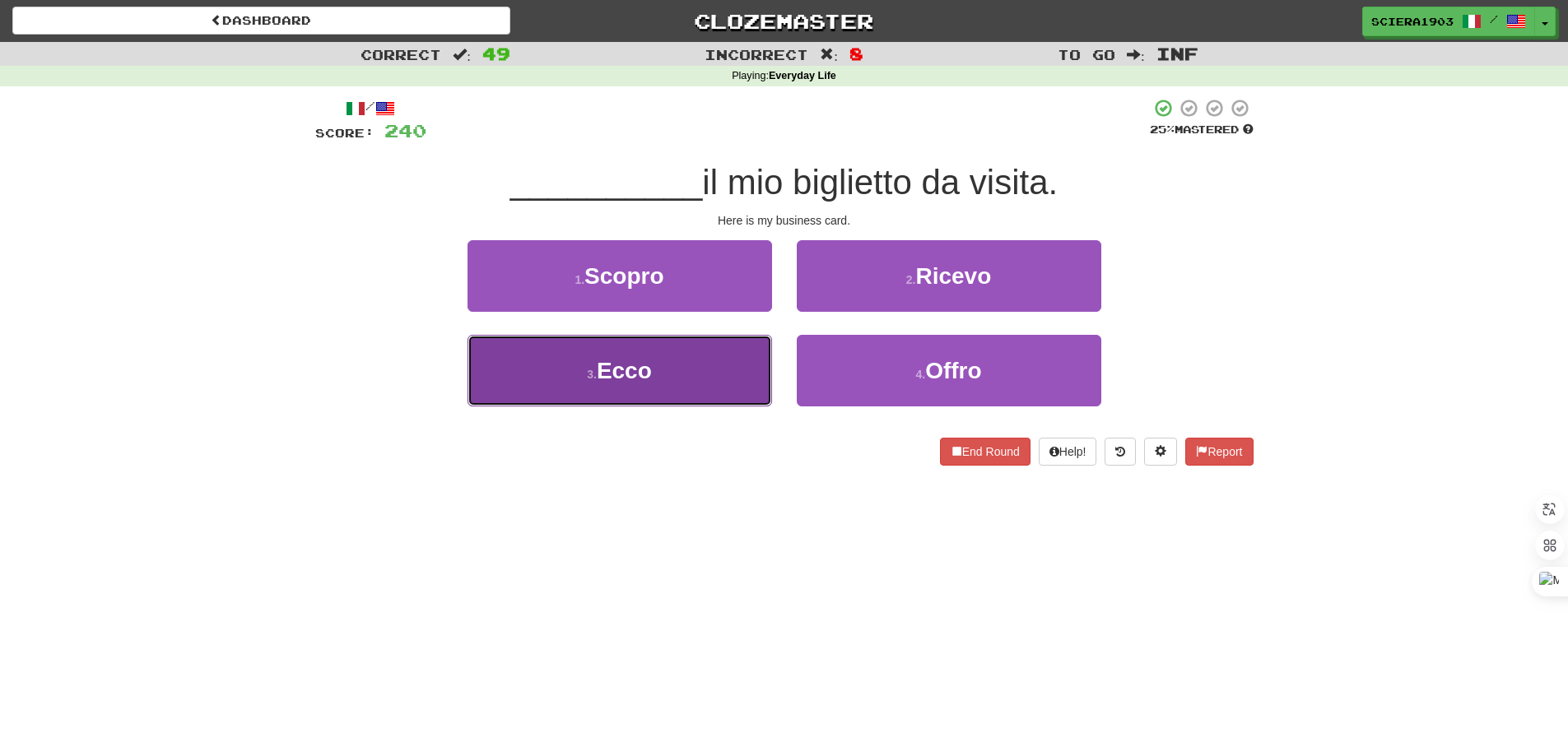
click at [758, 387] on button "3 . Ecco" at bounding box center [619, 371] width 304 height 71
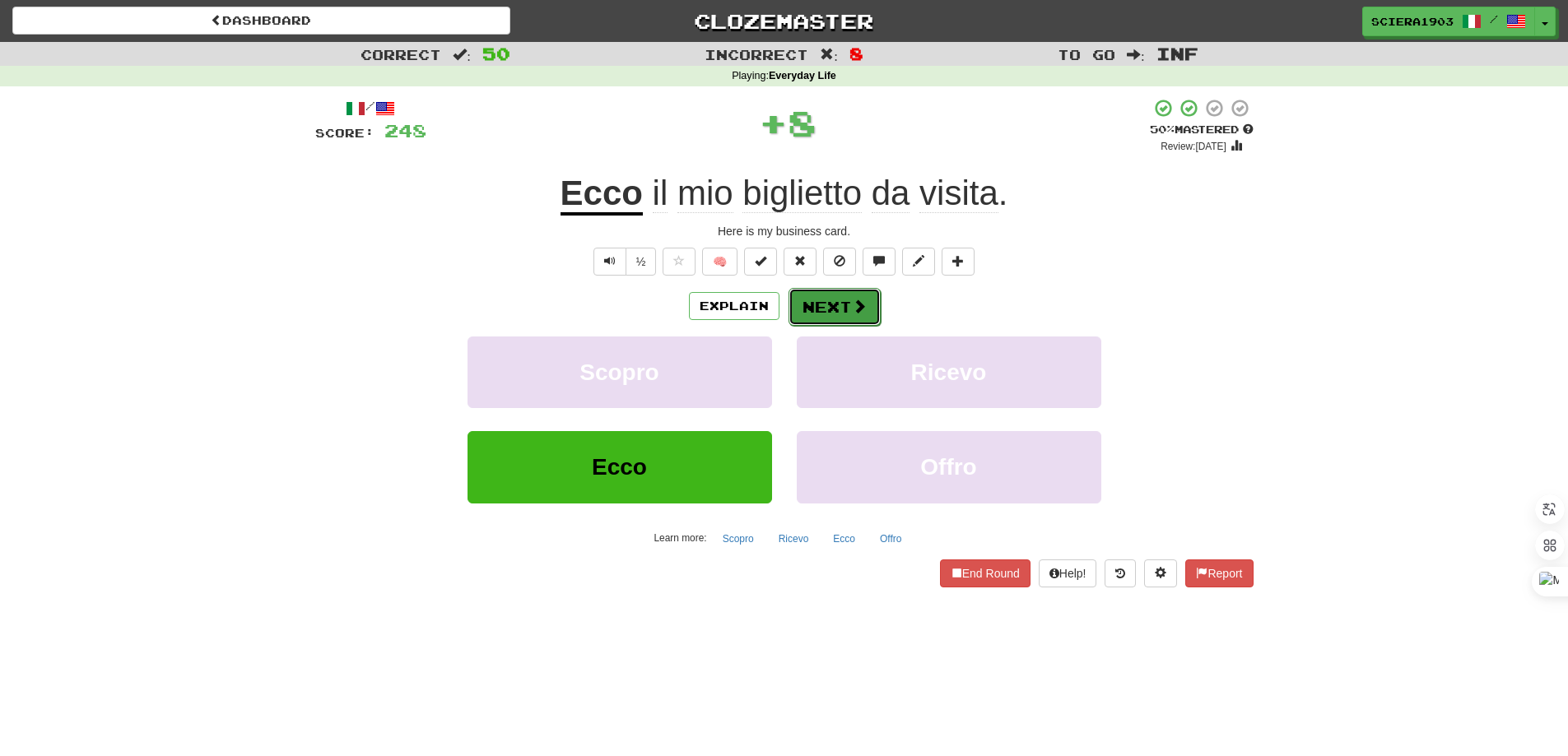
click at [789, 296] on button "Next" at bounding box center [834, 307] width 92 height 38
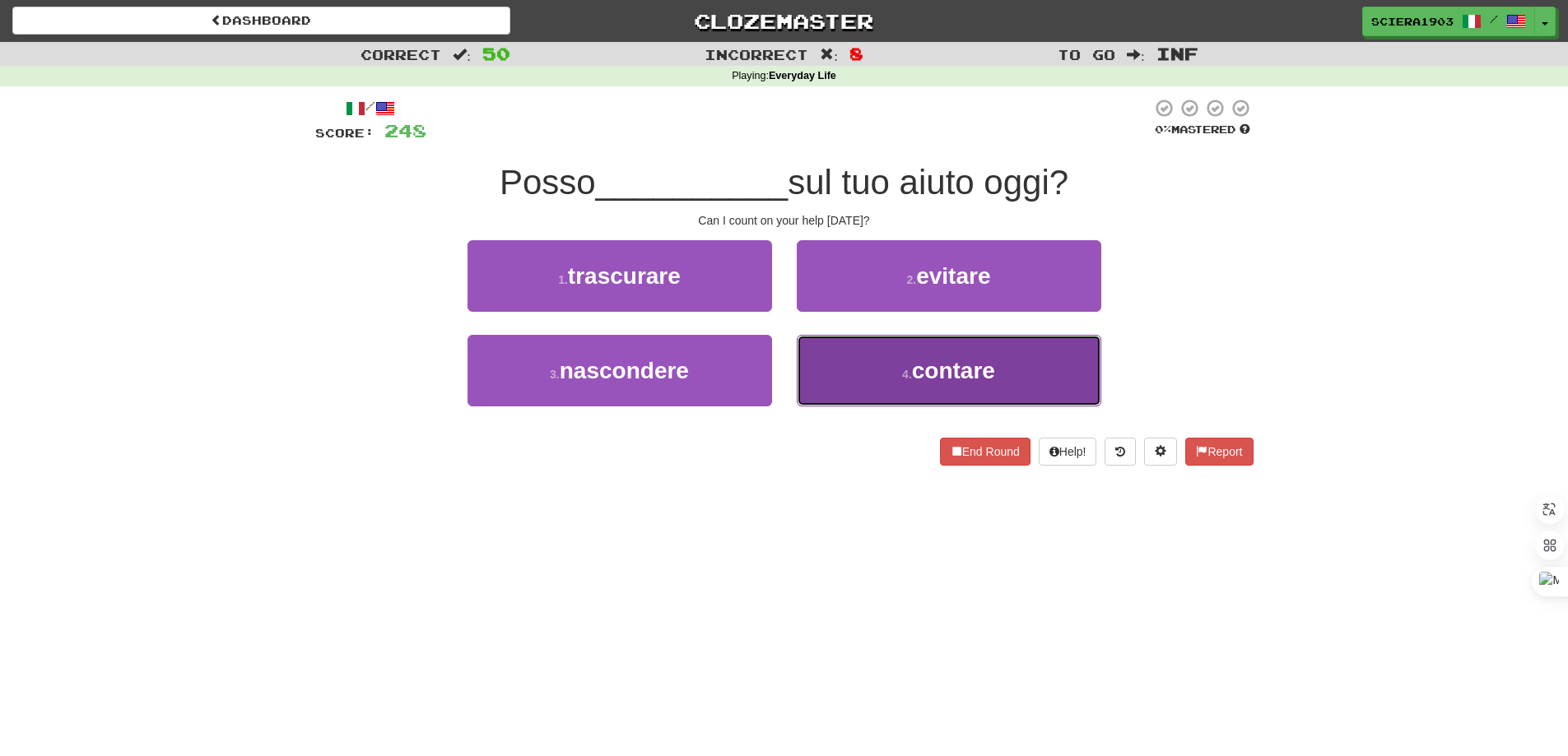
click at [876, 345] on button "4 . contare" at bounding box center [949, 371] width 304 height 71
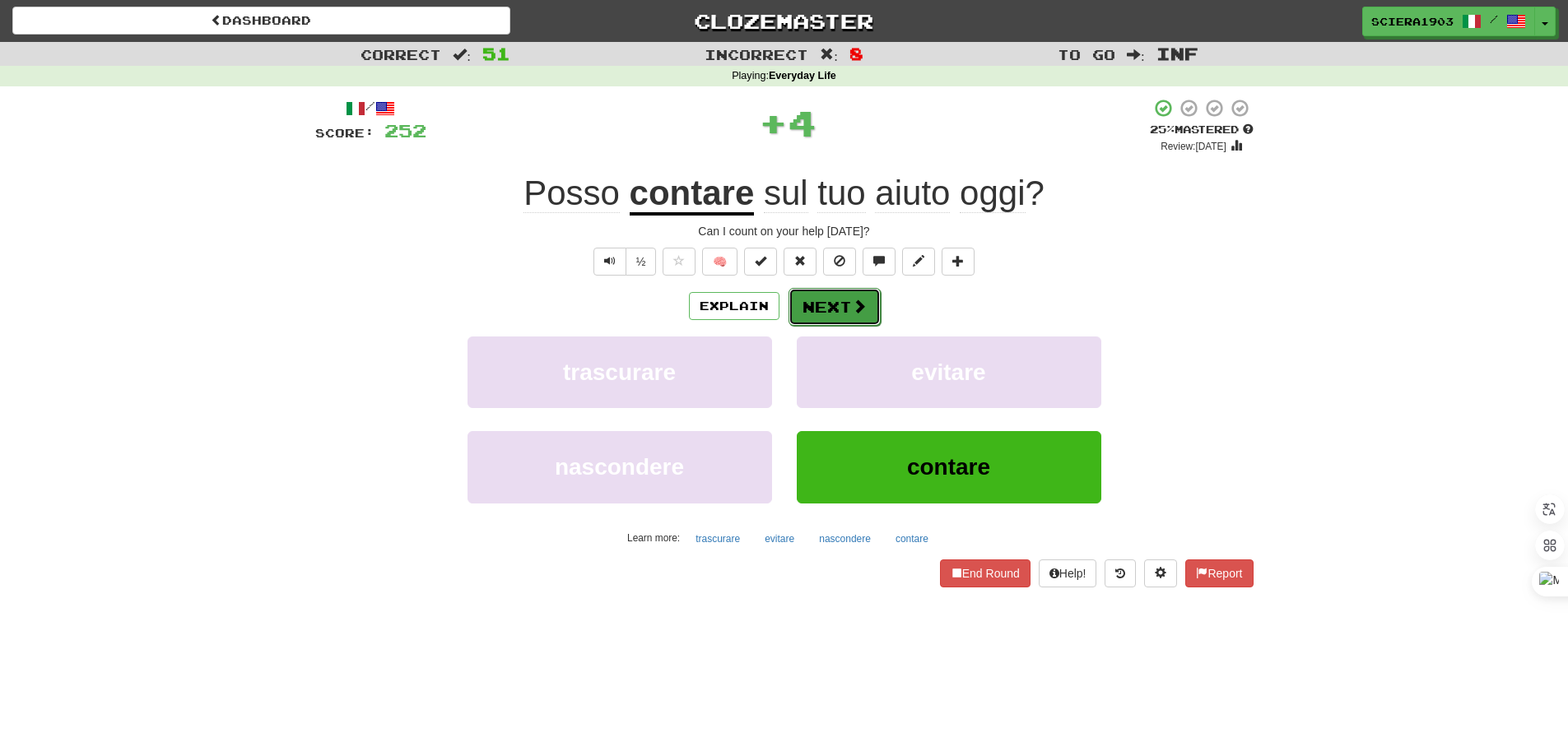
click at [830, 302] on button "Next" at bounding box center [834, 307] width 92 height 38
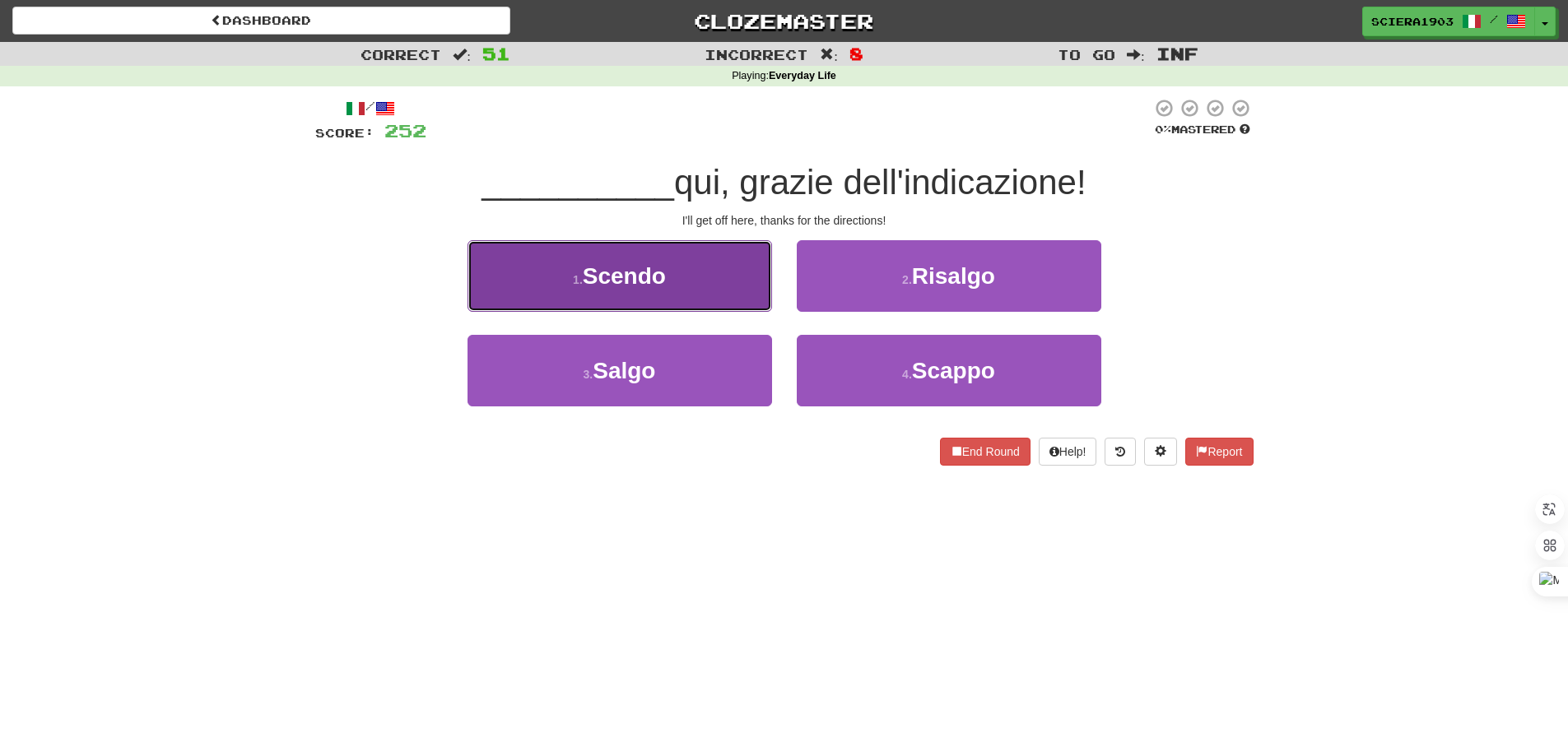
click at [699, 292] on button "1 . Scendo" at bounding box center [619, 276] width 304 height 71
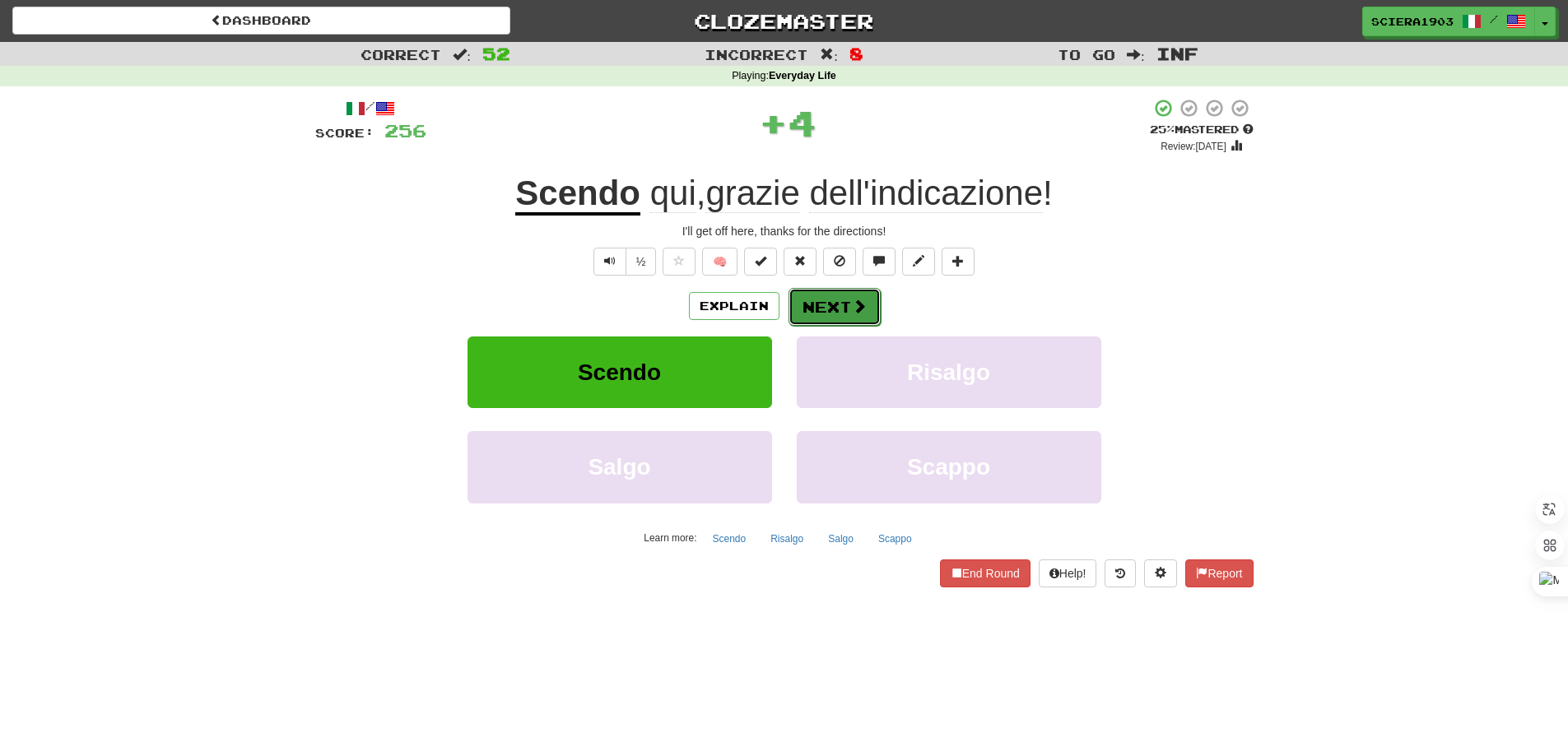
click at [822, 308] on button "Next" at bounding box center [834, 307] width 92 height 38
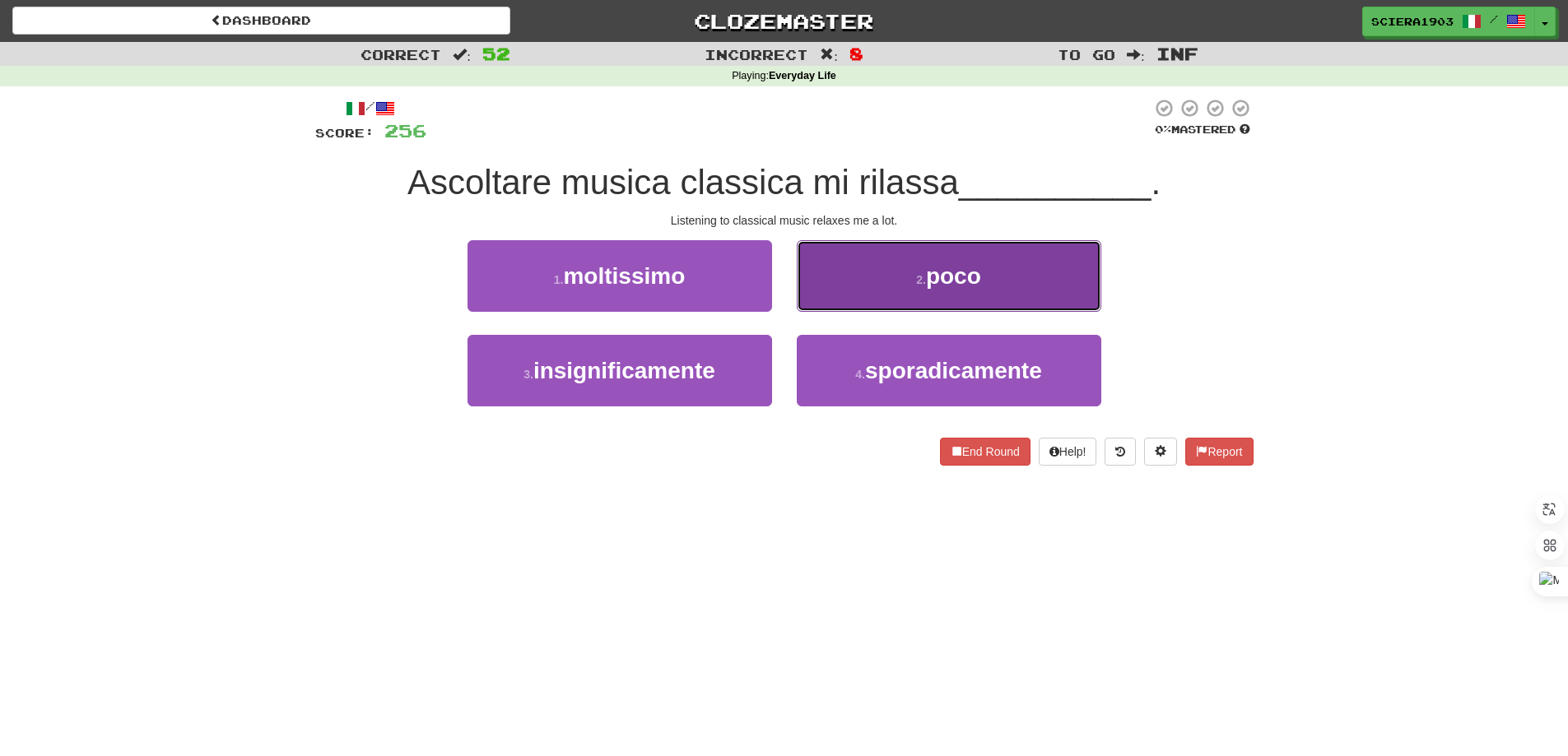
click at [900, 283] on button "2 . poco" at bounding box center [949, 276] width 304 height 71
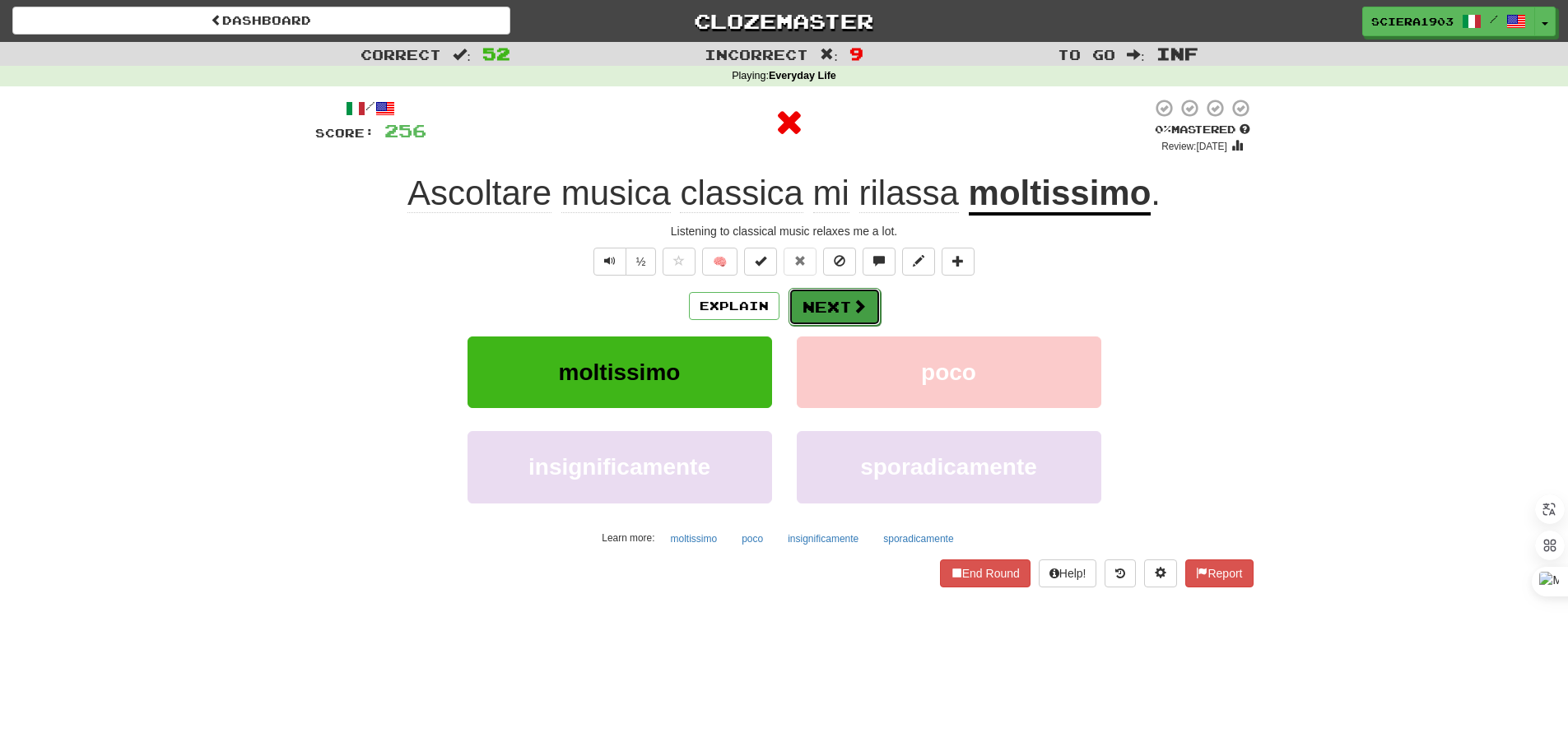
click at [859, 298] on span at bounding box center [859, 306] width 15 height 15
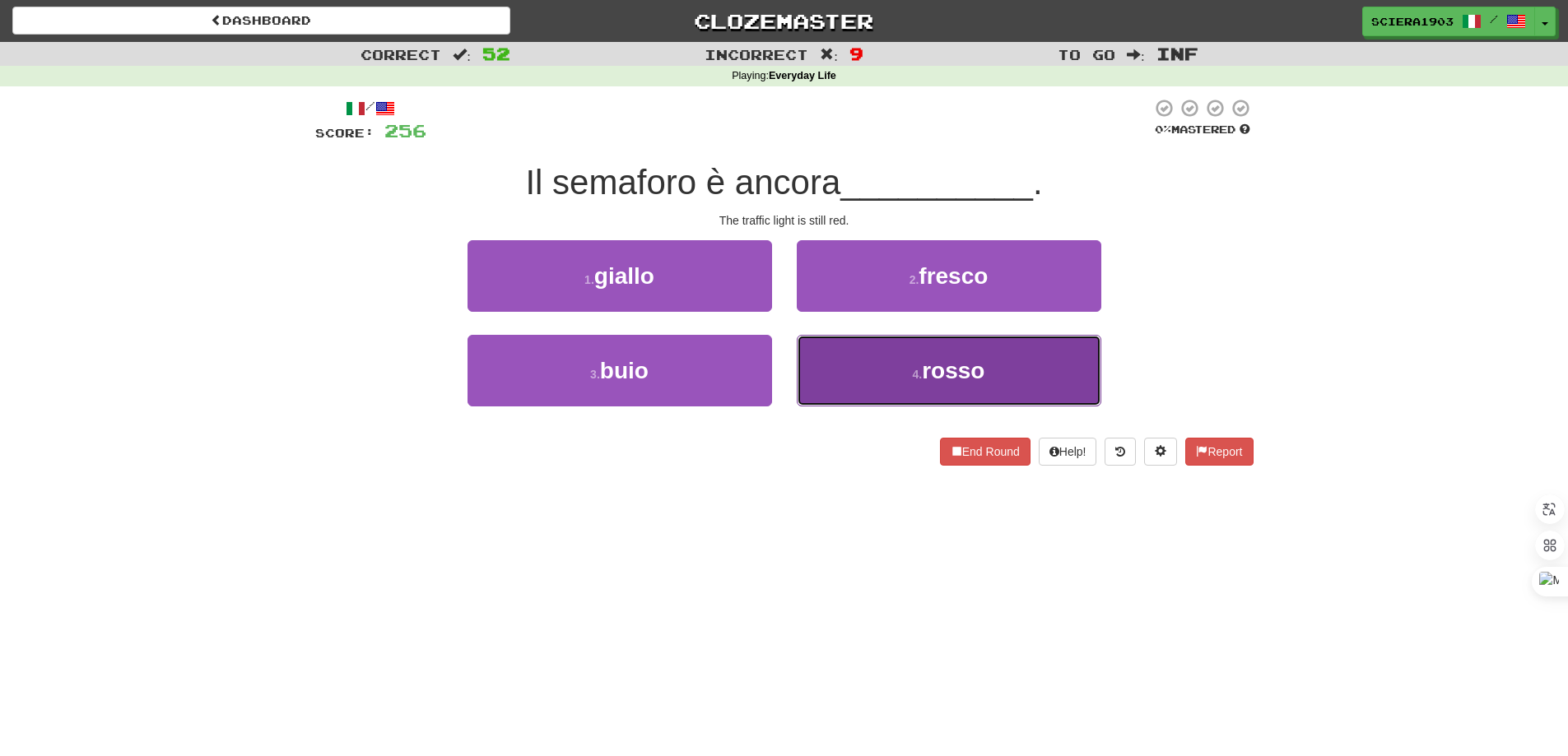
click at [940, 358] on span "rosso" at bounding box center [953, 371] width 62 height 26
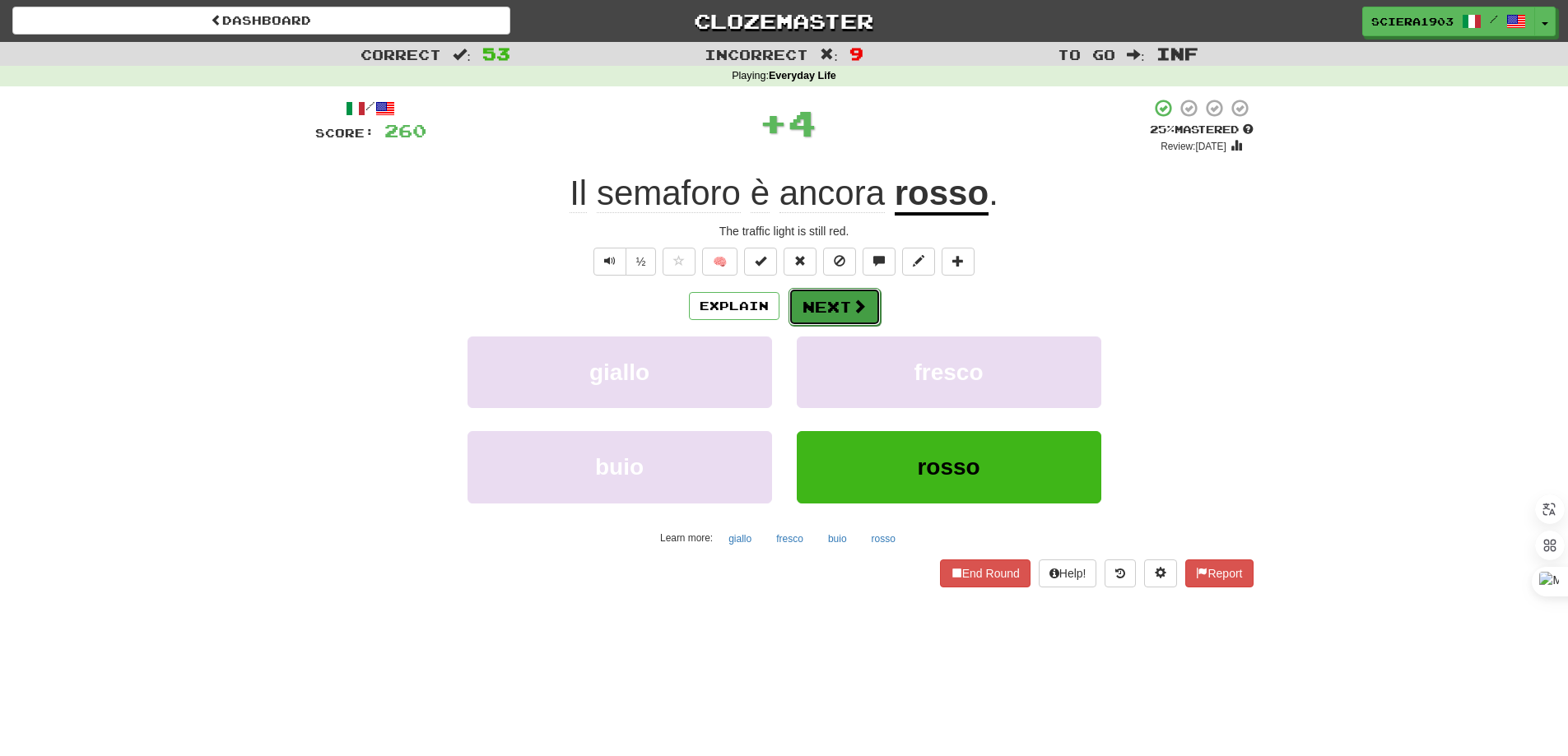
click at [853, 298] on span at bounding box center [859, 306] width 15 height 15
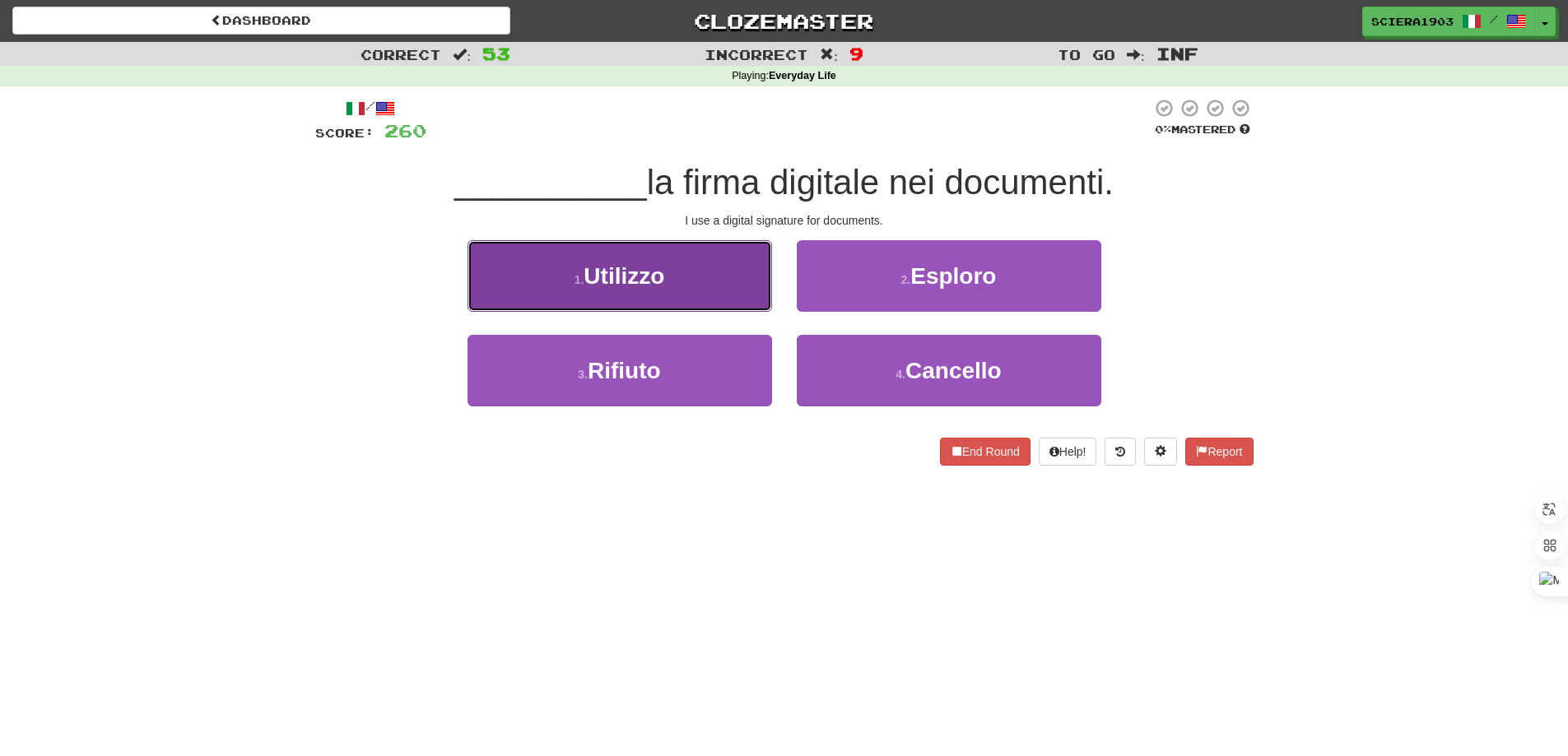
click at [721, 299] on button "1 . Utilizzo" at bounding box center [619, 276] width 304 height 71
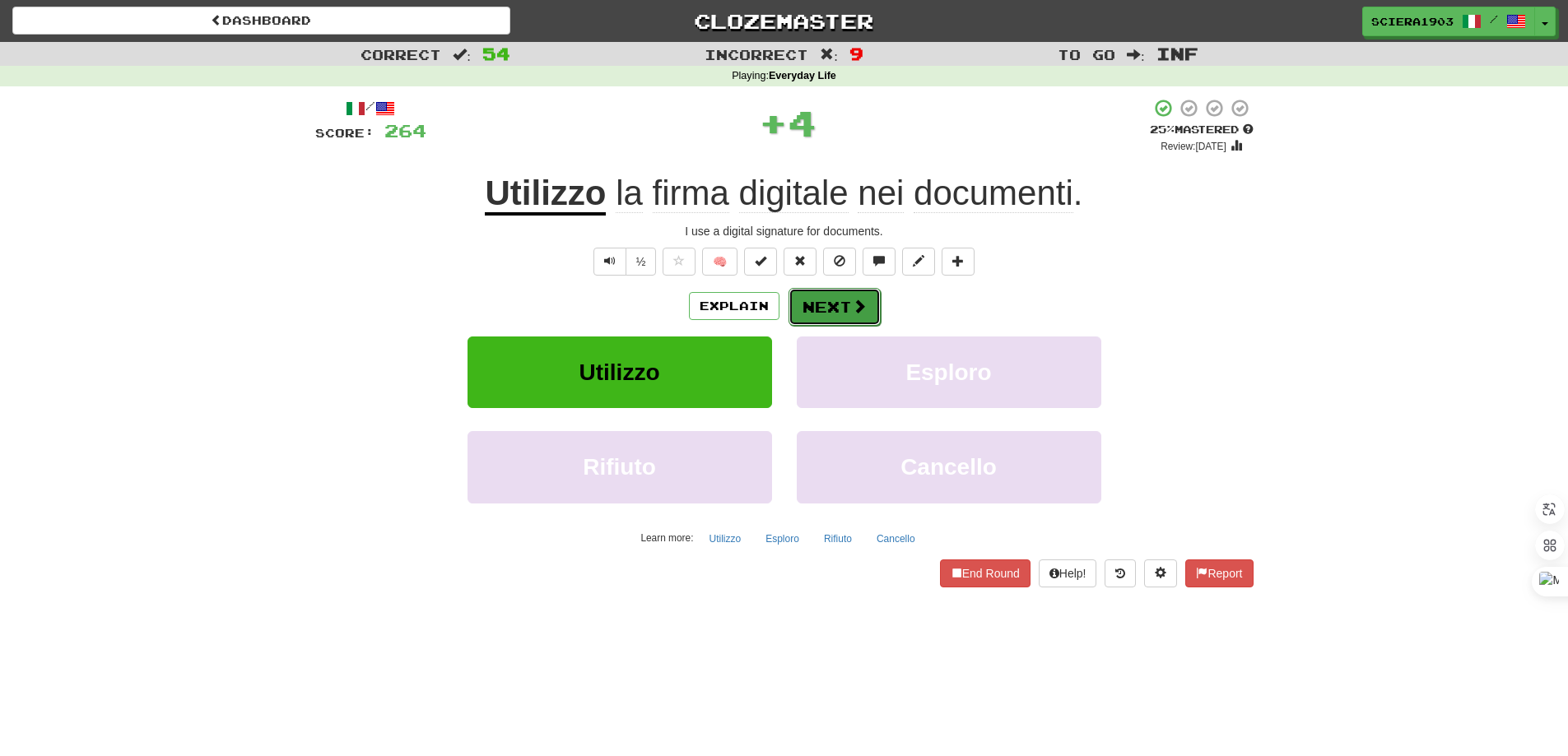
click at [839, 304] on button "Next" at bounding box center [834, 307] width 92 height 38
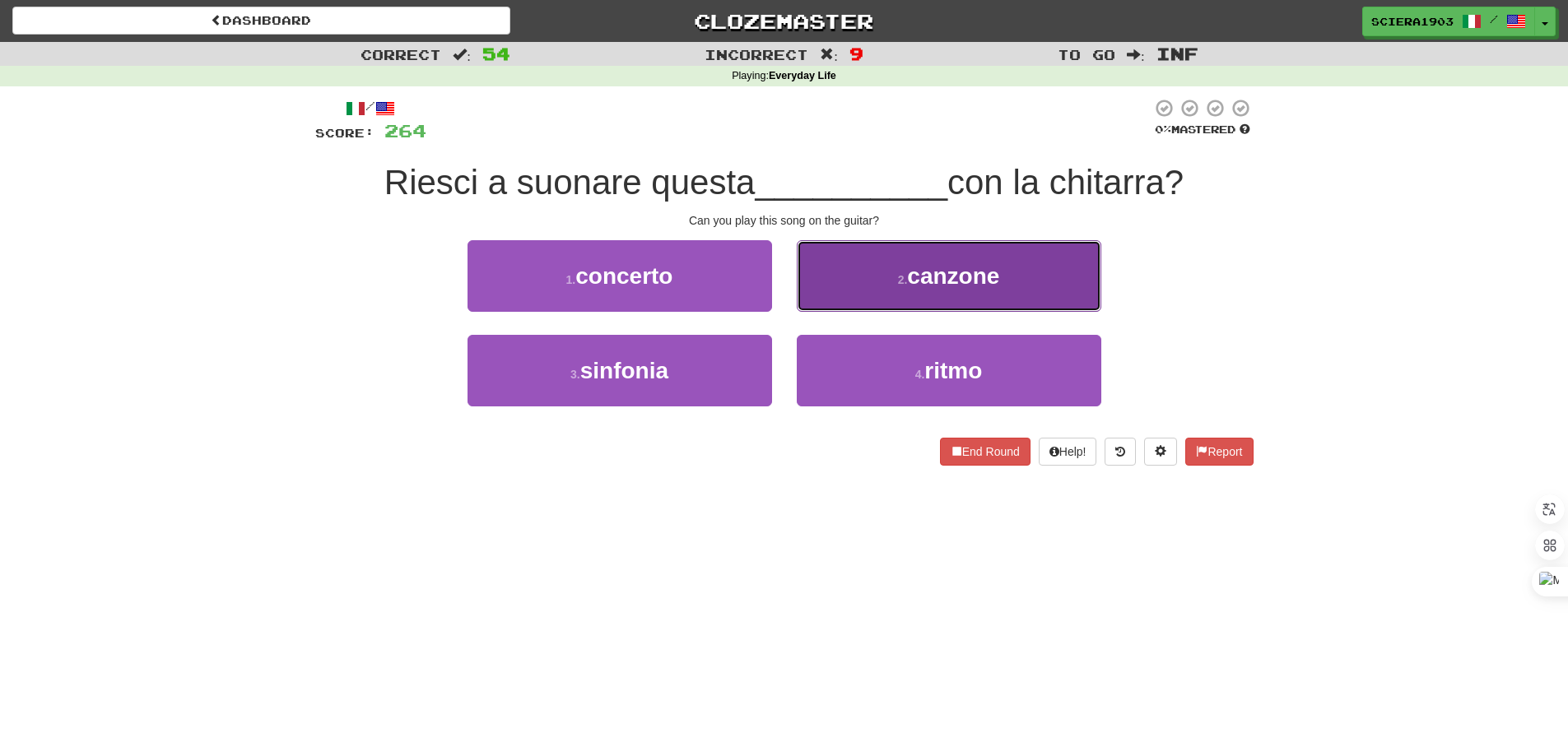
click at [969, 266] on span "canzone" at bounding box center [953, 276] width 92 height 26
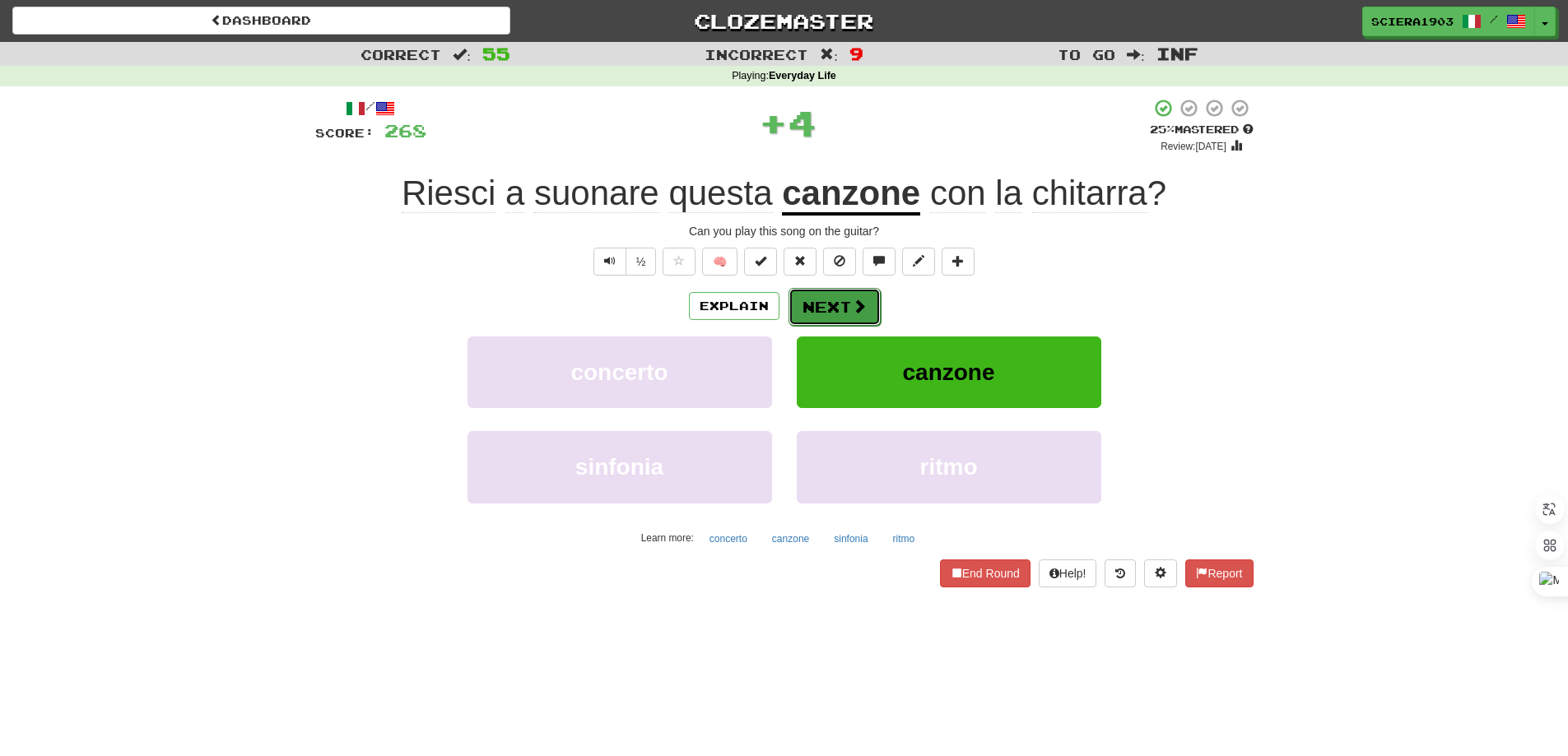
click at [857, 310] on span at bounding box center [859, 306] width 15 height 15
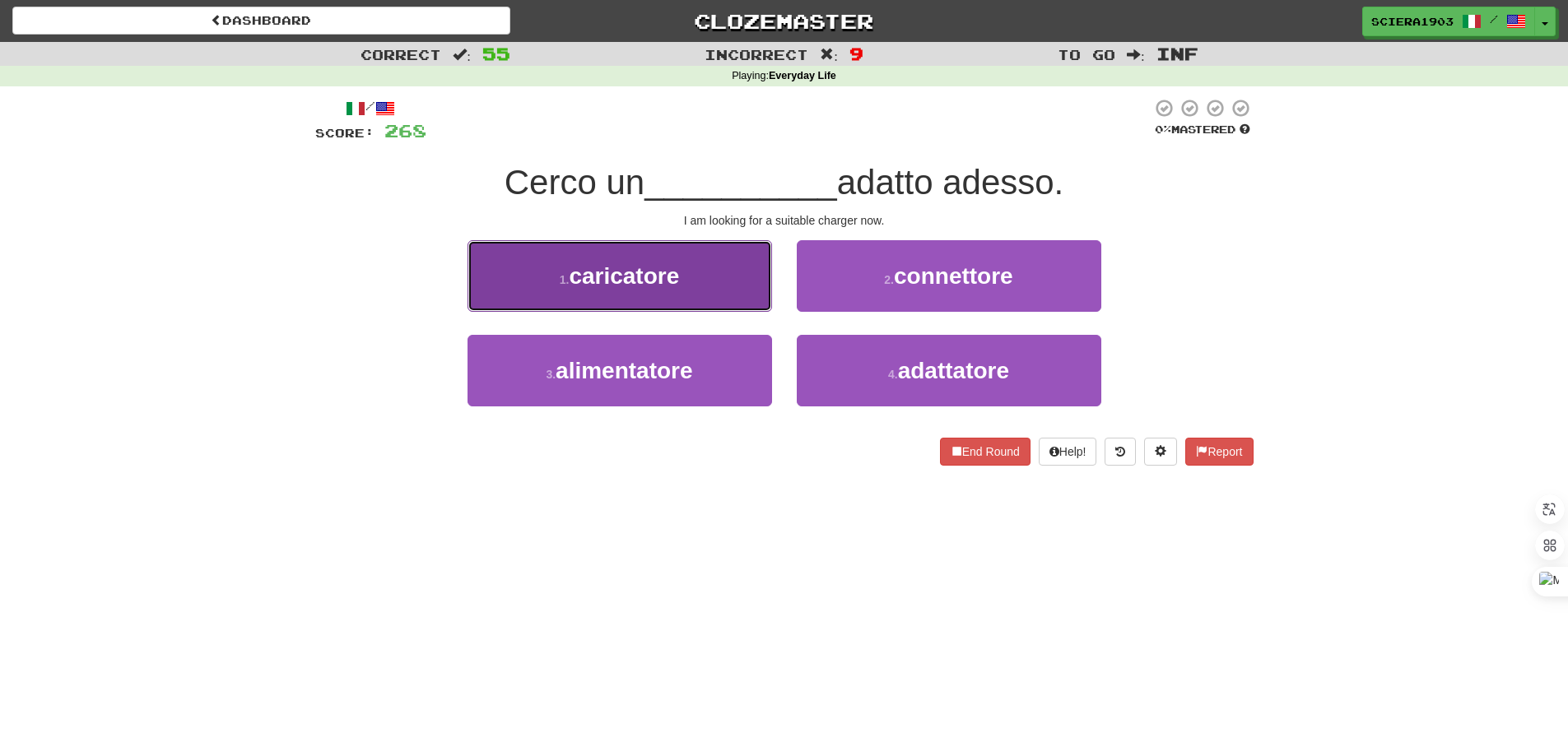
click at [710, 268] on button "1 . caricatore" at bounding box center [619, 276] width 304 height 71
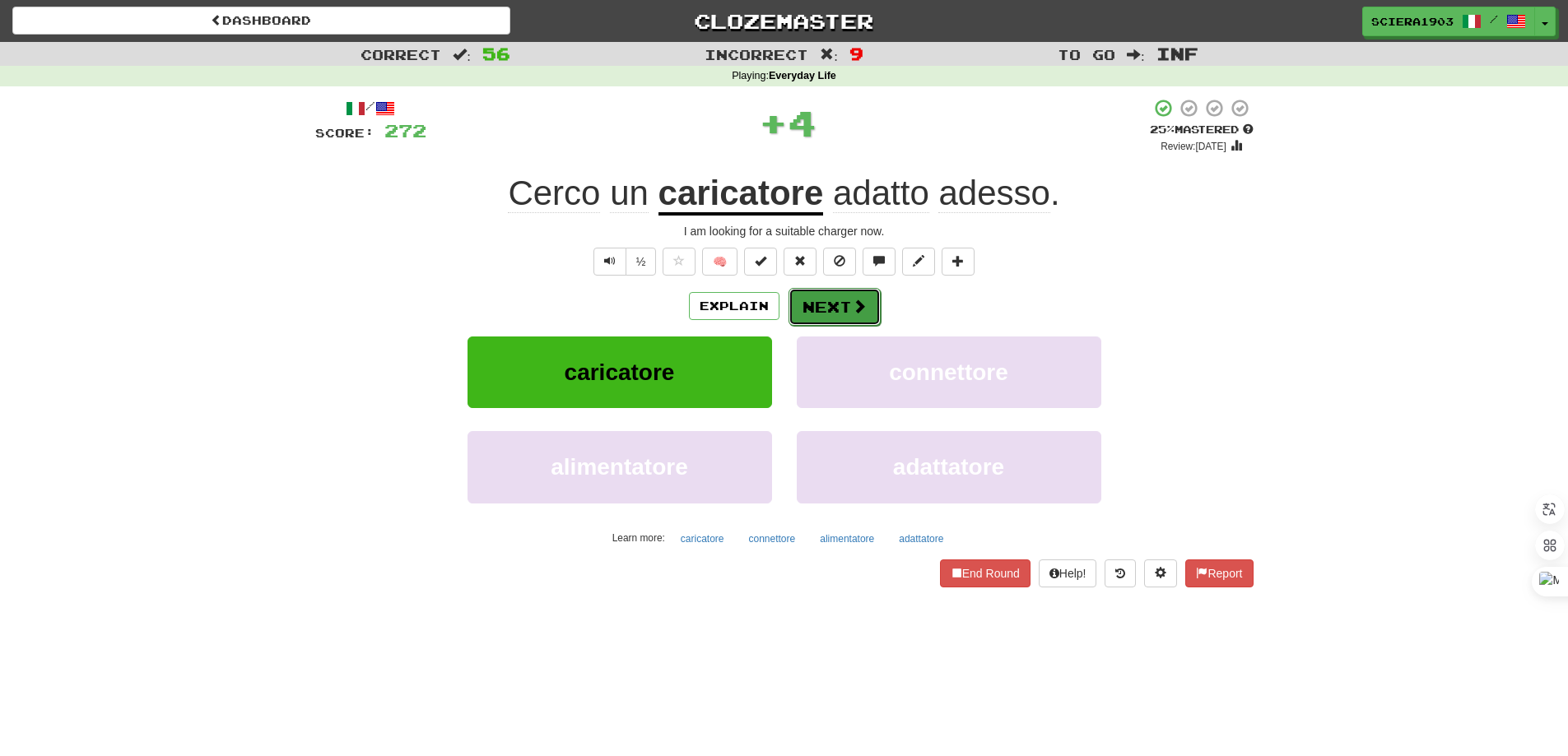
click at [837, 295] on button "Next" at bounding box center [834, 307] width 92 height 38
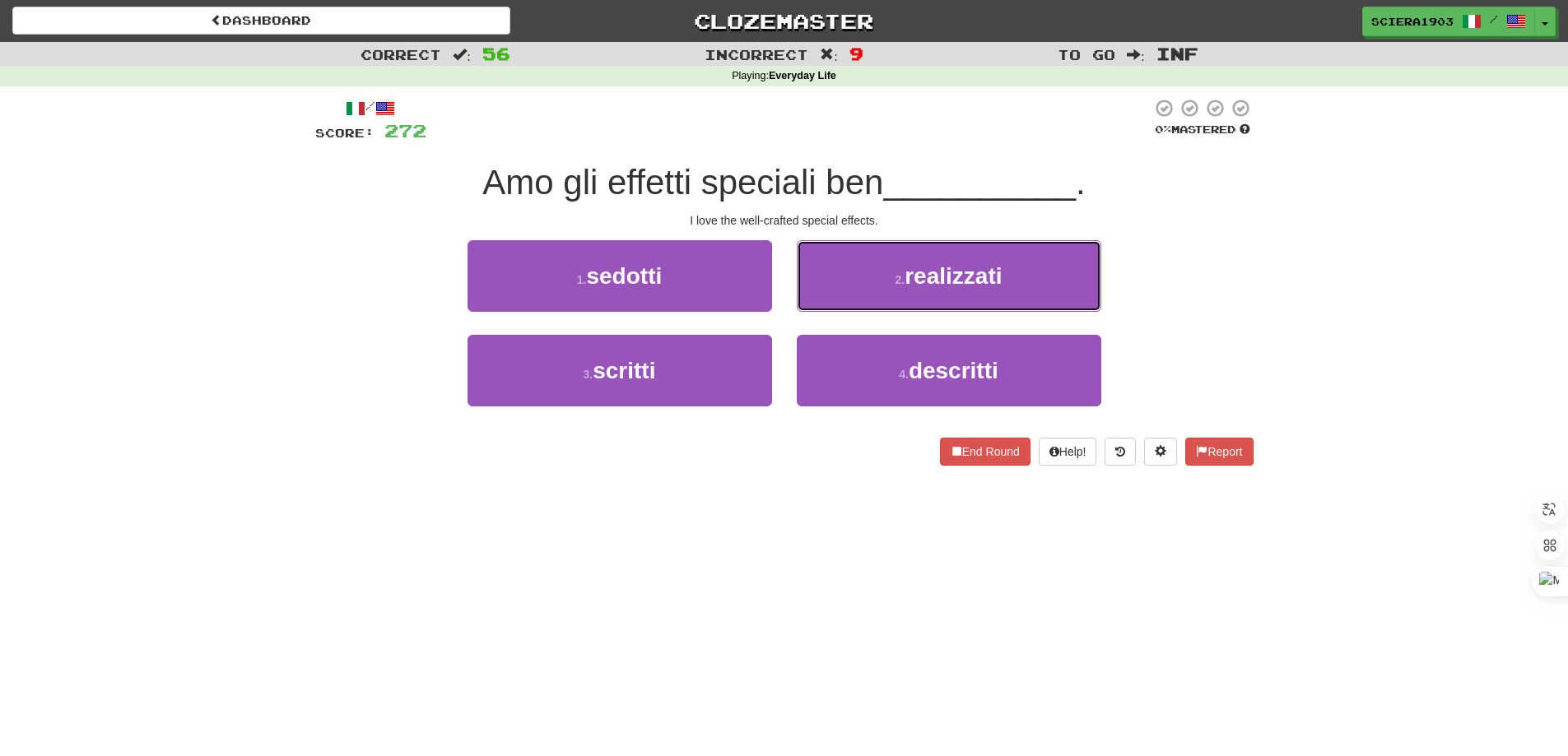
click at [838, 295] on button "2 . realizzati" at bounding box center [949, 276] width 304 height 71
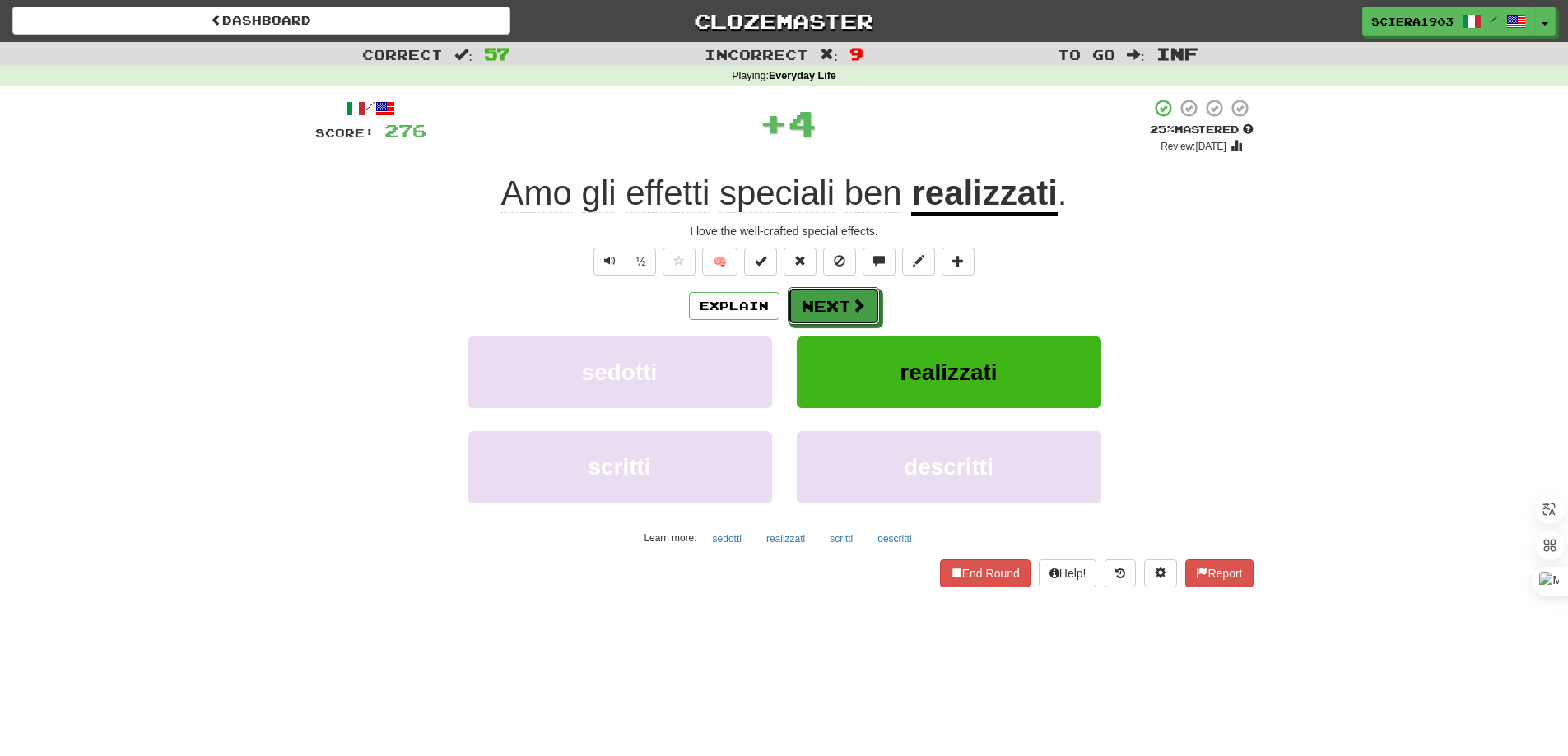
click at [838, 295] on button "Next" at bounding box center [833, 306] width 92 height 38
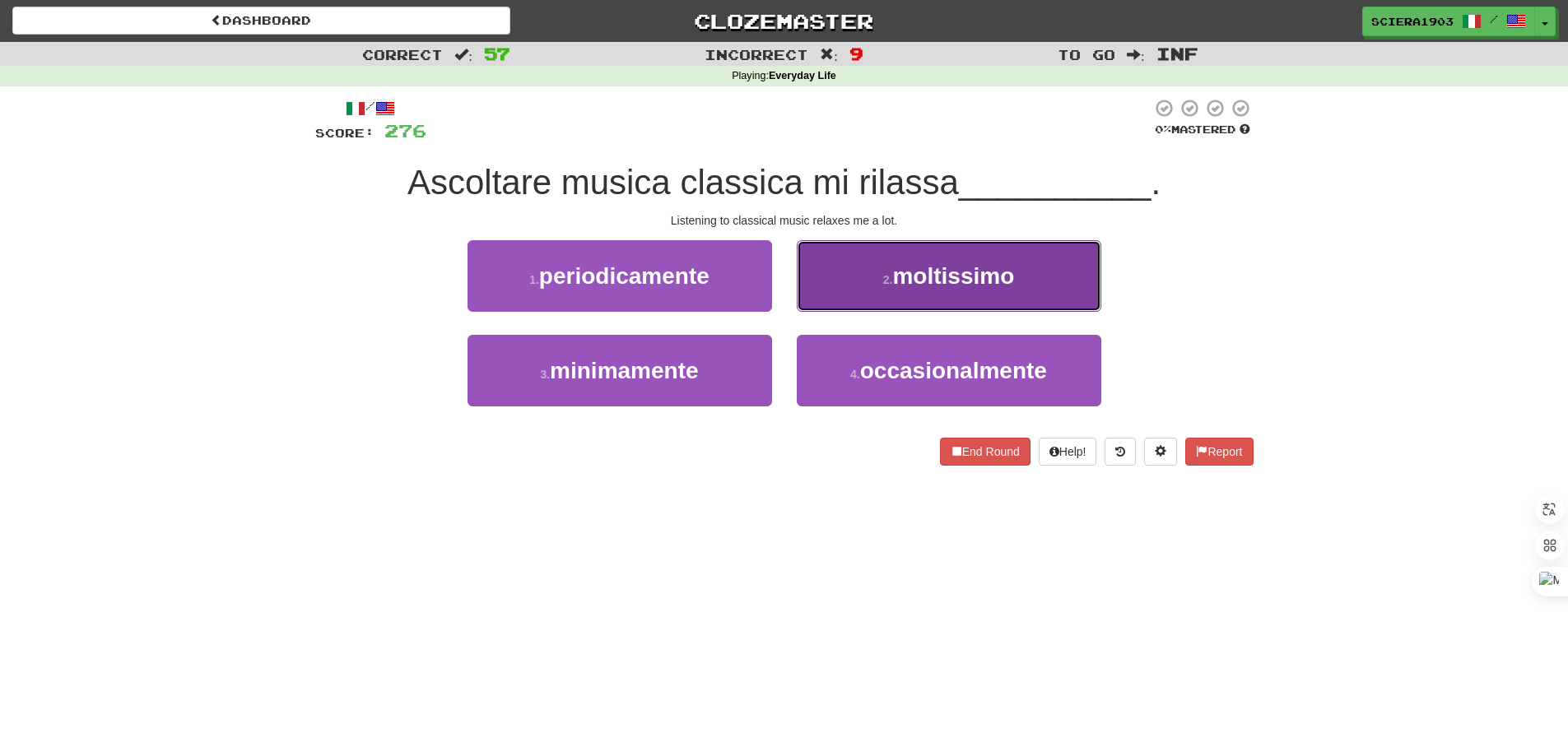
click at [876, 284] on button "2 . moltissimo" at bounding box center [949, 276] width 304 height 71
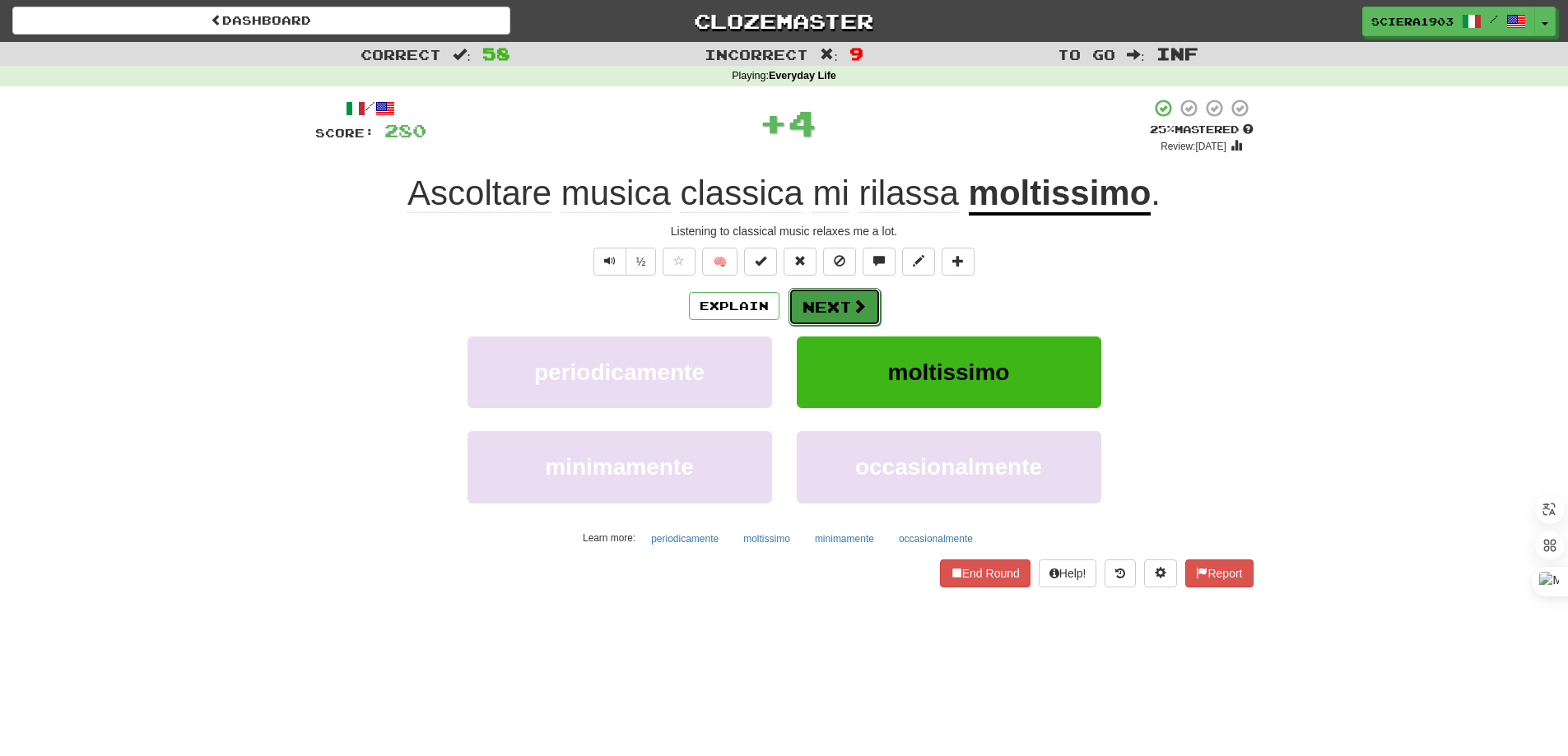
click at [854, 289] on button "Next" at bounding box center [834, 307] width 92 height 38
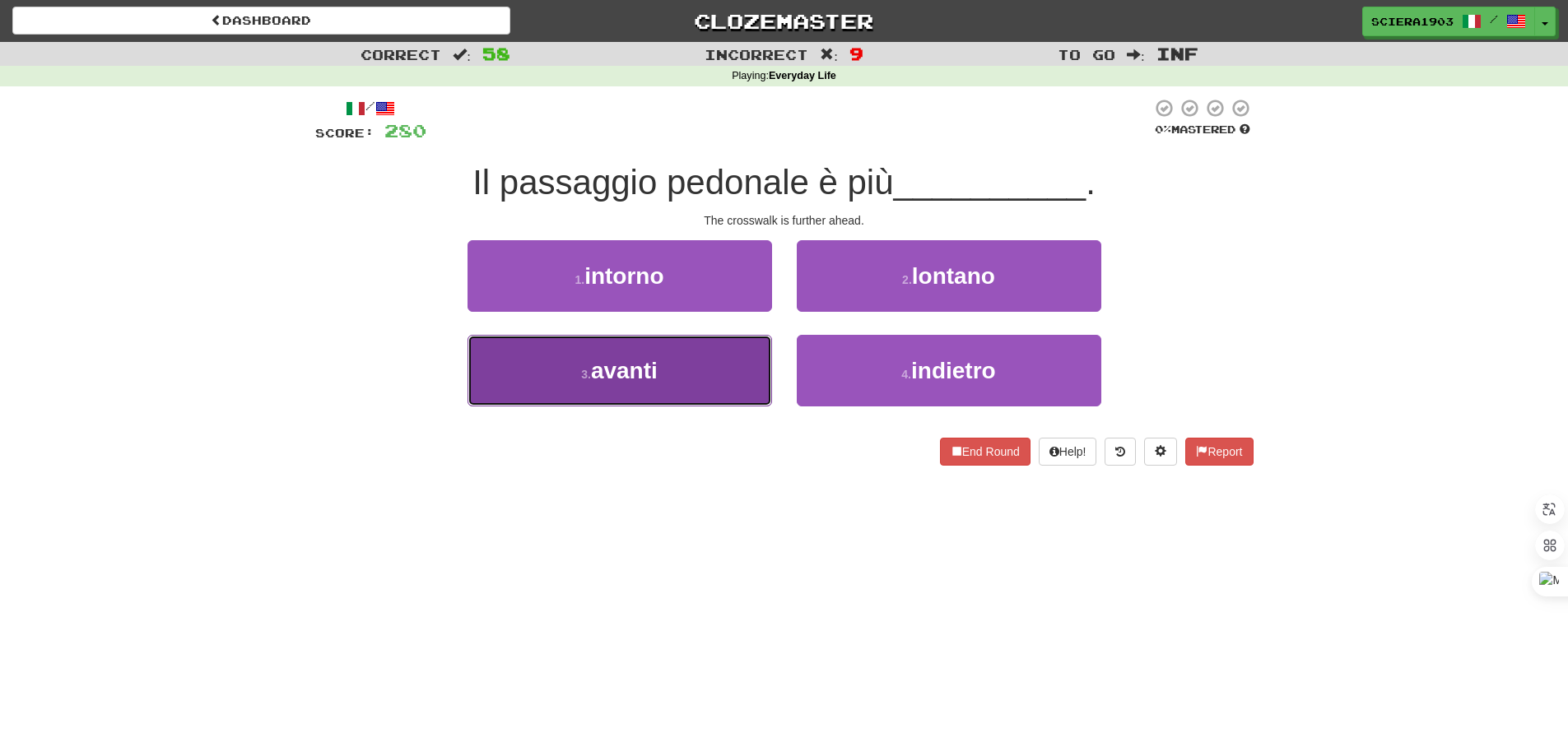
click at [660, 380] on button "3 . avanti" at bounding box center [619, 371] width 304 height 71
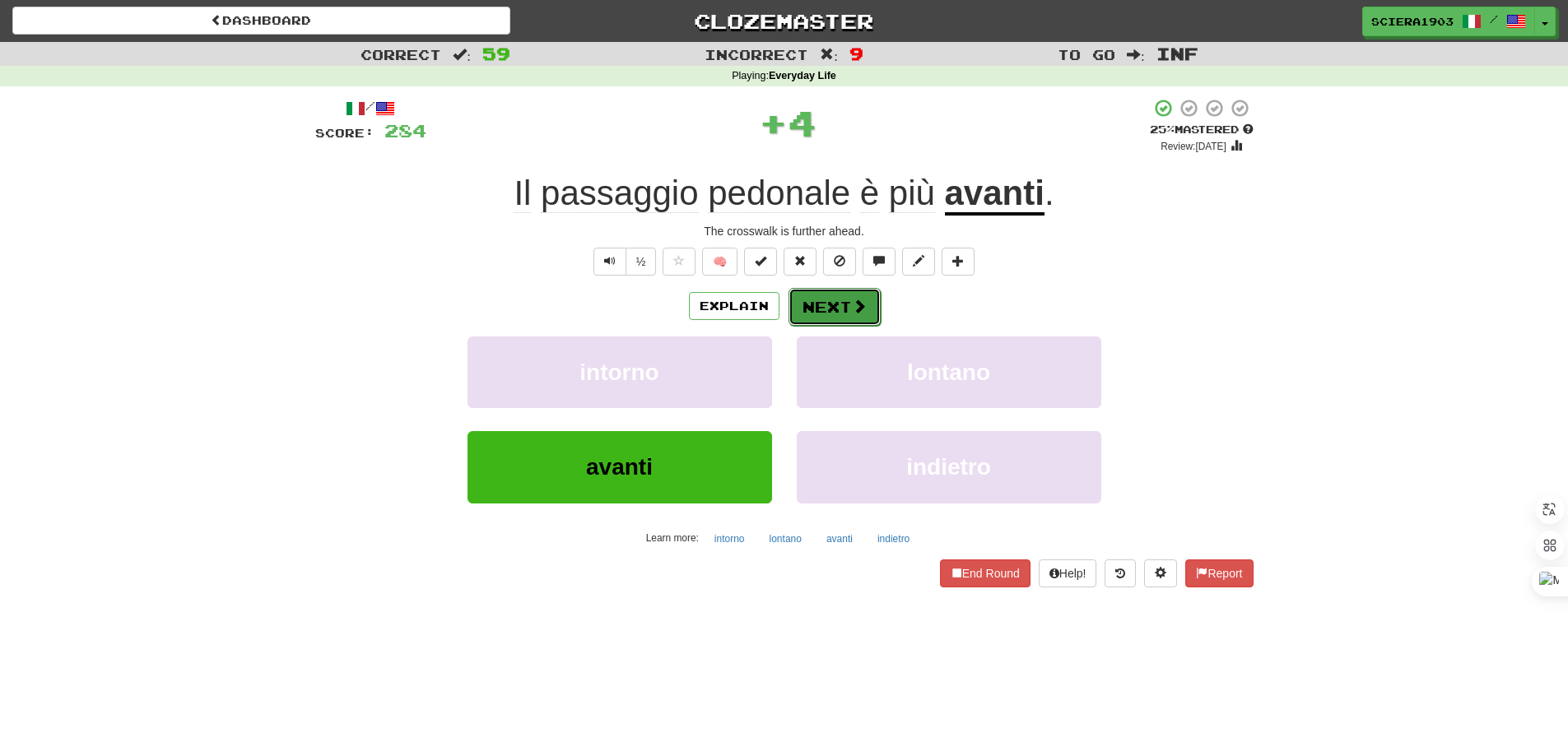
click at [805, 311] on button "Next" at bounding box center [834, 307] width 92 height 38
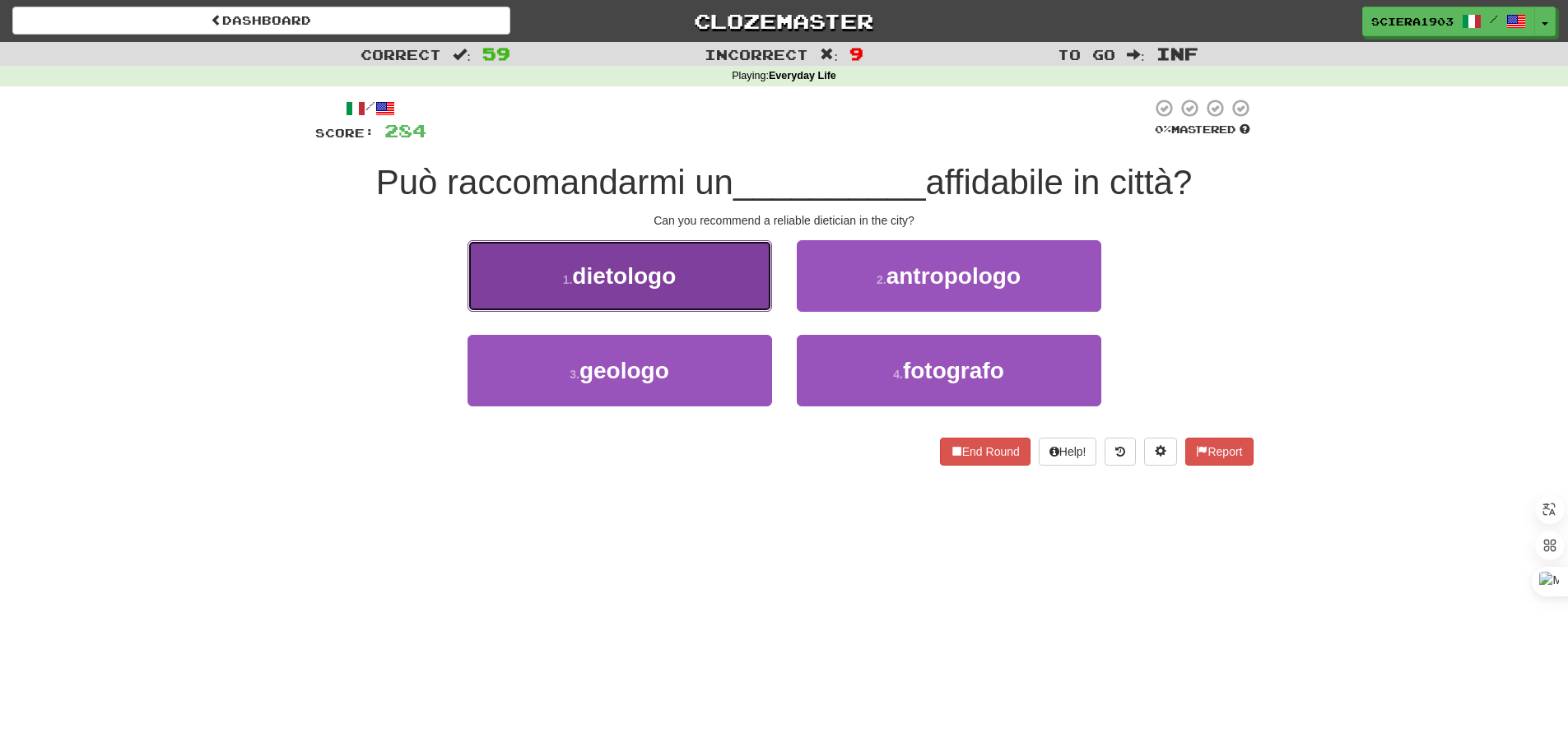
click at [711, 306] on button "1 . dietologo" at bounding box center [619, 276] width 304 height 71
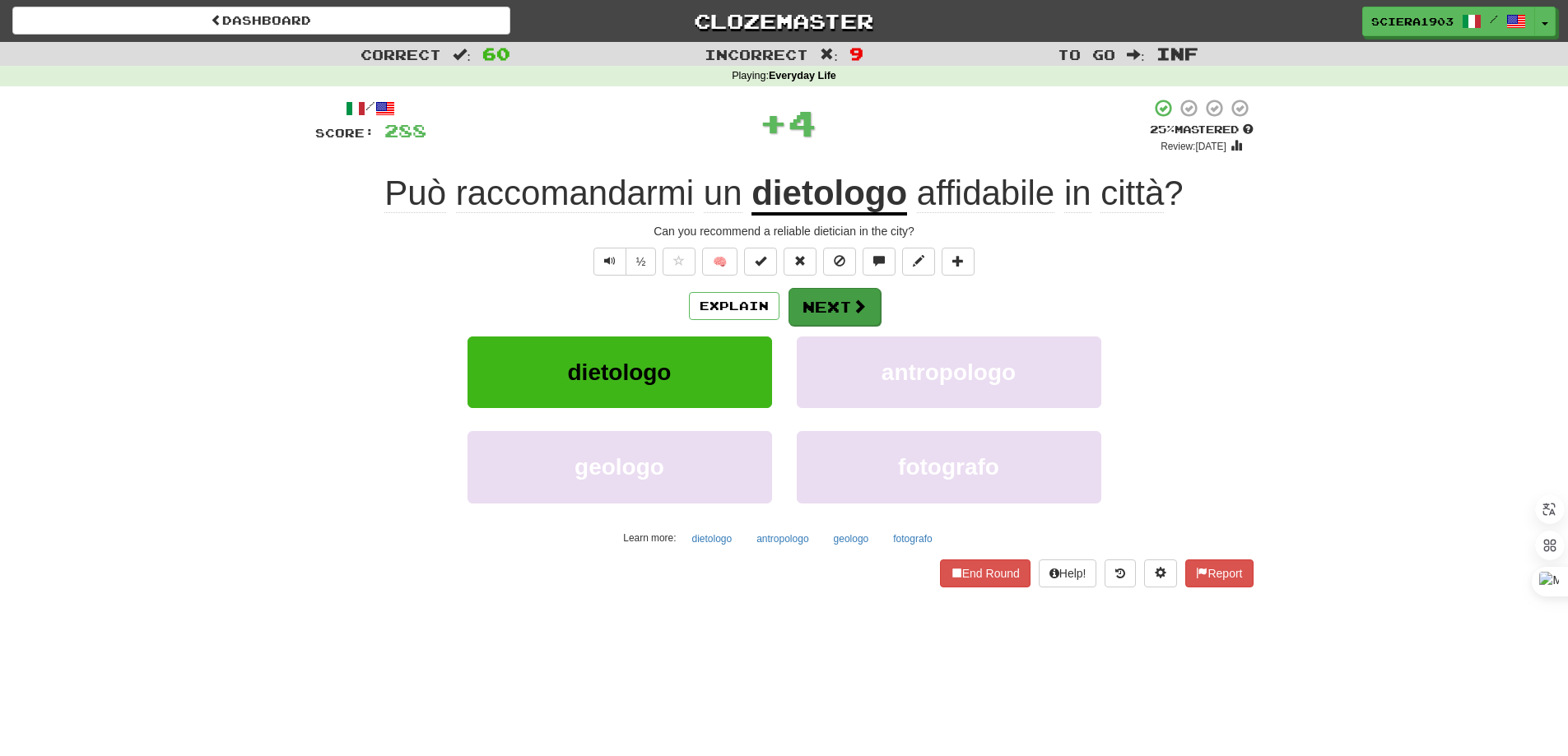
click at [786, 306] on div "Explain Next" at bounding box center [784, 306] width 938 height 38
click at [795, 306] on button "Next" at bounding box center [834, 307] width 92 height 38
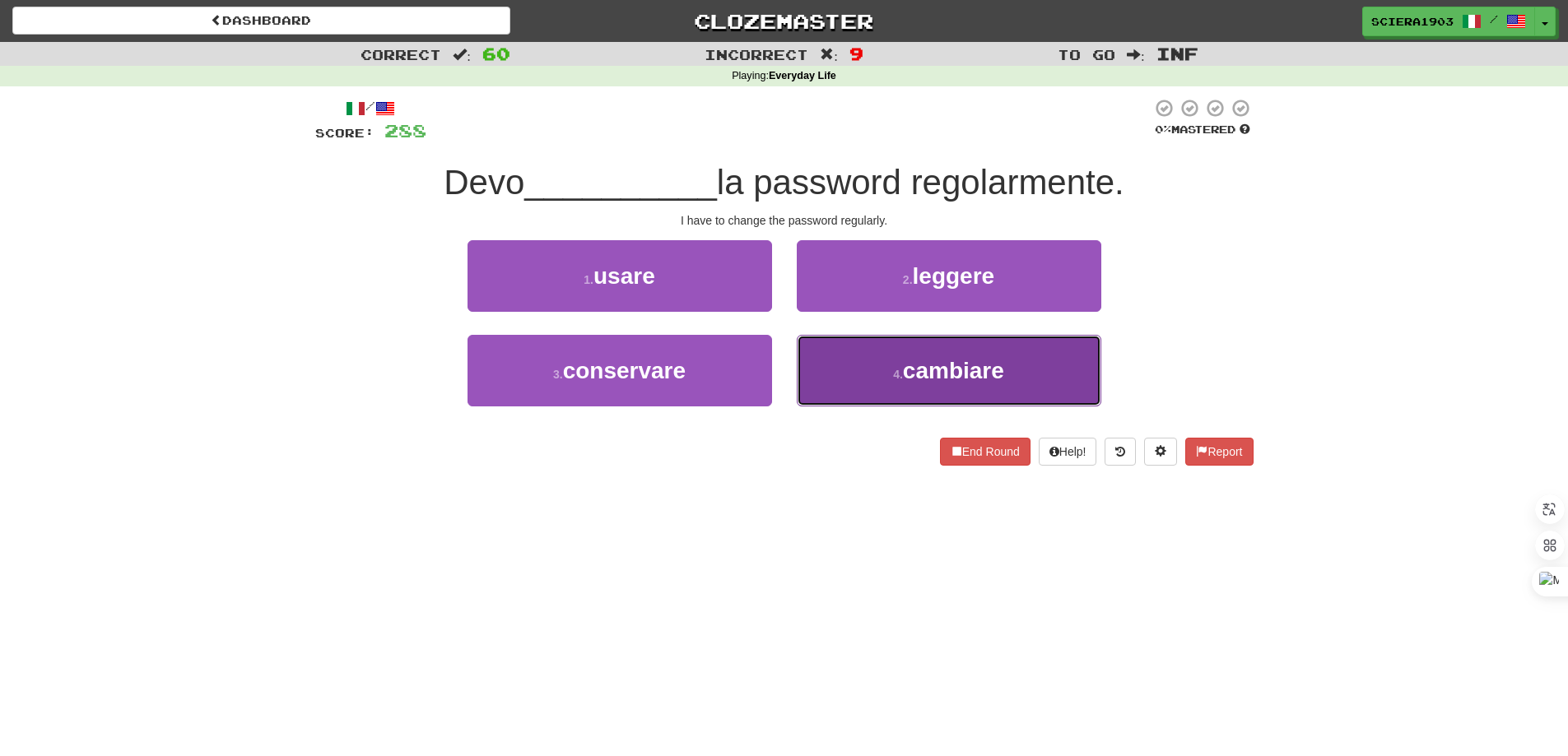
click at [988, 361] on span "cambiare" at bounding box center [954, 371] width 101 height 26
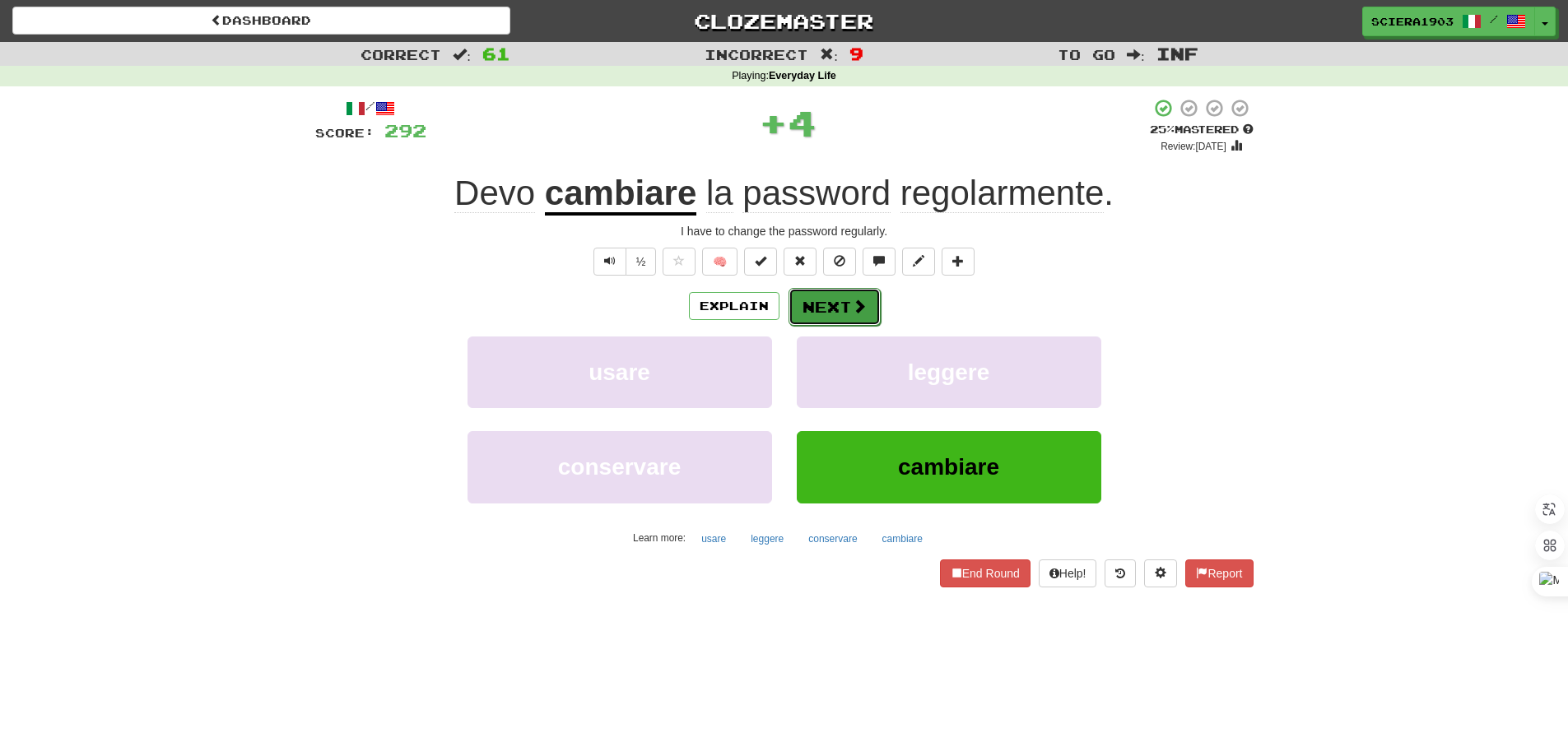
click at [820, 308] on button "Next" at bounding box center [834, 307] width 92 height 38
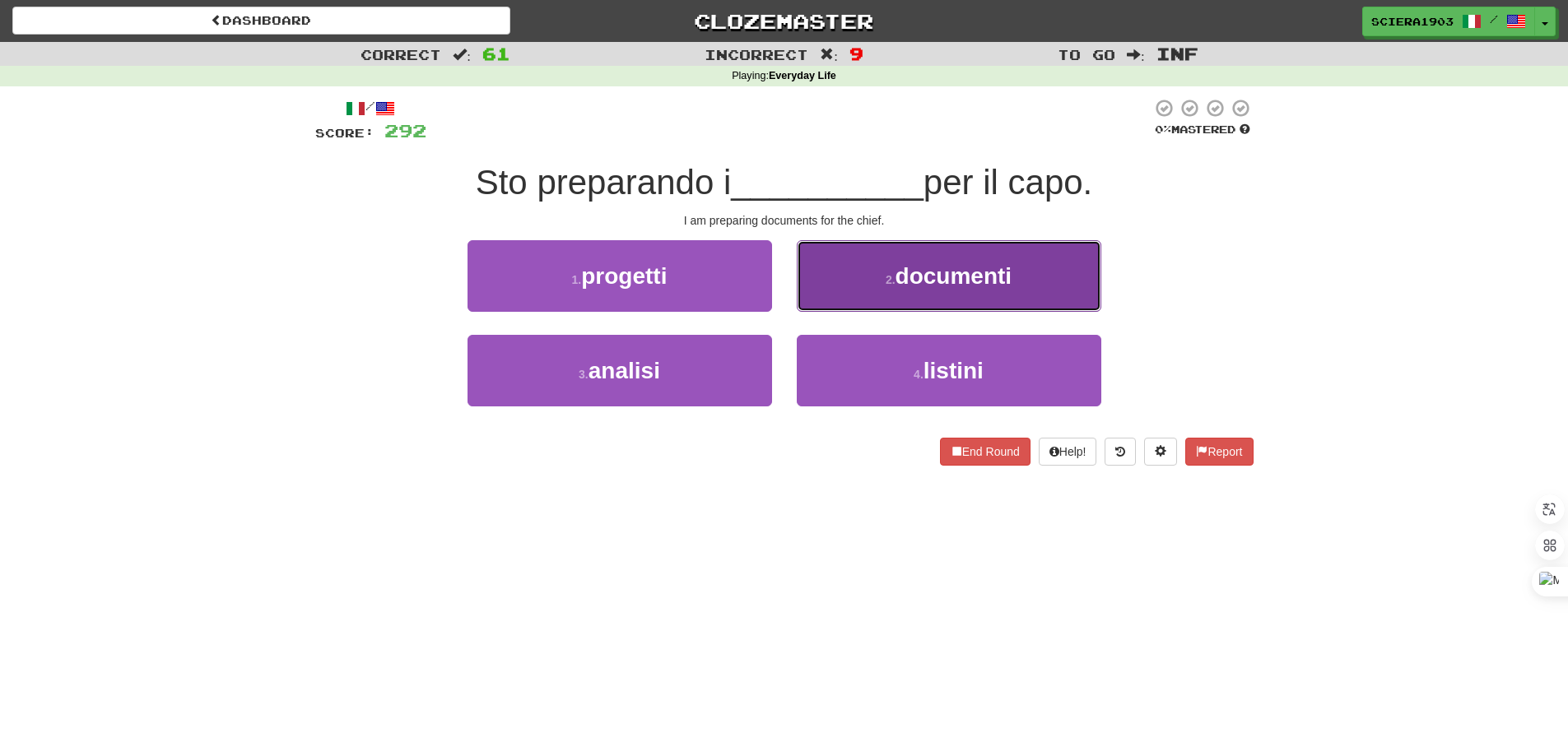
click at [862, 283] on button "2 . documenti" at bounding box center [949, 276] width 304 height 71
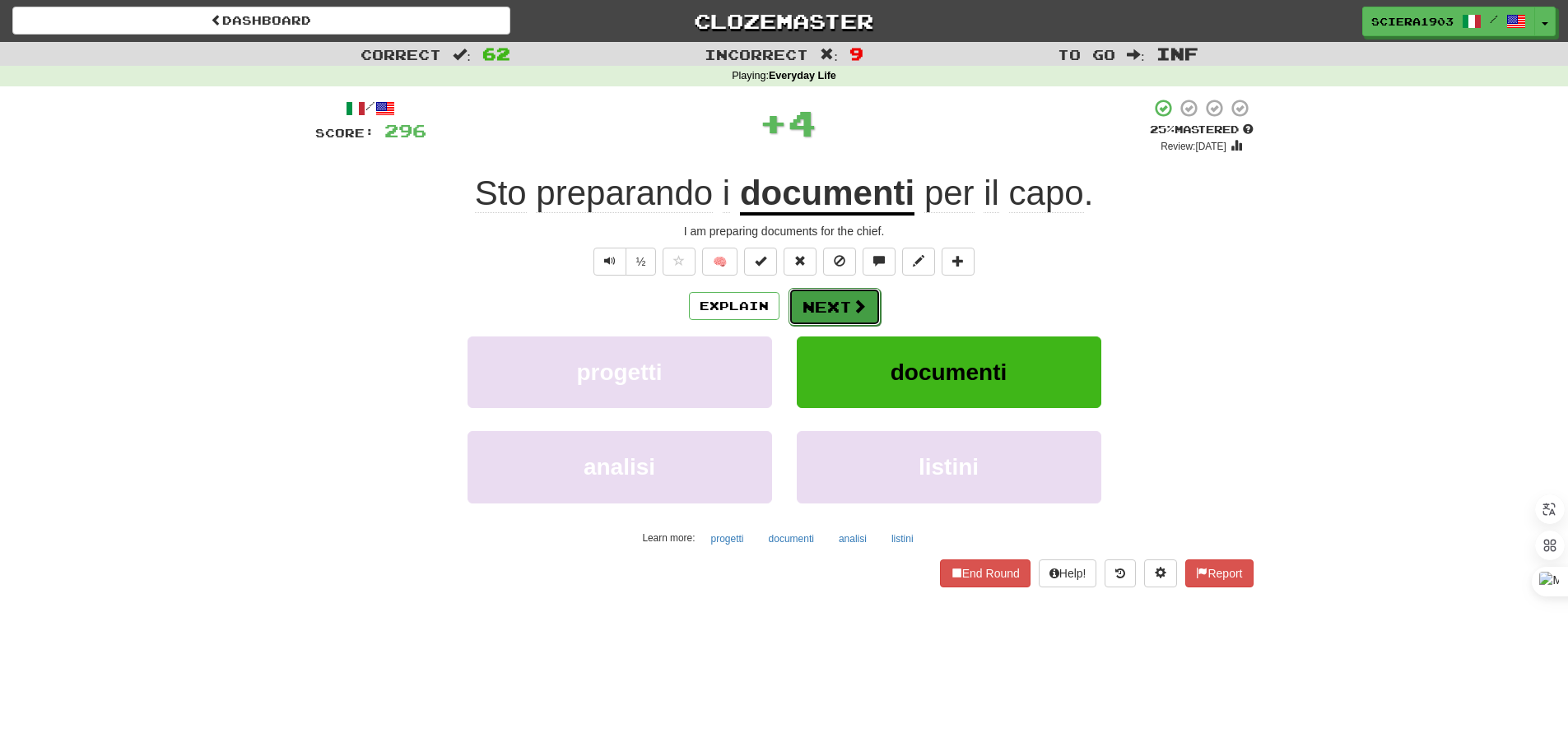
click at [848, 292] on button "Next" at bounding box center [834, 307] width 92 height 38
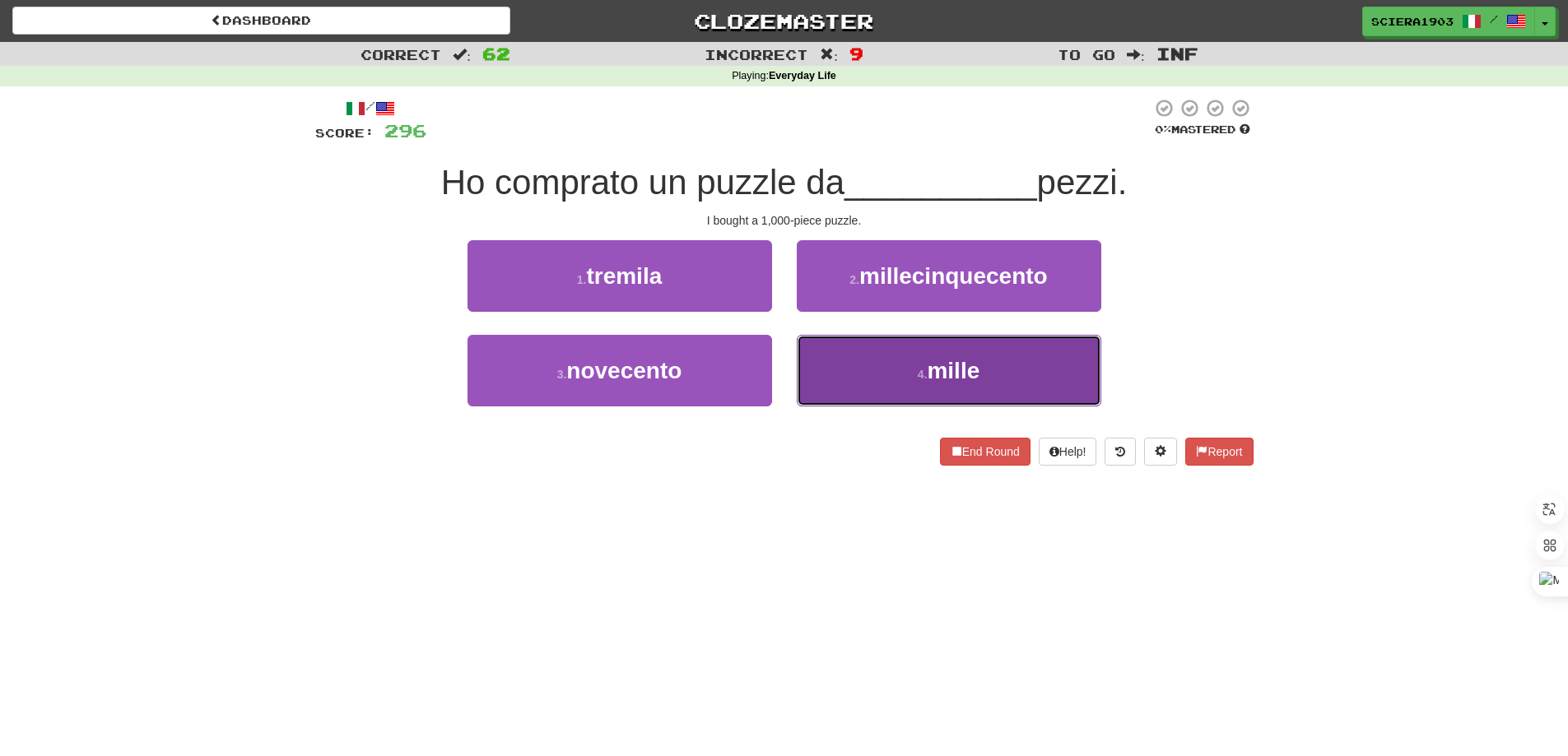
click at [855, 361] on button "4 . mille" at bounding box center [949, 371] width 304 height 71
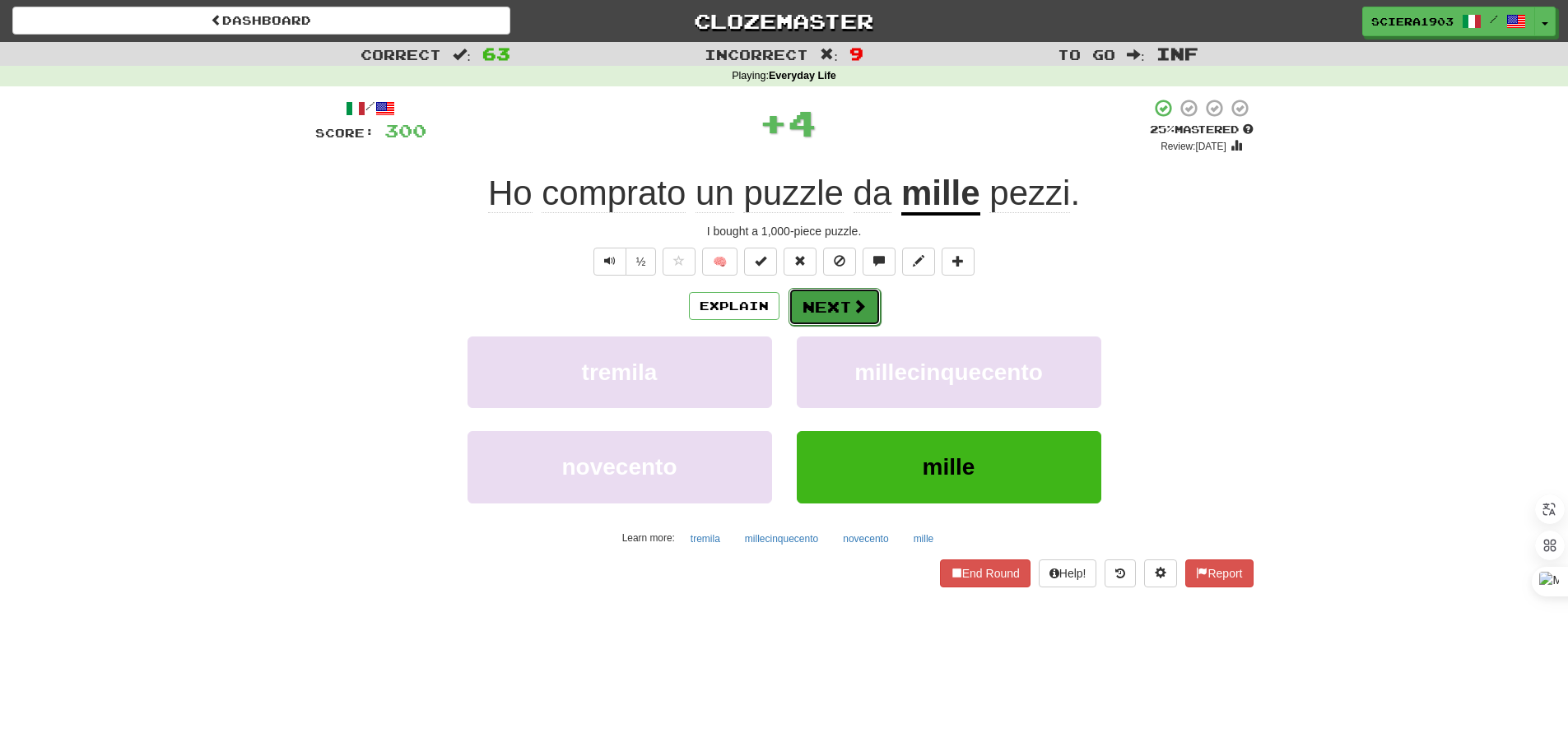
click at [857, 311] on span at bounding box center [859, 306] width 15 height 15
